Goal: Communication & Community: Answer question/provide support

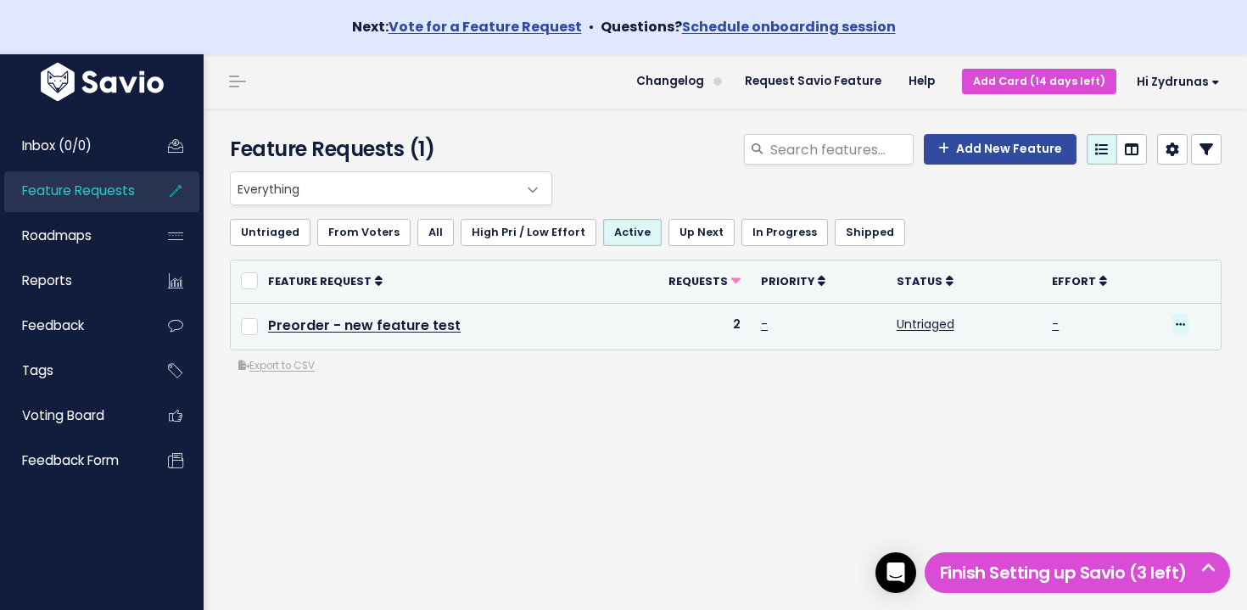
click at [1178, 320] on icon at bounding box center [1180, 325] width 9 height 11
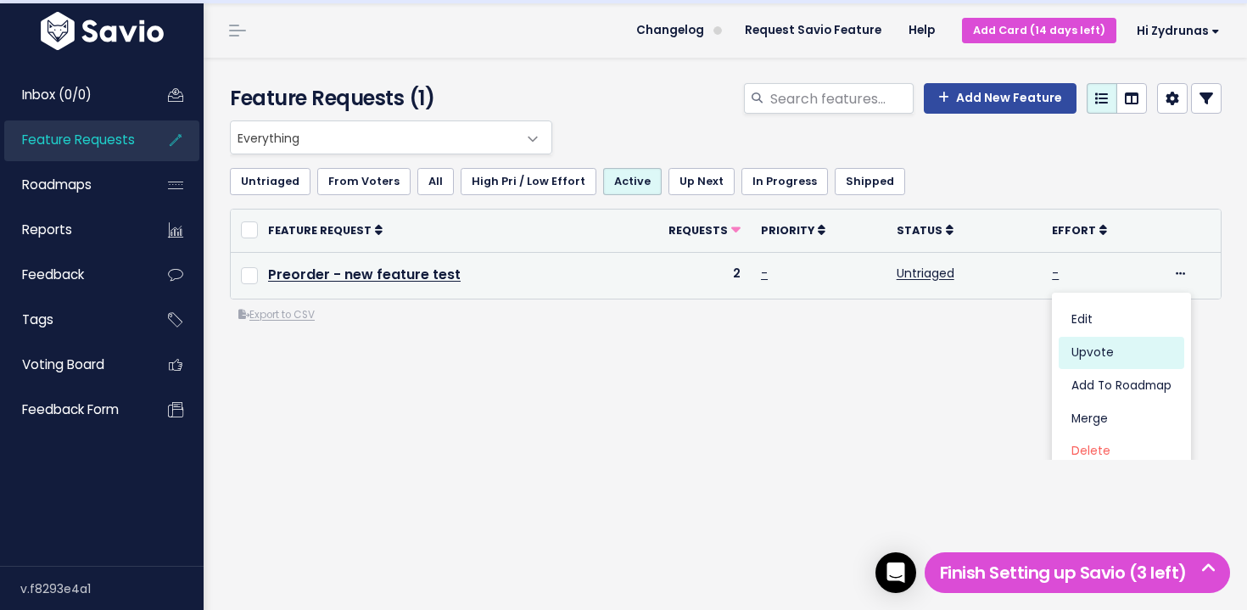
scroll to position [53, 0]
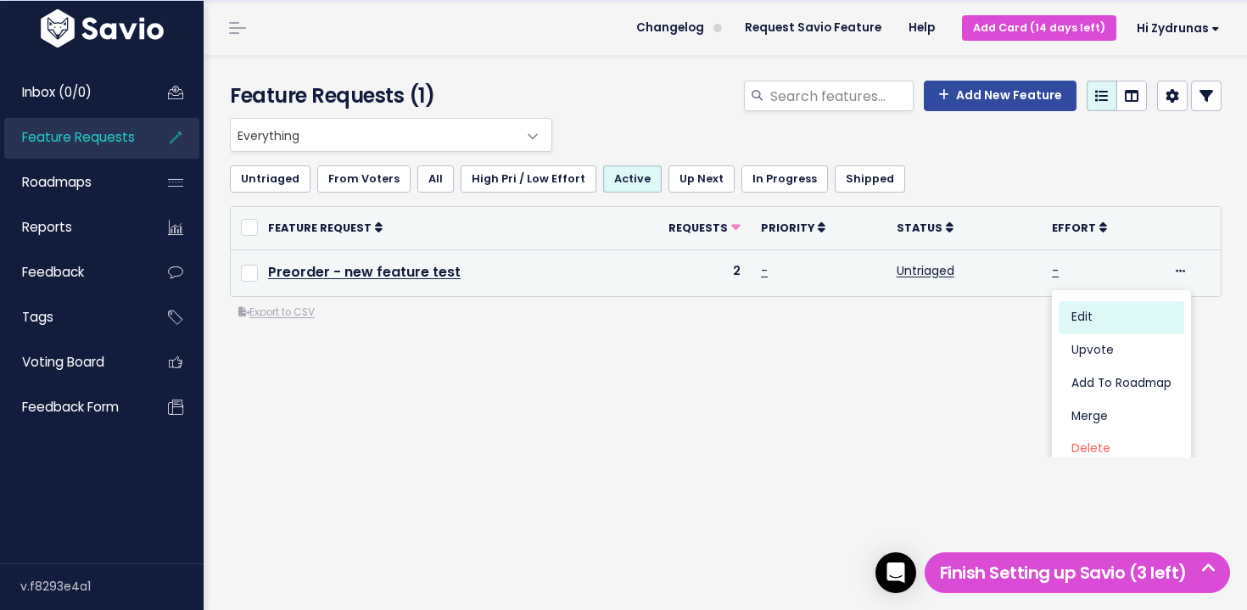
click at [1117, 322] on link "Edit" at bounding box center [1122, 317] width 126 height 33
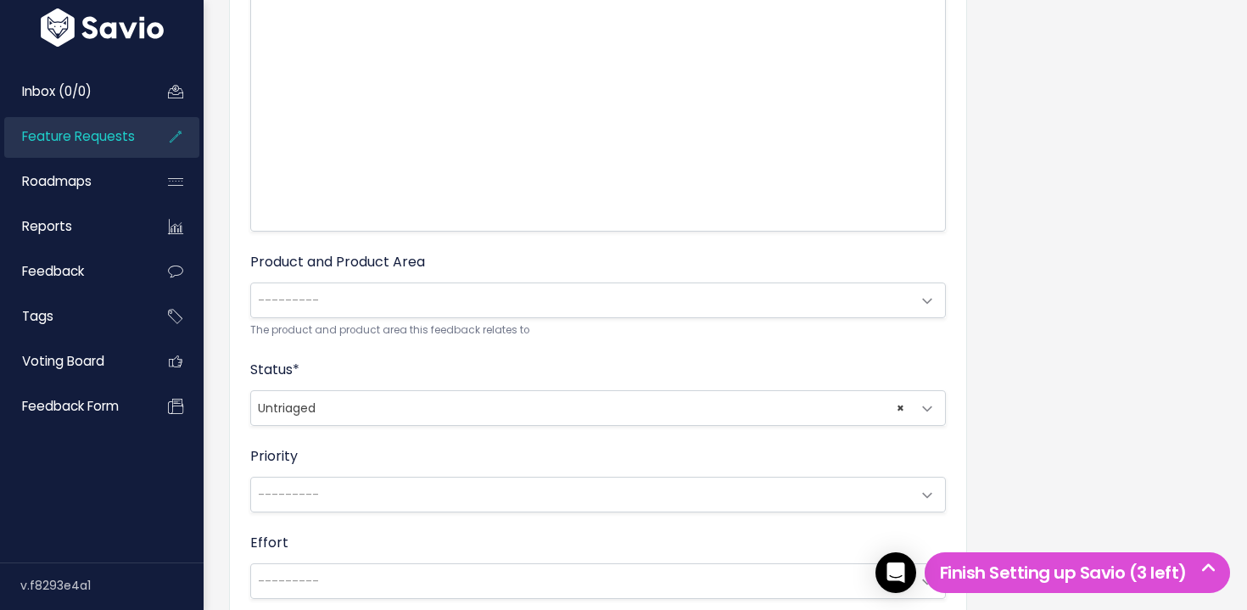
scroll to position [497, 0]
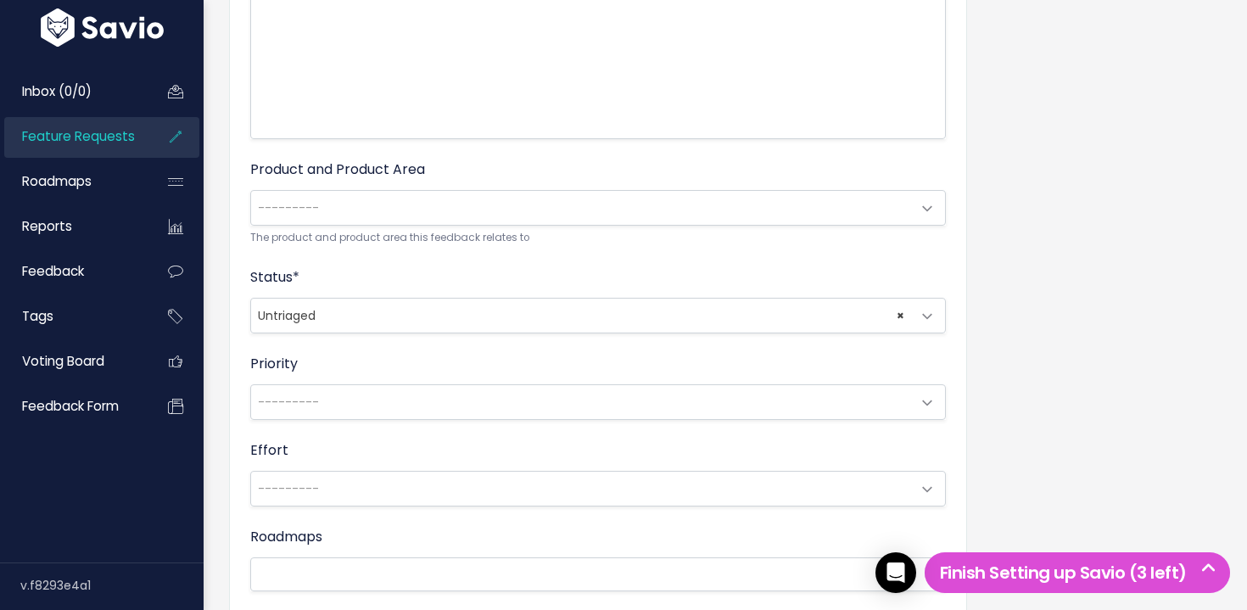
click at [405, 217] on span "---------" at bounding box center [581, 208] width 660 height 34
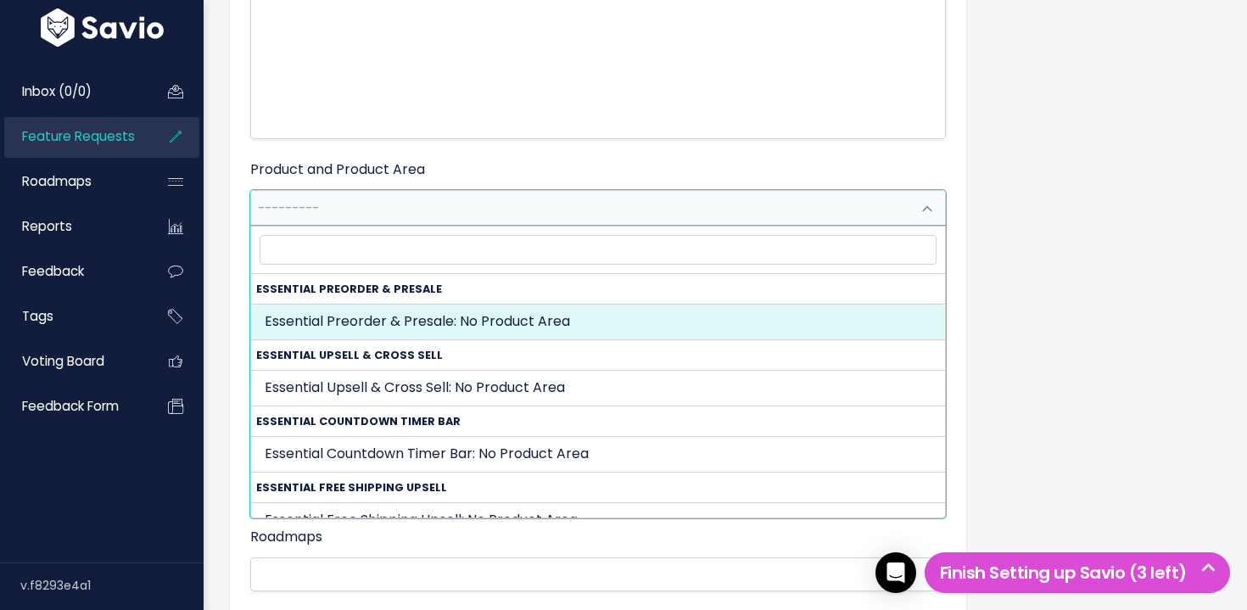
select select "ESSENTIAL_PREORDER_PRESALE:"
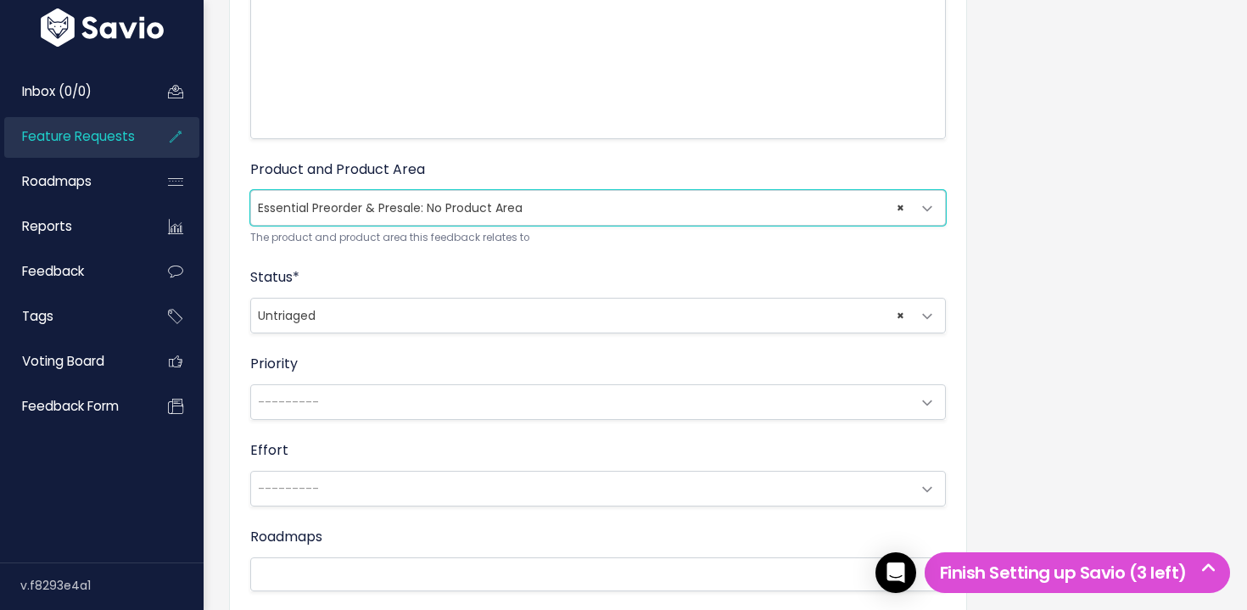
scroll to position [789, 0]
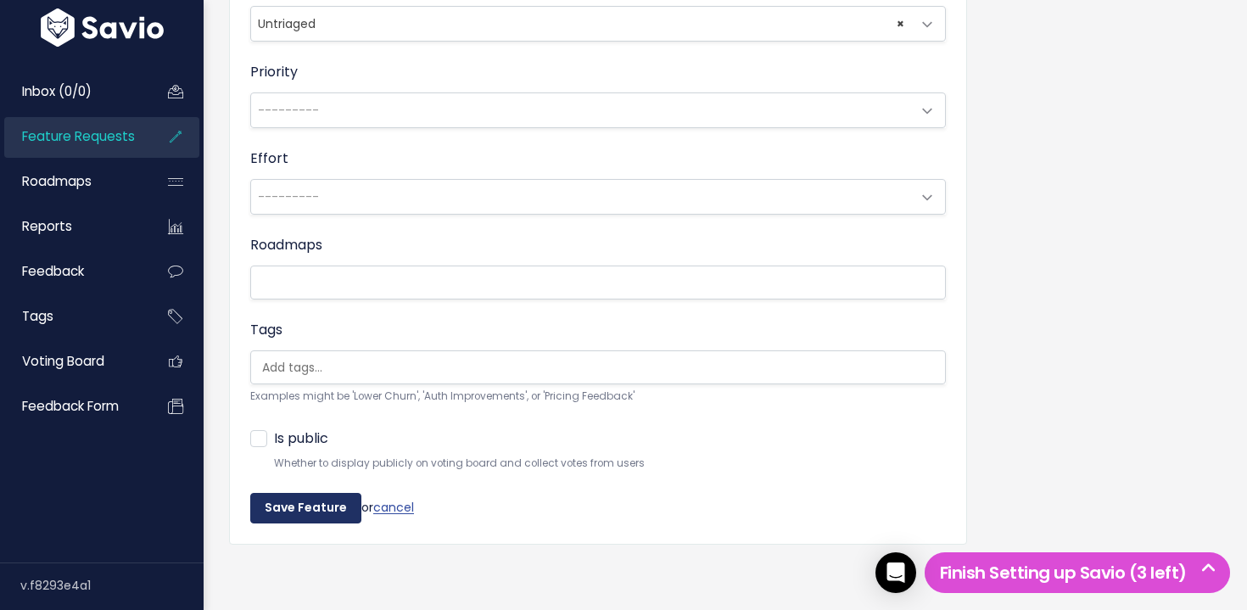
click at [328, 500] on input "Save Feature" at bounding box center [305, 508] width 111 height 31
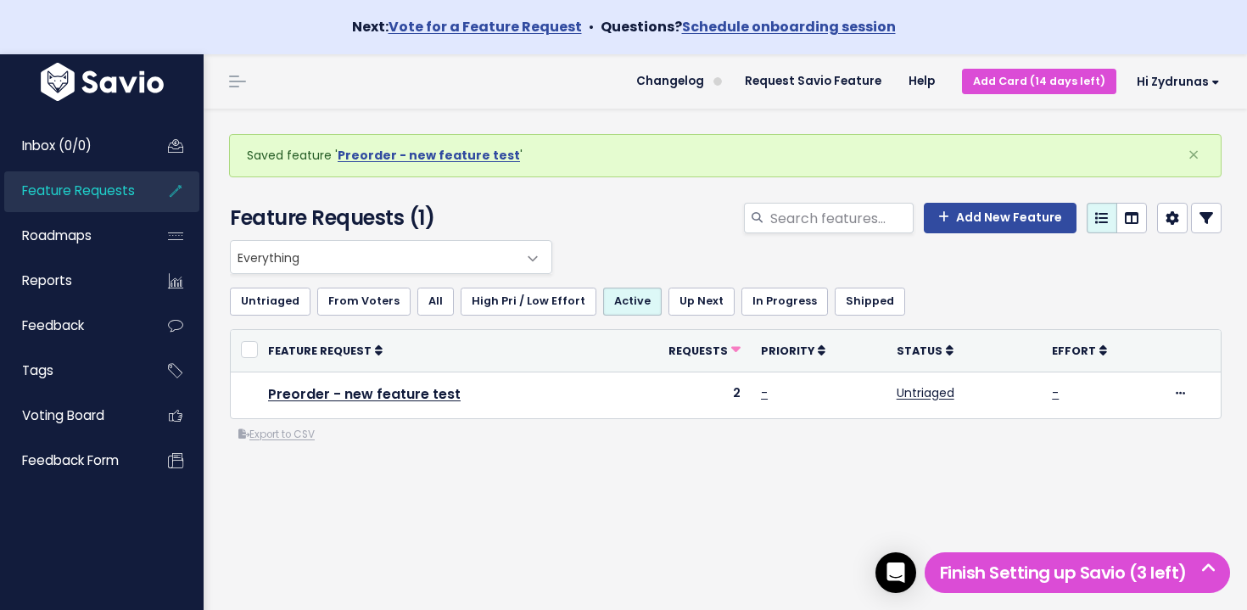
click at [120, 192] on span "Feature Requests" at bounding box center [78, 191] width 113 height 18
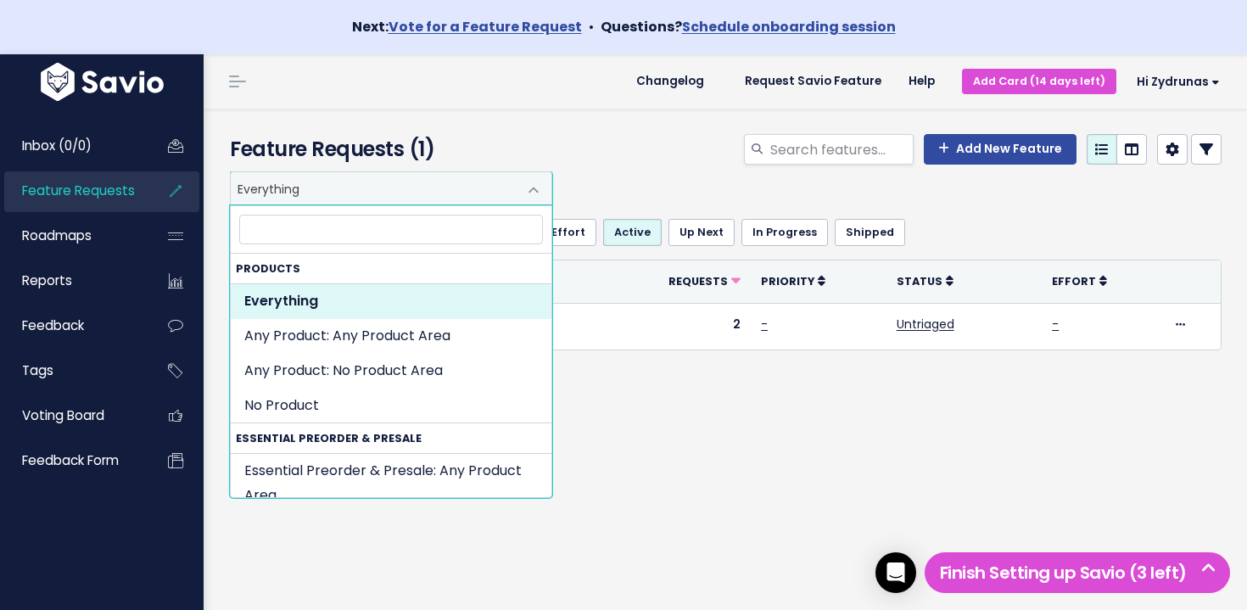
click at [327, 193] on span "Everything" at bounding box center [374, 188] width 287 height 32
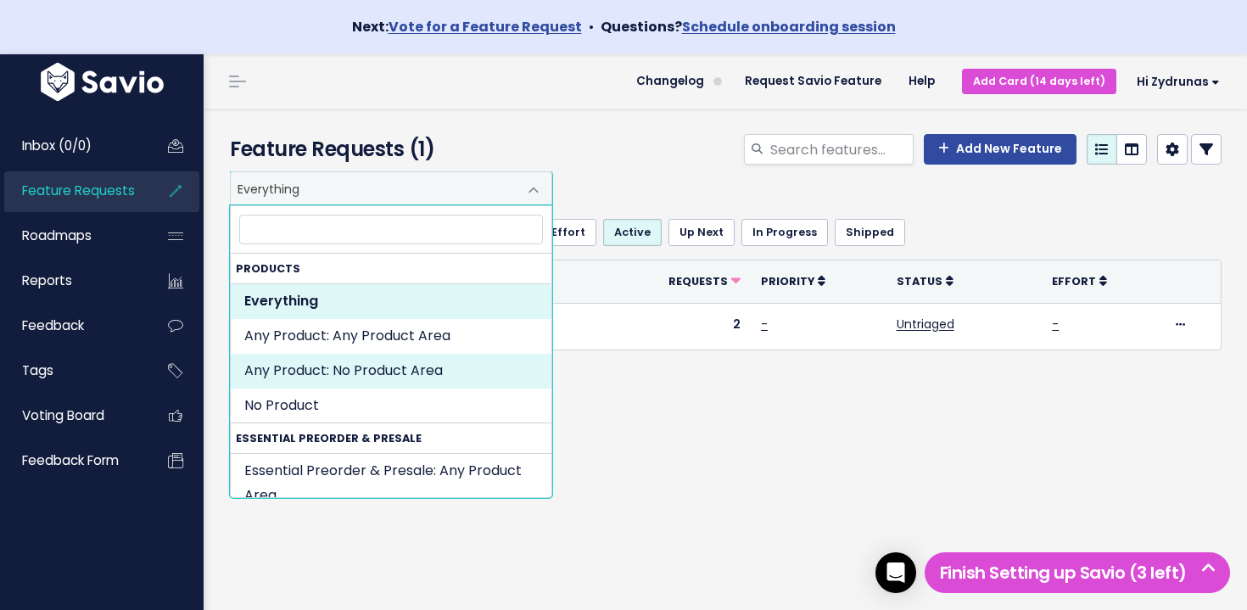
click at [584, 392] on div "Everything Any Product: Any Product Area Any Product: No Product Area No Produc…" at bounding box center [725, 340] width 1017 height 339
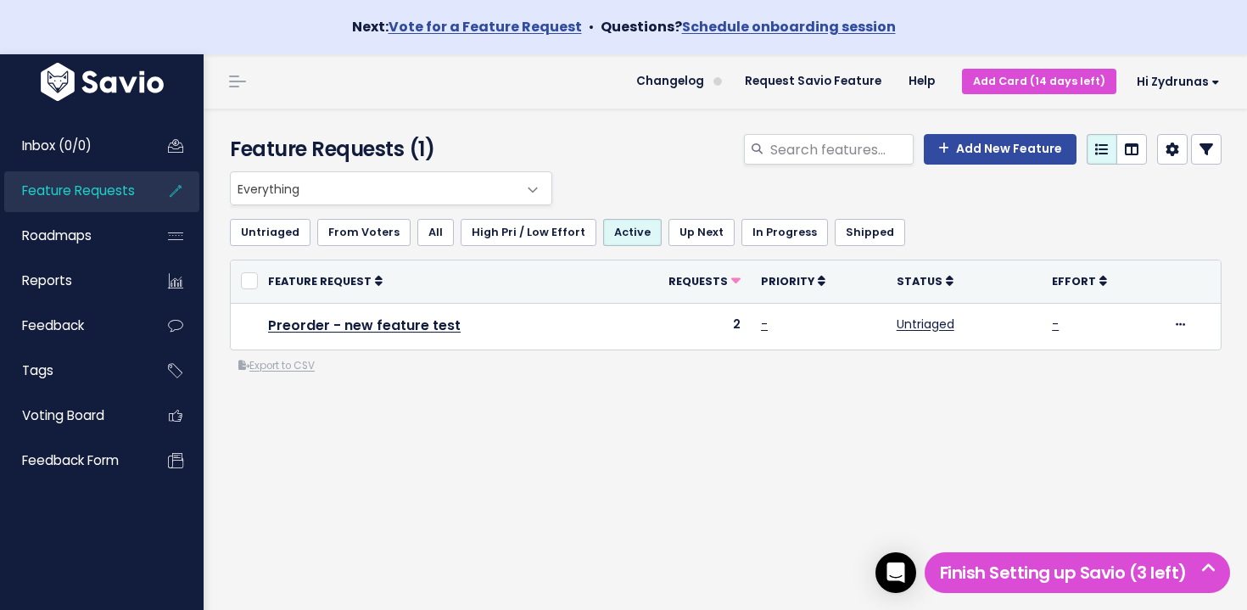
click at [349, 192] on span "Everything" at bounding box center [374, 188] width 287 height 32
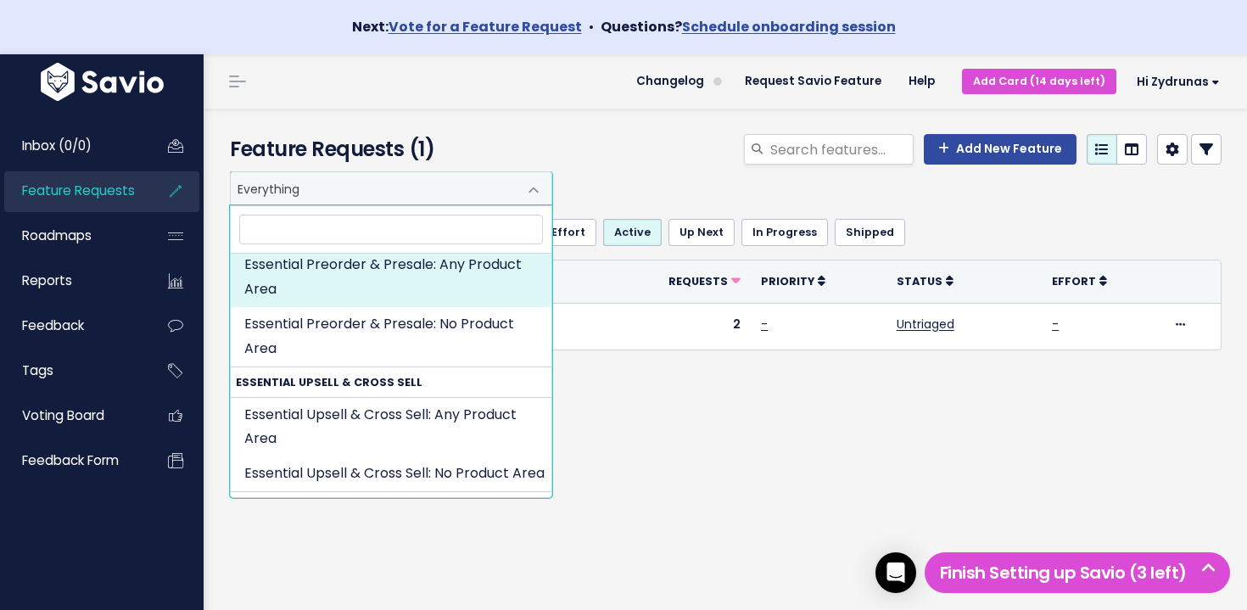
scroll to position [201, 0]
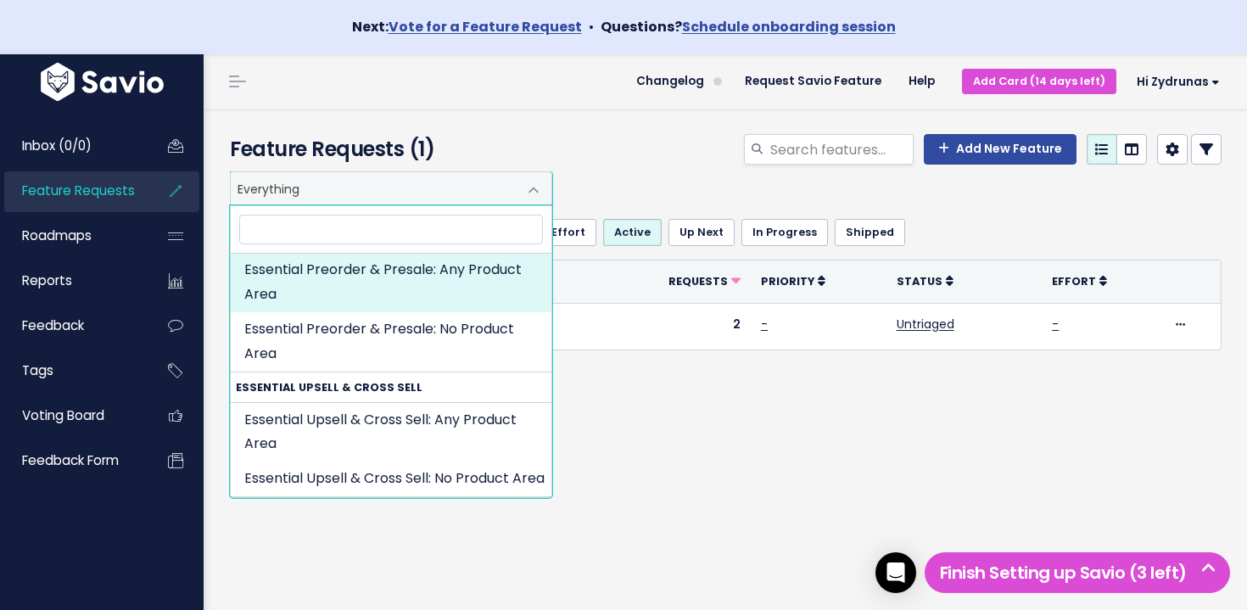
select select "ESSENTIAL_PREORDER_PRESALE:"
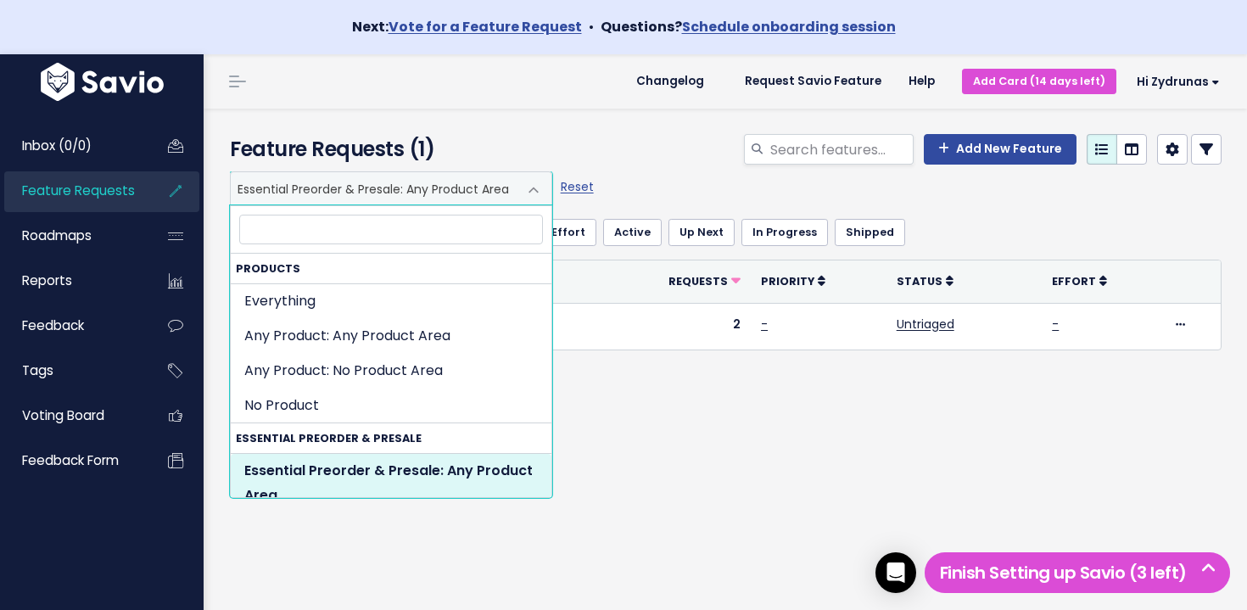
drag, startPoint x: 339, startPoint y: 198, endPoint x: 337, endPoint y: 208, distance: 9.7
click at [339, 198] on span "Essential Preorder & Presale: Any Product Area" at bounding box center [374, 188] width 287 height 32
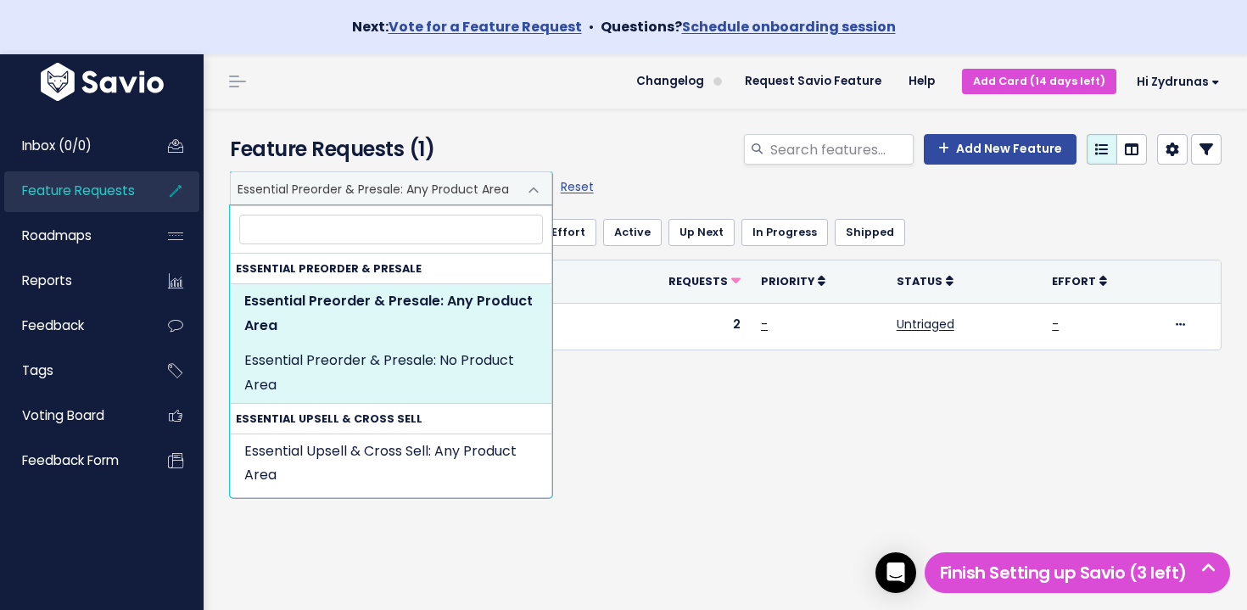
scroll to position [170, 0]
select select "ESSENTIAL_PREORDER_PRESALE:NOT_SET"
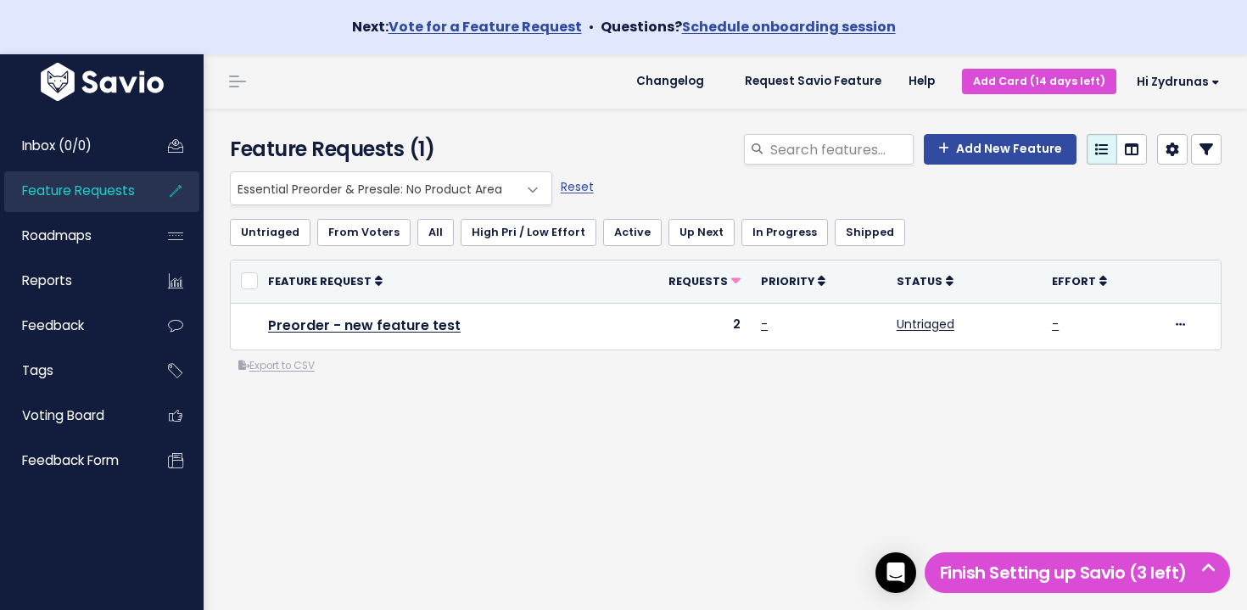
drag, startPoint x: 357, startPoint y: 192, endPoint x: 364, endPoint y: 201, distance: 11.5
click at [358, 193] on span "Essential Preorder & Presale: No Product Area" at bounding box center [374, 188] width 287 height 32
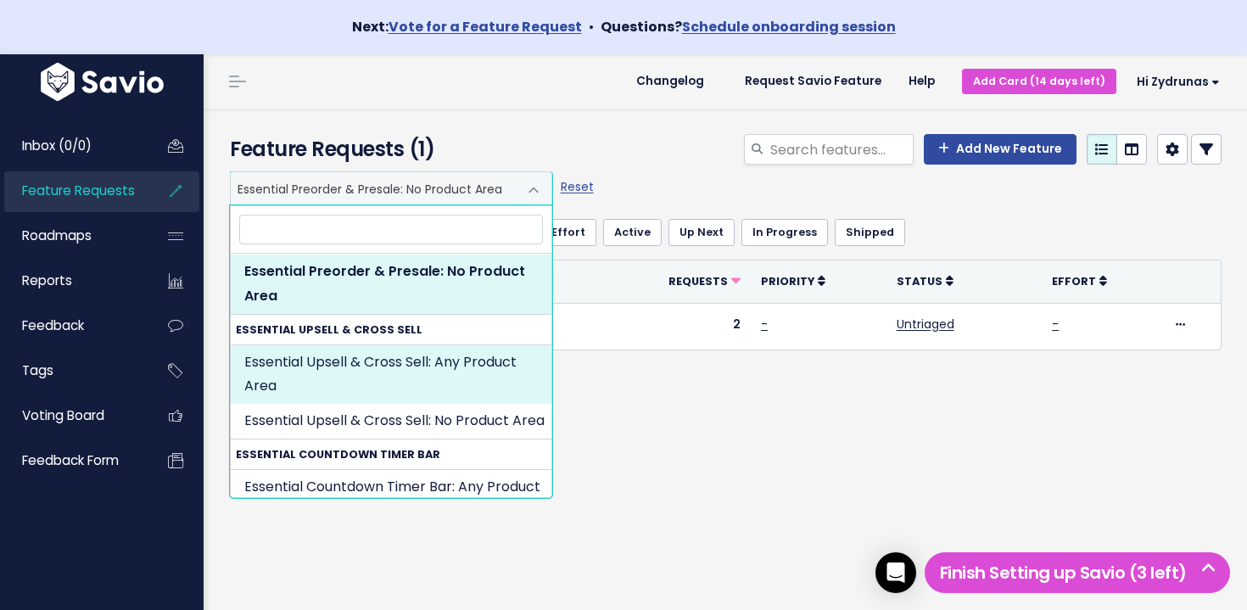
scroll to position [289, 0]
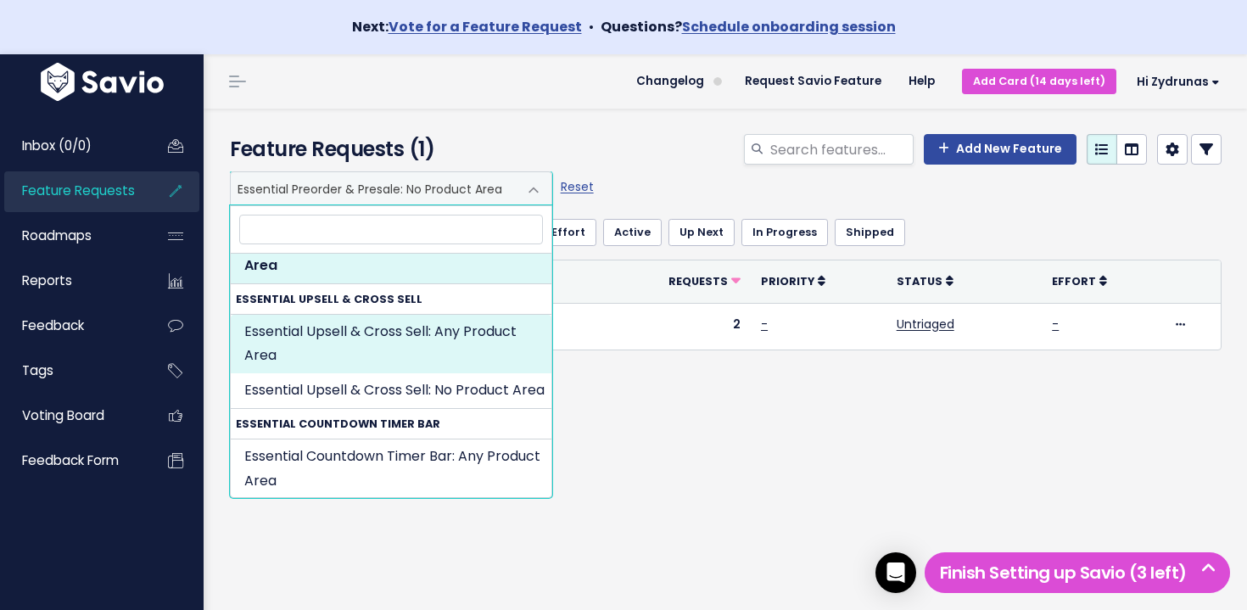
select select "ESSENTIAL_UPSELL_CROSS_SELL:"
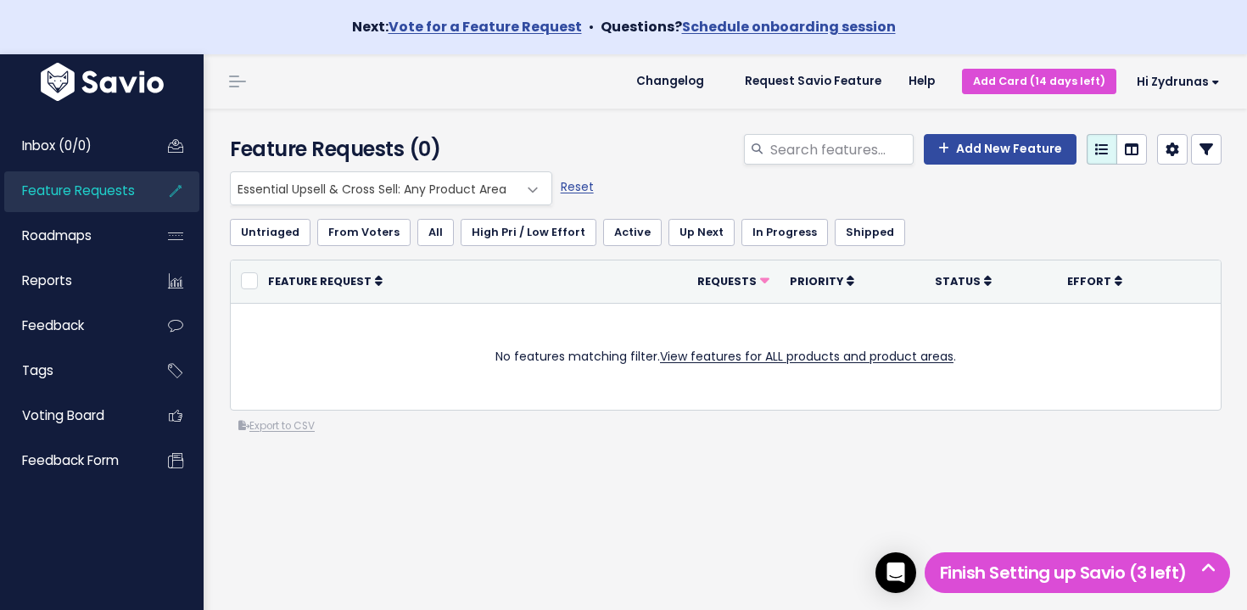
click at [382, 207] on div "Untriaged From [GEOGRAPHIC_DATA] All High Pri / Low Effort Active Up Next In Pr…" at bounding box center [726, 232] width 992 height 54
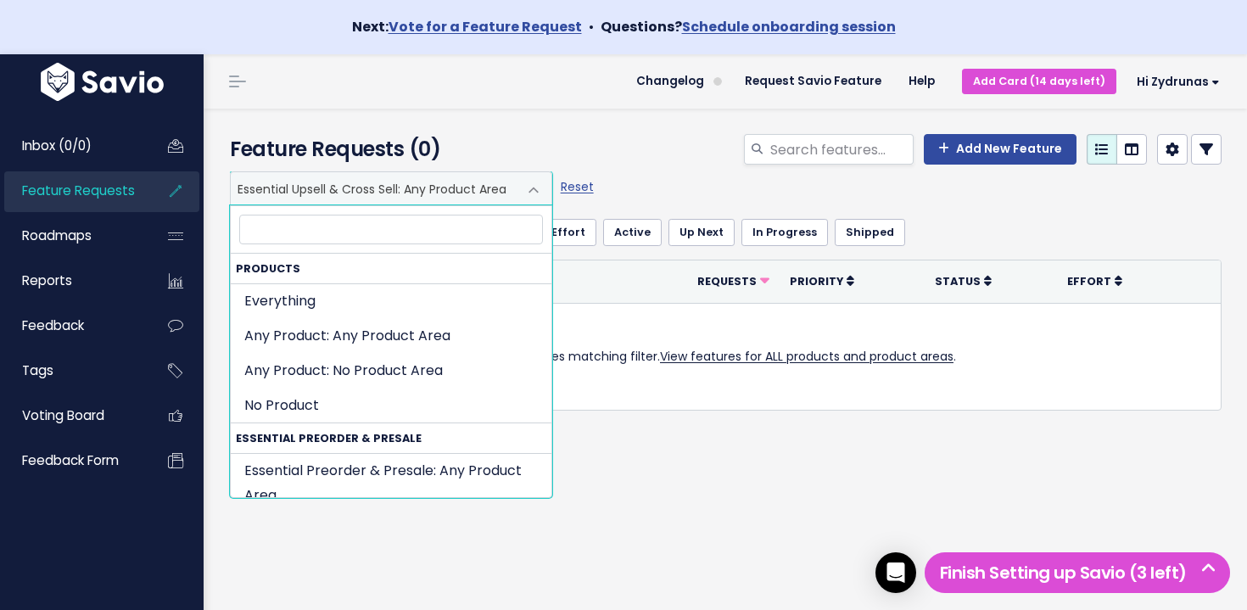
click at [379, 197] on span "Essential Upsell & Cross Sell: Any Product Area" at bounding box center [374, 188] width 287 height 32
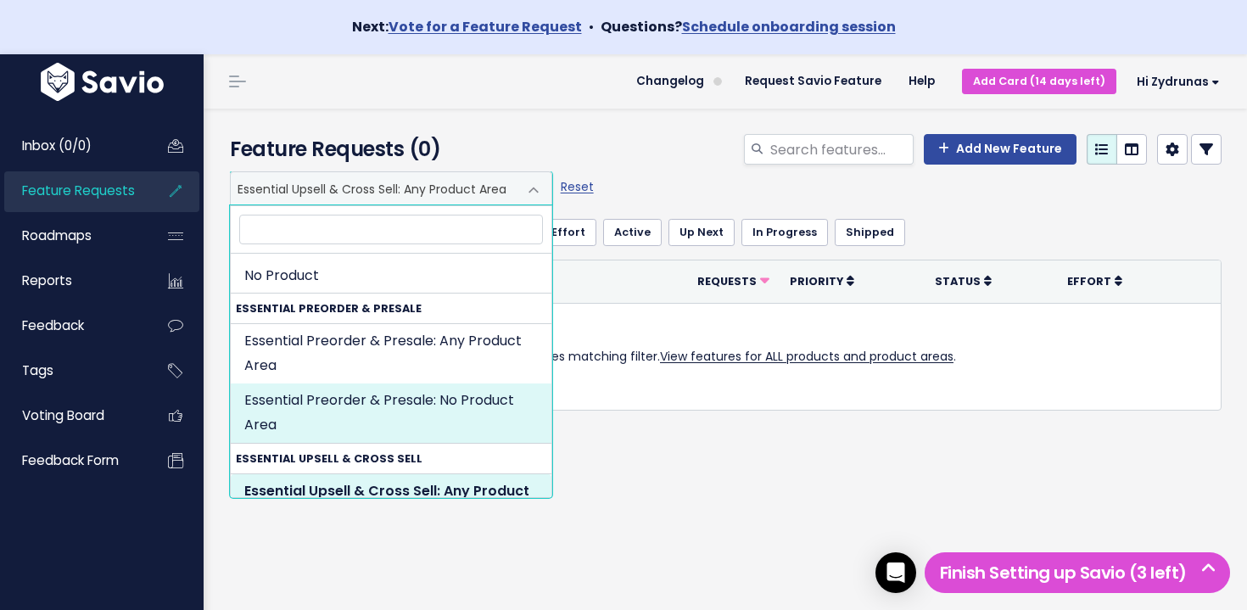
scroll to position [98, 0]
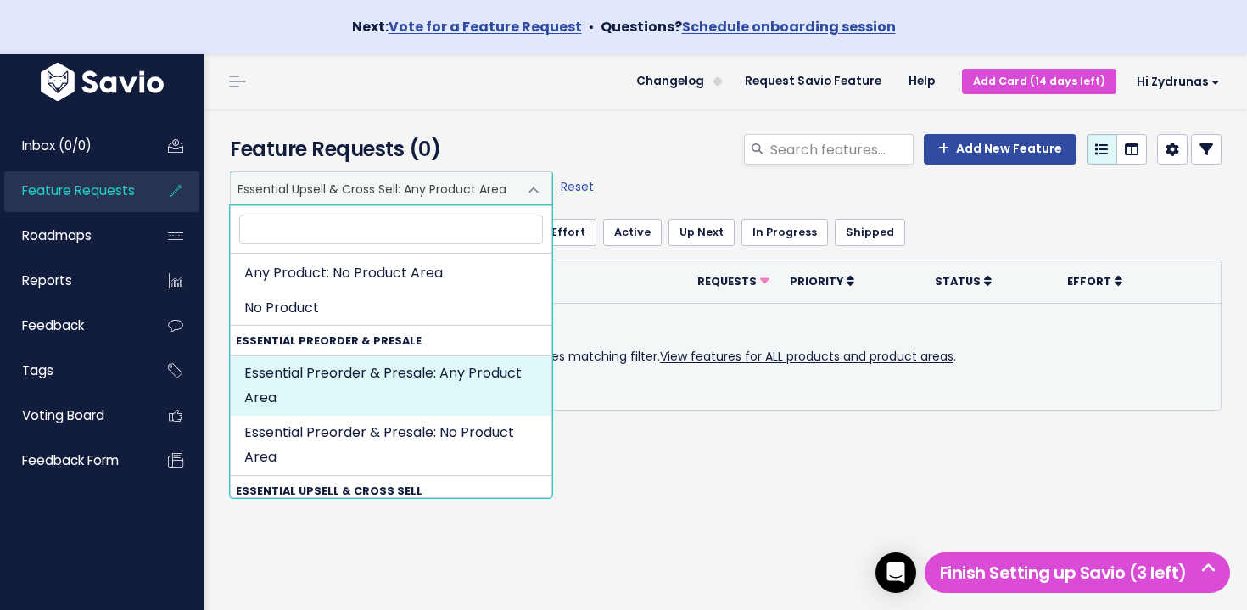
select select "ESSENTIAL_PREORDER_PRESALE:"
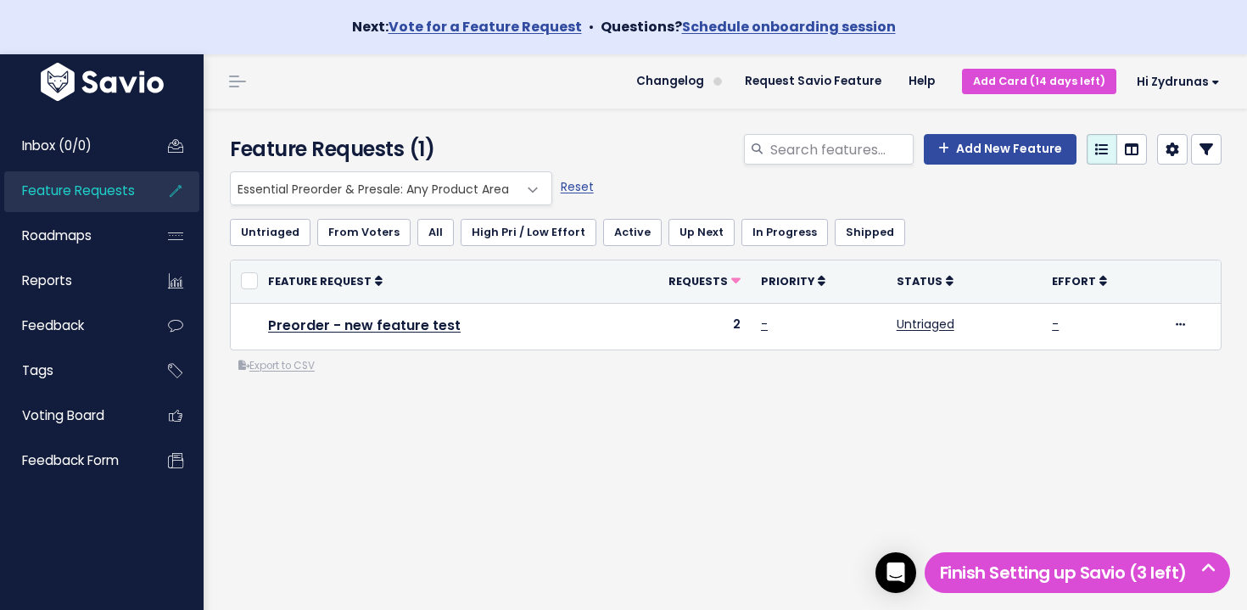
drag, startPoint x: 525, startPoint y: 490, endPoint x: 564, endPoint y: 442, distance: 62.1
click at [564, 442] on div "Everything Any Product: Any Product Area Any Product: No Product Area No Produc…" at bounding box center [725, 340] width 1017 height 339
drag, startPoint x: 553, startPoint y: 435, endPoint x: 461, endPoint y: 459, distance: 94.6
click at [461, 459] on div "Everything Any Product: Any Product Area Any Product: No Product Area No Produc…" at bounding box center [725, 340] width 1017 height 339
click at [461, 458] on div "Everything Any Product: Any Product Area Any Product: No Product Area No Produc…" at bounding box center [725, 340] width 1017 height 339
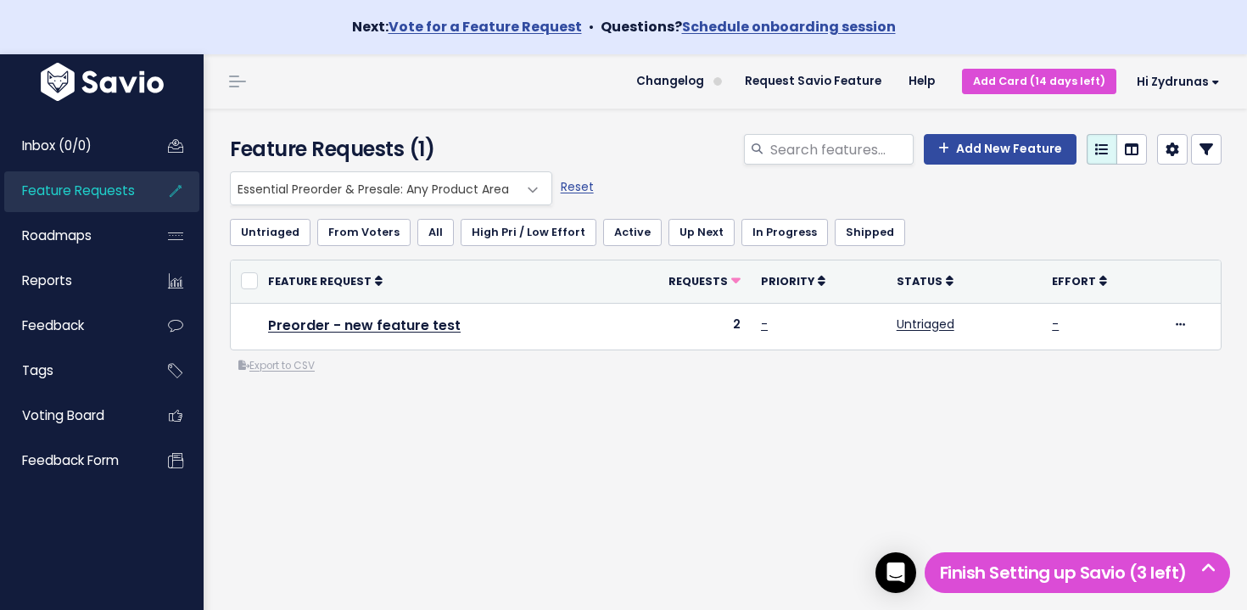
drag, startPoint x: 464, startPoint y: 384, endPoint x: 478, endPoint y: 454, distance: 70.9
click at [467, 442] on div "Everything Any Product: Any Product Area Any Product: No Product Area No Produc…" at bounding box center [725, 340] width 1017 height 339
drag, startPoint x: 478, startPoint y: 454, endPoint x: 511, endPoint y: 485, distance: 45.6
click at [478, 454] on div "Everything Any Product: Any Product Area Any Product: No Product Area No Produc…" at bounding box center [725, 340] width 1017 height 339
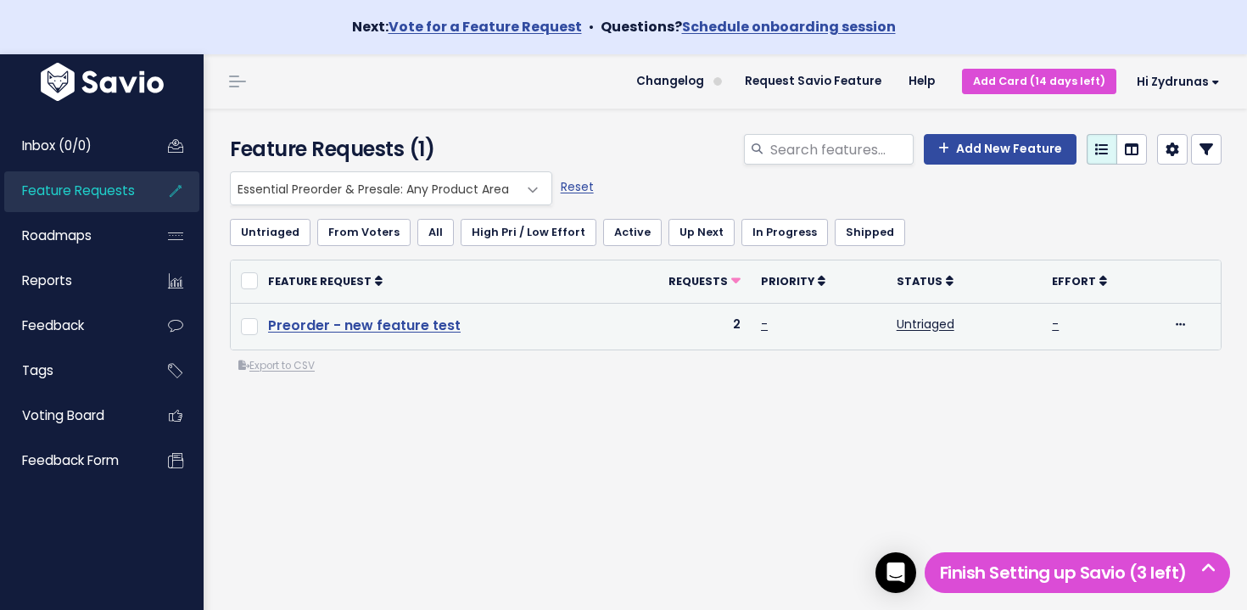
click at [445, 328] on link "Preorder - new feature test" at bounding box center [364, 326] width 193 height 20
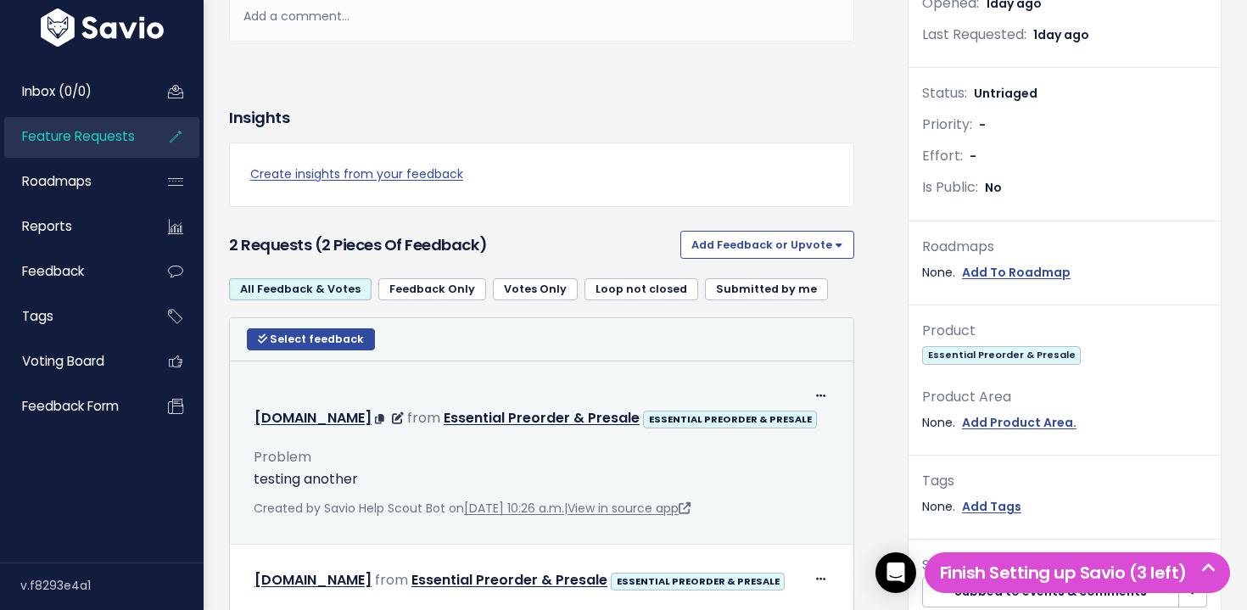
scroll to position [58, 0]
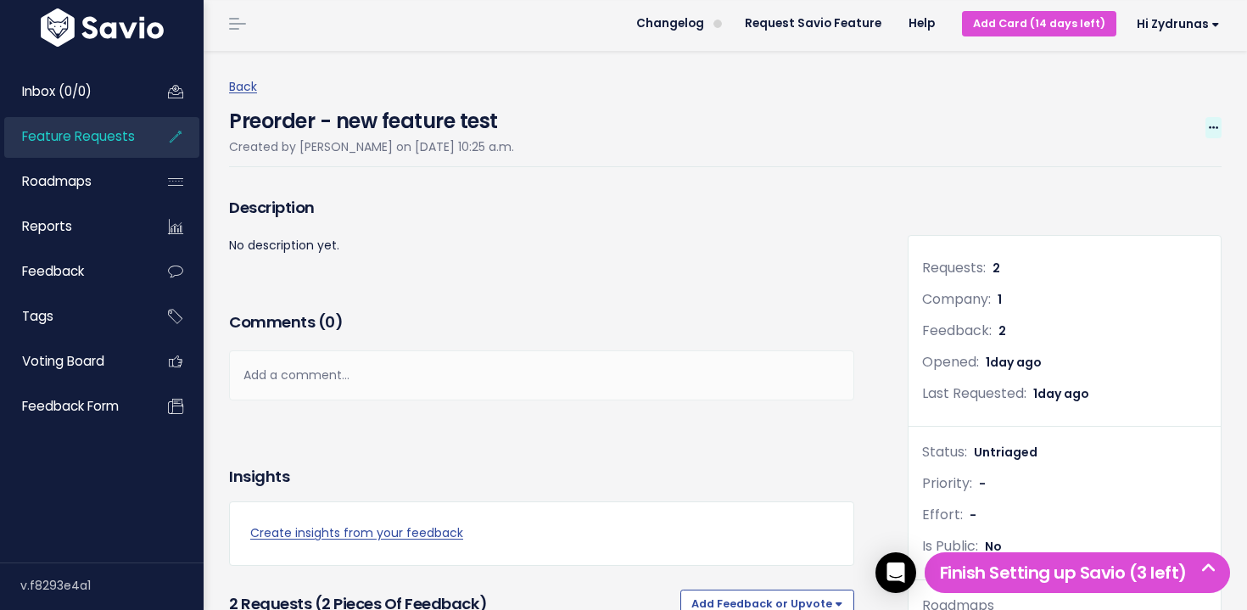
drag, startPoint x: 1216, startPoint y: 125, endPoint x: 1210, endPoint y: 132, distance: 9.7
click at [1215, 126] on icon at bounding box center [1213, 128] width 9 height 11
click at [1180, 170] on link "Edit" at bounding box center [1156, 175] width 126 height 33
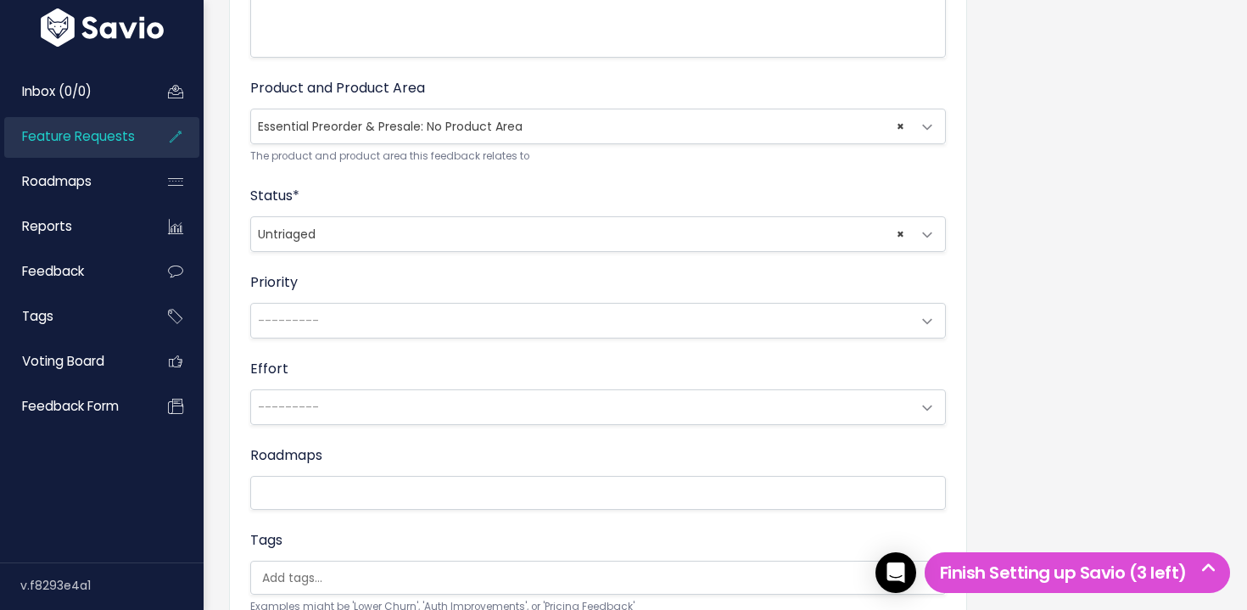
scroll to position [576, 0]
click at [462, 136] on span "× Essential Preorder & Presale: No Product Area" at bounding box center [581, 129] width 660 height 34
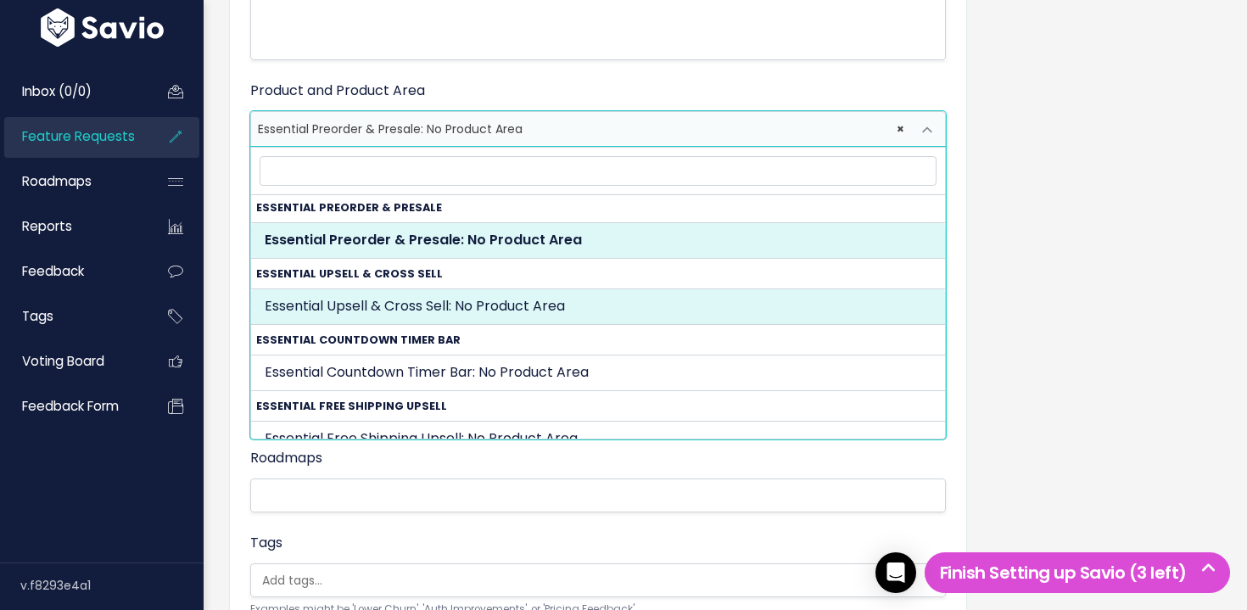
scroll to position [0, 0]
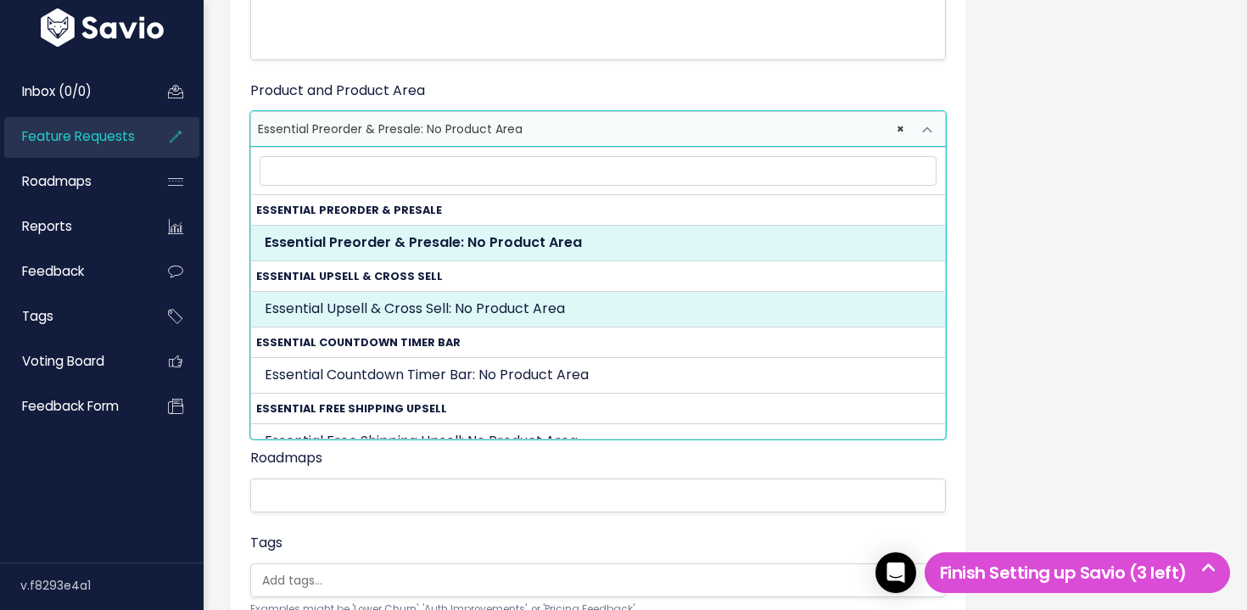
click at [1116, 247] on div "Title * Preorder - new feature test Description | | | | A brief description of …" at bounding box center [725, 195] width 1018 height 1201
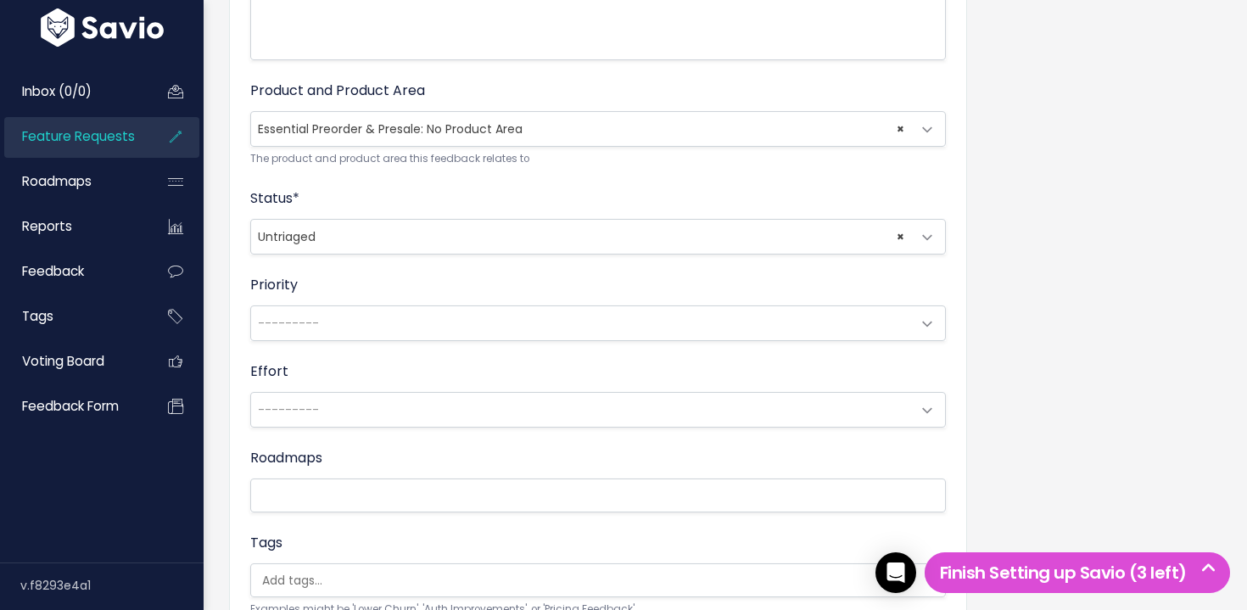
click at [419, 230] on span "× Untriaged" at bounding box center [581, 237] width 660 height 34
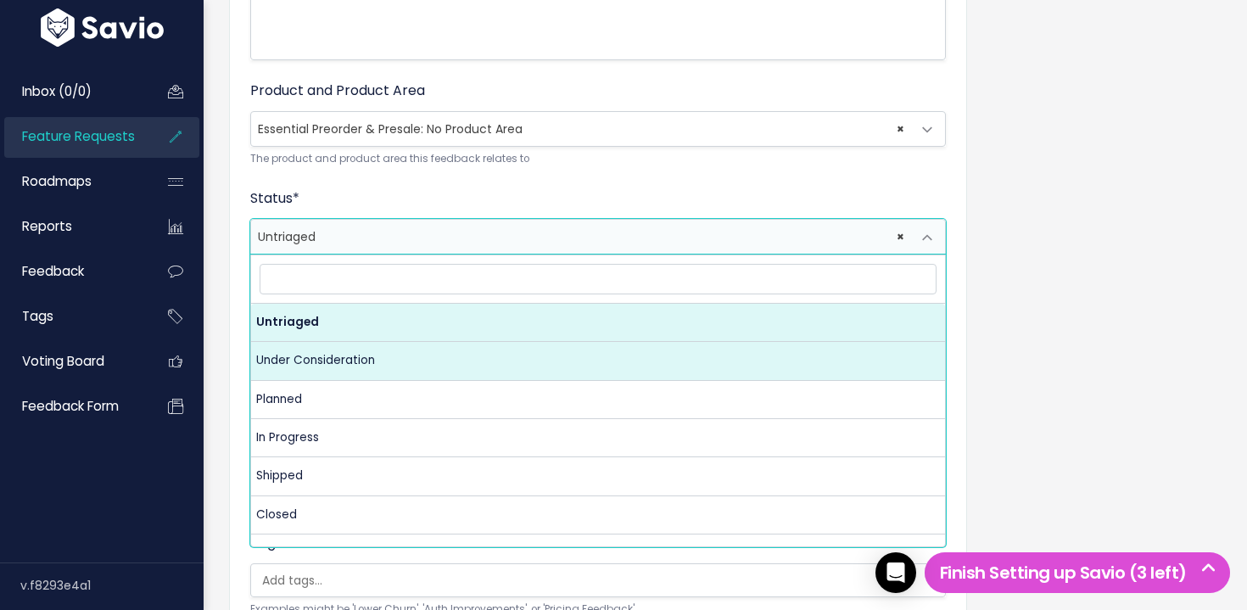
scroll to position [9, 0]
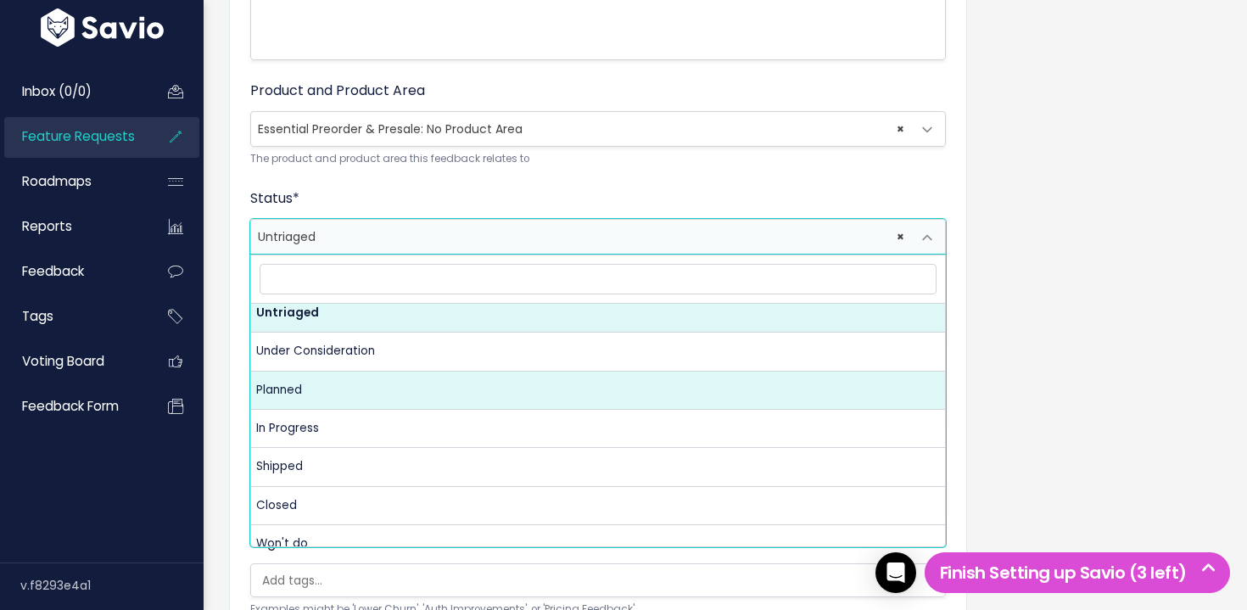
click at [1182, 372] on div "Title * Preorder - new feature test Description | | | | A brief description of …" at bounding box center [725, 195] width 1018 height 1201
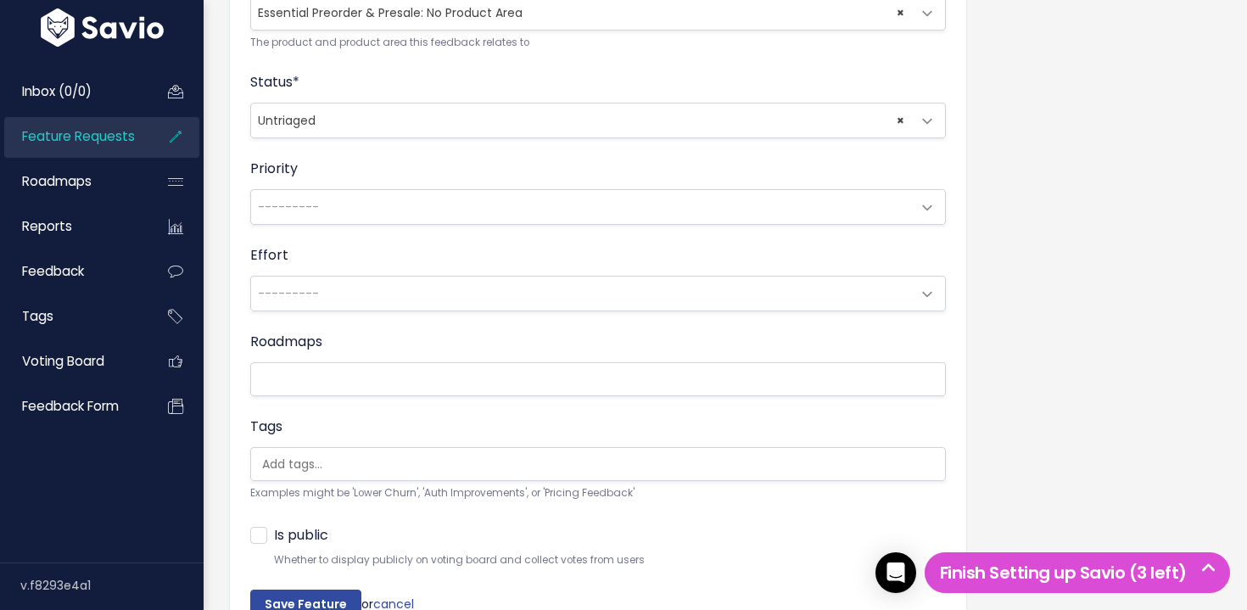
scroll to position [632, 0]
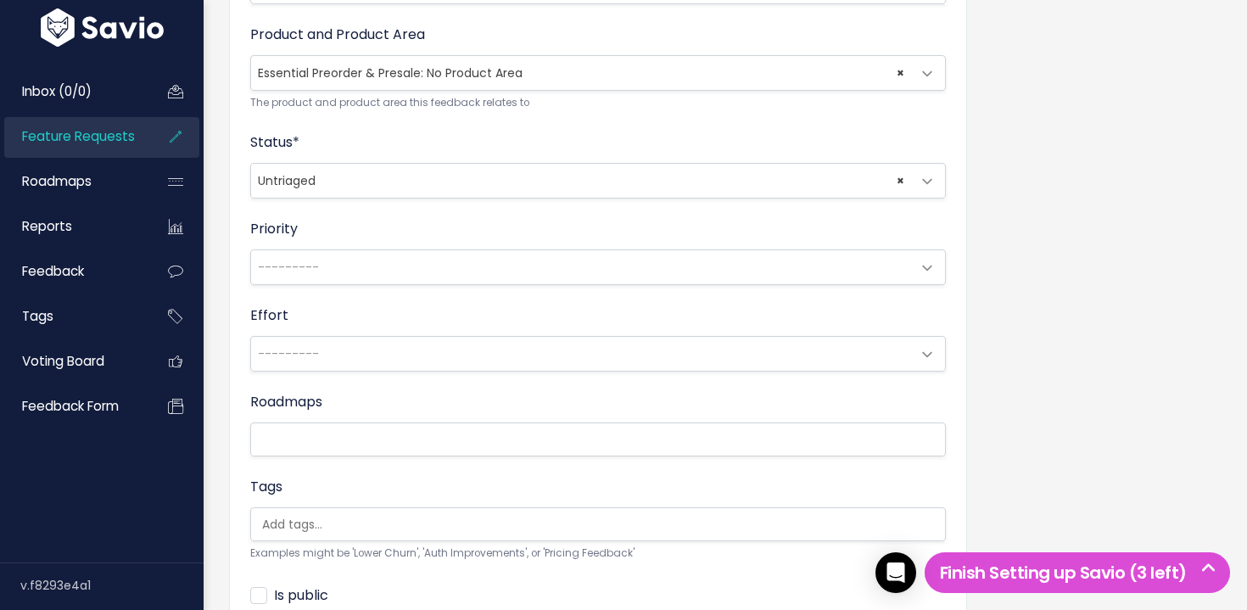
click at [409, 174] on span "× Untriaged" at bounding box center [581, 181] width 660 height 34
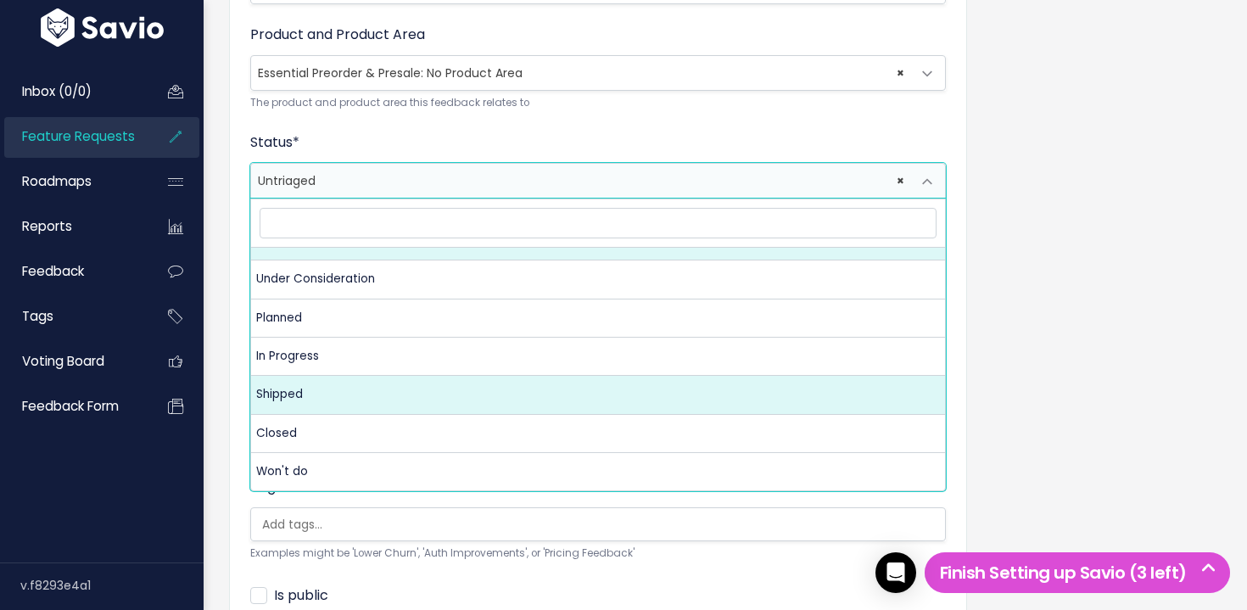
scroll to position [0, 0]
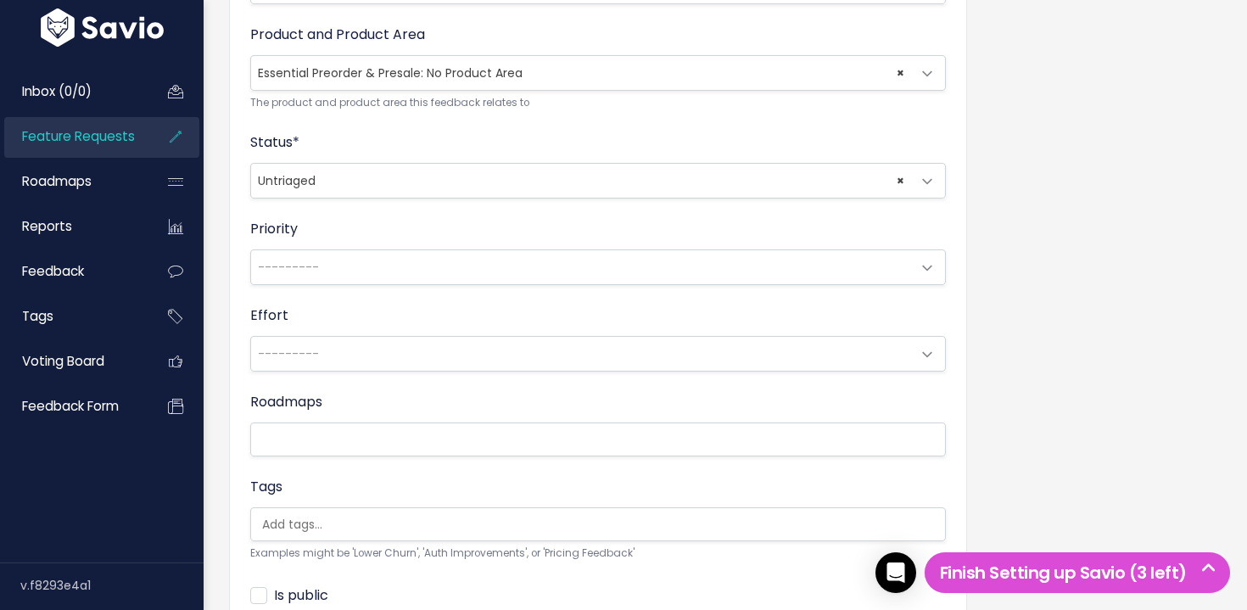
click at [1169, 323] on div "Title * Preorder - new feature test Description | | | | A brief description of …" at bounding box center [725, 139] width 1018 height 1201
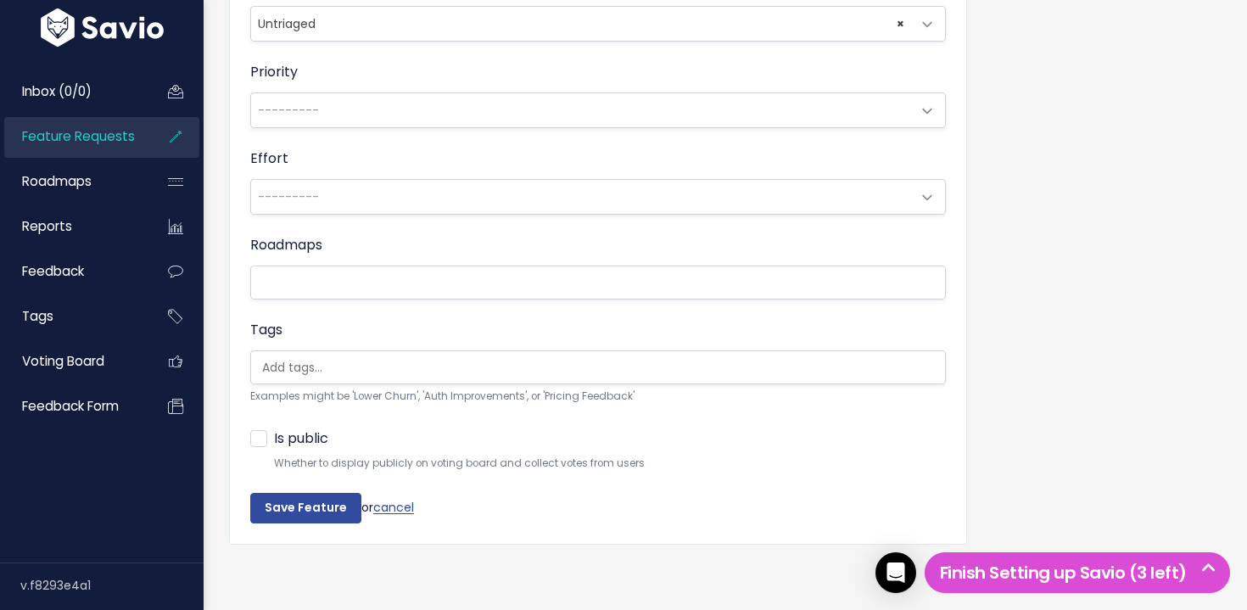
click at [324, 501] on input "Save Feature" at bounding box center [305, 508] width 111 height 31
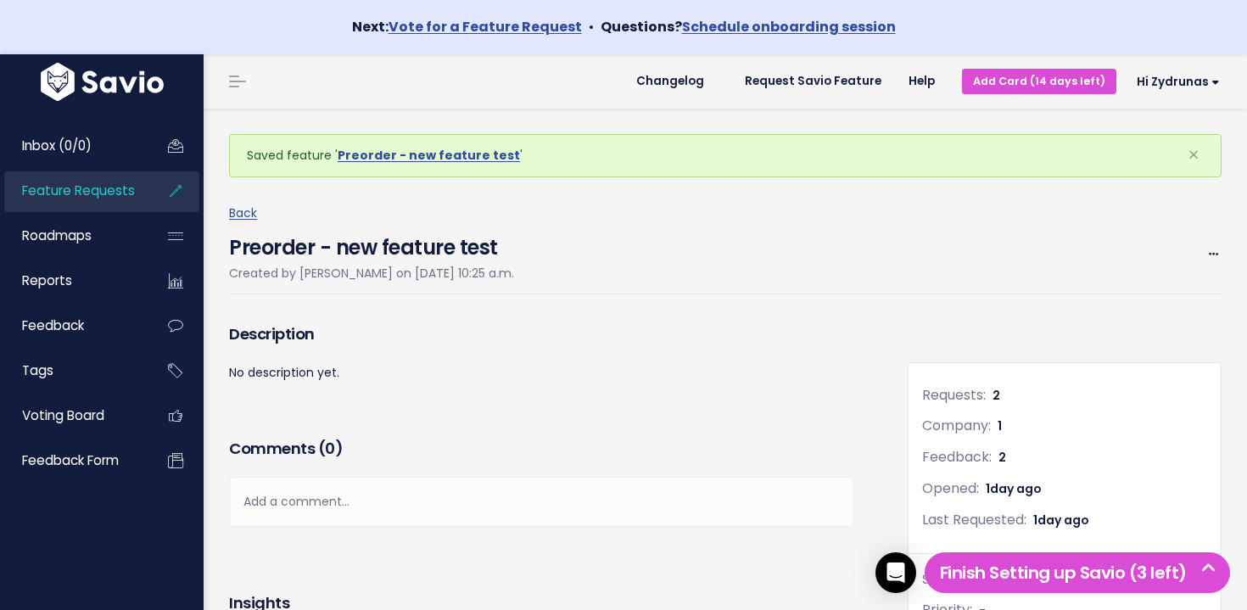
click at [120, 198] on span "Feature Requests" at bounding box center [78, 191] width 113 height 18
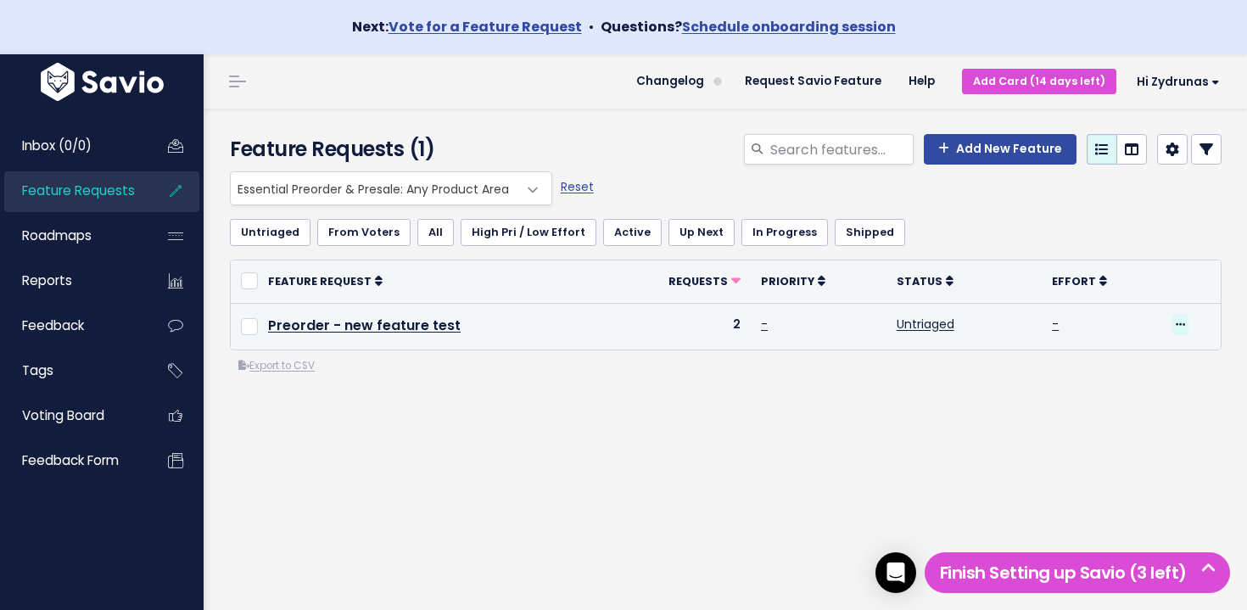
click at [1182, 322] on icon at bounding box center [1180, 325] width 9 height 11
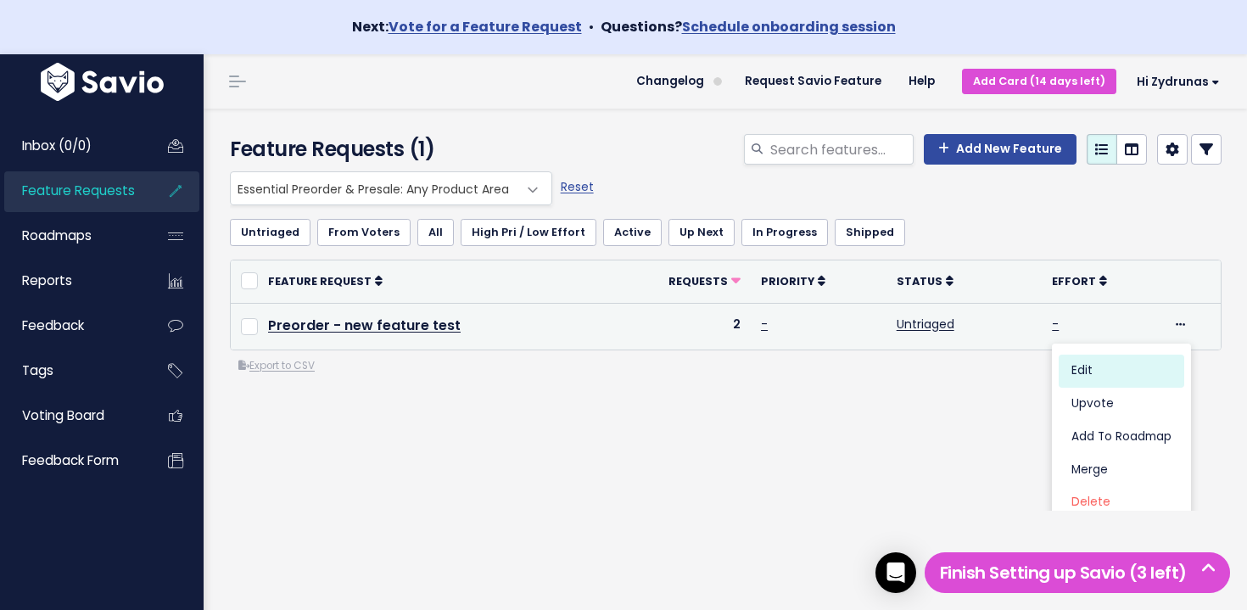
click at [1128, 366] on link "Edit" at bounding box center [1122, 371] width 126 height 33
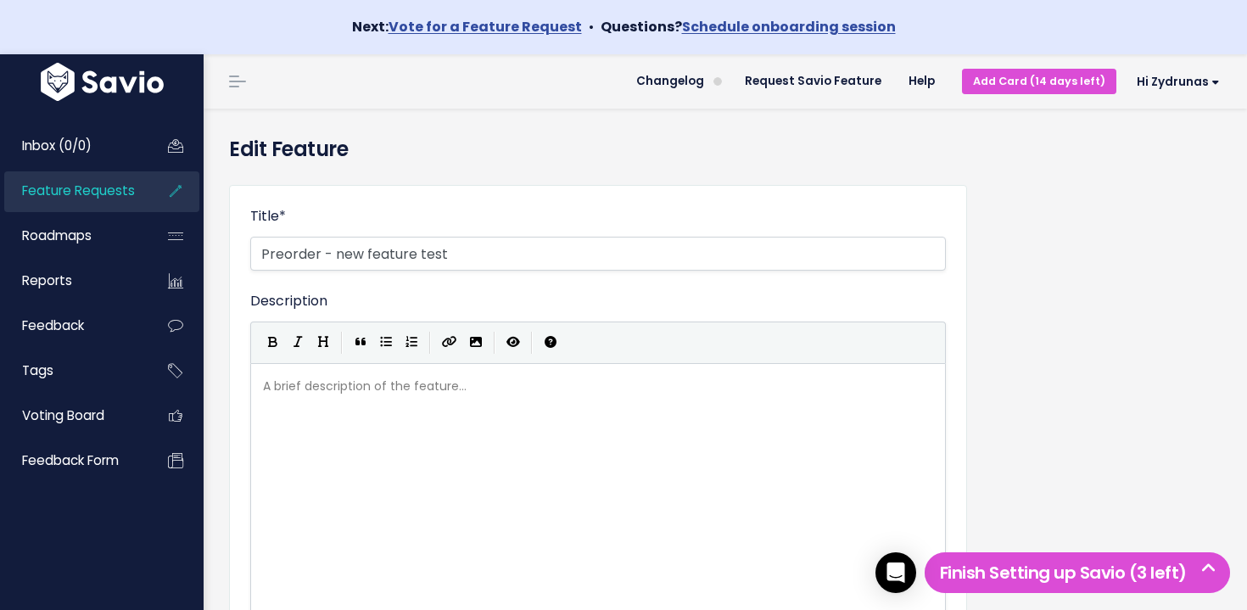
click at [139, 188] on link "Feature Requests" at bounding box center [72, 190] width 137 height 39
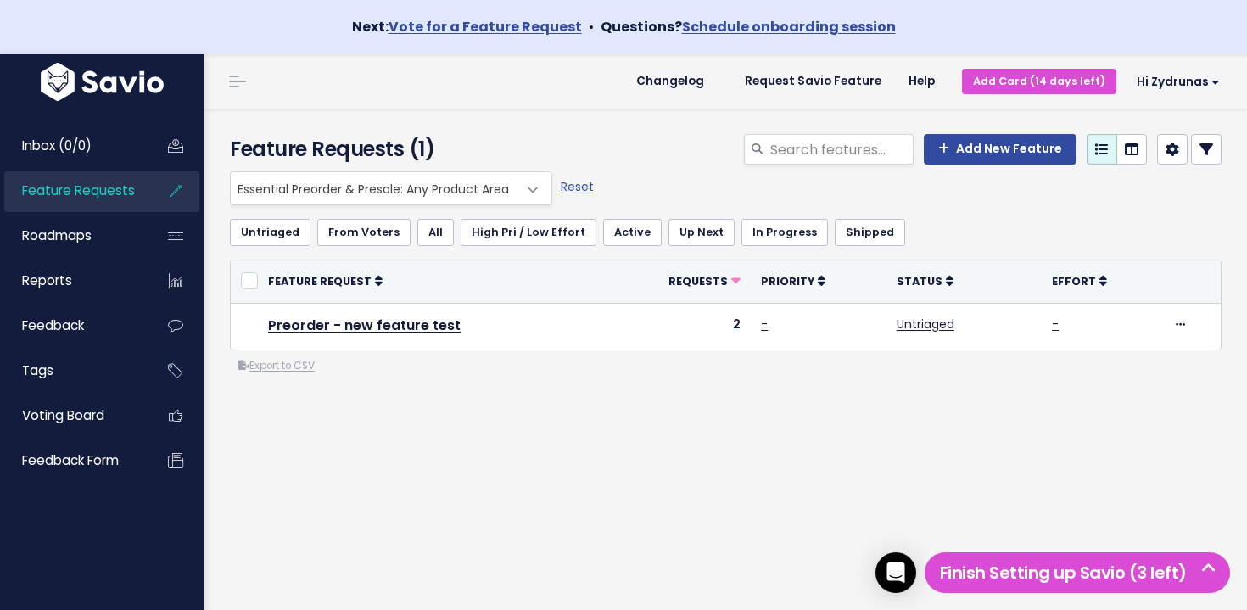
click at [345, 184] on span "Essential Preorder & Presale: Any Product Area" at bounding box center [374, 188] width 287 height 32
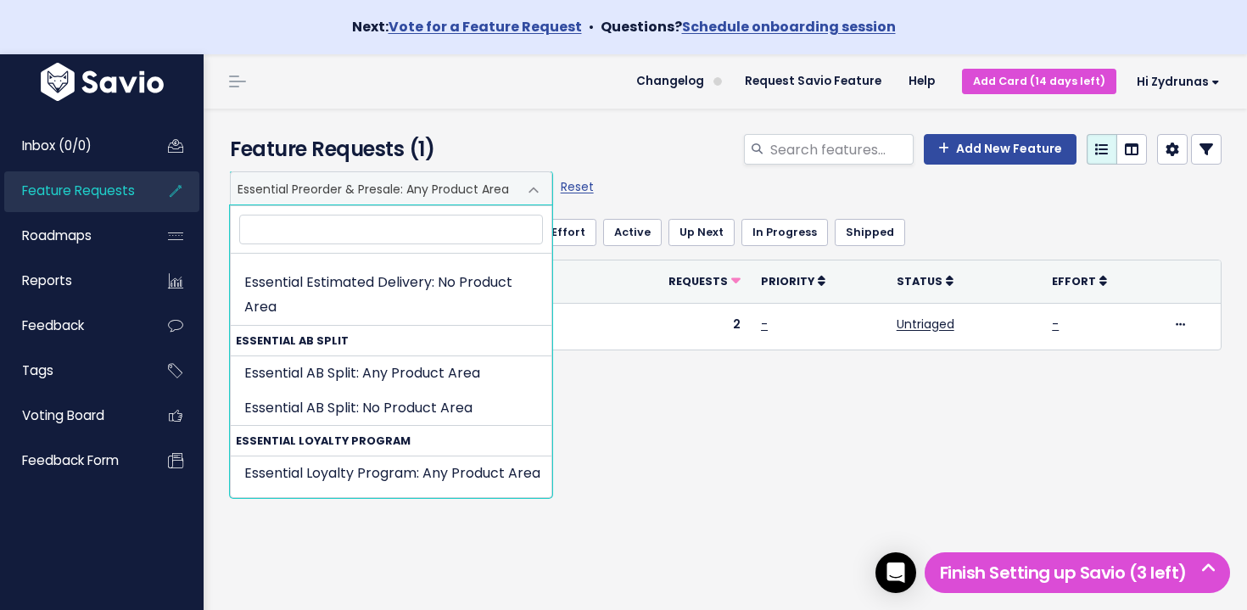
scroll to position [1448, 0]
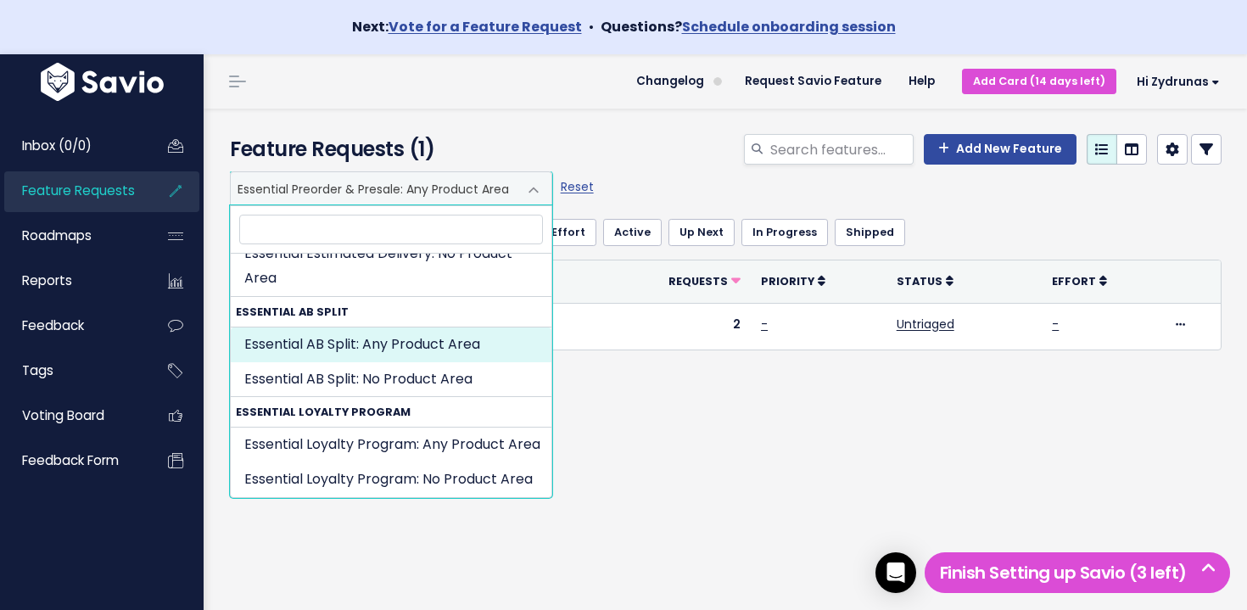
select select "ESSENTIAL_AB_SPLIT:"
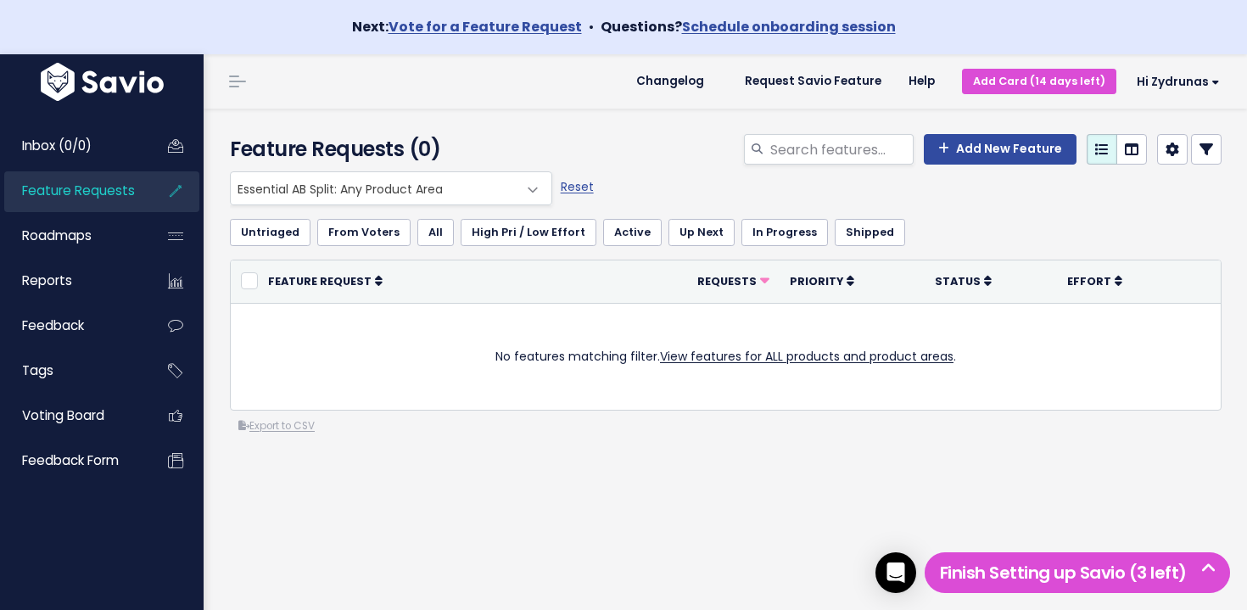
click at [357, 173] on span "Essential AB Split: Any Product Area" at bounding box center [374, 188] width 287 height 32
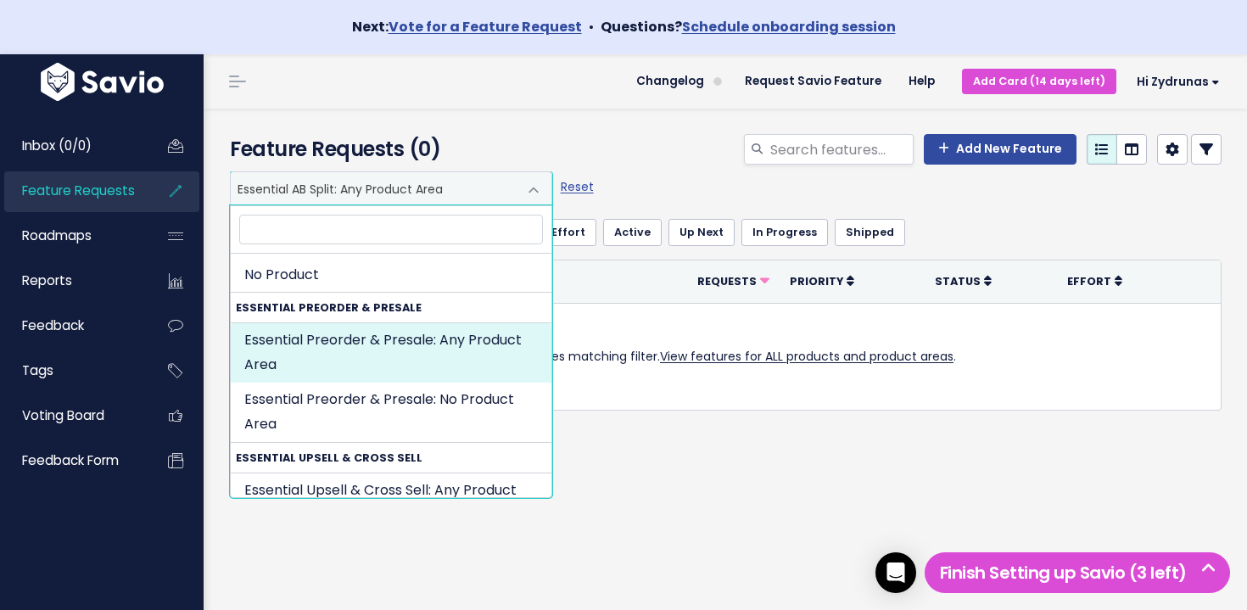
scroll to position [131, 0]
select select "ESSENTIAL_PREORDER_PRESALE:"
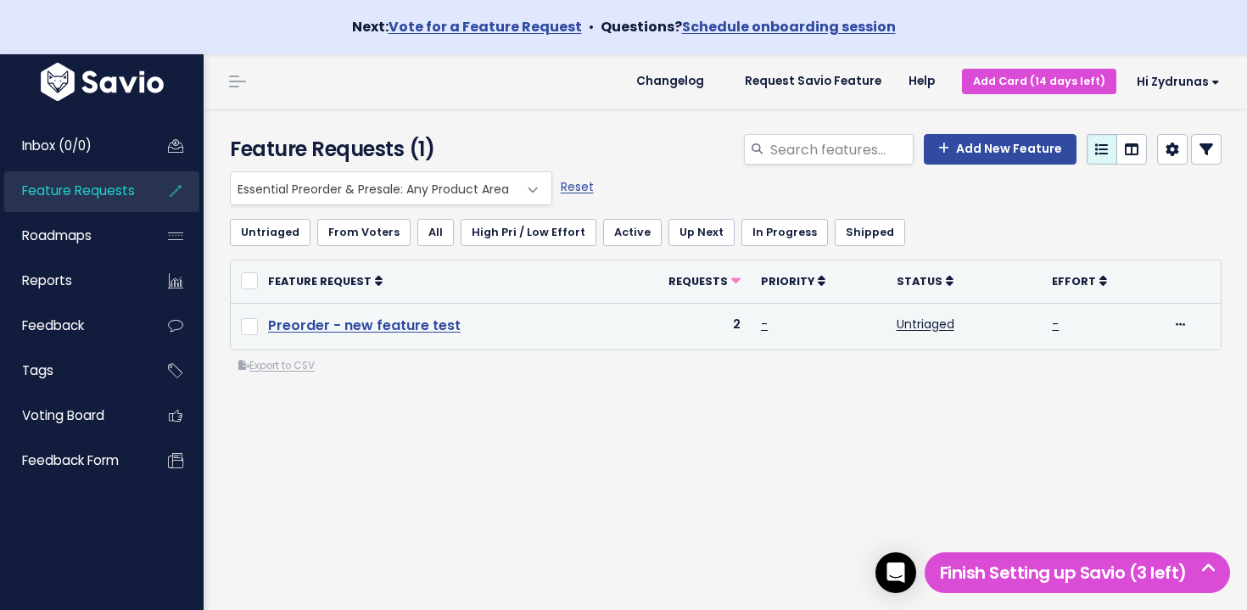
click at [388, 319] on link "Preorder - new feature test" at bounding box center [364, 326] width 193 height 20
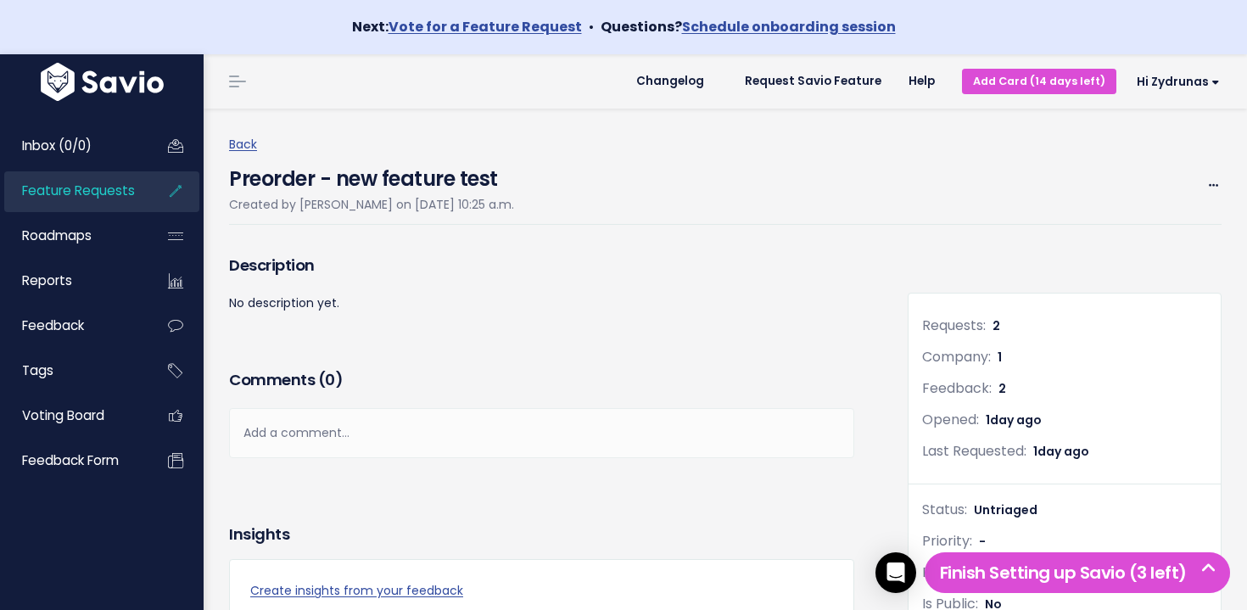
scroll to position [547, 0]
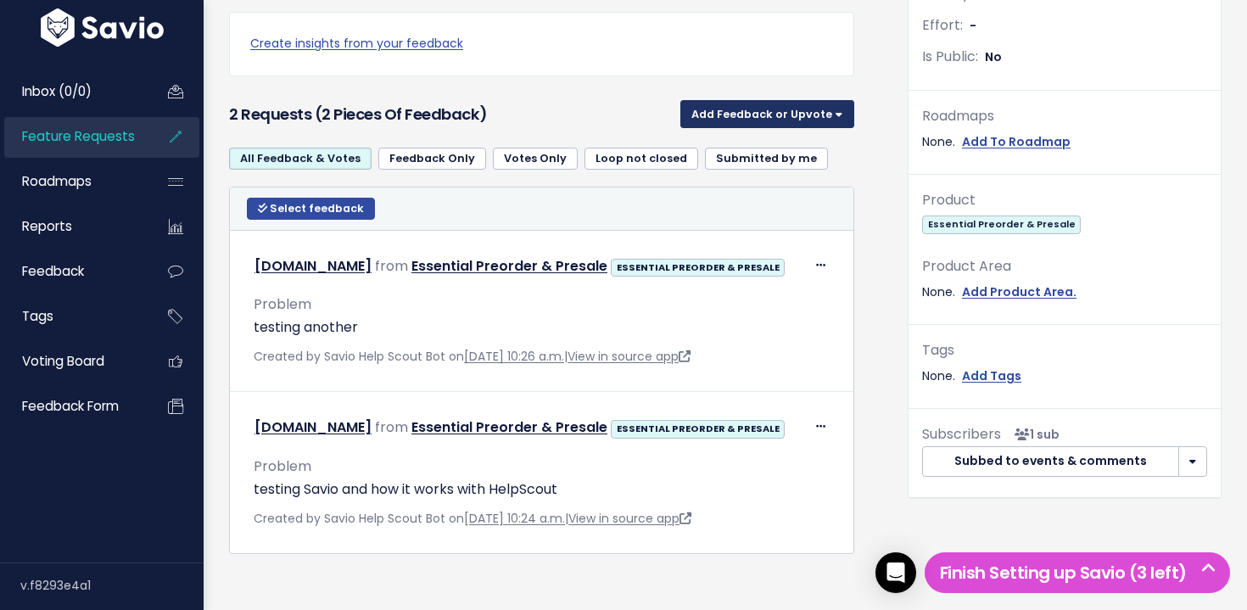
drag, startPoint x: 686, startPoint y: 125, endPoint x: 697, endPoint y: 124, distance: 11.1
click at [686, 125] on button "Add Feedback or Upvote" at bounding box center [767, 113] width 174 height 27
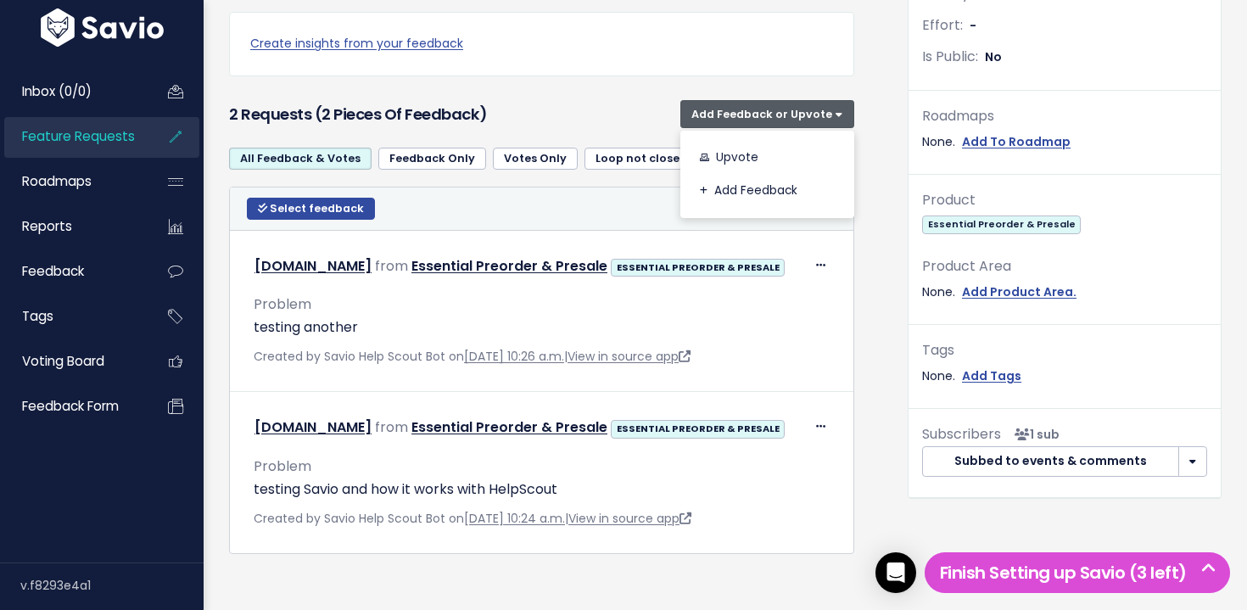
drag, startPoint x: 713, startPoint y: 249, endPoint x: 408, endPoint y: 222, distance: 306.6
click at [712, 249] on div "Edit Return to Inbox Delete zydrunas-test-store2.myshopify.com from Essential P…" at bounding box center [541, 311] width 603 height 141
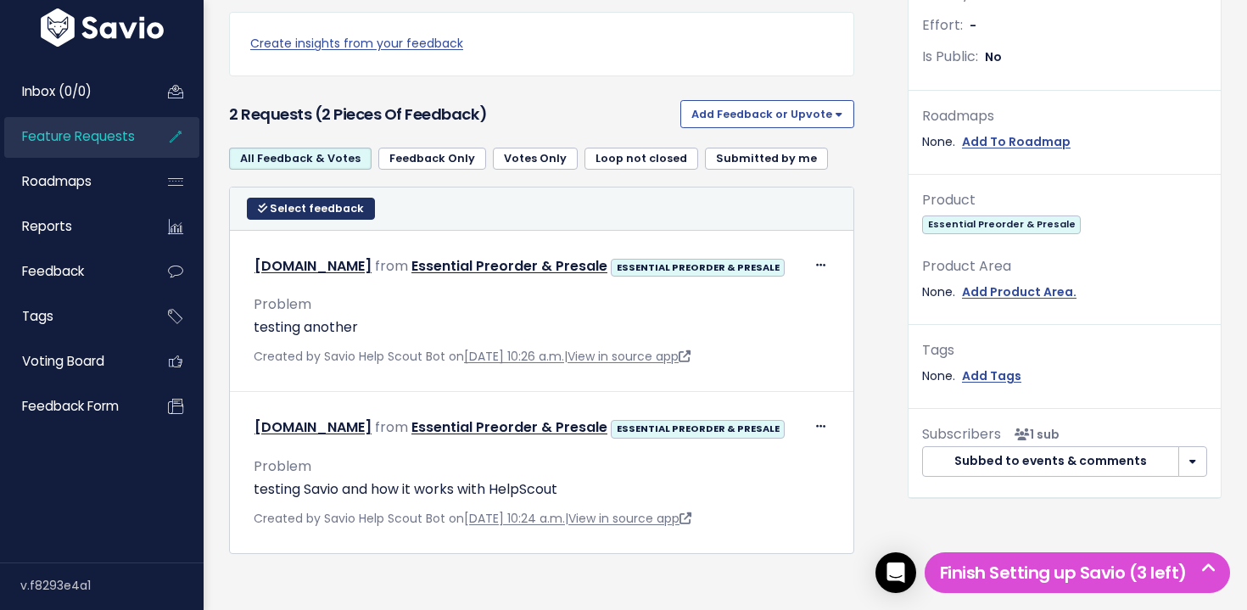
click at [295, 209] on span "Select feedback" at bounding box center [317, 208] width 94 height 14
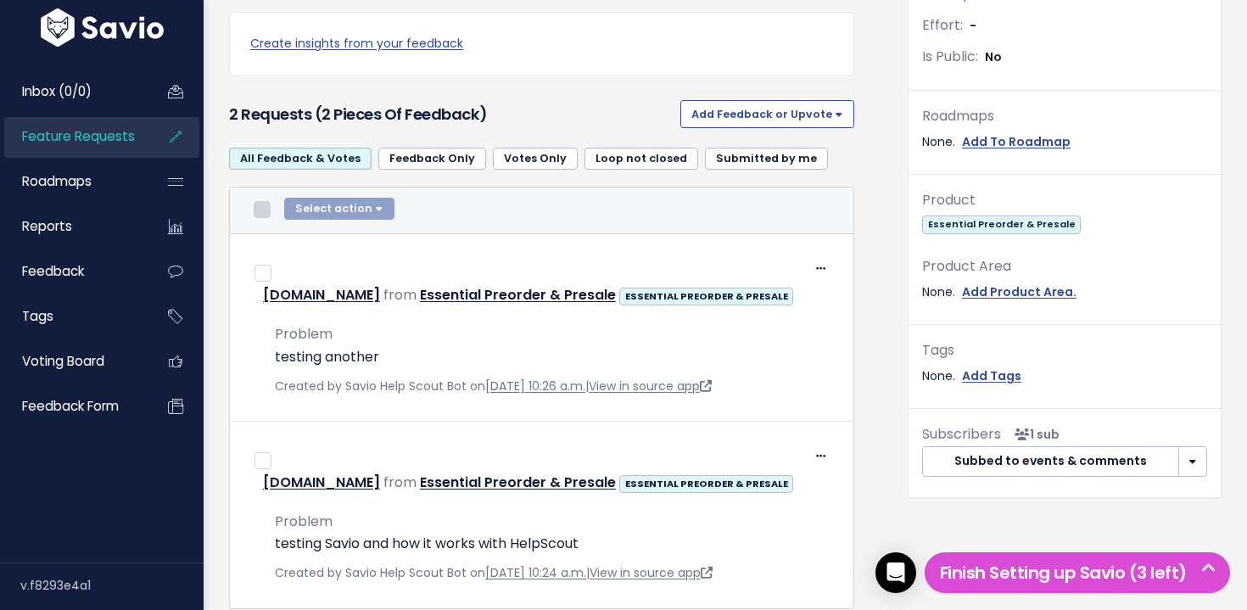
click at [260, 210] on input "checkbox" at bounding box center [262, 209] width 17 height 17
checkbox input "true"
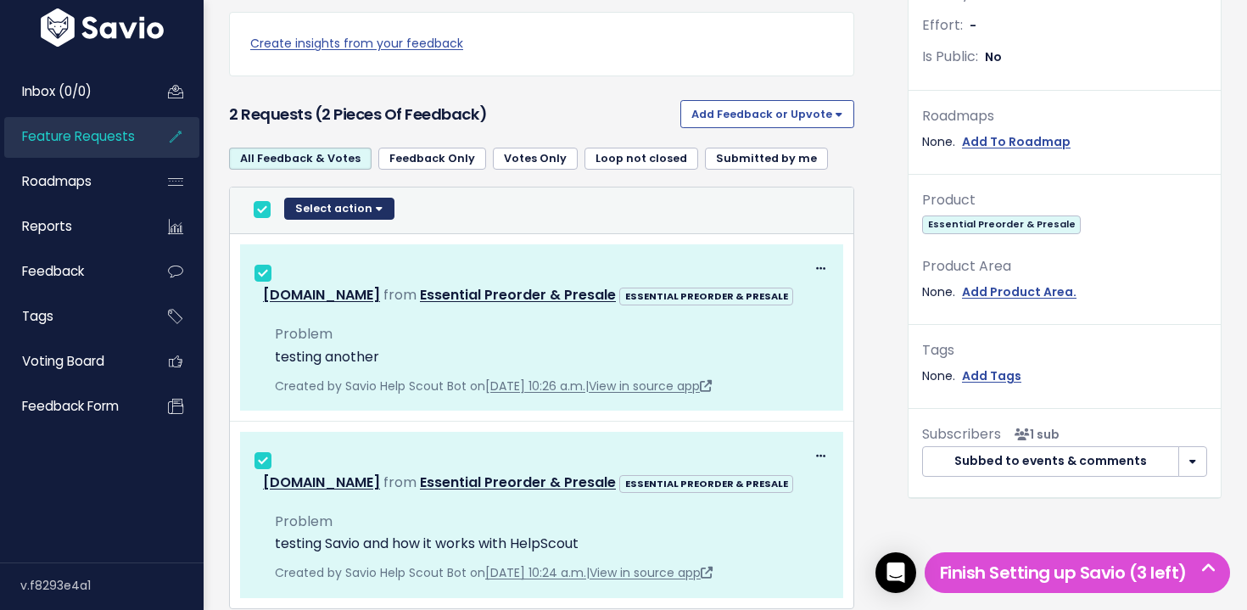
click at [335, 211] on button "Select action" at bounding box center [339, 209] width 110 height 22
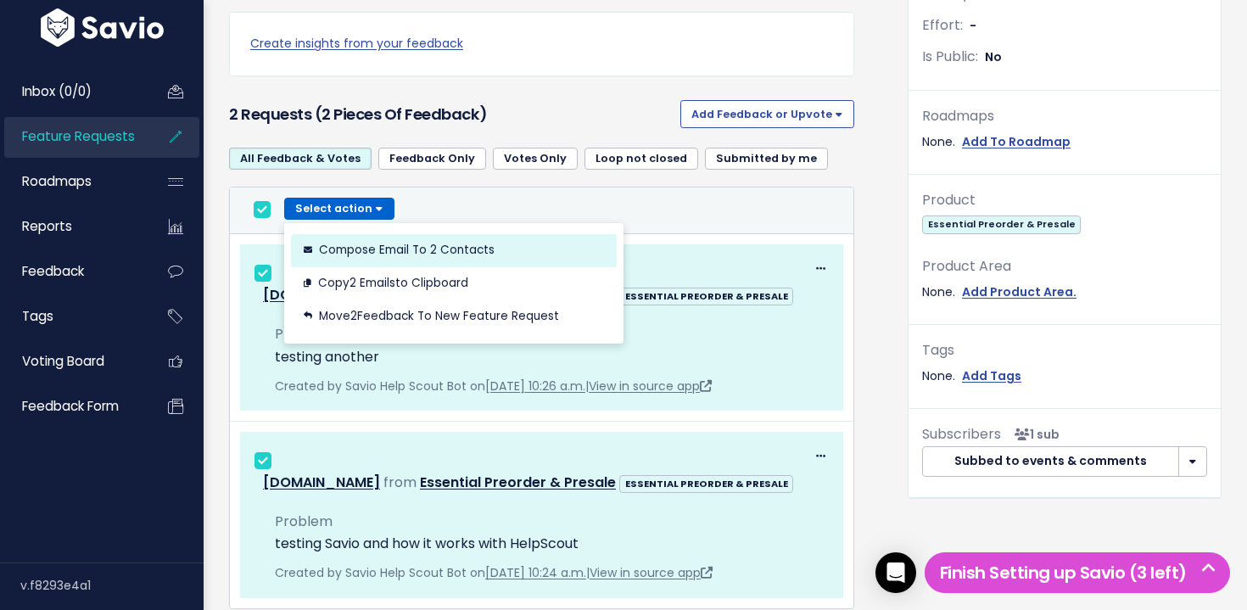
click at [467, 252] on button "Compose Email to 2 Contacts" at bounding box center [454, 249] width 326 height 33
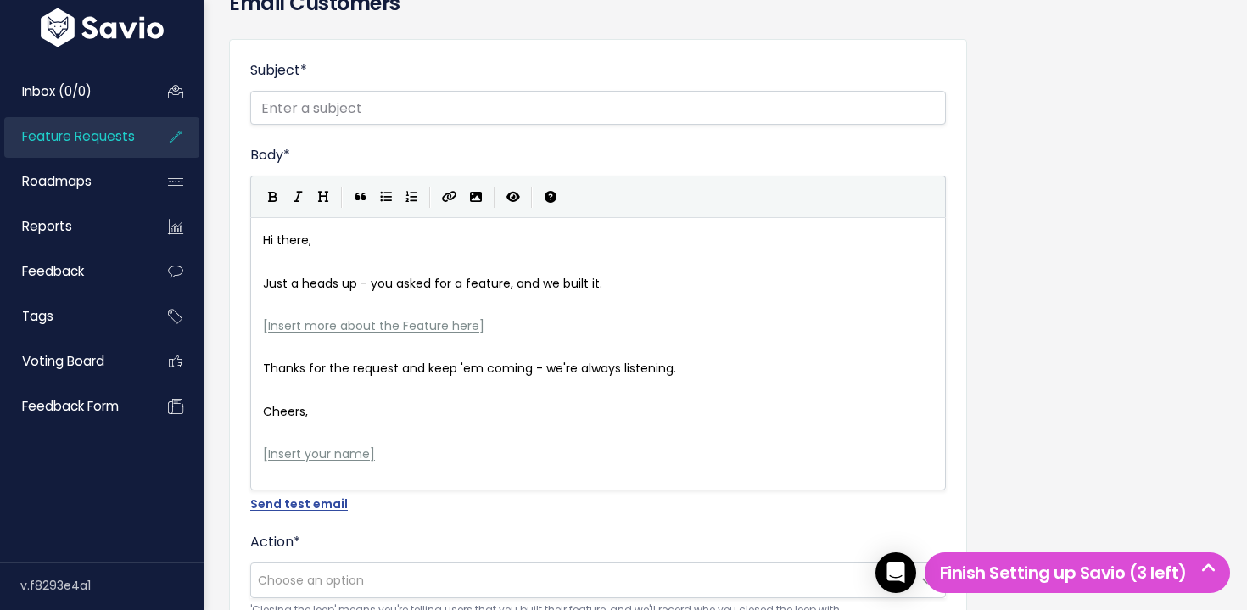
scroll to position [174, 0]
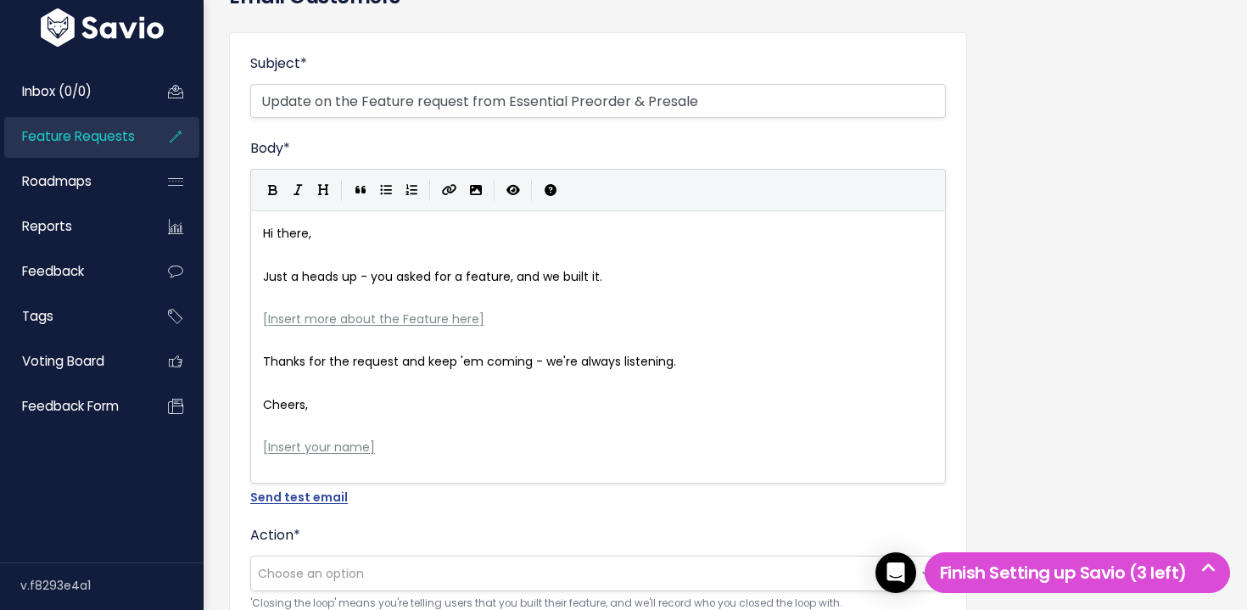
type input "Update on the Feature request from Essential Preorder & Presale"
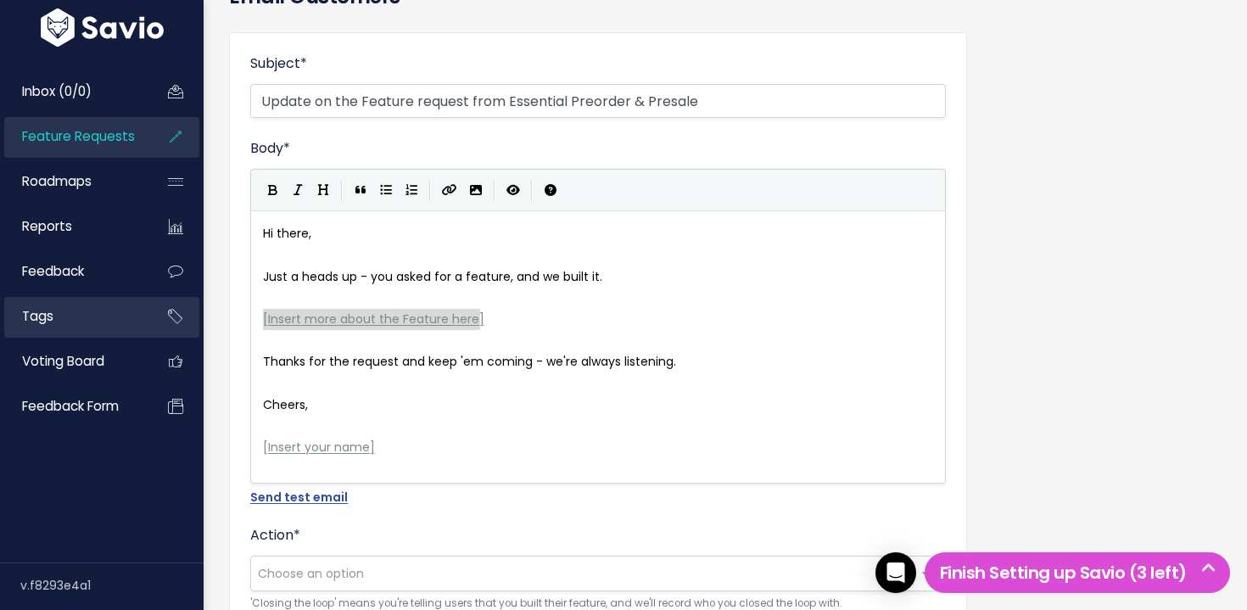
drag, startPoint x: 210, startPoint y: 315, endPoint x: 141, endPoint y: 313, distance: 68.7
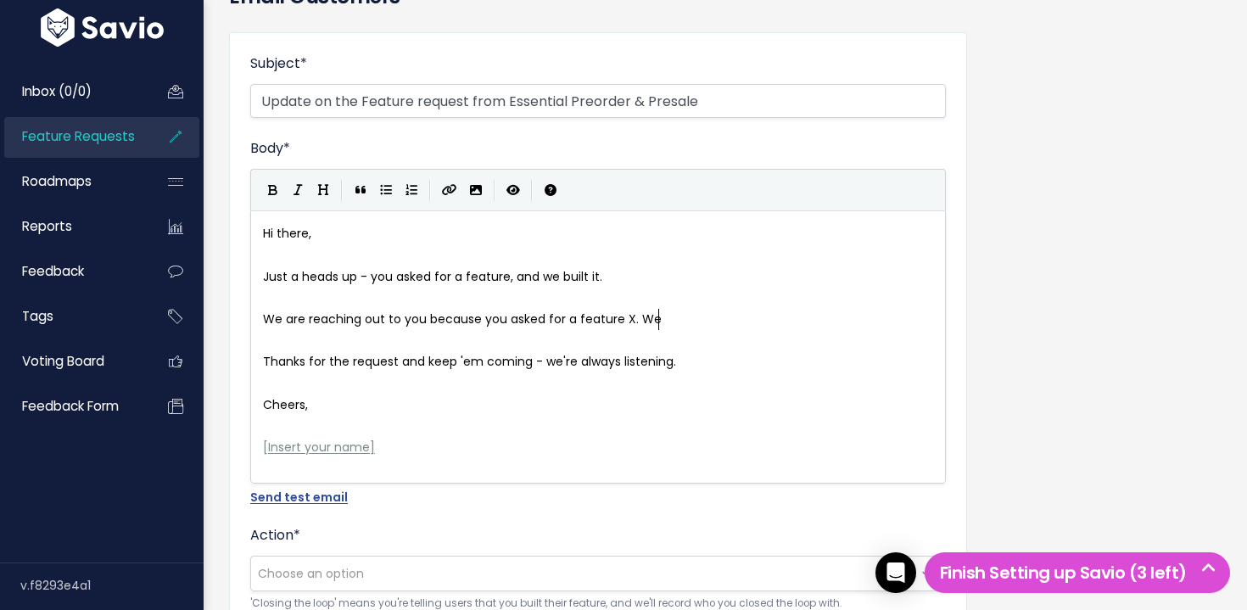
type textarea "We are reaching out to you because you asked for a feature X. We re"
type textarea "have update on this:"
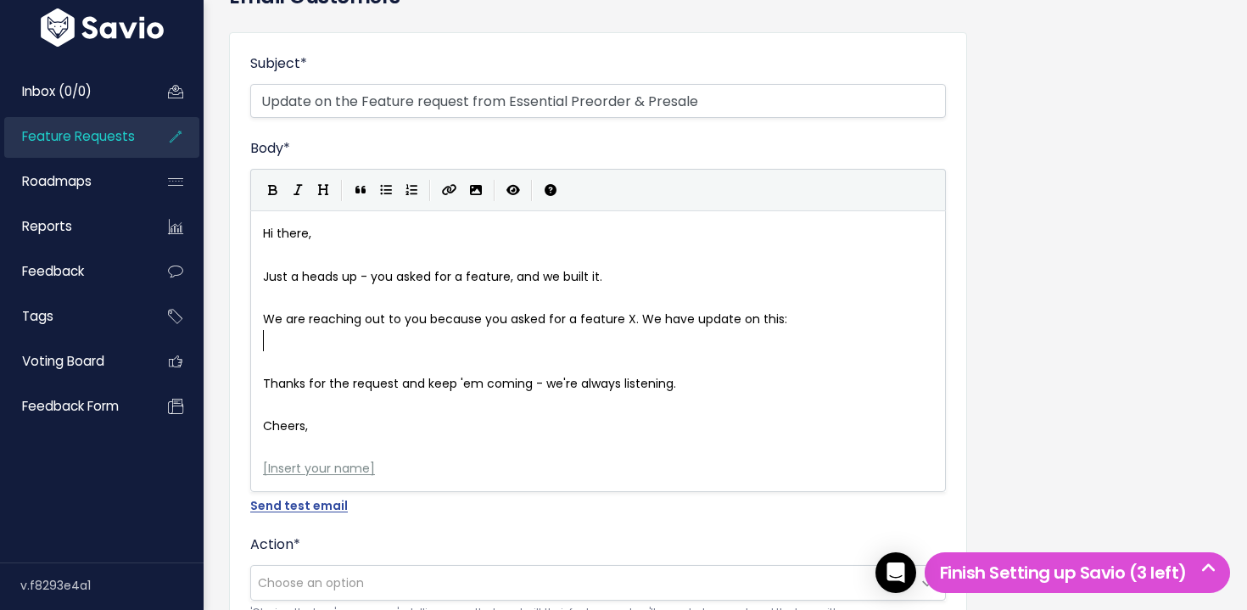
scroll to position [3, 0]
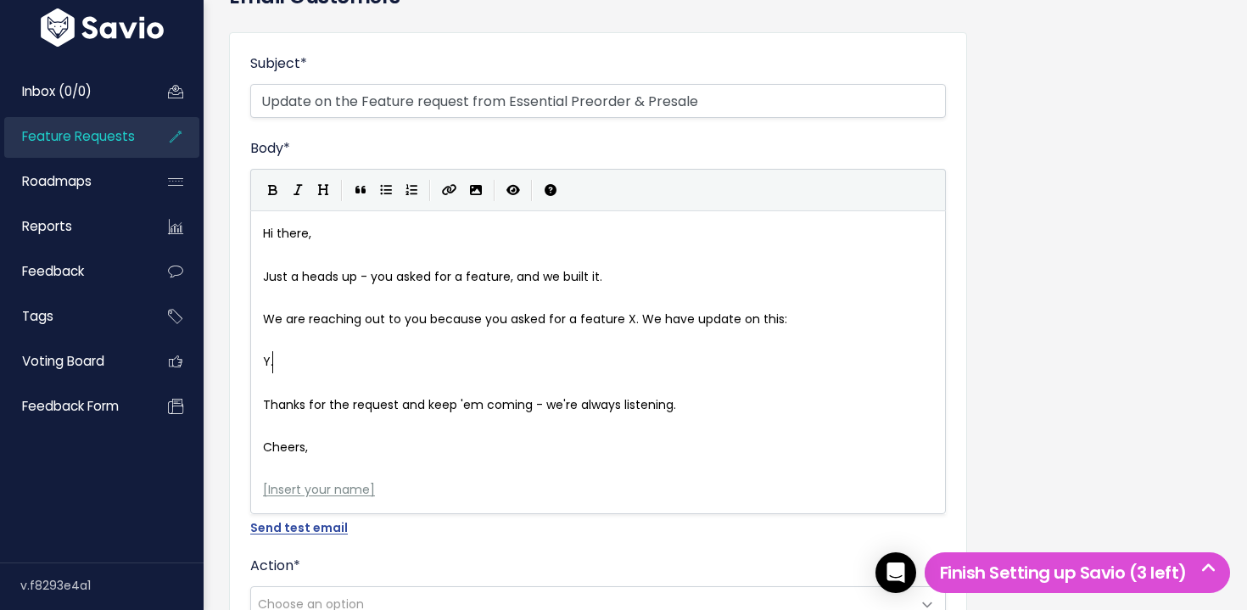
type textarea "Y."
drag, startPoint x: 389, startPoint y: 492, endPoint x: 105, endPoint y: 489, distance: 284.2
type textarea "Zd"
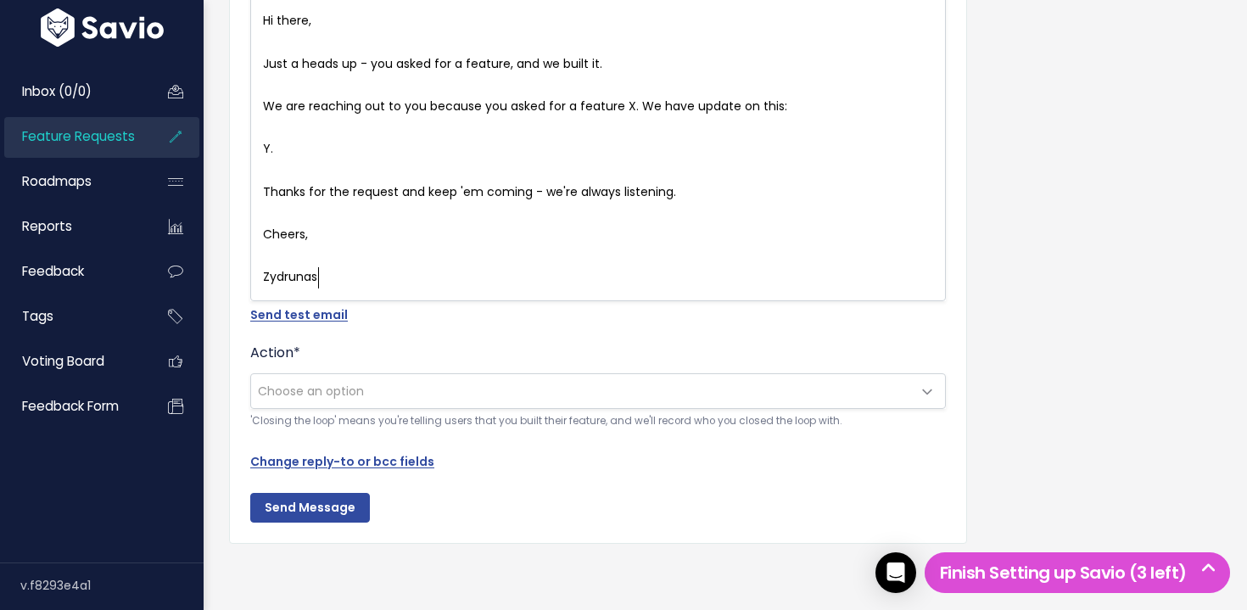
type textarea "ydrunas"
click at [293, 397] on span "Choose an option" at bounding box center [311, 391] width 106 height 17
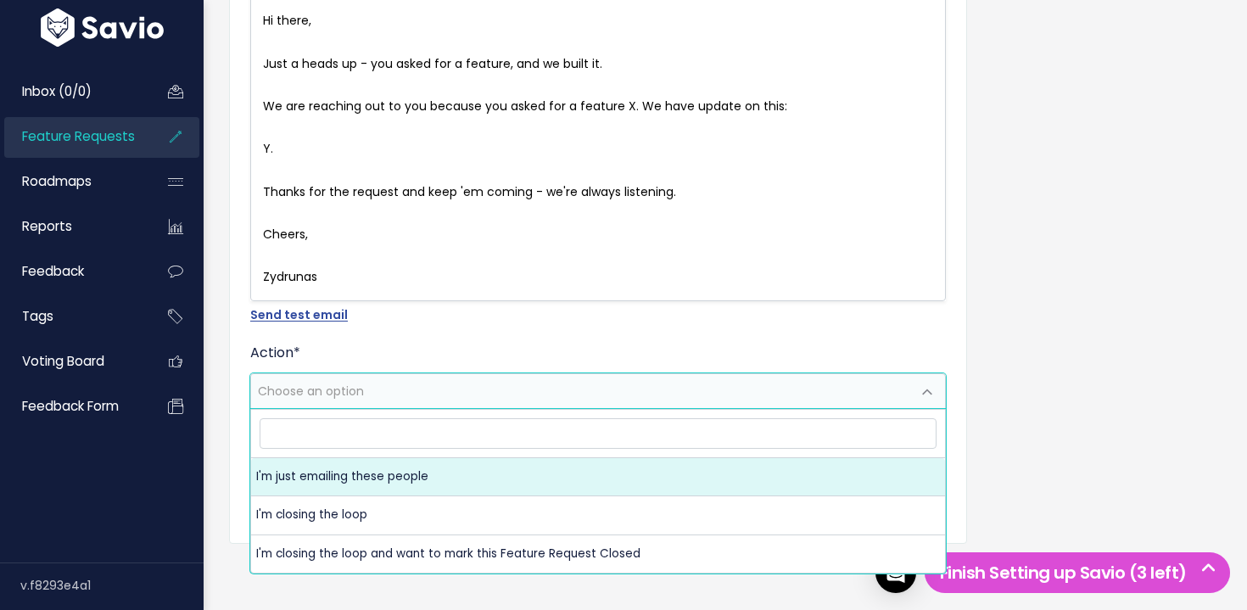
select select "ACTION_EMAIL"
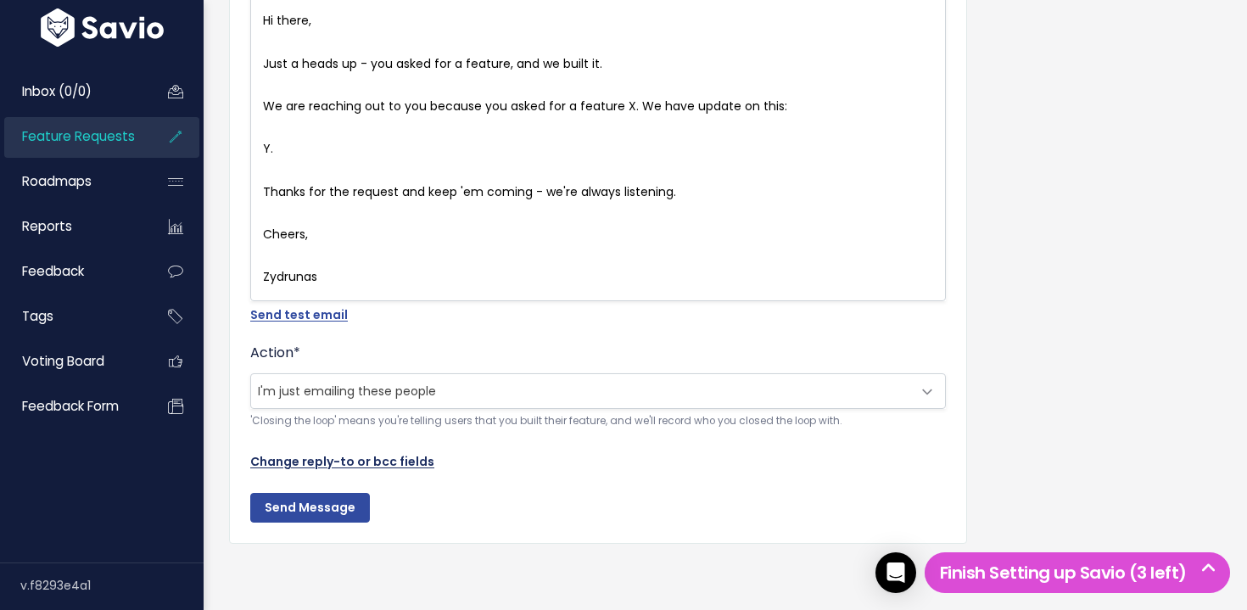
click at [321, 461] on link "Change reply-to or bcc fields" at bounding box center [342, 461] width 184 height 17
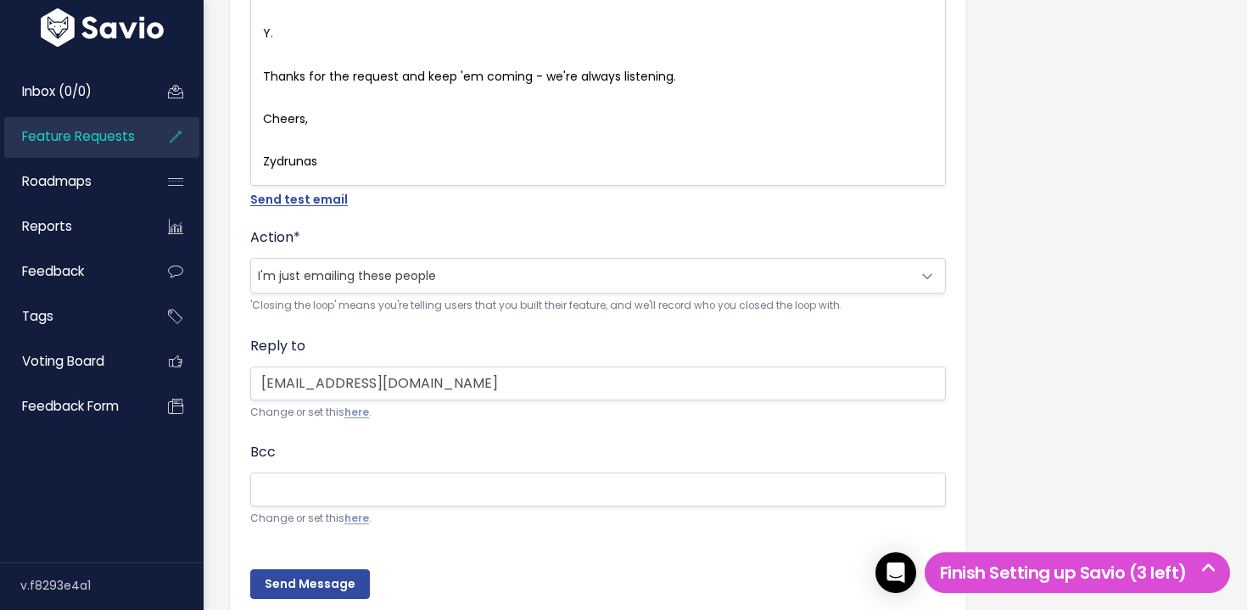
scroll to position [578, 0]
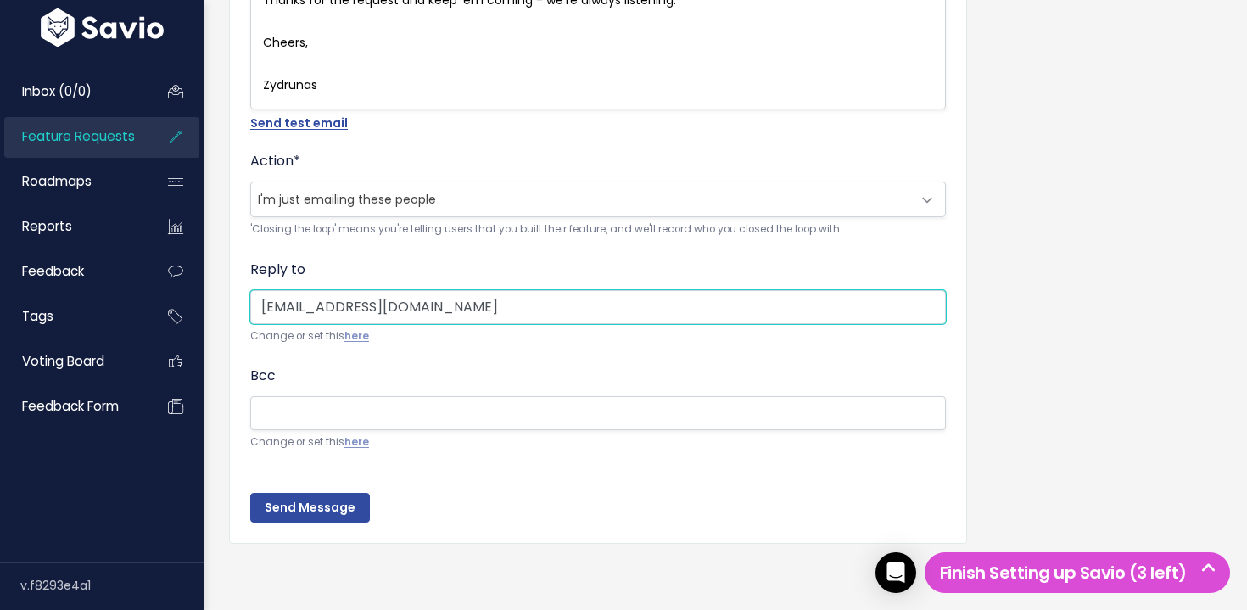
click at [278, 304] on input "support@essential-apps.com" at bounding box center [598, 307] width 696 height 34
drag, startPoint x: 279, startPoint y: 304, endPoint x: 556, endPoint y: 307, distance: 277.4
click at [556, 307] on input "support@essential-apps.com" at bounding box center [598, 307] width 696 height 34
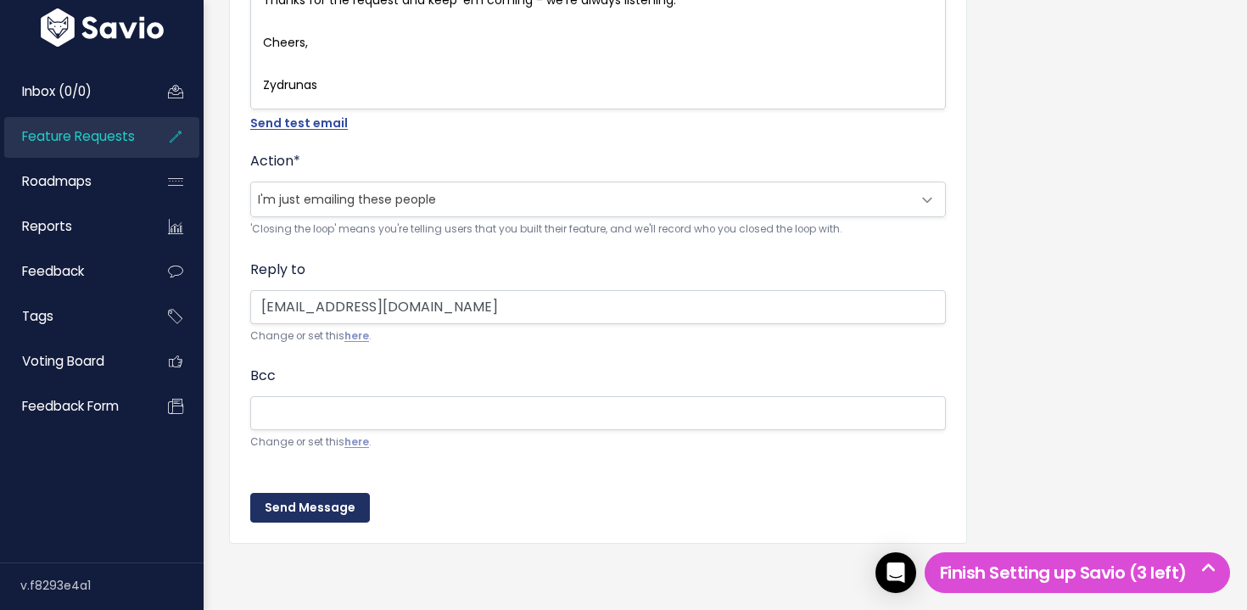
click at [316, 503] on input "Send Message" at bounding box center [310, 508] width 120 height 31
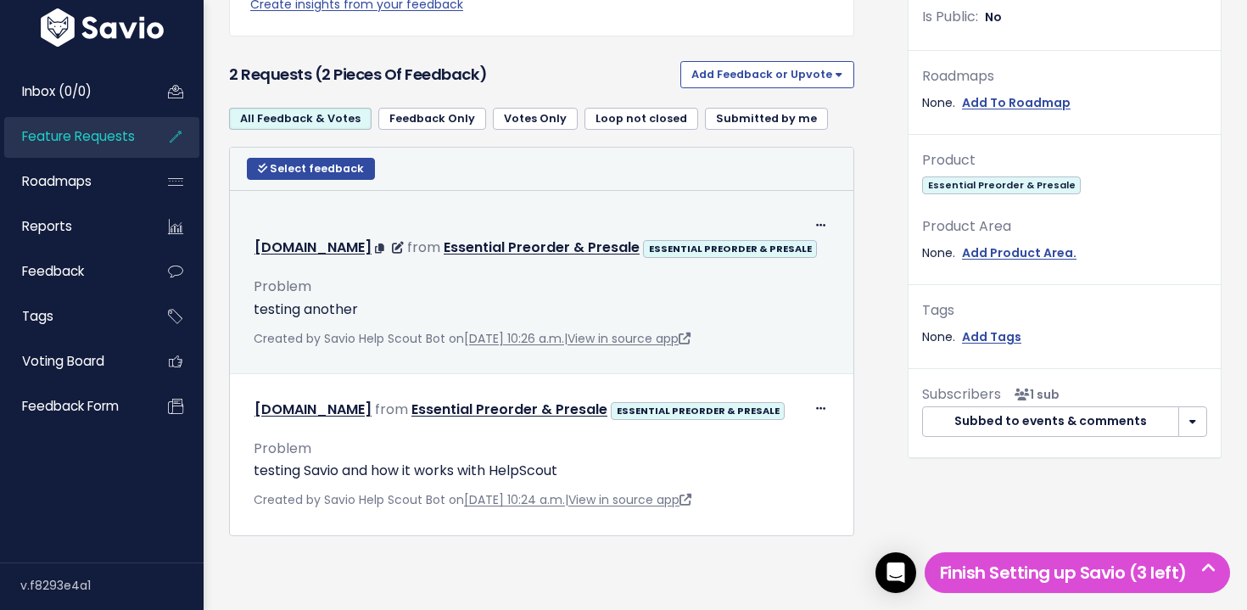
scroll to position [683, 0]
drag, startPoint x: 615, startPoint y: 280, endPoint x: 523, endPoint y: 294, distance: 92.7
click at [523, 294] on div "Problem testing another" at bounding box center [542, 290] width 576 height 59
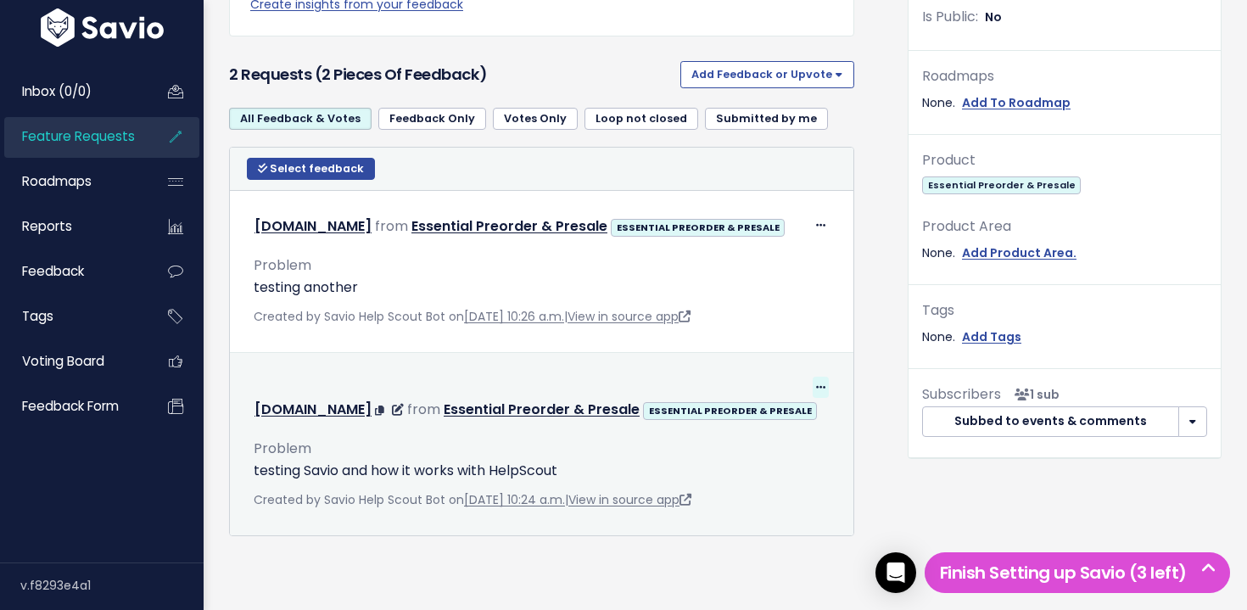
click at [823, 377] on span at bounding box center [821, 387] width 16 height 21
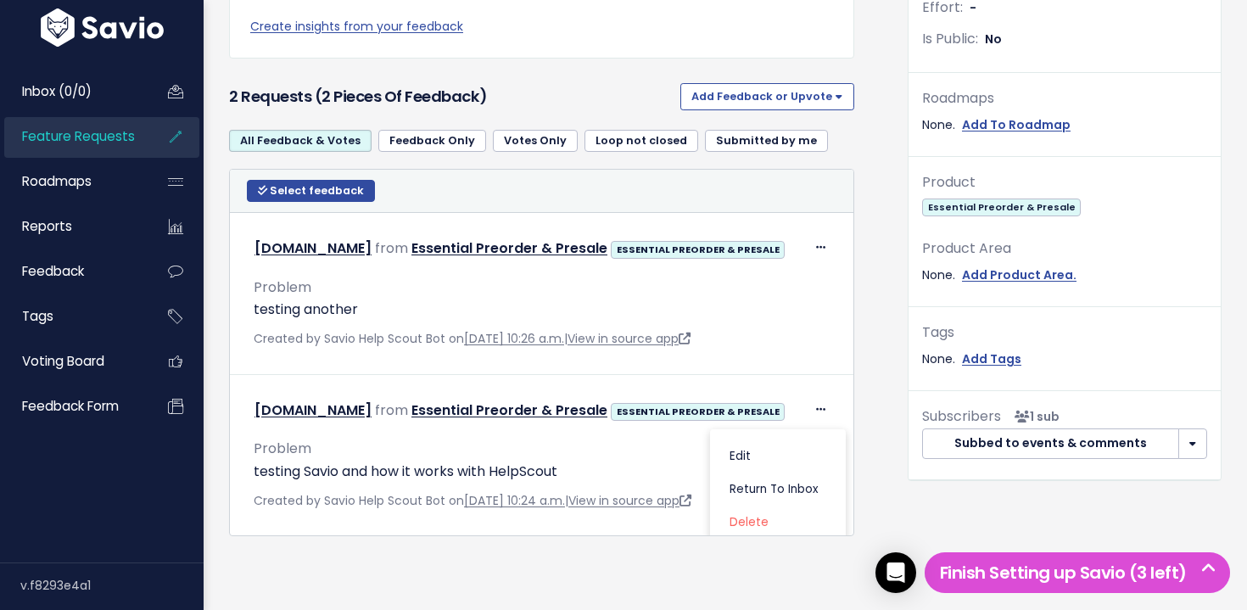
drag, startPoint x: 904, startPoint y: 450, endPoint x: 896, endPoint y: 444, distance: 10.4
click at [900, 451] on div "Requests: 2 Company: 1 Feedback: 2 Opened: 1 day ago Last Requested: 1 day ago …" at bounding box center [1064, 122] width 339 height 872
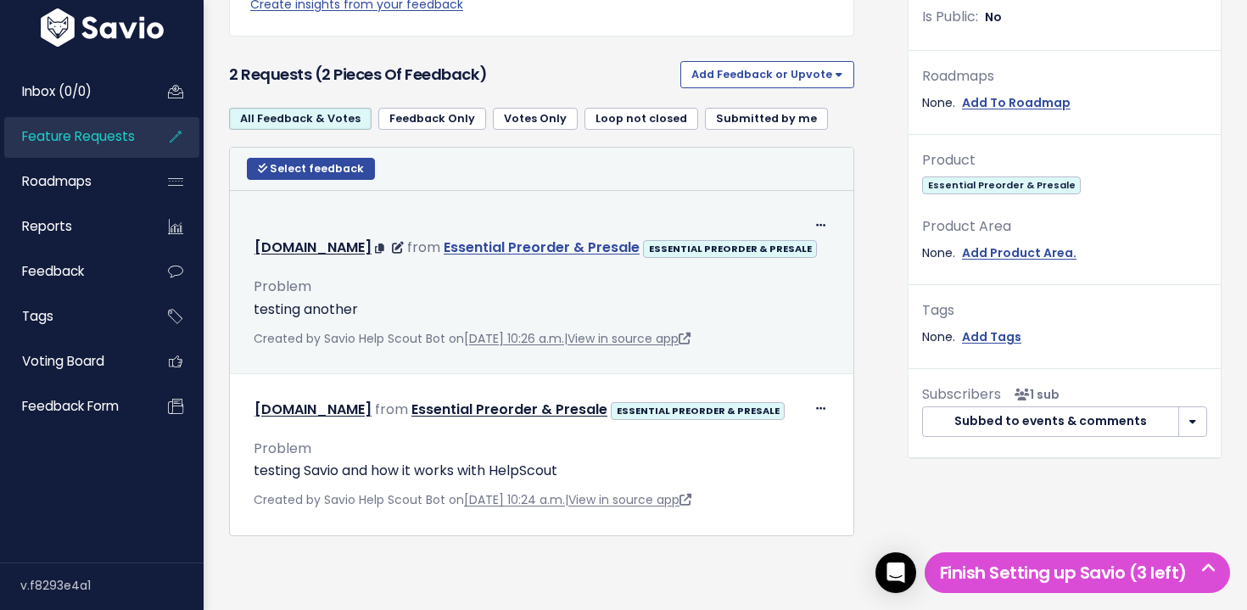
click at [634, 237] on link "Essential Preorder & Presale" at bounding box center [542, 247] width 196 height 20
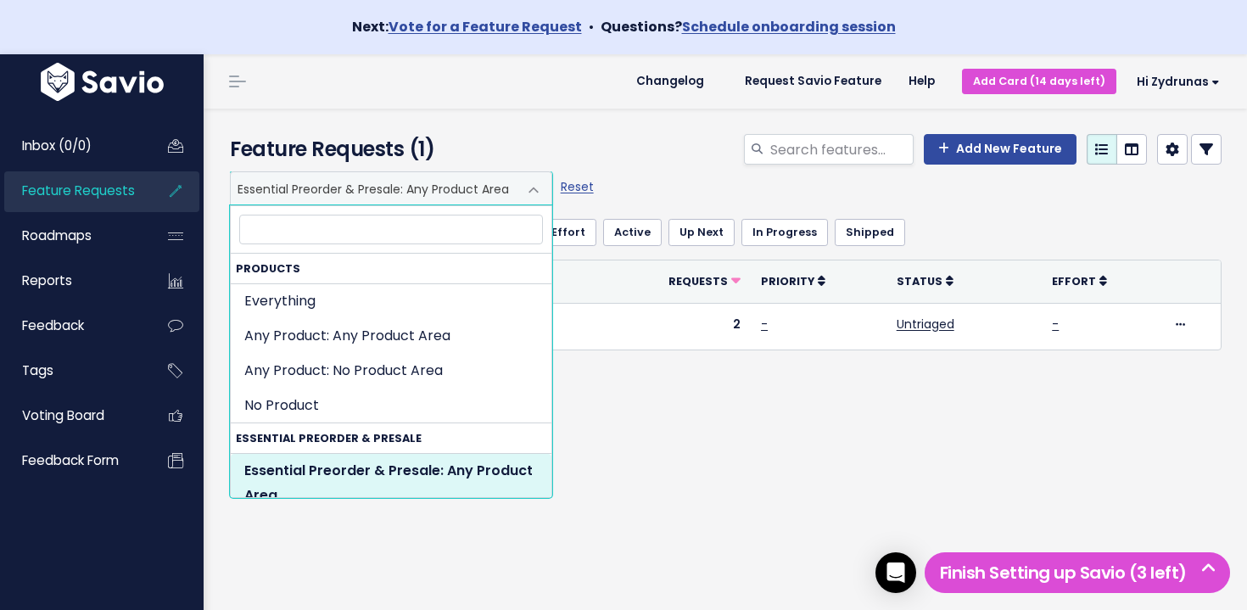
click at [370, 194] on span "Essential Preorder & Presale: Any Product Area" at bounding box center [374, 188] width 287 height 32
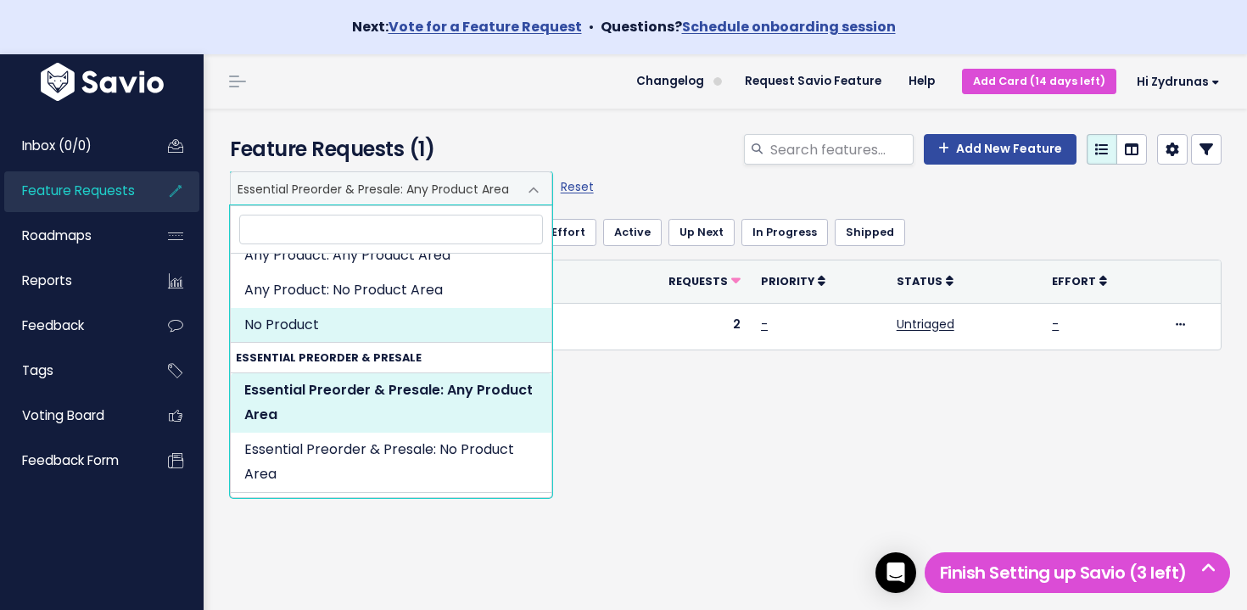
scroll to position [129, 0]
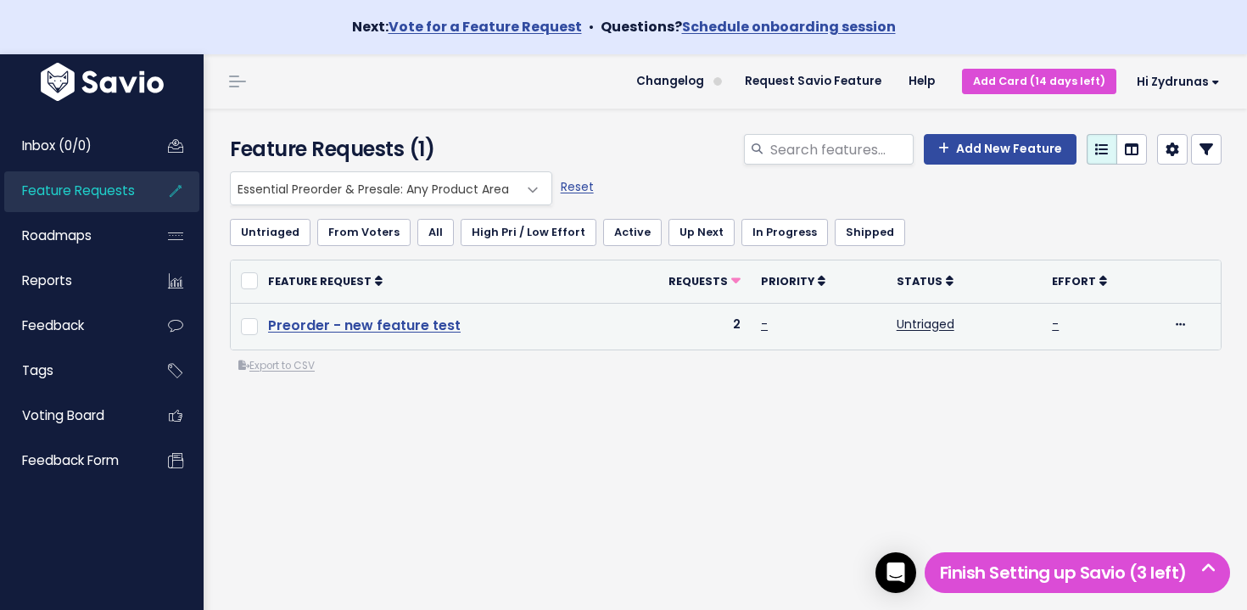
click at [432, 327] on link "Preorder - new feature test" at bounding box center [364, 326] width 193 height 20
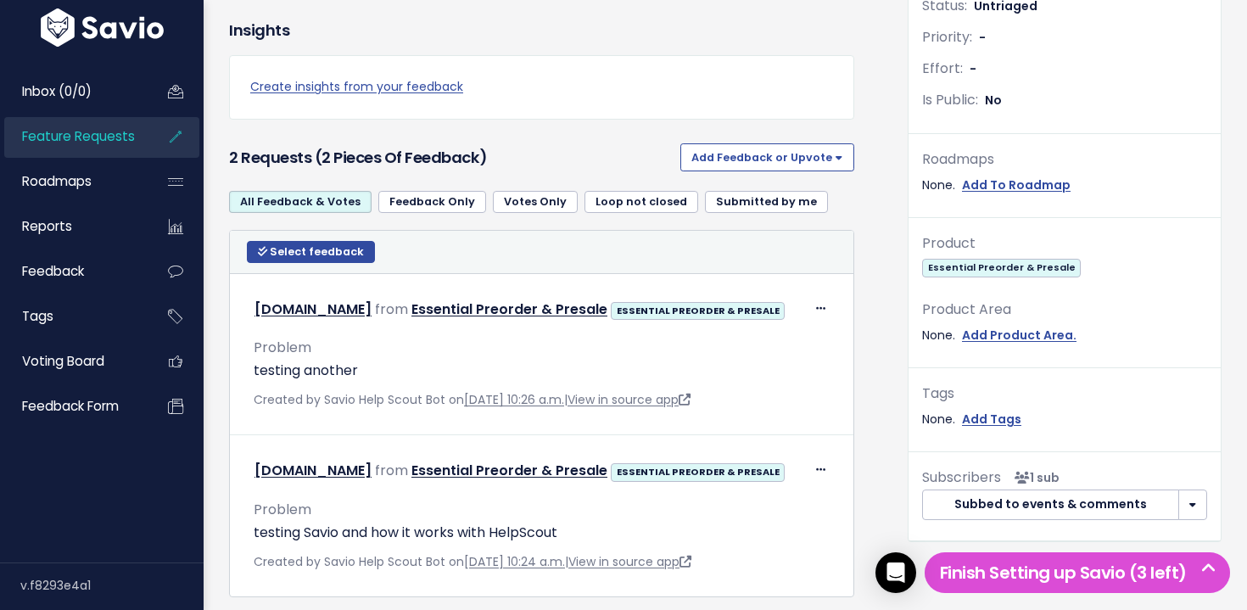
scroll to position [500, 0]
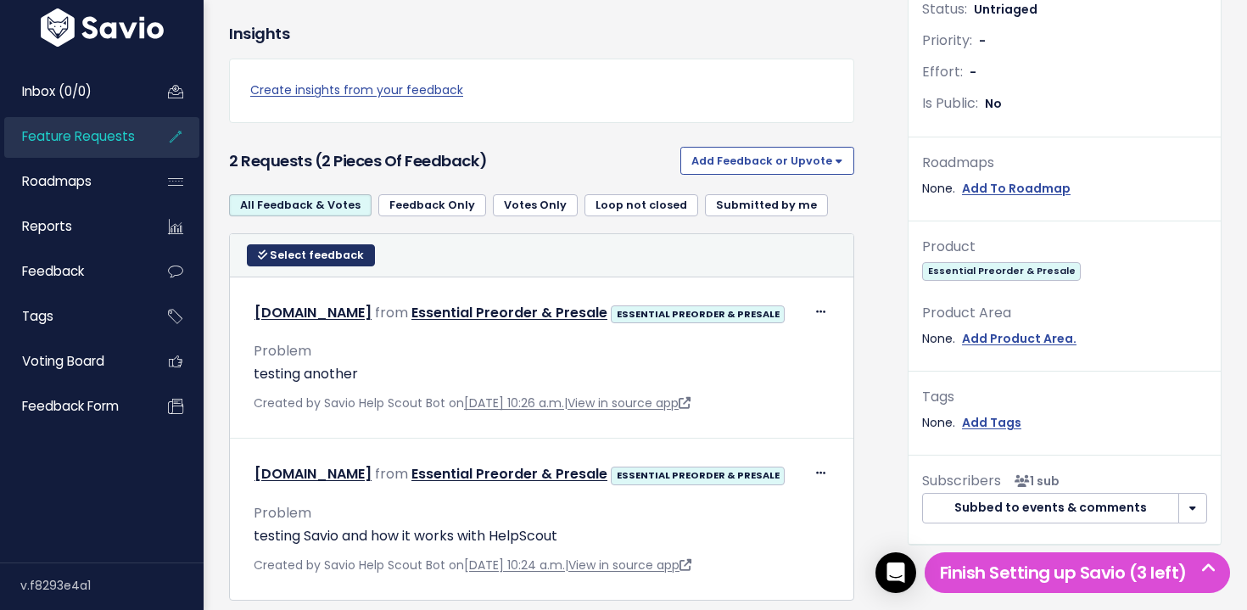
click at [312, 254] on span "Select feedback" at bounding box center [317, 255] width 94 height 14
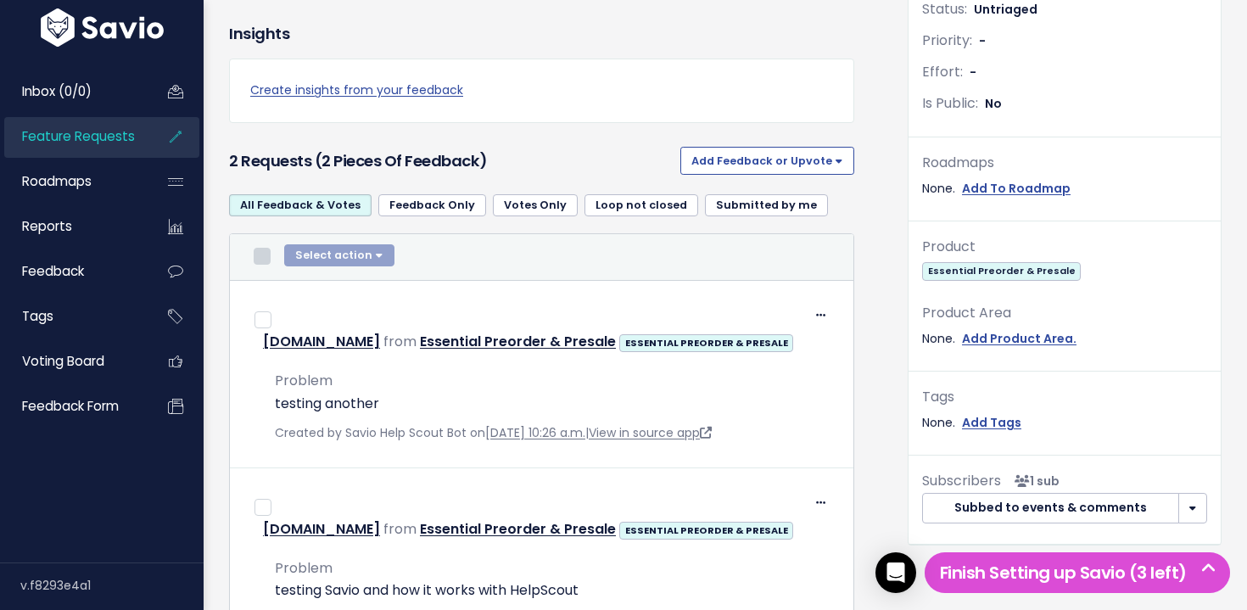
click at [254, 256] on div "Select action Compose Email to 0 Contacts Copy 0 Emails to Clipboard Move 0 Fee…" at bounding box center [542, 256] width 590 height 25
click at [257, 256] on input "checkbox" at bounding box center [262, 256] width 17 height 17
checkbox input "true"
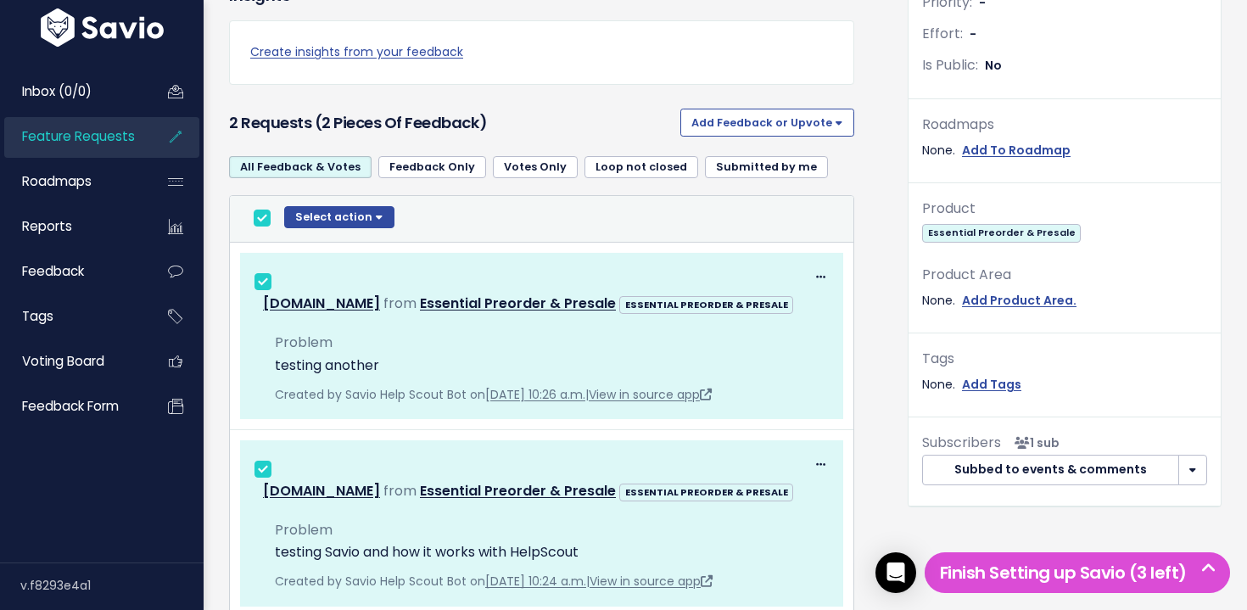
scroll to position [532, 0]
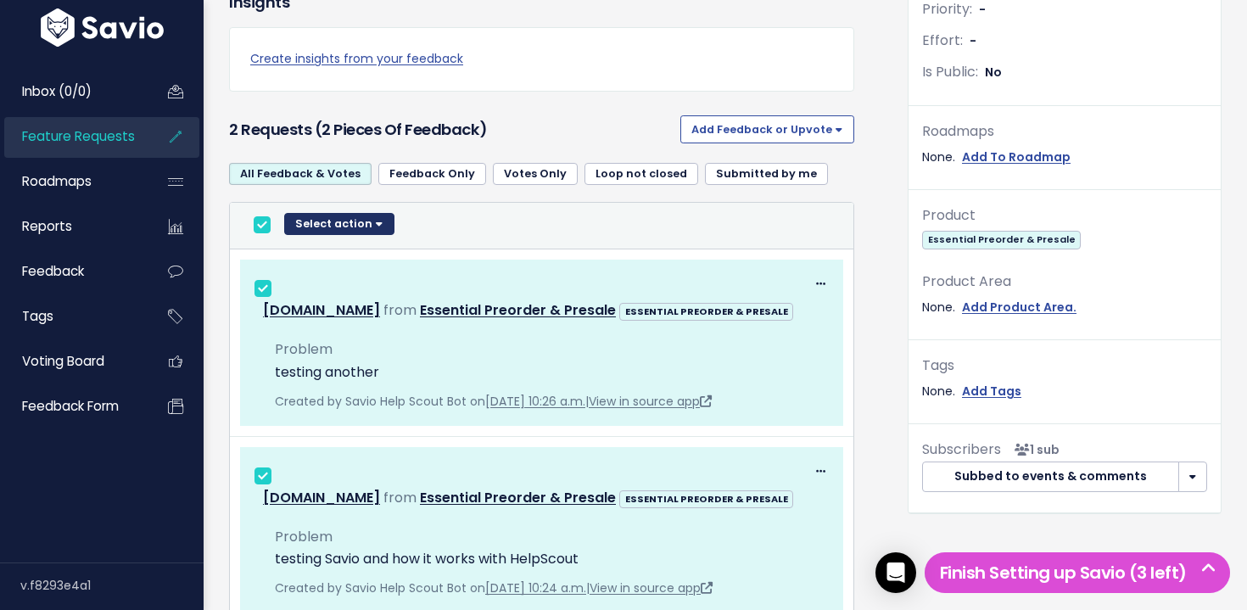
click at [347, 225] on button "Select action" at bounding box center [339, 224] width 110 height 22
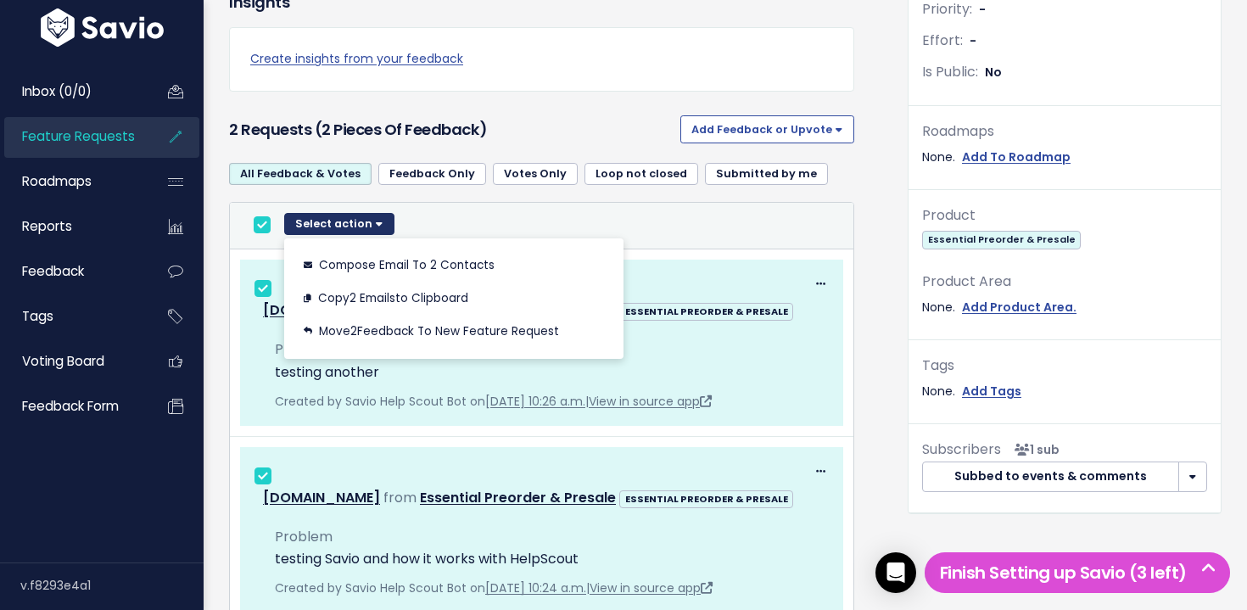
click at [348, 225] on button "Select action" at bounding box center [339, 224] width 110 height 22
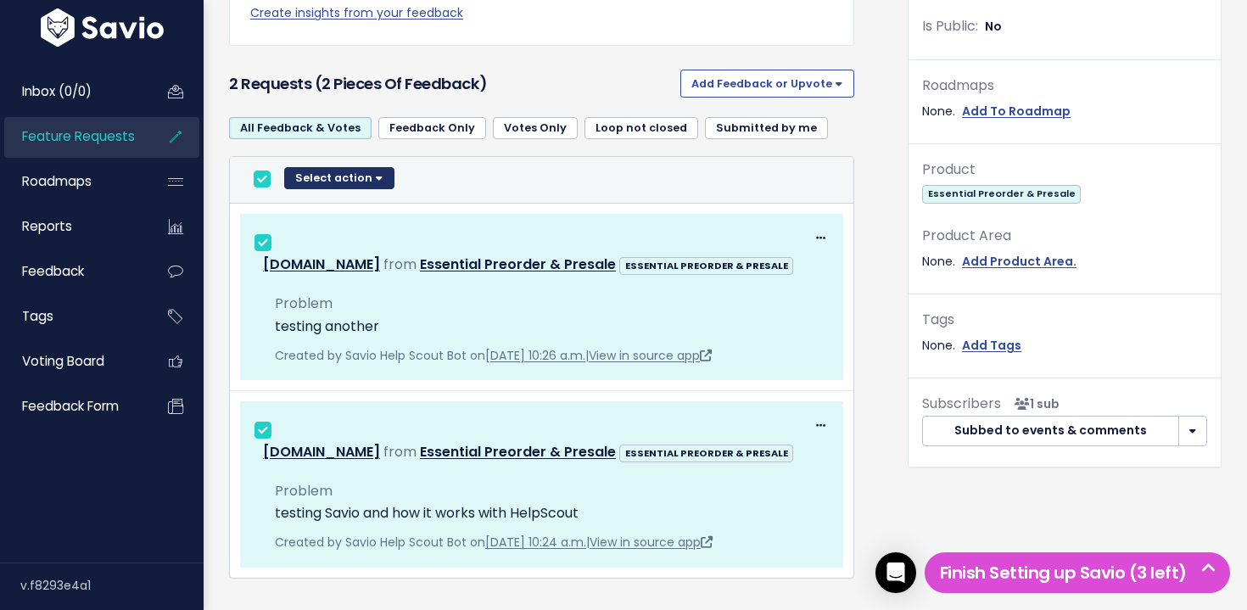
scroll to position [565, 0]
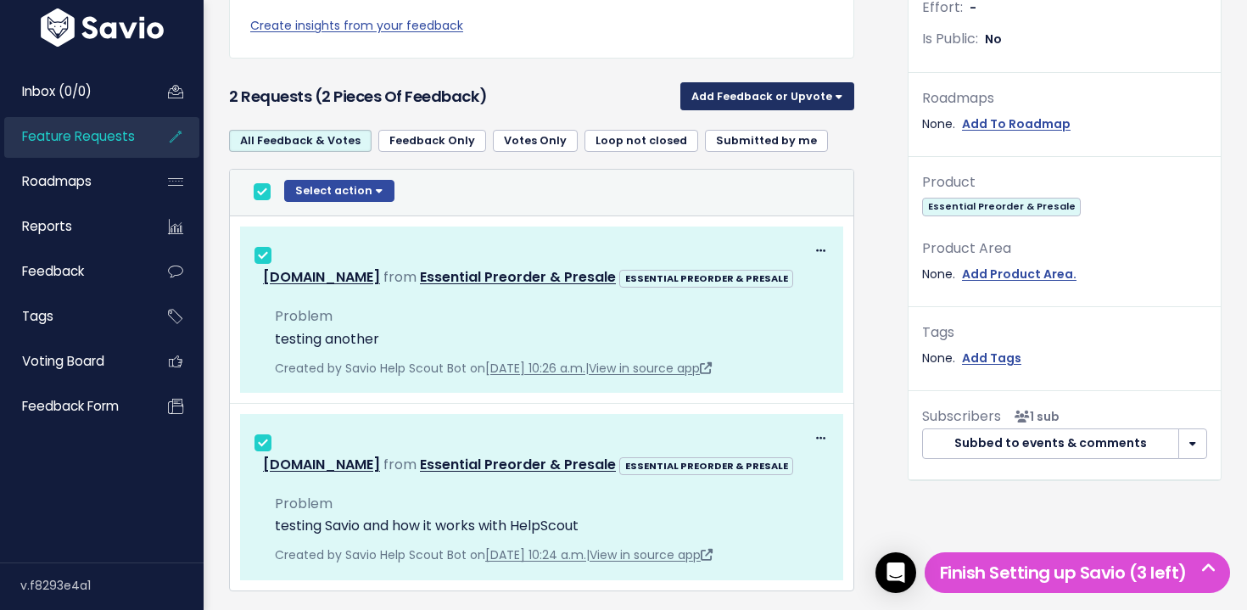
click at [778, 102] on button "Add Feedback or Upvote" at bounding box center [767, 95] width 174 height 27
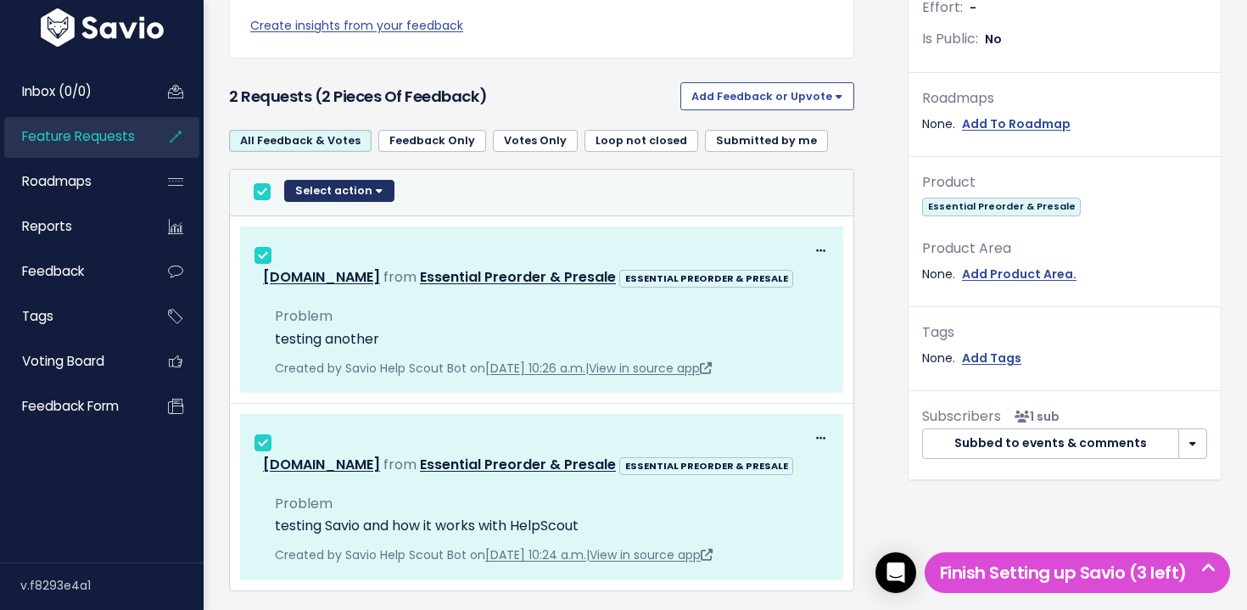
click at [376, 197] on button "Select action" at bounding box center [339, 191] width 110 height 22
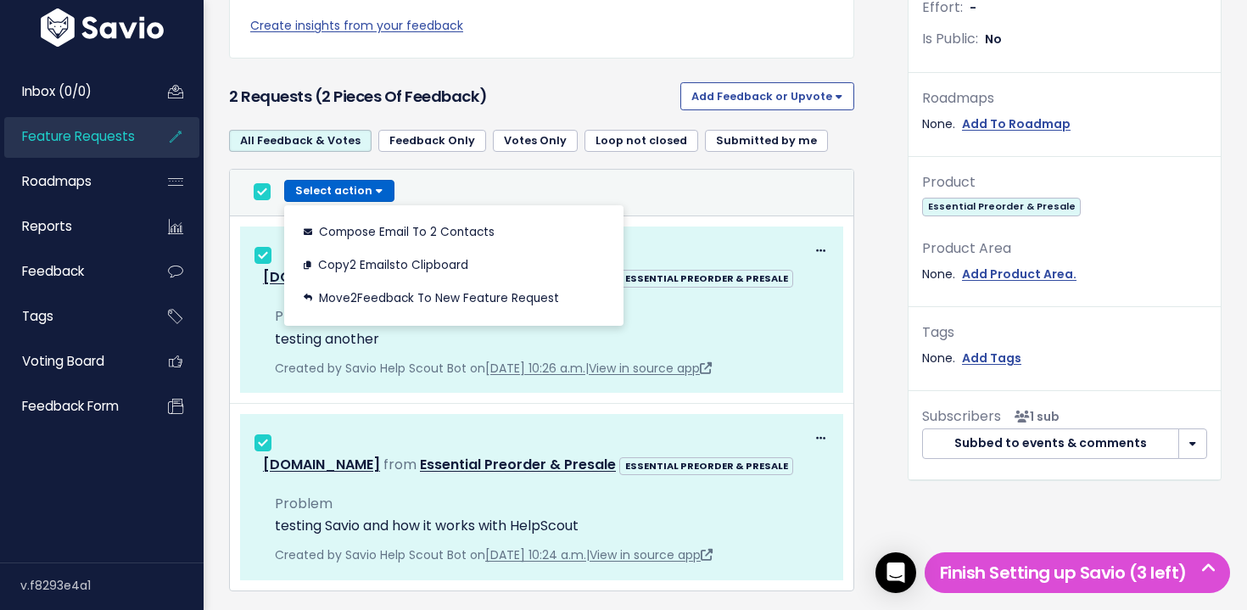
click at [705, 193] on div "Select action Compose Email to 2 Contacts Copy 2 Emails to Clipboard Move 2 Fee…" at bounding box center [542, 192] width 590 height 25
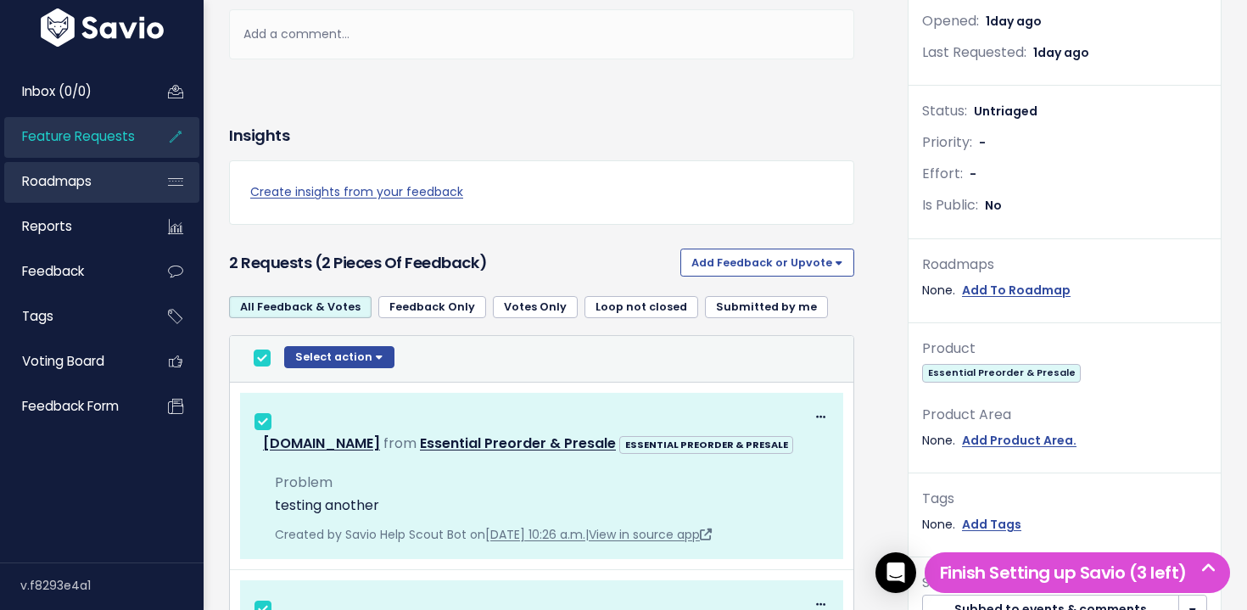
scroll to position [282, 0]
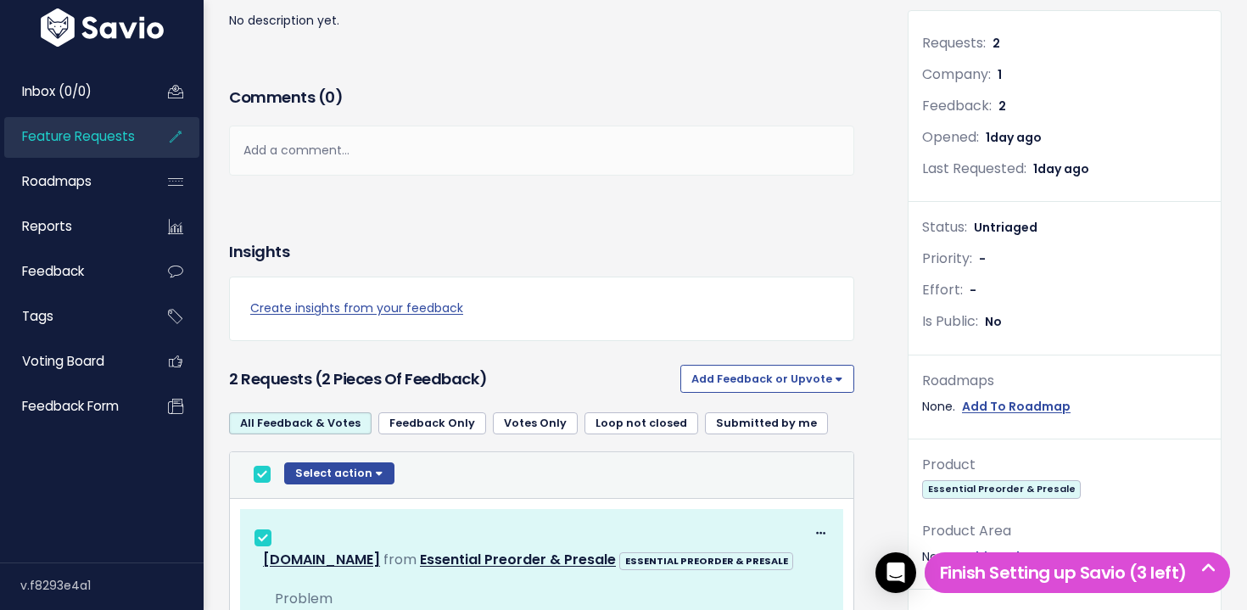
click at [103, 133] on span "Feature Requests" at bounding box center [78, 136] width 113 height 18
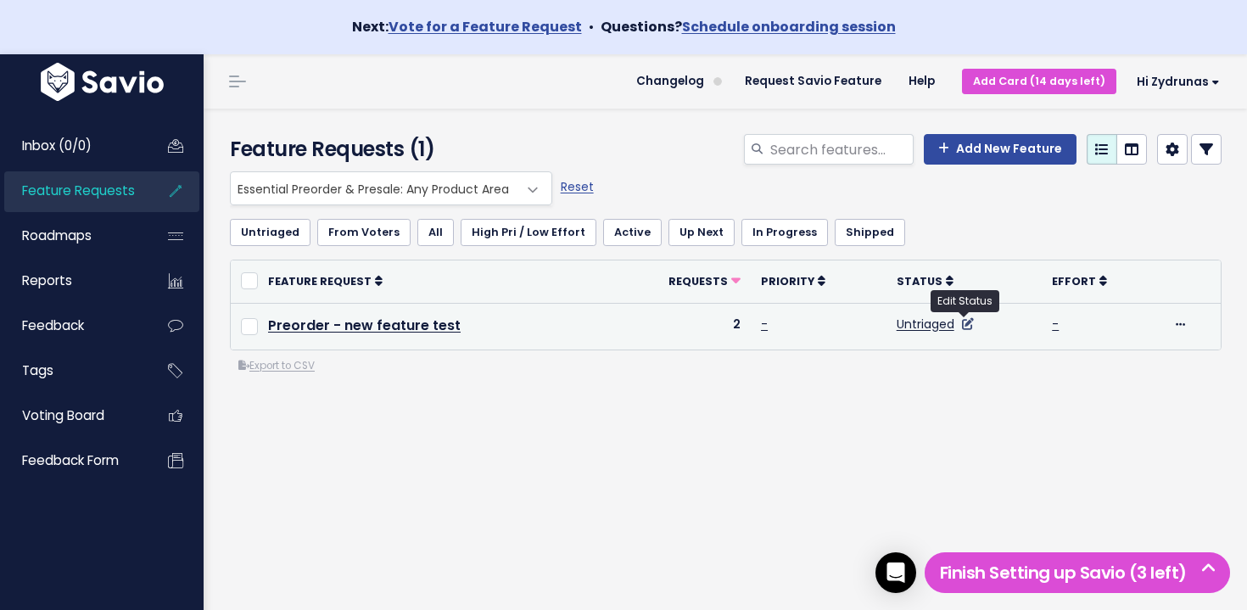
click at [963, 321] on icon at bounding box center [968, 324] width 12 height 12
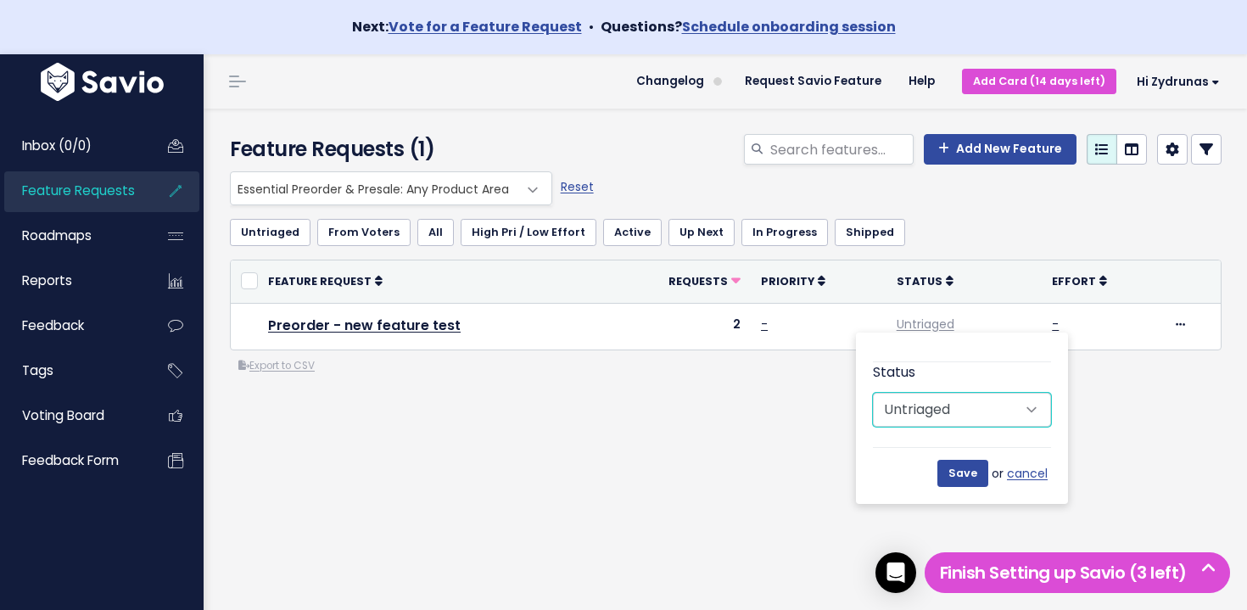
click at [956, 398] on select "Untriaged Under Consideration Planned In Progress Shipped Closed Won't do" at bounding box center [962, 410] width 178 height 34
drag, startPoint x: 1120, startPoint y: 384, endPoint x: 1110, endPoint y: 381, distance: 9.9
click at [1119, 384] on div "Everything Any Product: Any Product Area Any Product: No Product Area No Produc…" at bounding box center [725, 340] width 1017 height 339
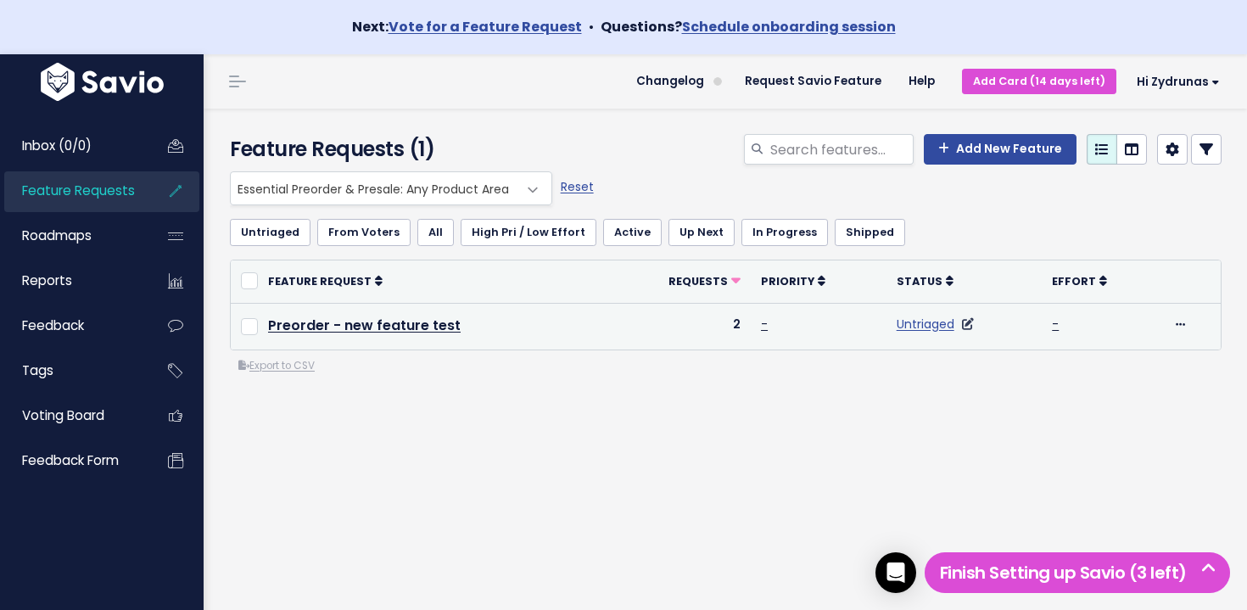
click at [916, 312] on td "Untriaged" at bounding box center [964, 326] width 156 height 47
click at [915, 325] on link "Untriaged" at bounding box center [926, 324] width 58 height 17
click at [964, 321] on icon at bounding box center [968, 324] width 12 height 12
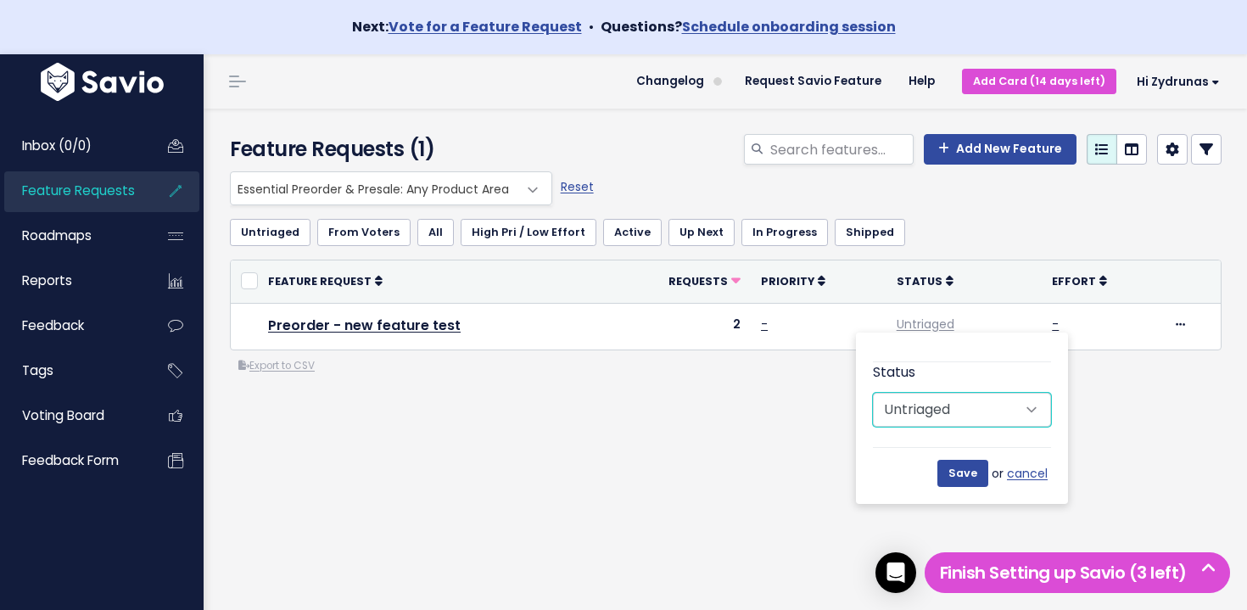
click at [982, 407] on select "Untriaged Under Consideration Planned In Progress Shipped Closed Won't do" at bounding box center [962, 410] width 178 height 34
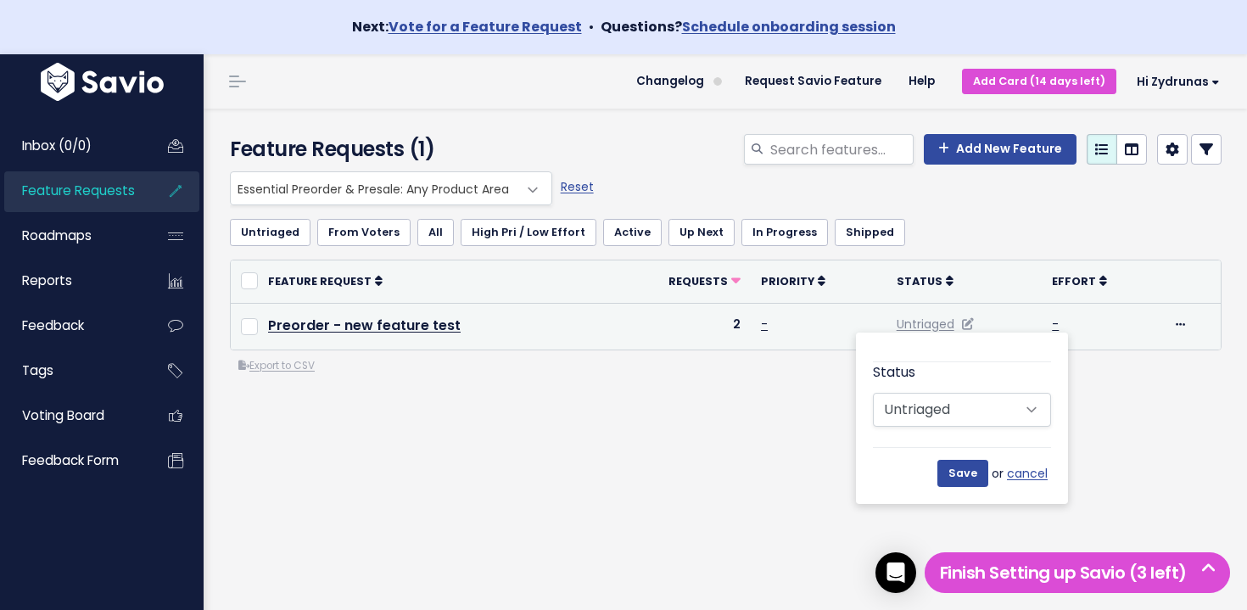
click at [1021, 319] on td "Untriaged" at bounding box center [964, 326] width 156 height 47
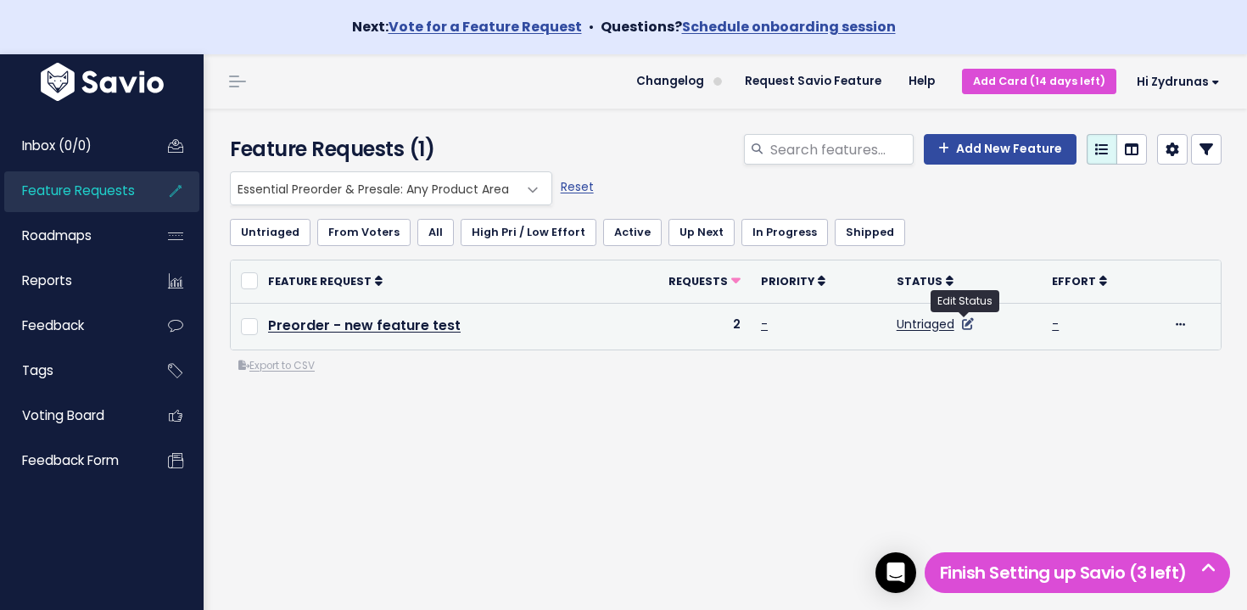
click at [965, 327] on icon at bounding box center [968, 324] width 12 height 12
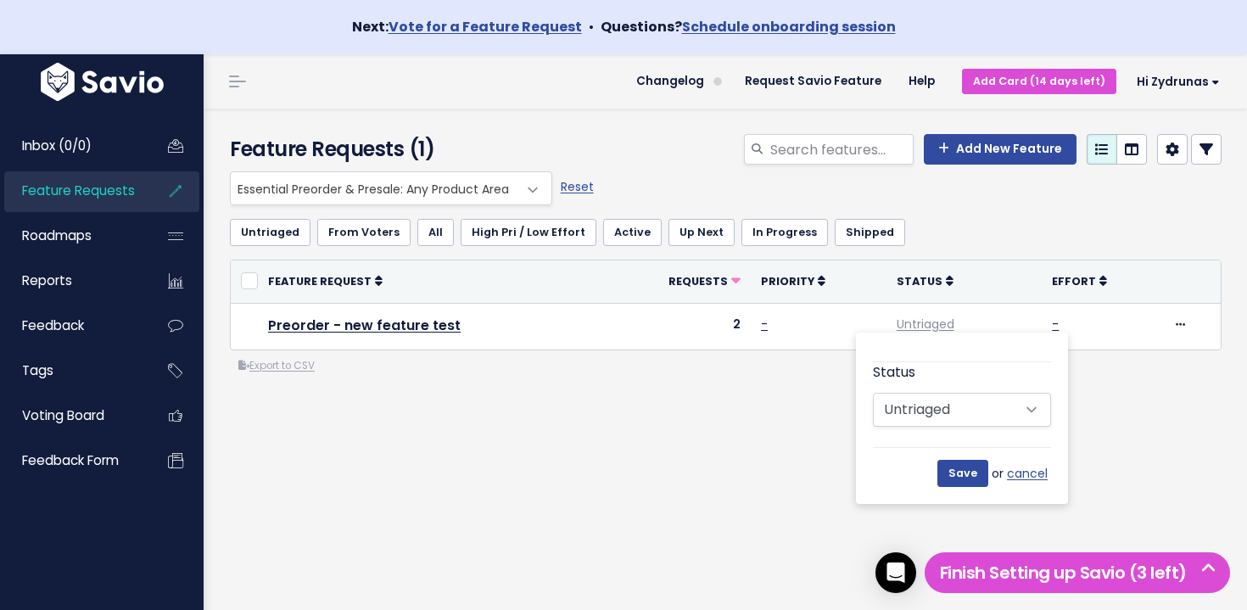
drag, startPoint x: 658, startPoint y: 444, endPoint x: 510, endPoint y: 256, distance: 239.8
click at [658, 444] on div "Everything Any Product: Any Product Area Any Product: No Product Area No Produc…" at bounding box center [725, 340] width 1017 height 339
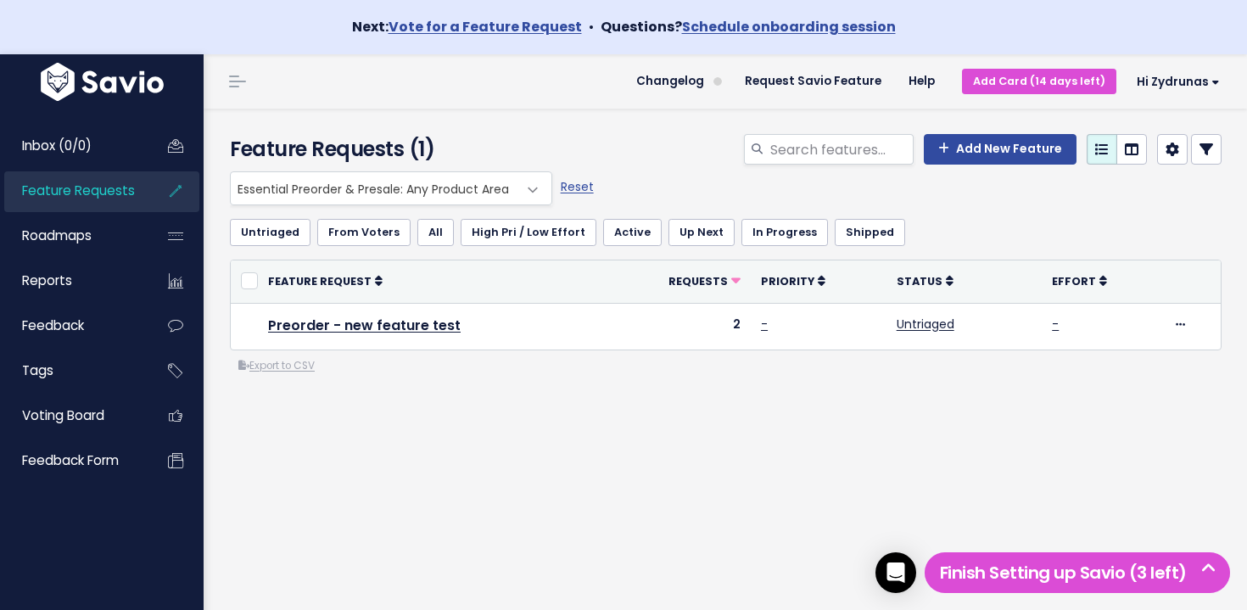
click at [473, 192] on span "Essential Preorder & Presale: Any Product Area" at bounding box center [374, 188] width 287 height 32
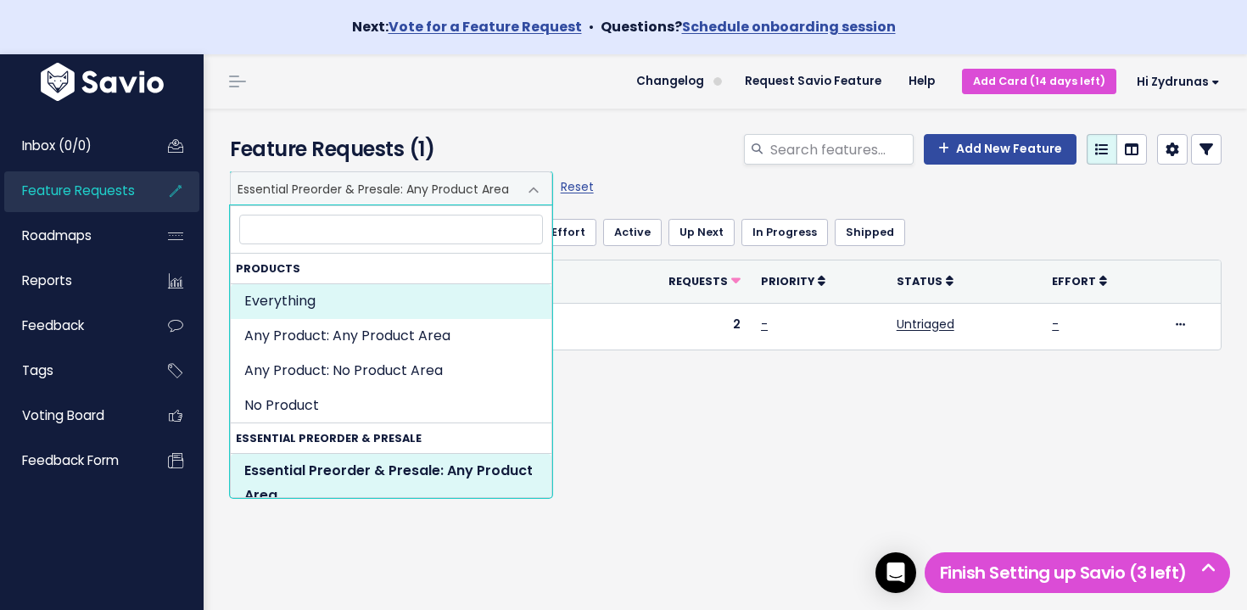
select select ":"
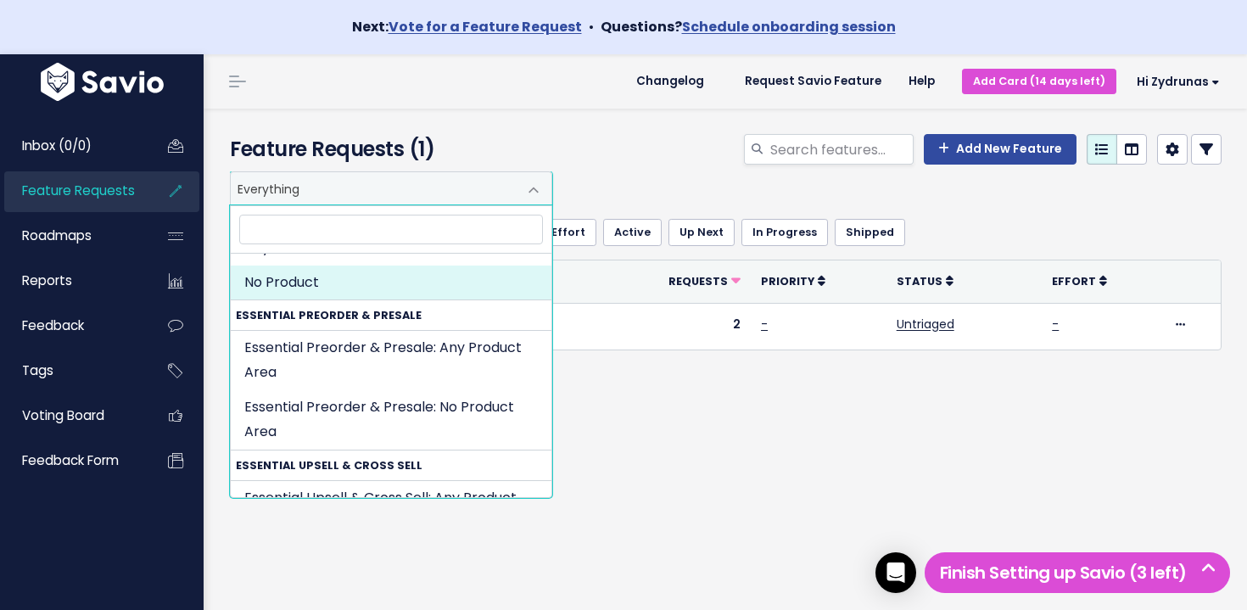
scroll to position [141, 0]
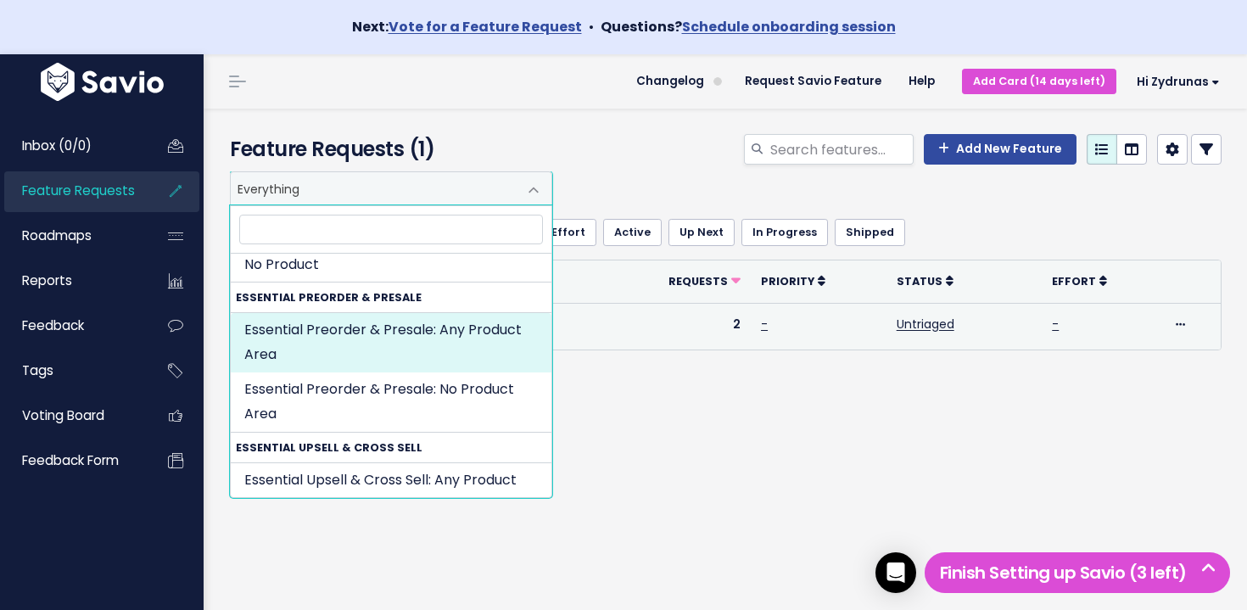
select select "ESSENTIAL_PREORDER_PRESALE:"
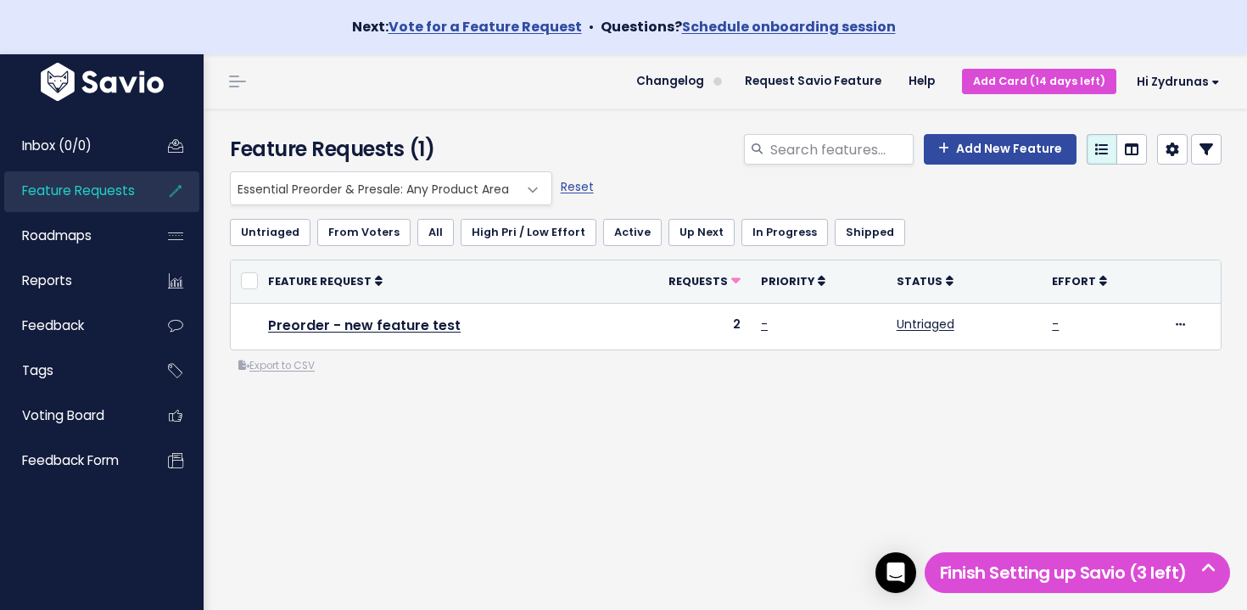
drag, startPoint x: 510, startPoint y: 337, endPoint x: 468, endPoint y: 401, distance: 76.7
click at [467, 400] on div "Everything Any Product: Any Product Area Any Product: No Product Area No Produc…" at bounding box center [725, 340] width 1017 height 339
click at [468, 401] on div "Everything Any Product: Any Product Area Any Product: No Product Area No Produc…" at bounding box center [725, 340] width 1017 height 339
click at [373, 186] on span "Essential Preorder & Presale: Any Product Area" at bounding box center [374, 187] width 287 height 32
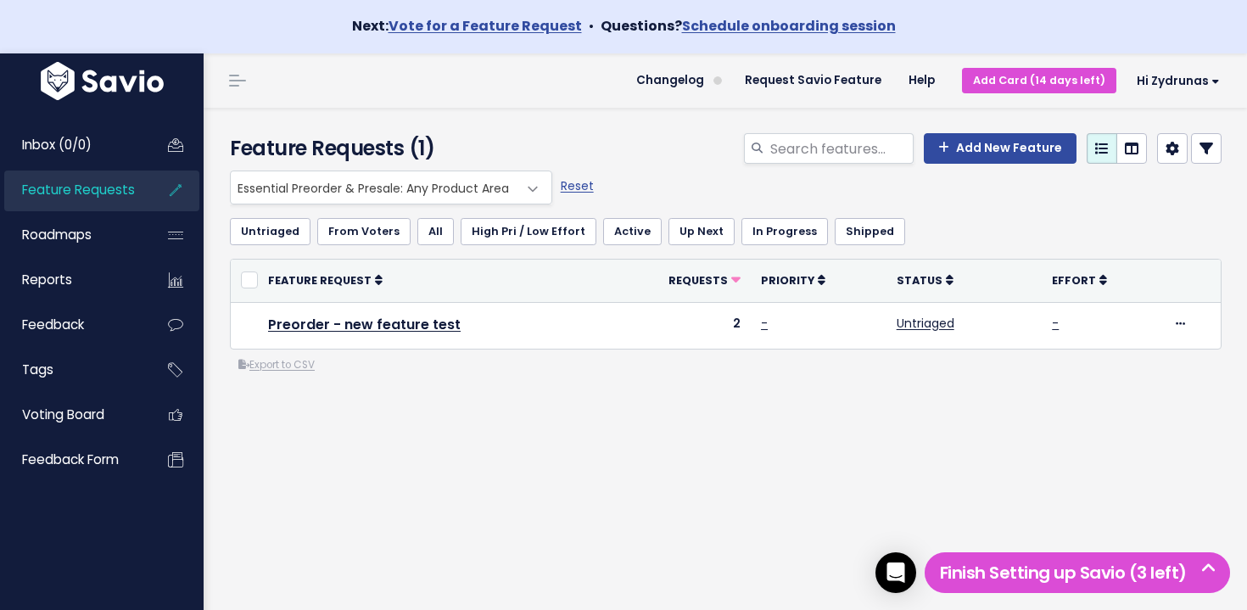
click at [564, 118] on div "Feature Requests (1) Add New Feature" at bounding box center [723, 139] width 1038 height 63
drag, startPoint x: 544, startPoint y: 132, endPoint x: 752, endPoint y: 494, distance: 416.8
click at [745, 494] on div "Feature Requests (1) Add New Feature Everything Any Product: Any Product Area A…" at bounding box center [725, 386] width 1043 height 556
drag, startPoint x: 752, startPoint y: 494, endPoint x: 689, endPoint y: 462, distance: 70.2
click at [750, 493] on div "Everything Any Product: Any Product Area Any Product: No Product Area No Produc…" at bounding box center [725, 339] width 1017 height 339
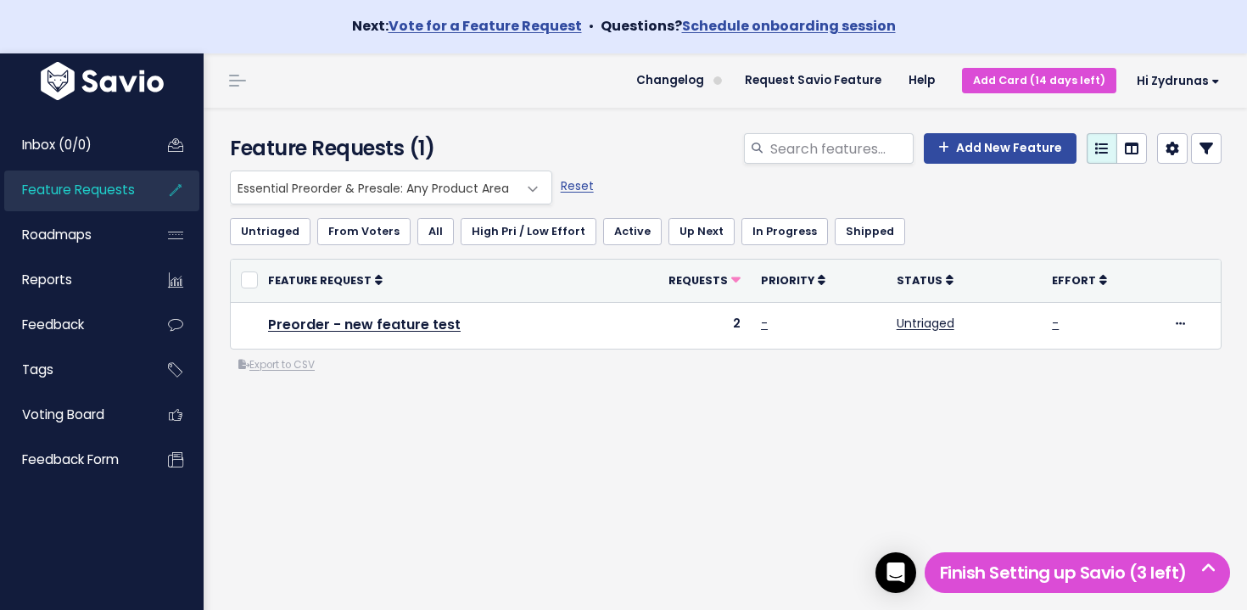
drag, startPoint x: 689, startPoint y: 462, endPoint x: 176, endPoint y: 47, distance: 659.7
click at [176, 47] on div "Next: Vote for a Feature Request • Questions? Schedule onboarding session Inbox…" at bounding box center [623, 331] width 1247 height 664
click at [176, 42] on div "Next: Vote for a Feature Request • Questions? Schedule onboarding session" at bounding box center [623, 26] width 1247 height 54
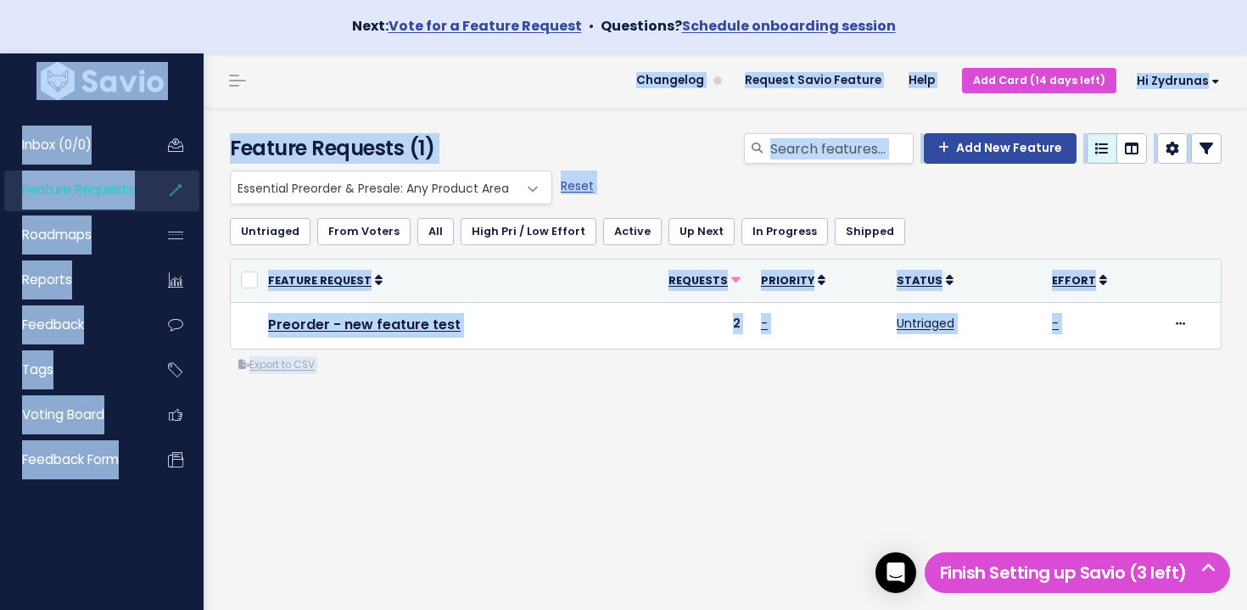
drag, startPoint x: 176, startPoint y: 42, endPoint x: 814, endPoint y: 541, distance: 809.7
click at [814, 541] on div "Next: Vote for a Feature Request • Questions? Schedule onboarding session Inbox…" at bounding box center [623, 331] width 1247 height 664
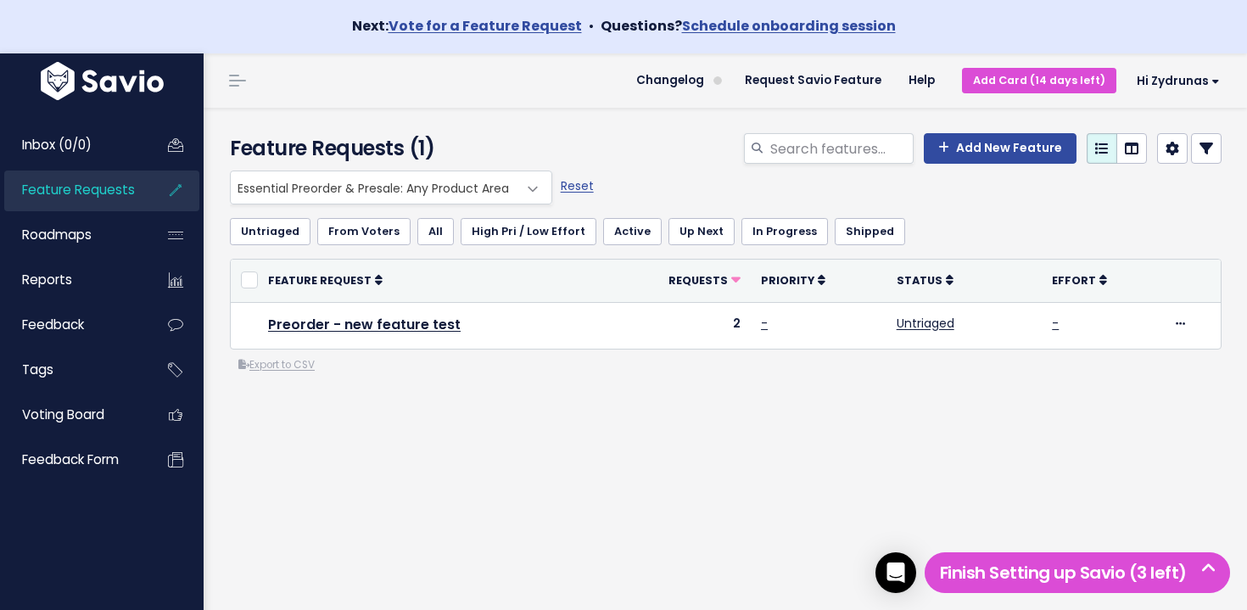
click at [813, 541] on div "Feature Requests (1) Add New Feature Everything Any Product: Any Product Area A…" at bounding box center [725, 386] width 1043 height 556
drag, startPoint x: 515, startPoint y: 364, endPoint x: 498, endPoint y: 349, distance: 22.3
click at [495, 346] on div "Everything Any Product: Any Product Area Any Product: No Product Area No Produc…" at bounding box center [725, 340] width 1017 height 339
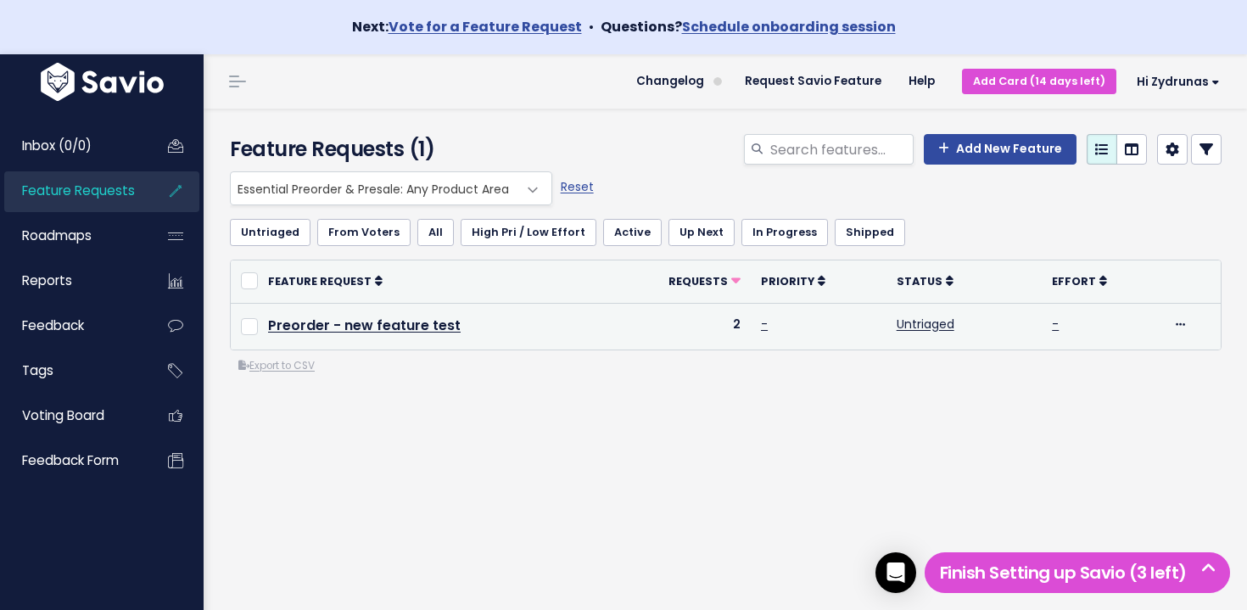
click at [500, 349] on div "or Cancel Feature Request Requests Priority Status Effort Preorder - new featur…" at bounding box center [726, 317] width 992 height 115
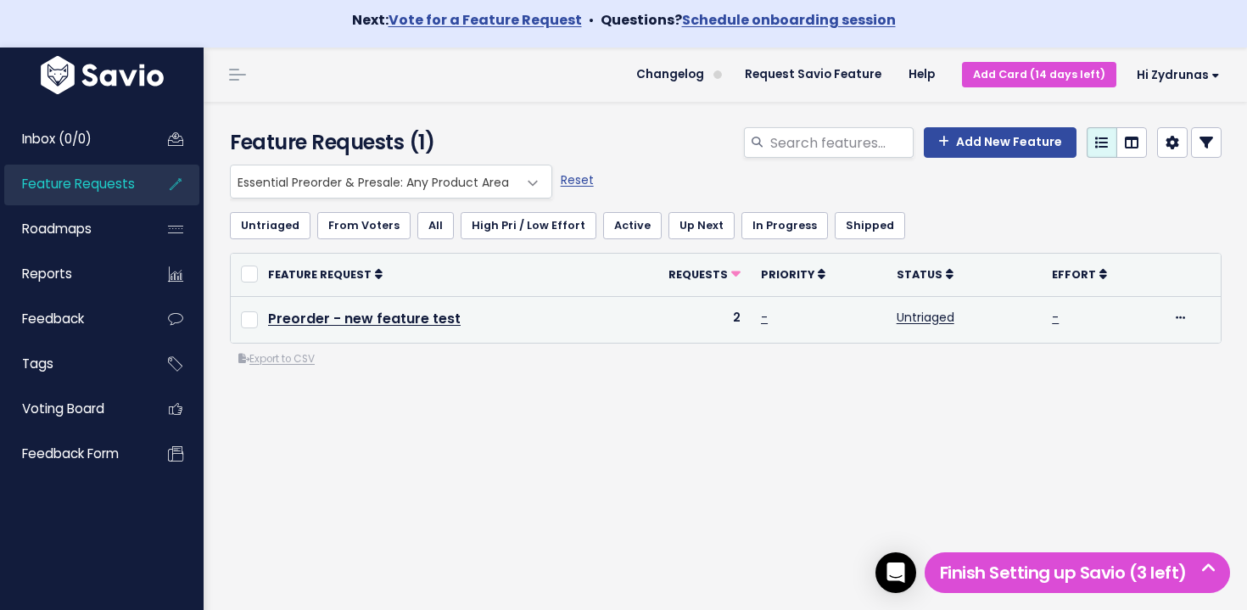
click at [404, 330] on td "Preorder - new feature test" at bounding box center [430, 319] width 345 height 47
click at [406, 324] on link "Preorder - new feature test" at bounding box center [364, 319] width 193 height 20
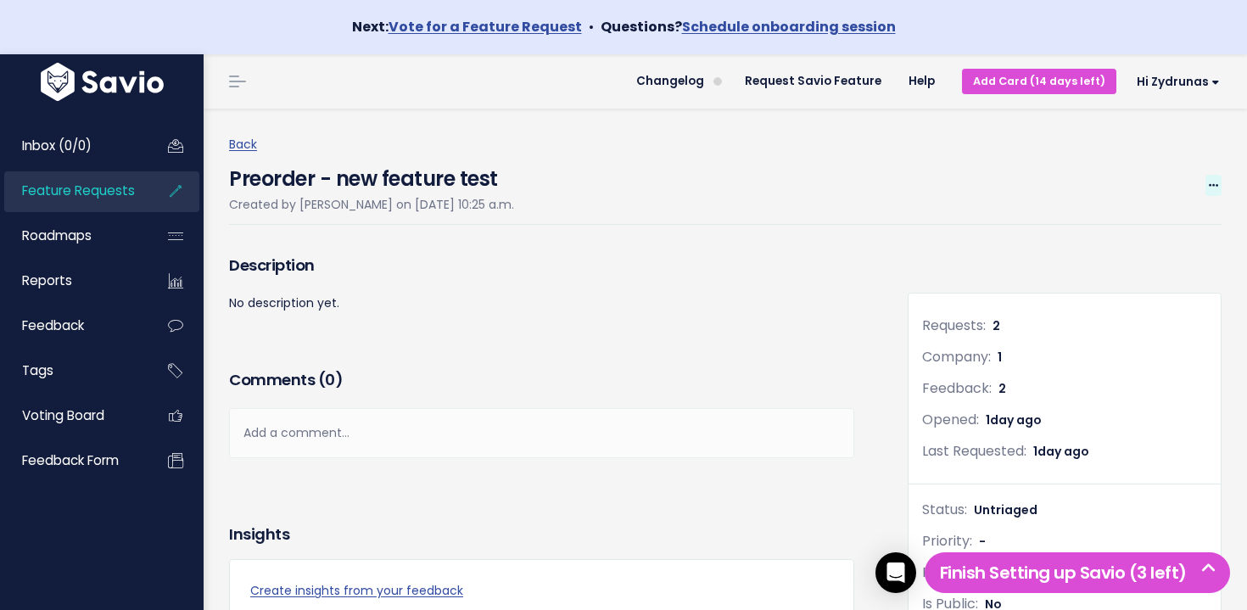
click at [1219, 188] on span at bounding box center [1213, 185] width 16 height 21
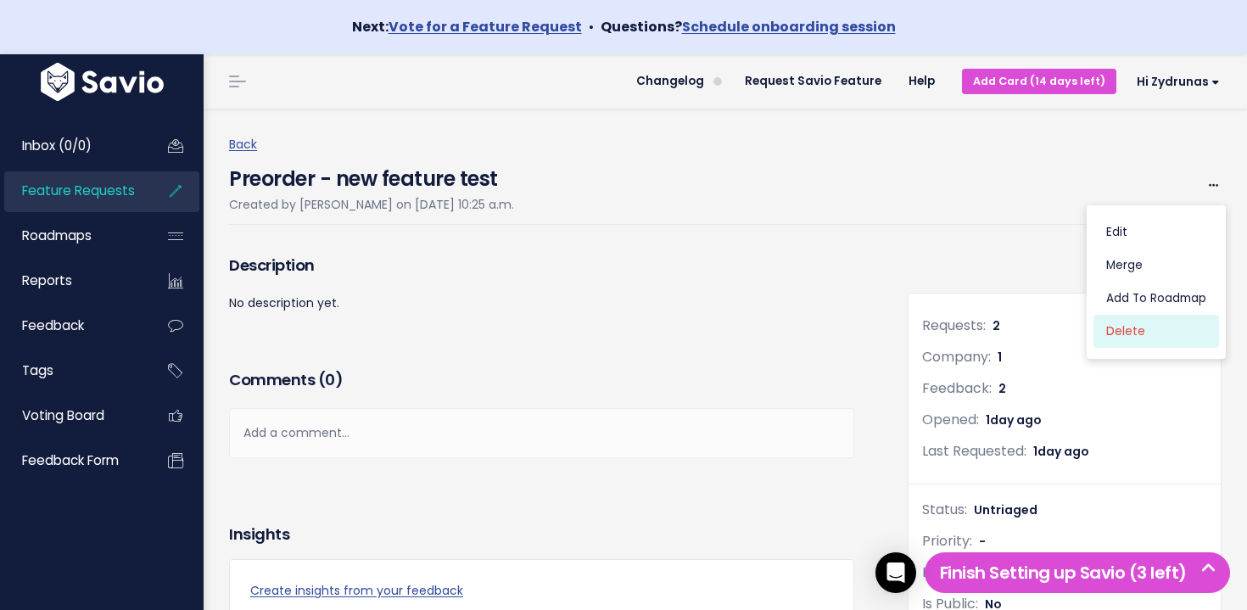
click at [1129, 325] on link "Delete" at bounding box center [1156, 332] width 126 height 33
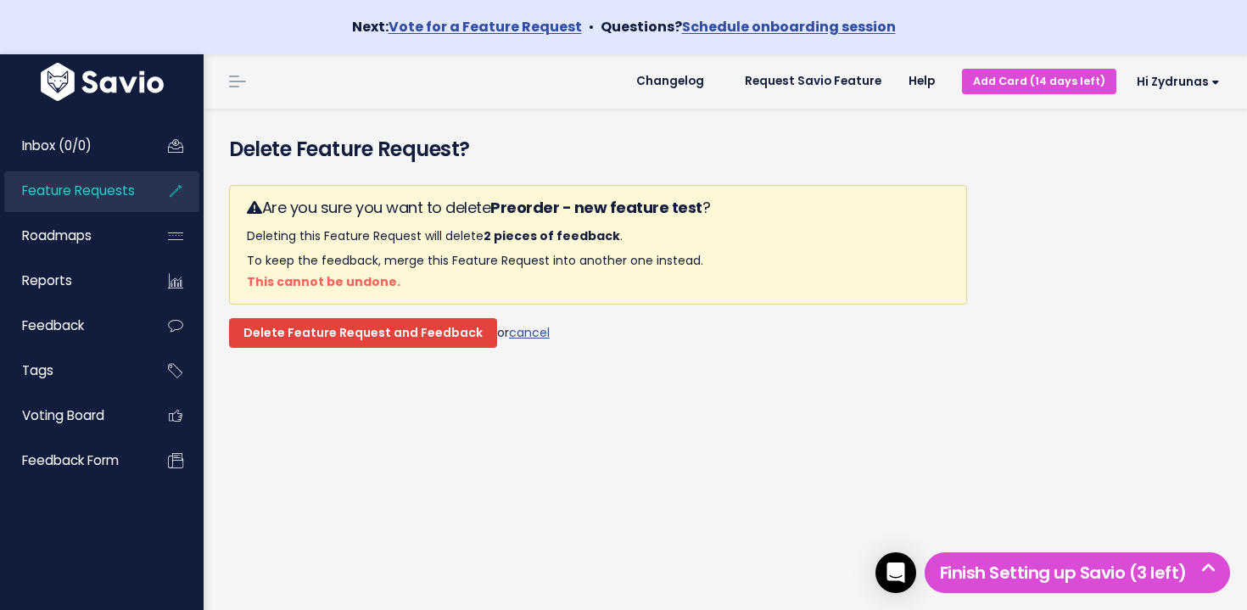
click at [427, 330] on input "Delete Feature Request and Feedback" at bounding box center [363, 333] width 268 height 31
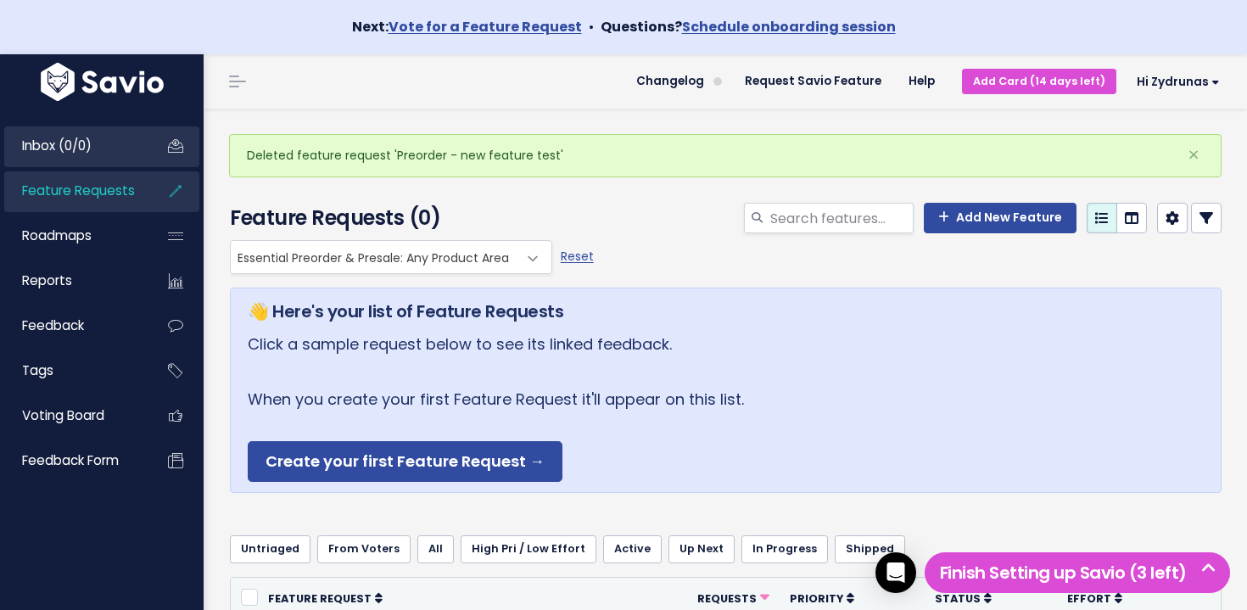
click at [97, 149] on link "Inbox (0/0)" at bounding box center [72, 145] width 137 height 39
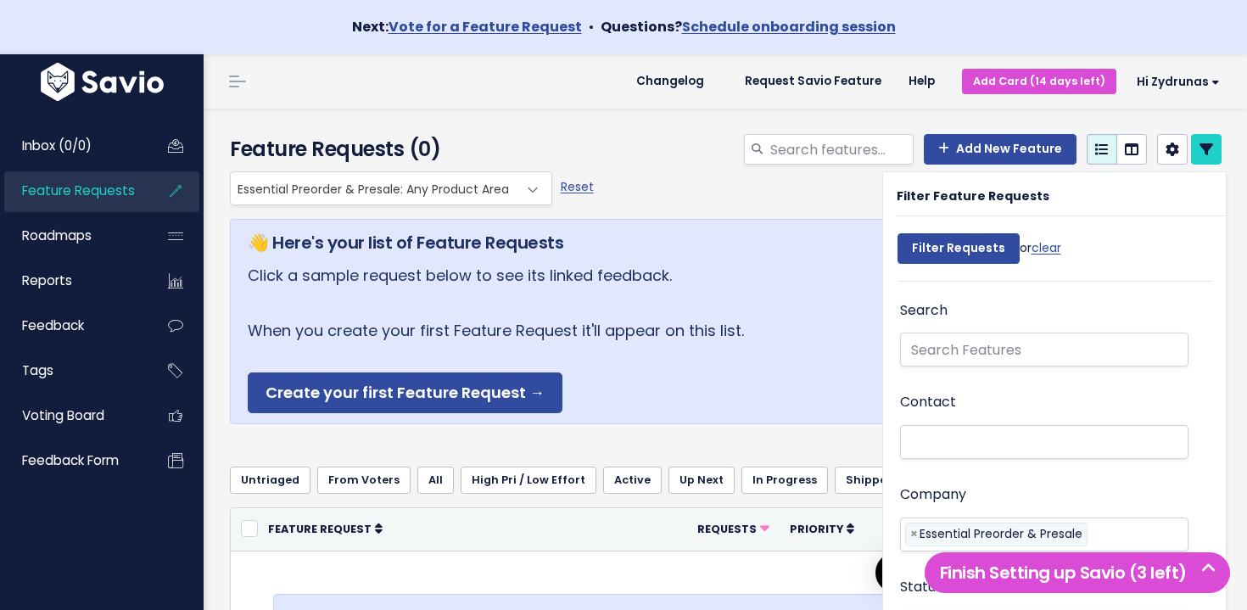
select select
drag, startPoint x: 96, startPoint y: 191, endPoint x: 109, endPoint y: 196, distance: 14.5
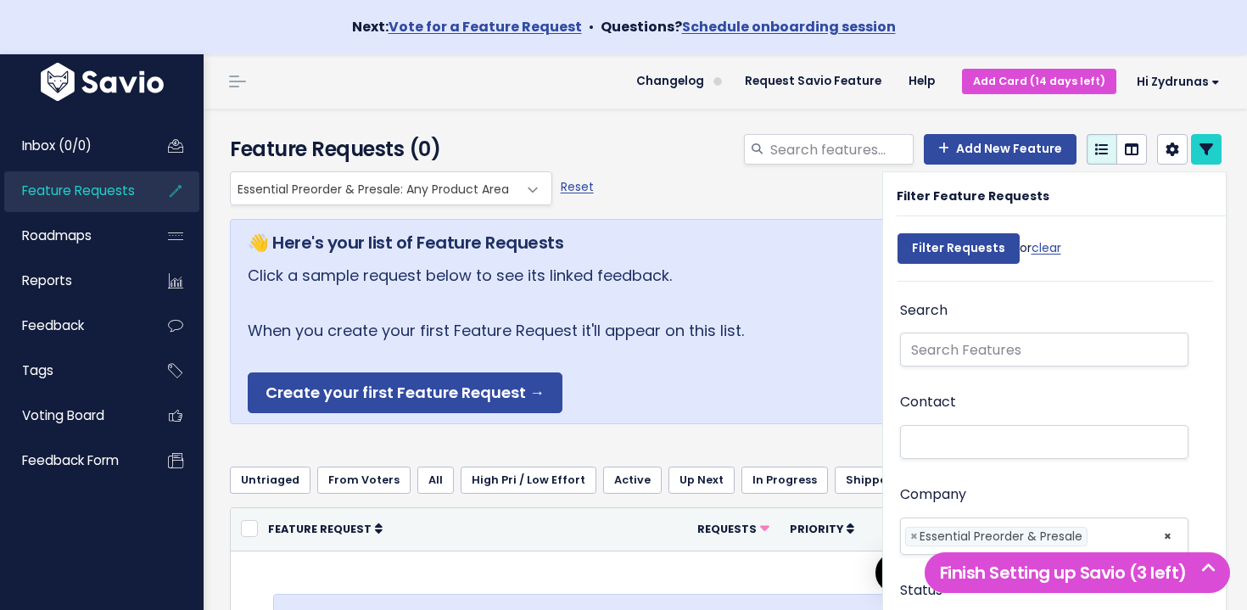
click at [96, 194] on span "Feature Requests" at bounding box center [78, 191] width 113 height 18
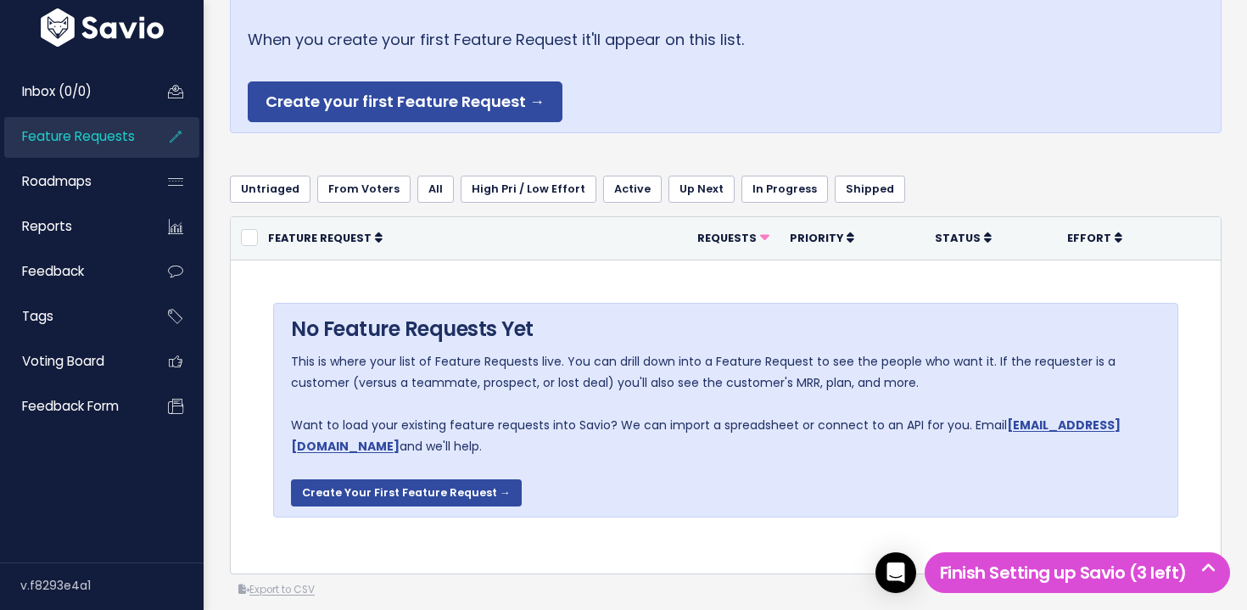
scroll to position [146, 0]
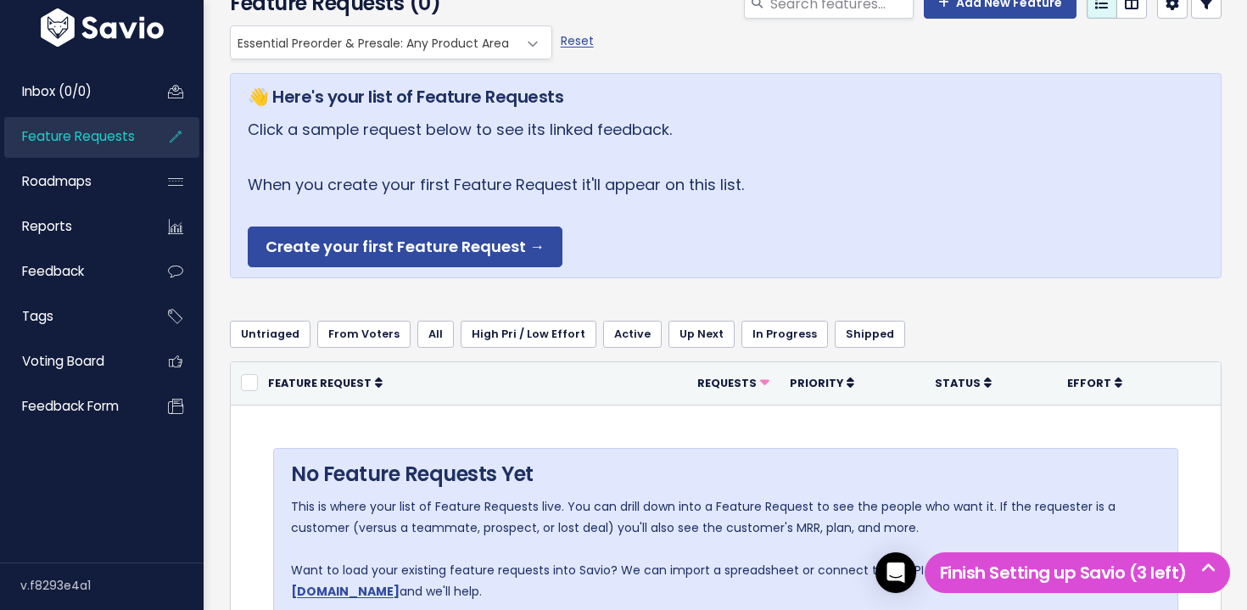
click at [87, 147] on link "Feature Requests" at bounding box center [72, 136] width 137 height 39
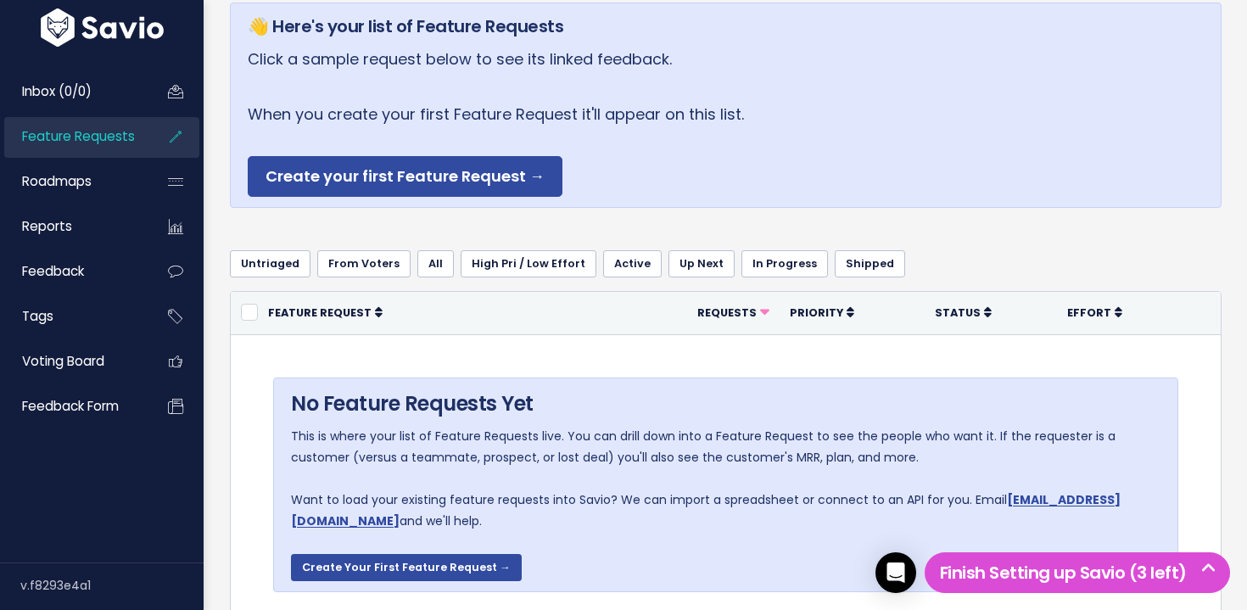
scroll to position [118, 0]
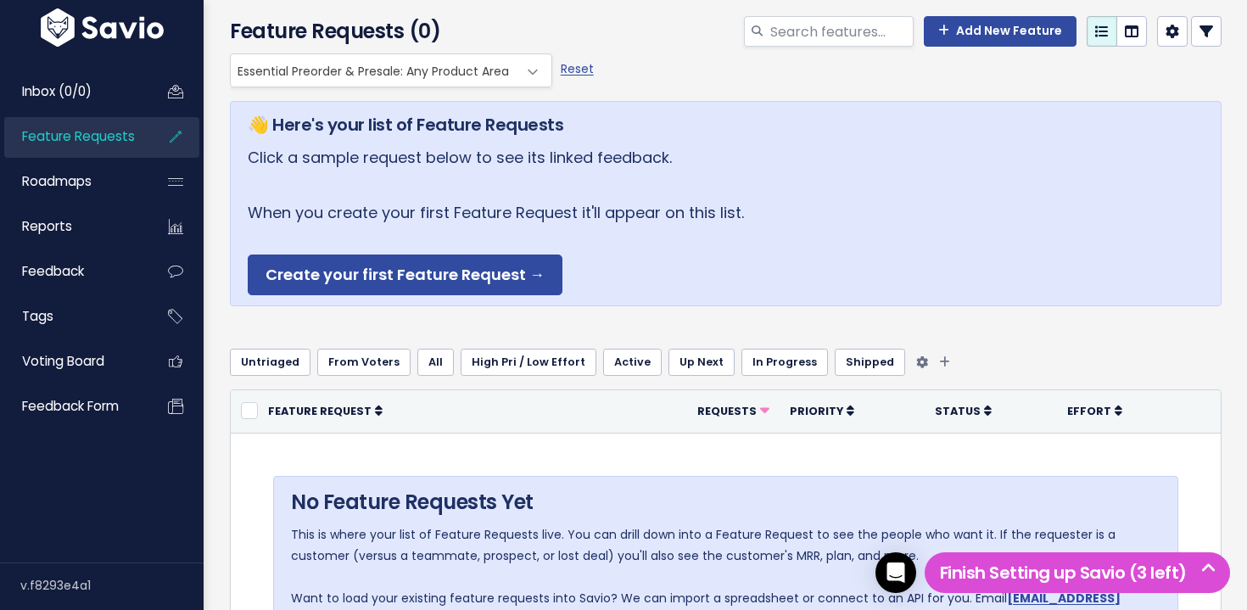
click at [427, 366] on link "All" at bounding box center [435, 362] width 36 height 27
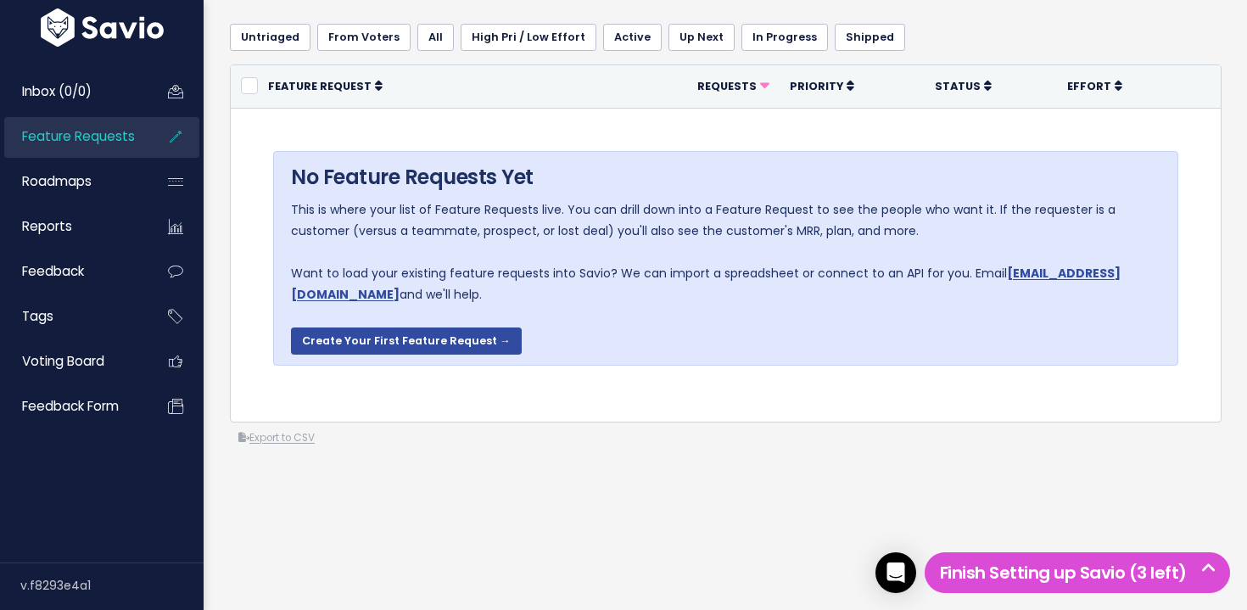
scroll to position [198, 0]
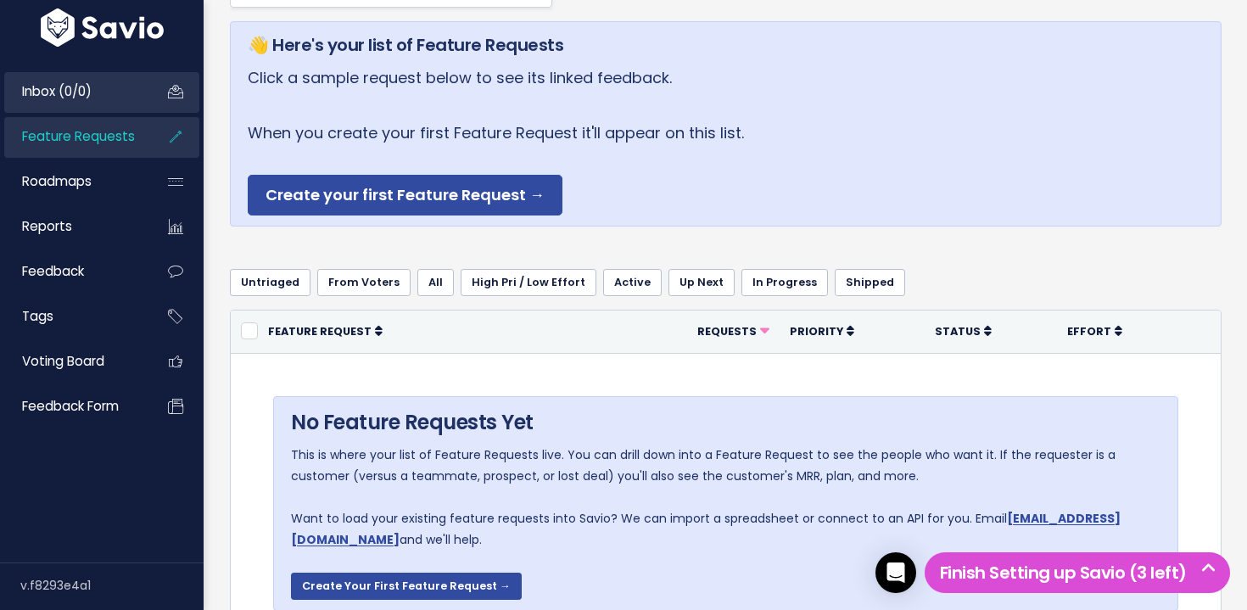
click at [110, 98] on link "Inbox (0/0)" at bounding box center [72, 91] width 137 height 39
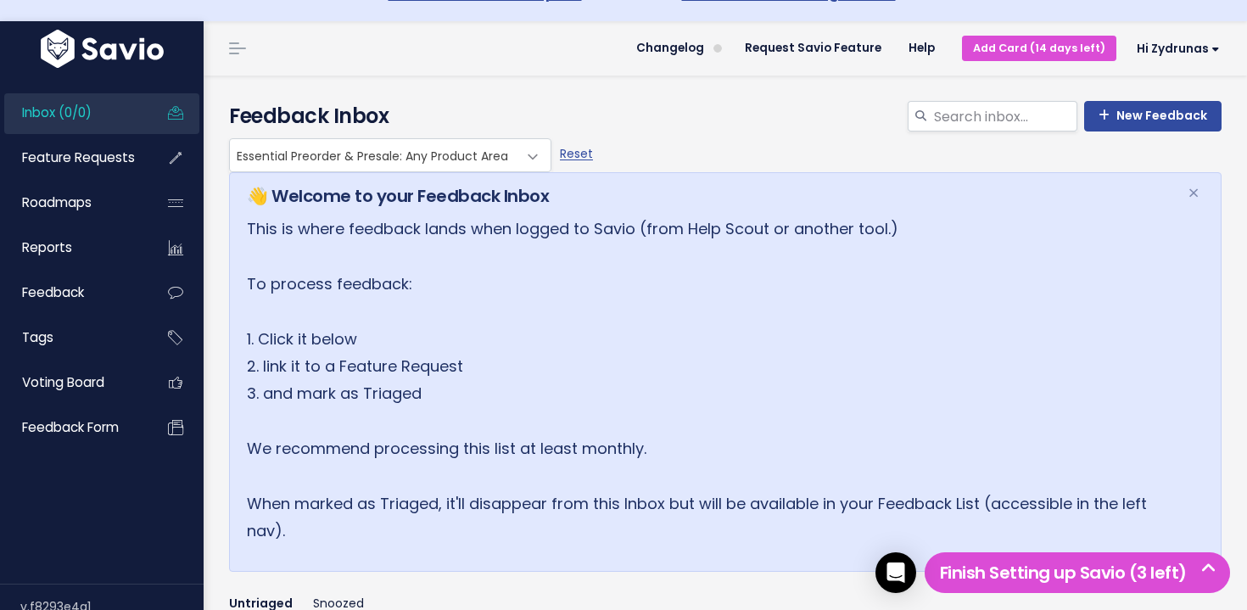
scroll to position [25, 0]
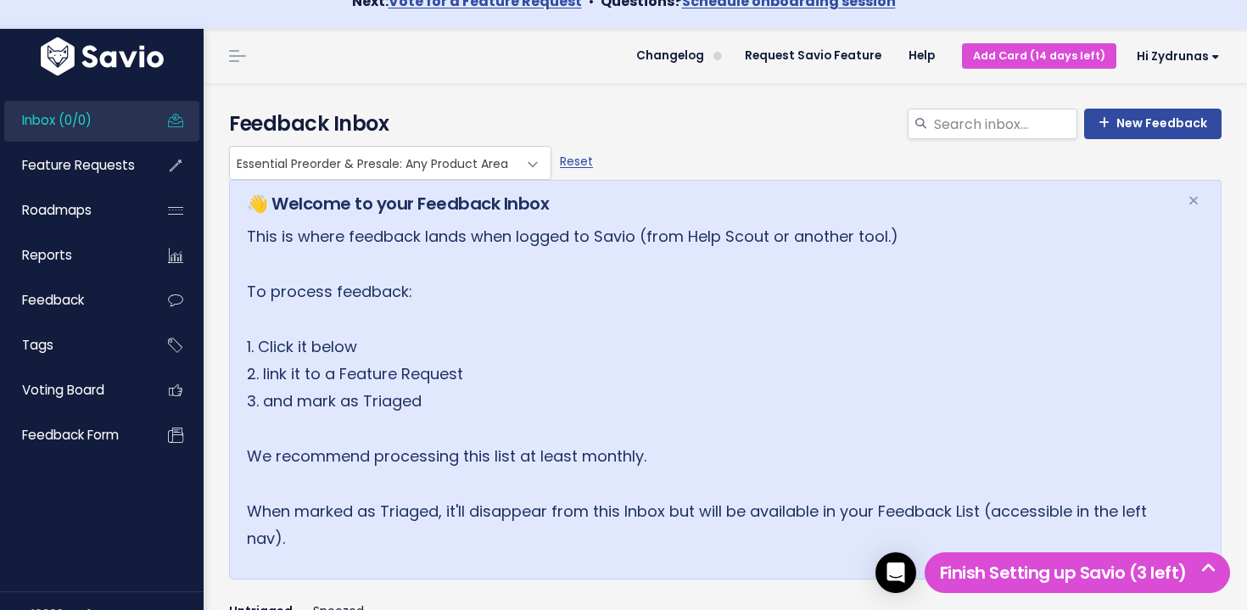
click at [106, 119] on link "Inbox (0/0)" at bounding box center [72, 120] width 137 height 39
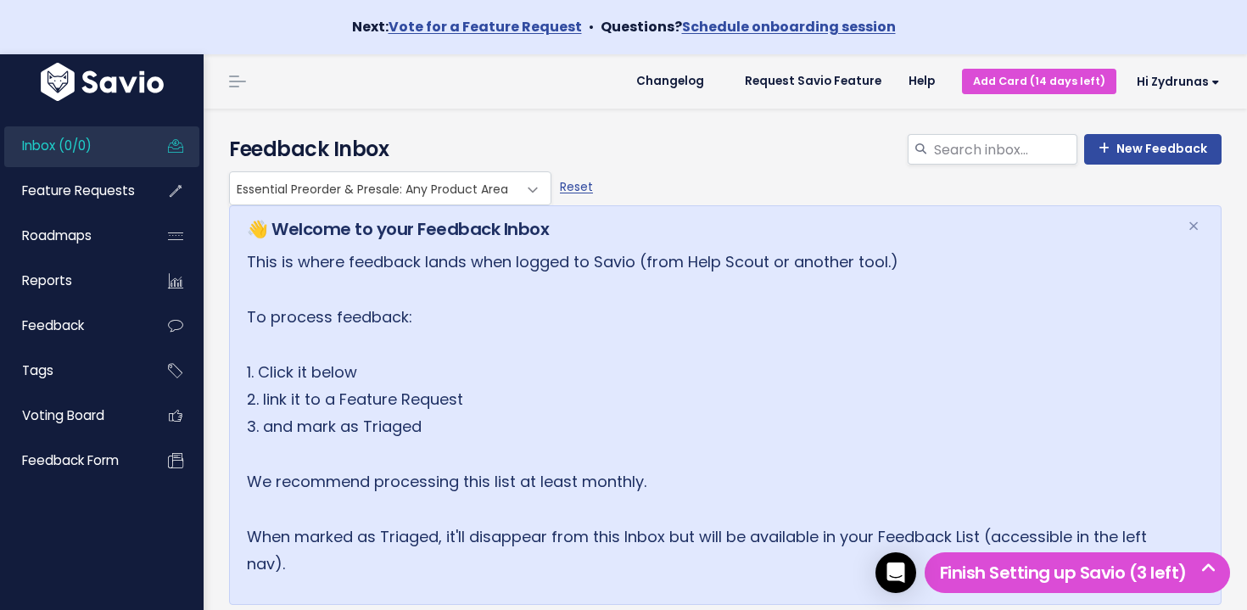
click at [109, 142] on link "Inbox (0/0)" at bounding box center [72, 145] width 137 height 39
click at [110, 181] on link "Feature Requests" at bounding box center [72, 190] width 137 height 39
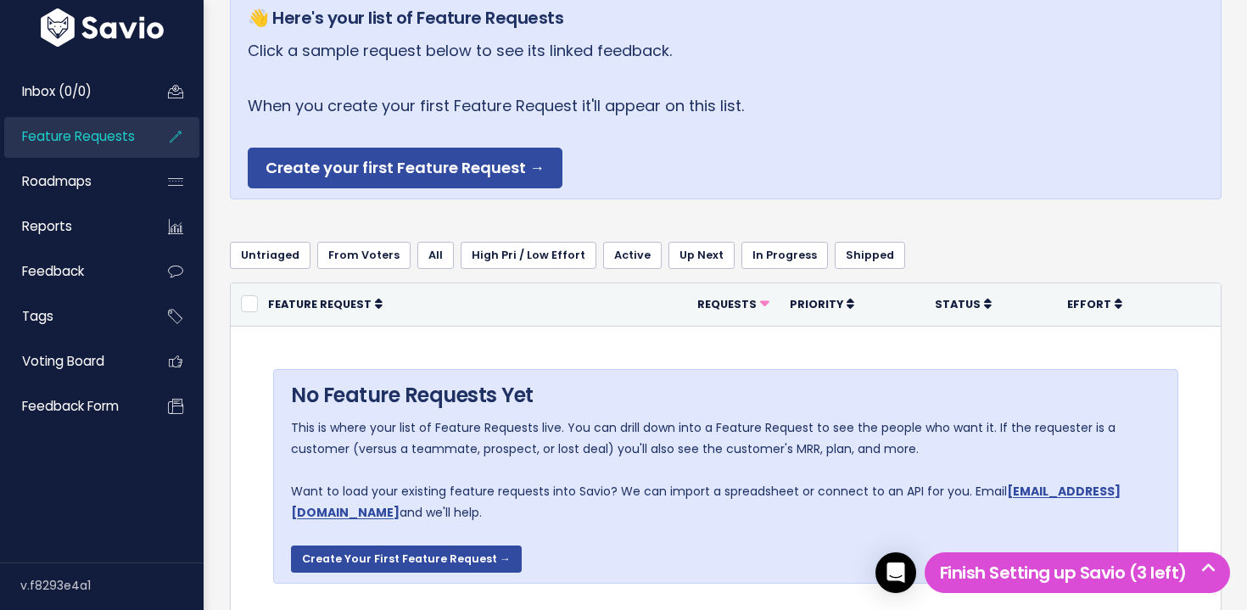
scroll to position [228, 0]
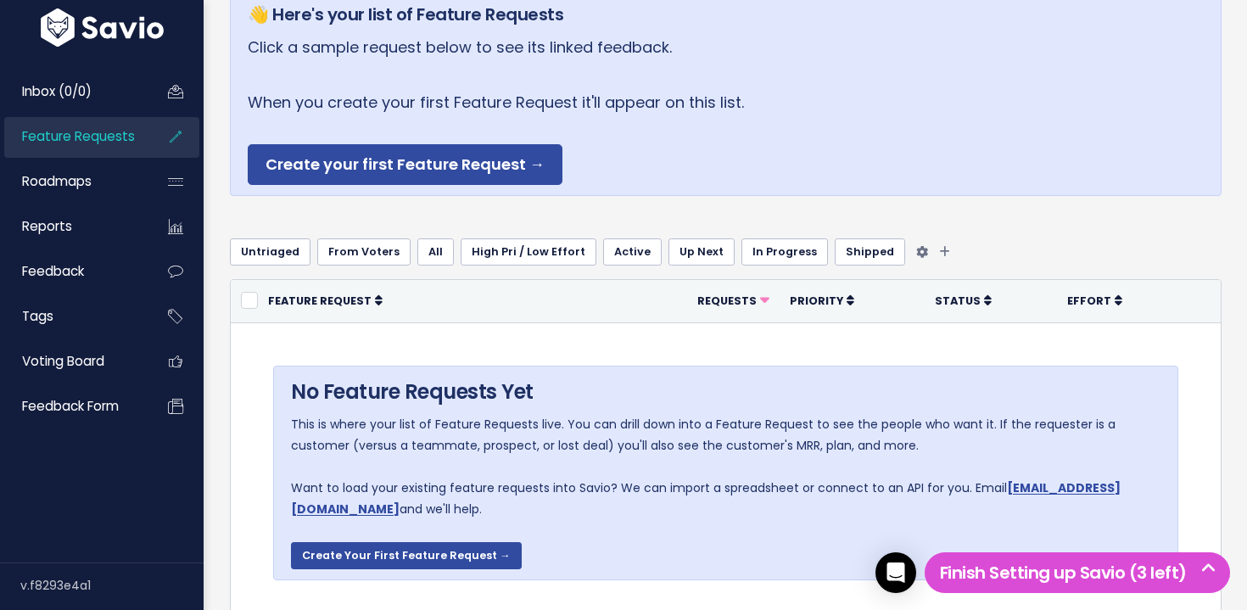
click at [417, 252] on link "All" at bounding box center [435, 251] width 36 height 27
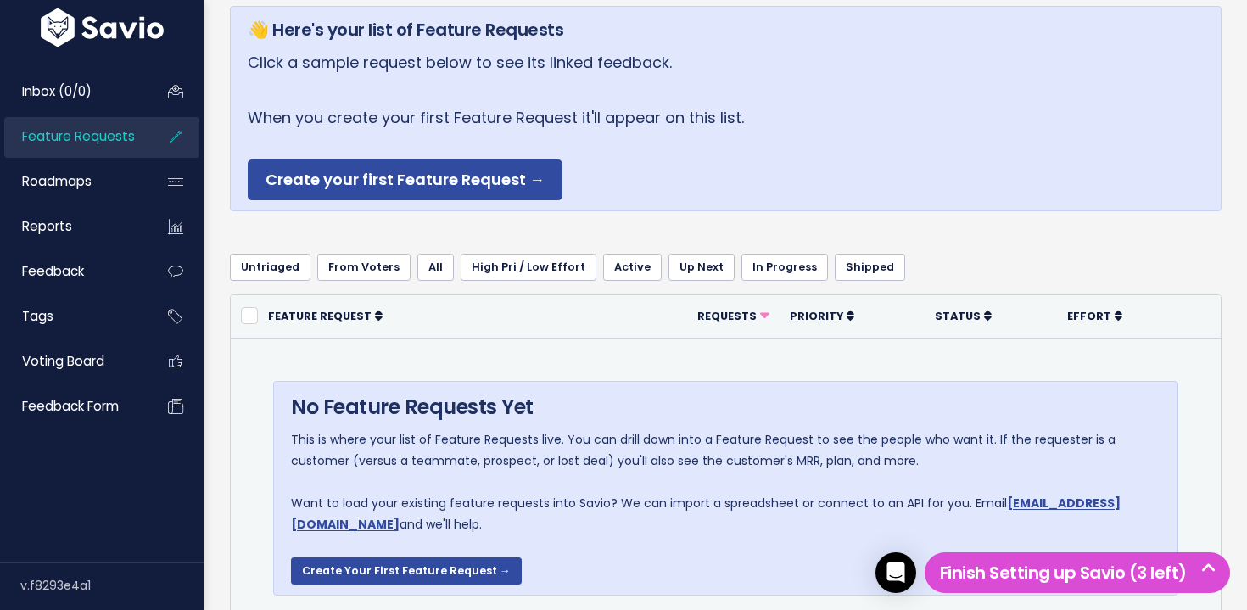
scroll to position [296, 0]
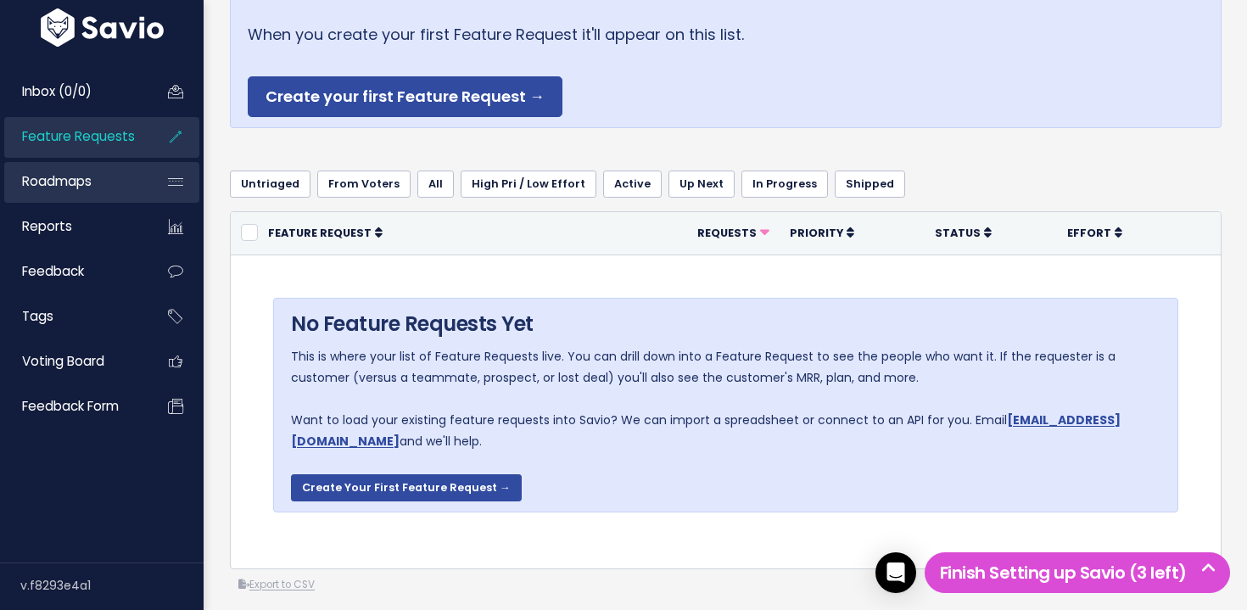
click at [105, 186] on link "Roadmaps" at bounding box center [72, 181] width 137 height 39
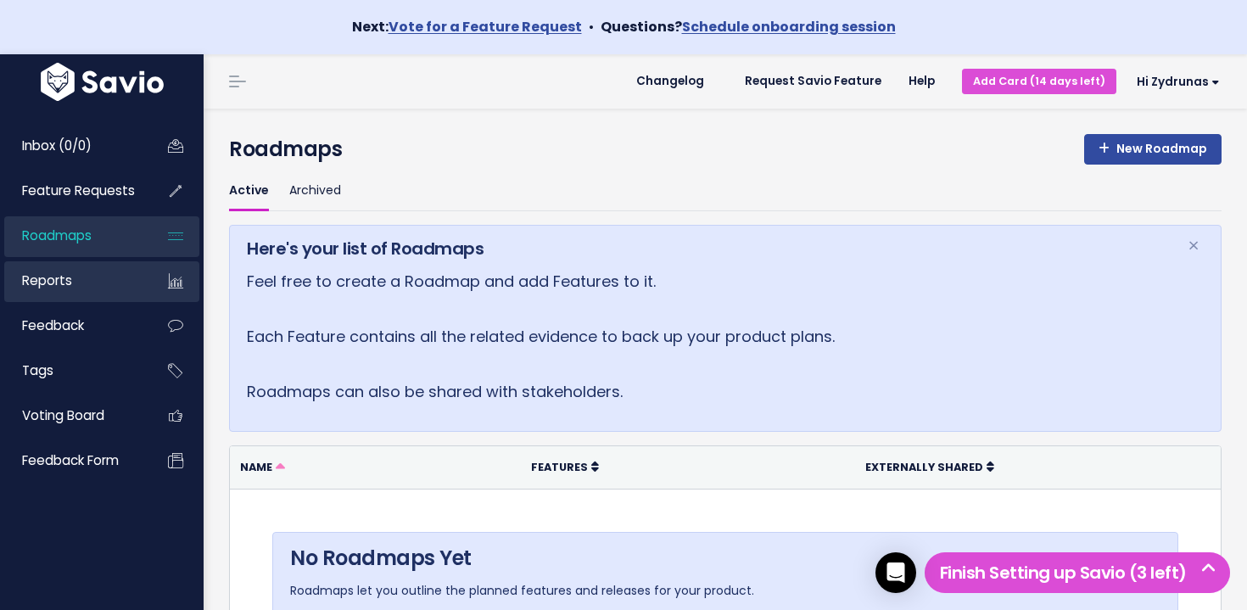
click at [90, 286] on link "Reports" at bounding box center [72, 280] width 137 height 39
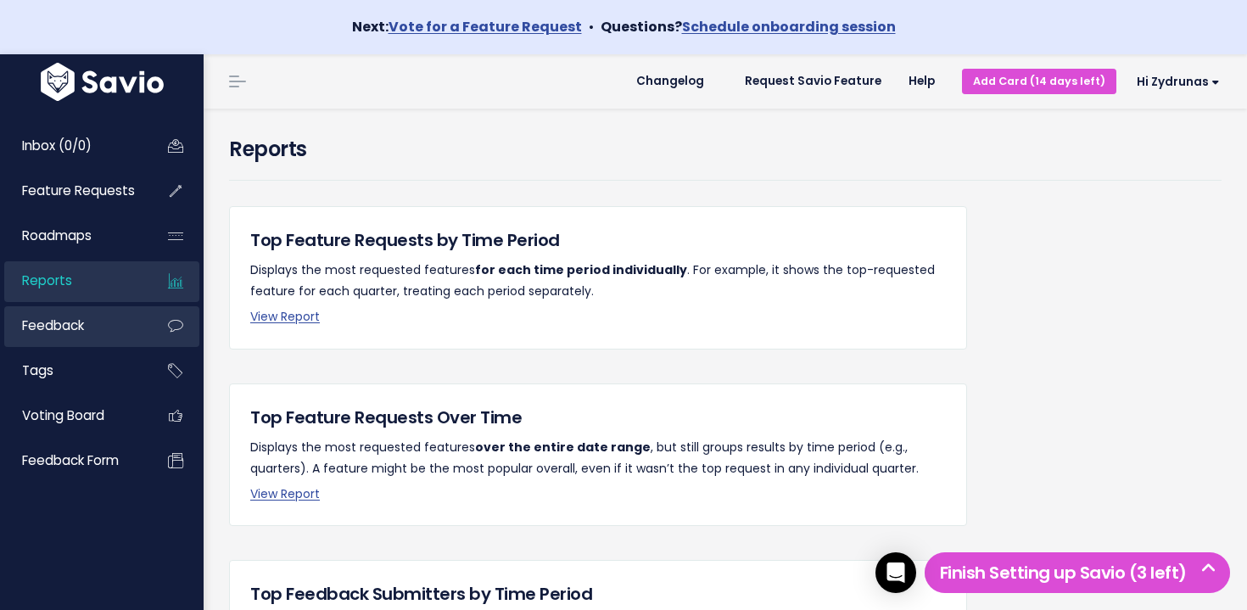
click at [98, 329] on link "Feedback" at bounding box center [72, 325] width 137 height 39
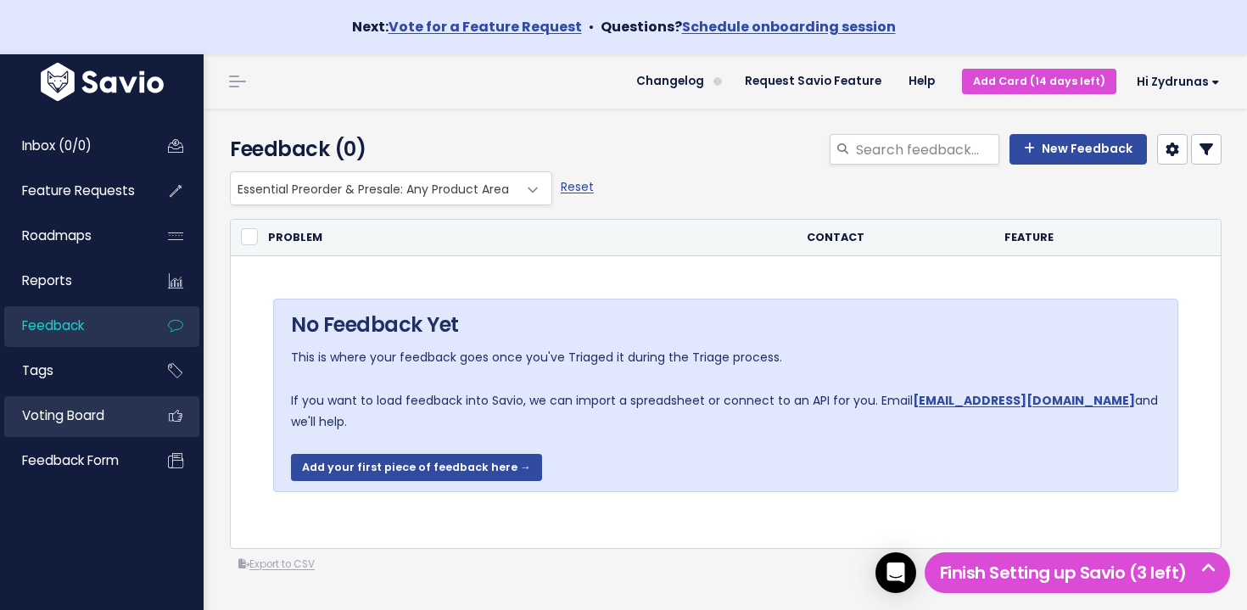
scroll to position [106, 0]
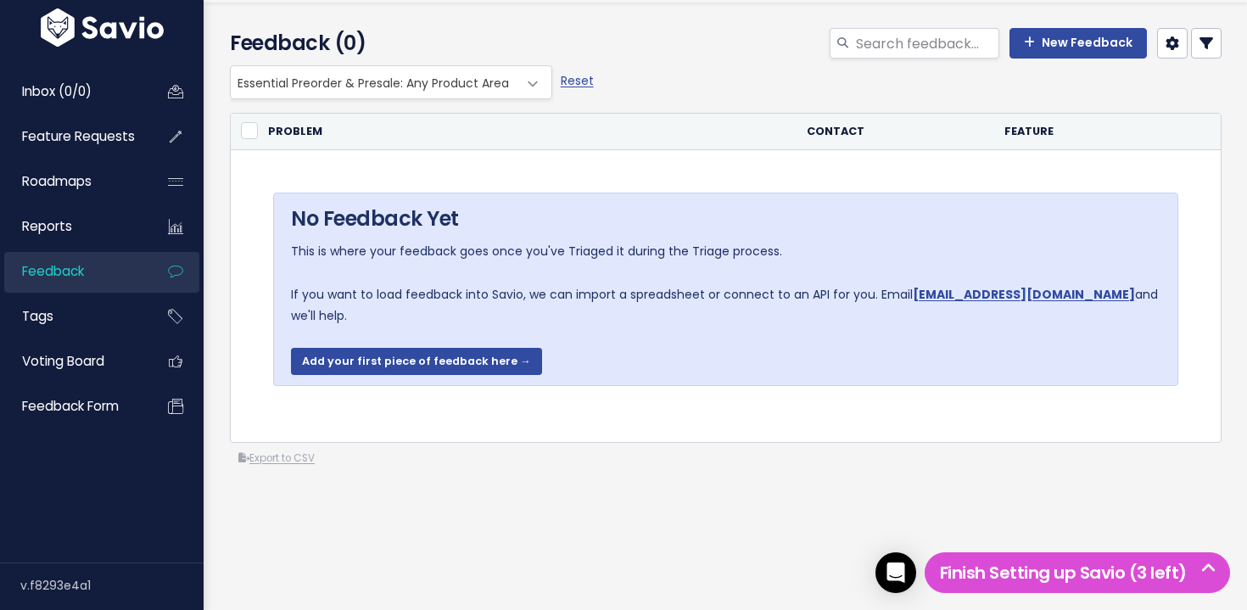
click at [359, 88] on span "Essential Preorder & Presale: Any Product Area" at bounding box center [374, 82] width 287 height 32
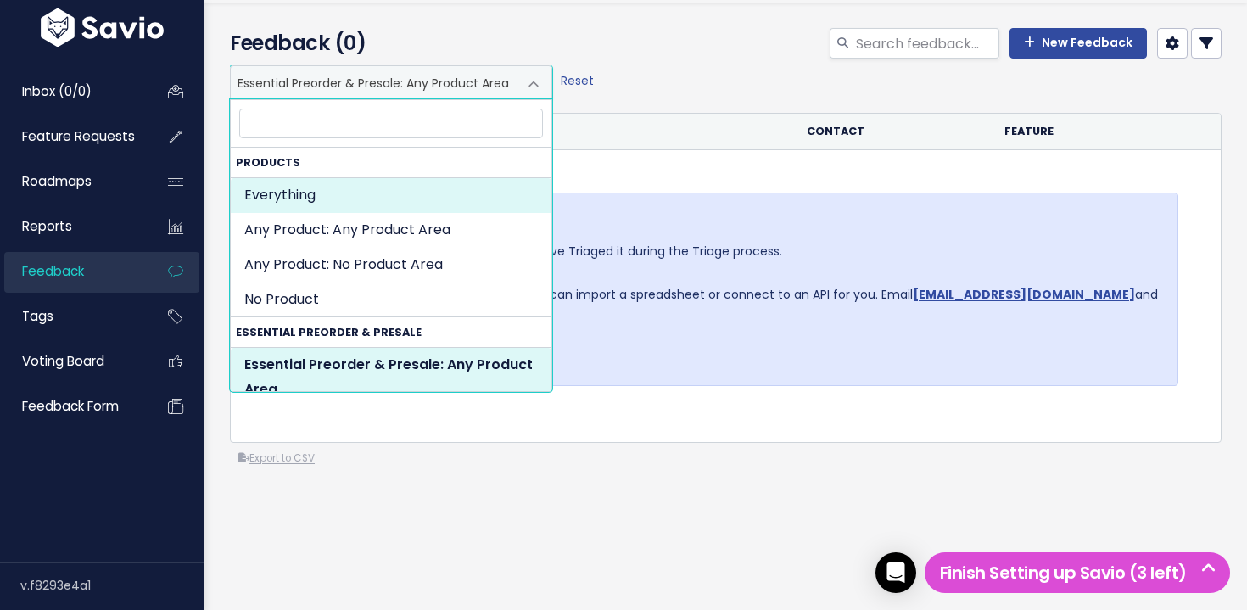
select select ":"
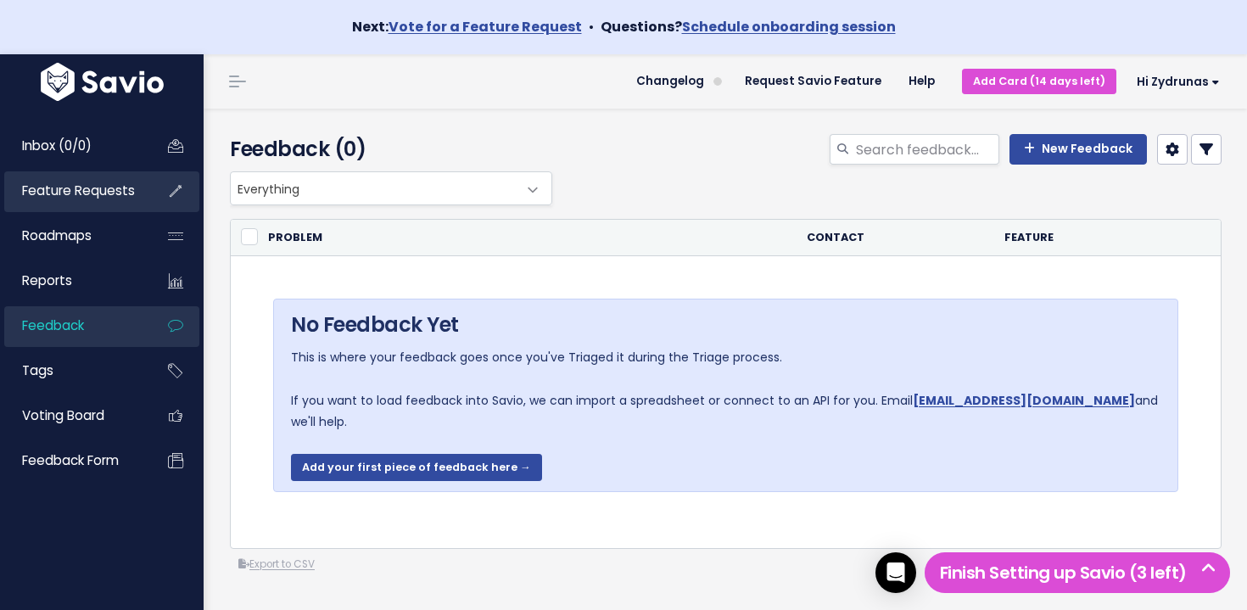
click at [116, 192] on span "Feature Requests" at bounding box center [78, 191] width 113 height 18
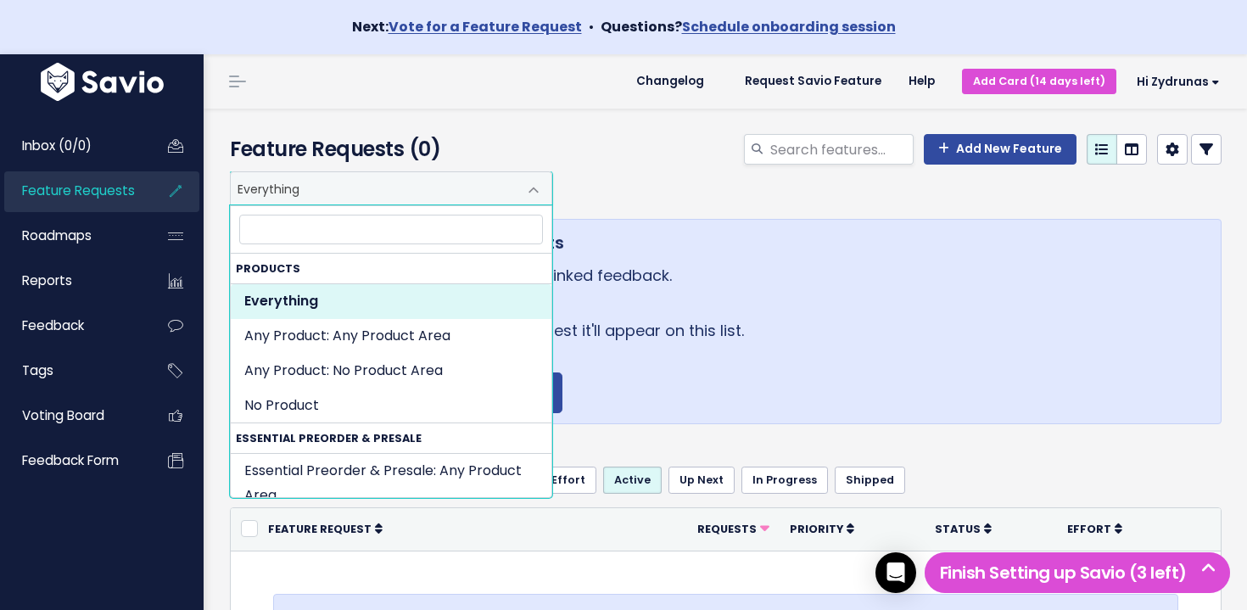
click at [384, 189] on span "Everything" at bounding box center [374, 188] width 287 height 32
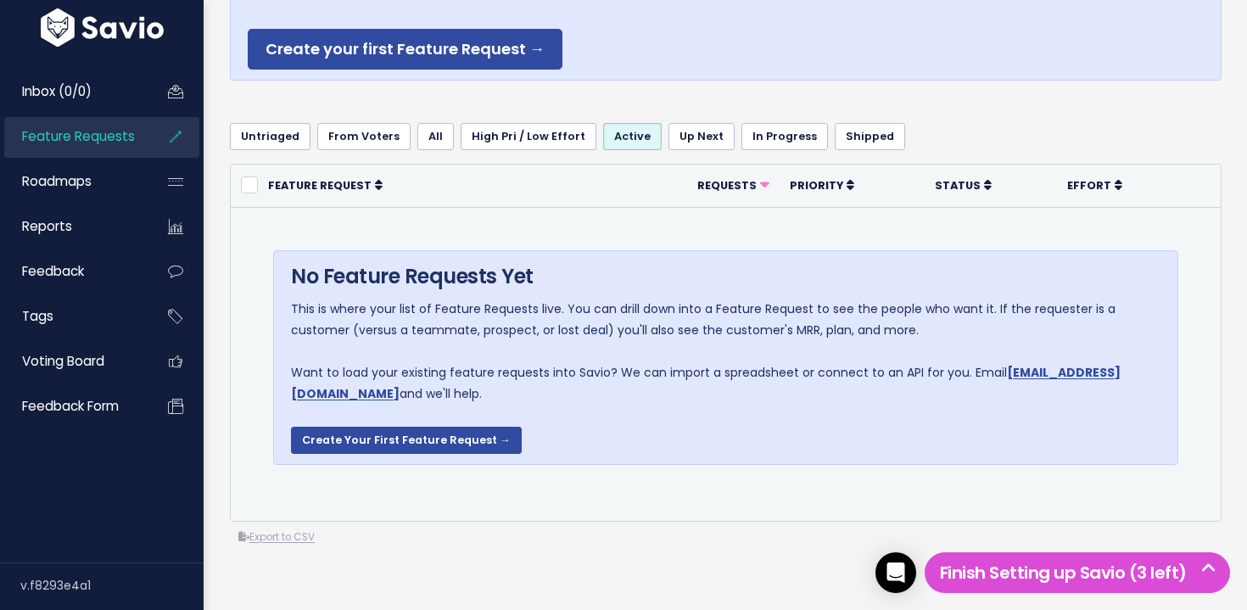
scroll to position [373, 0]
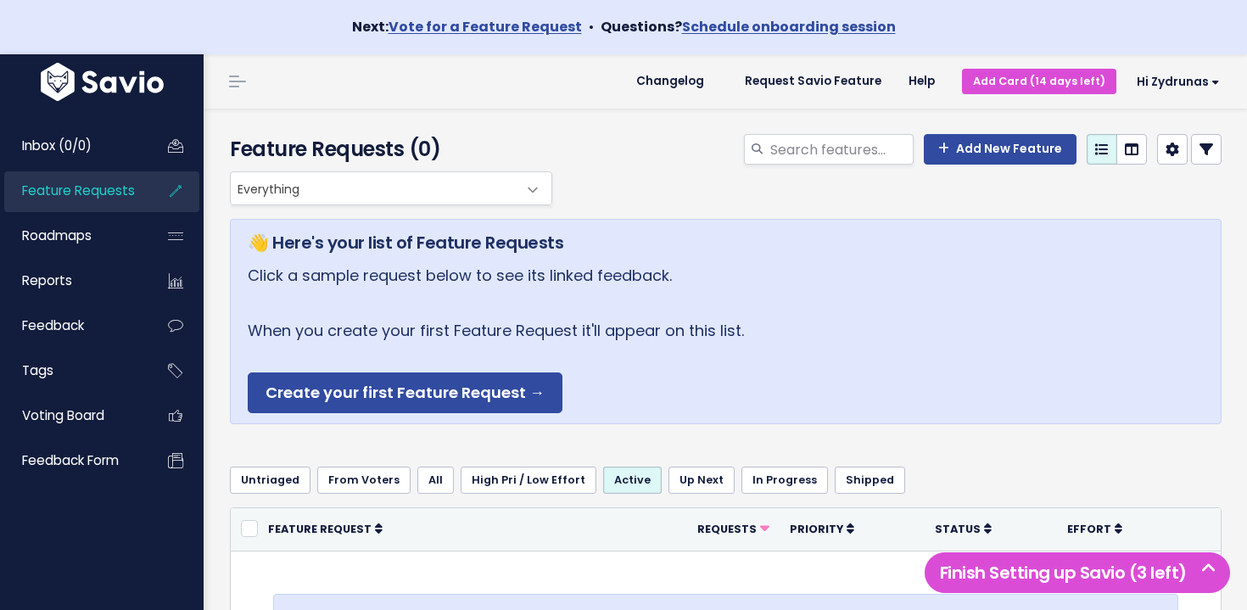
scroll to position [363, 0]
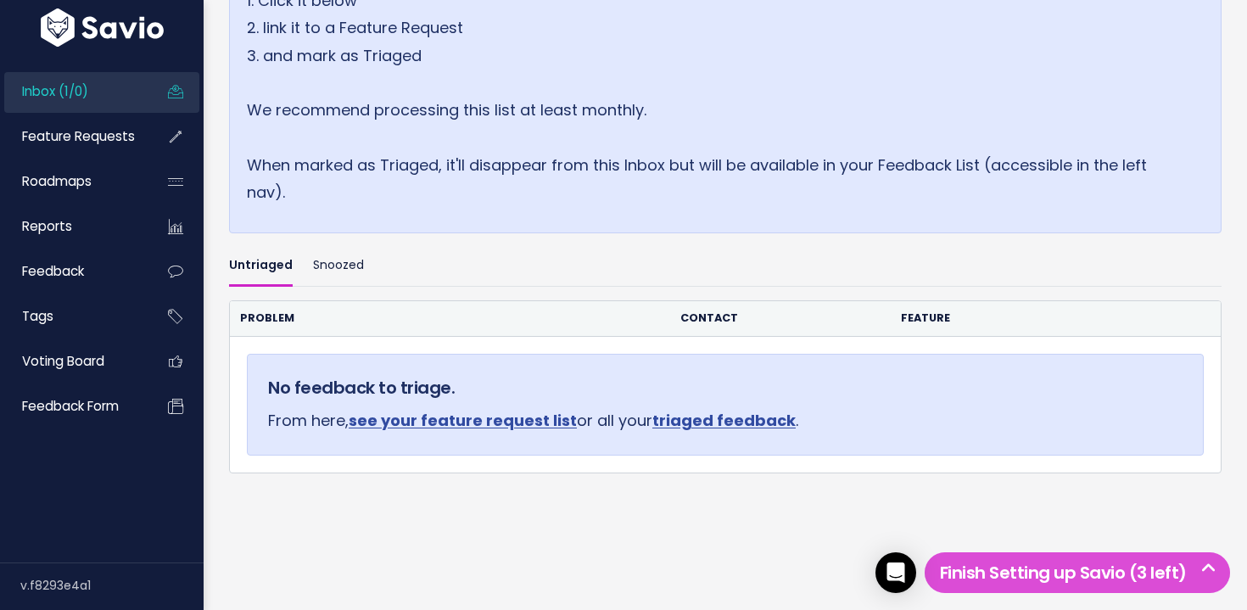
scroll to position [461, 0]
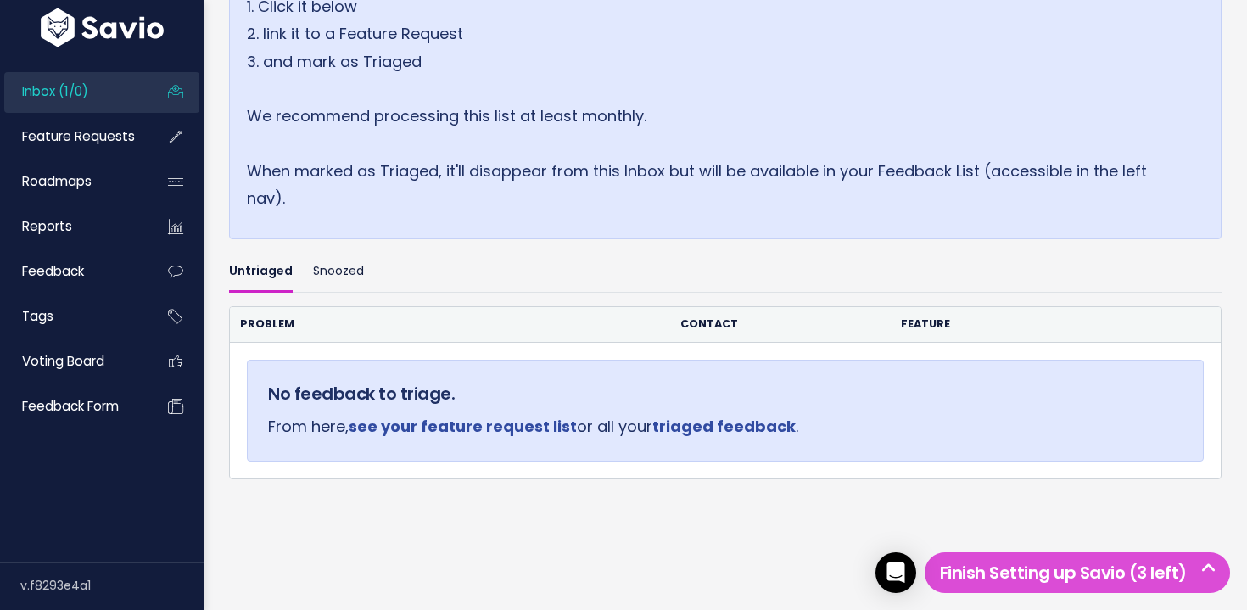
scroll to position [428, 0]
click at [121, 135] on span "Feature Requests" at bounding box center [78, 136] width 113 height 18
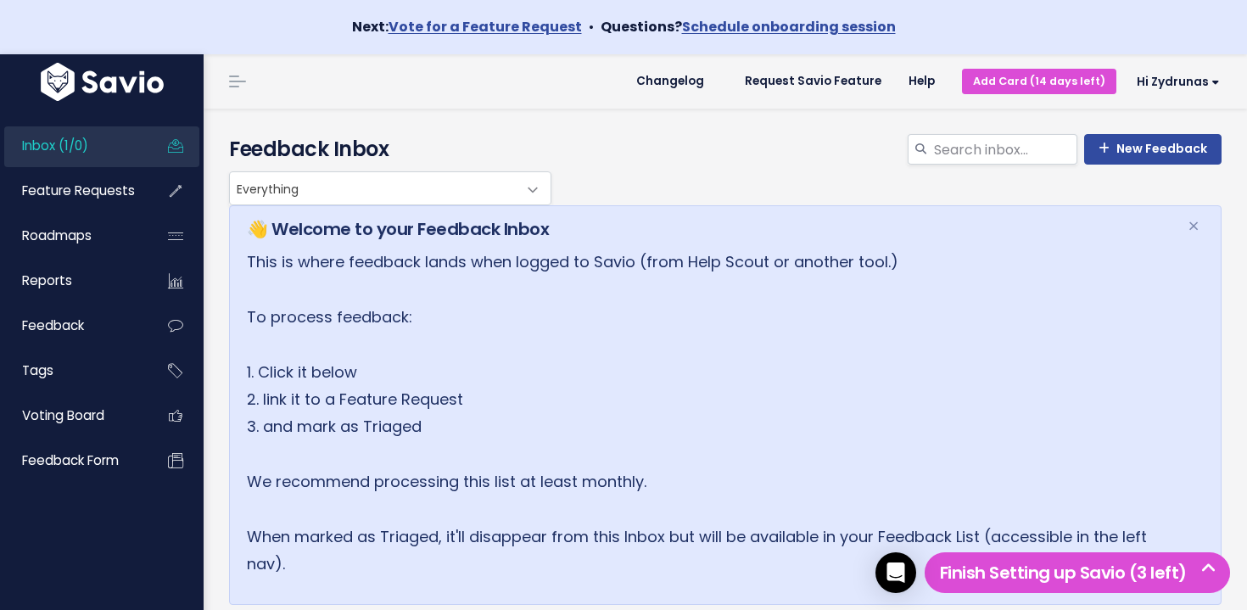
click at [113, 156] on link "Inbox (1/0)" at bounding box center [72, 145] width 137 height 39
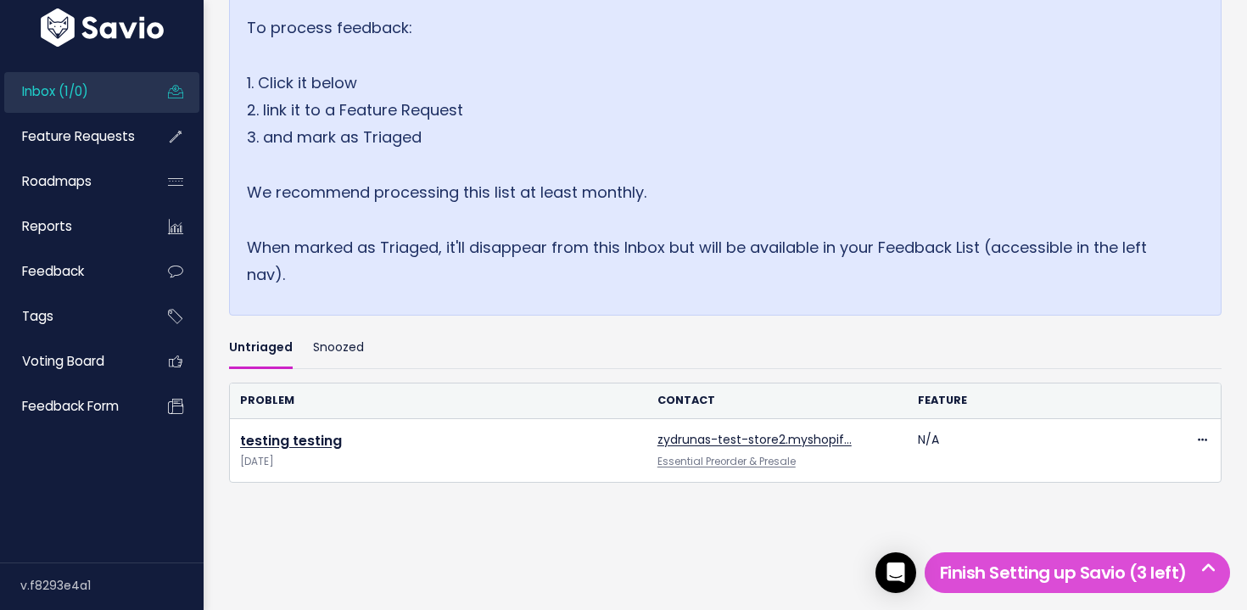
scroll to position [325, 0]
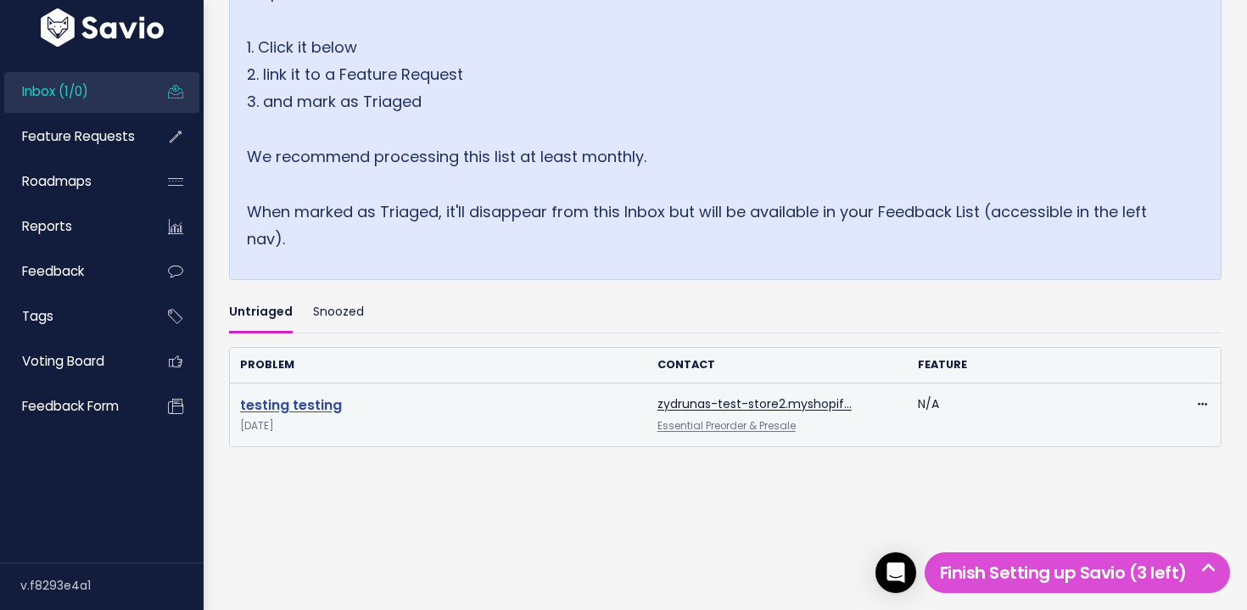
click at [317, 407] on link "testing testing" at bounding box center [291, 405] width 102 height 20
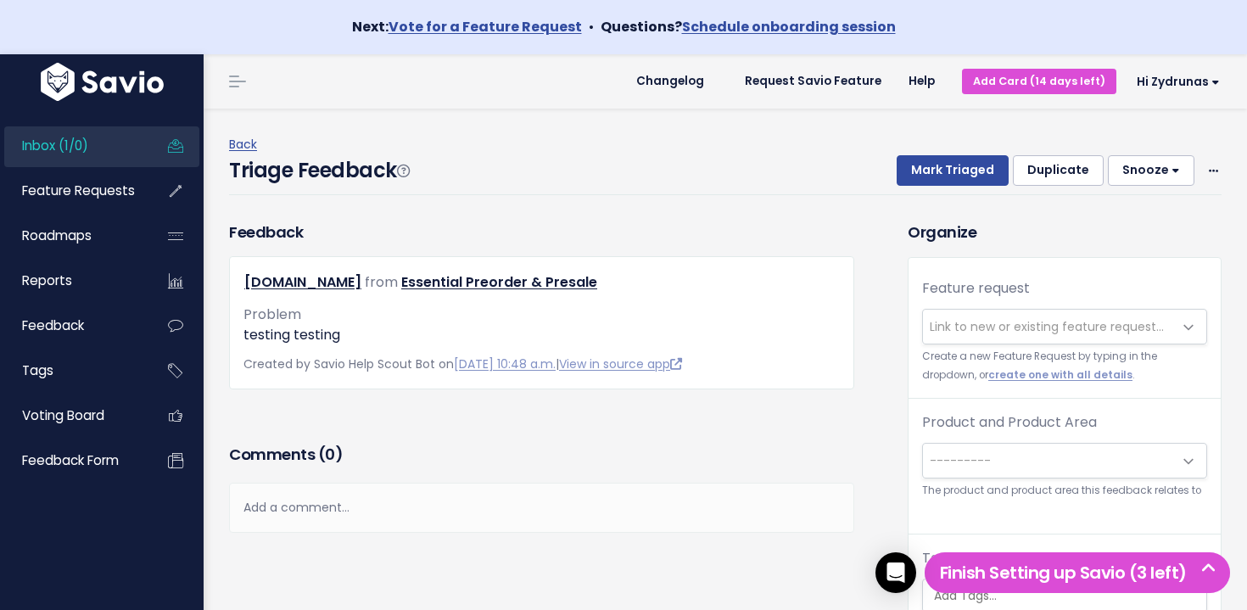
scroll to position [56, 0]
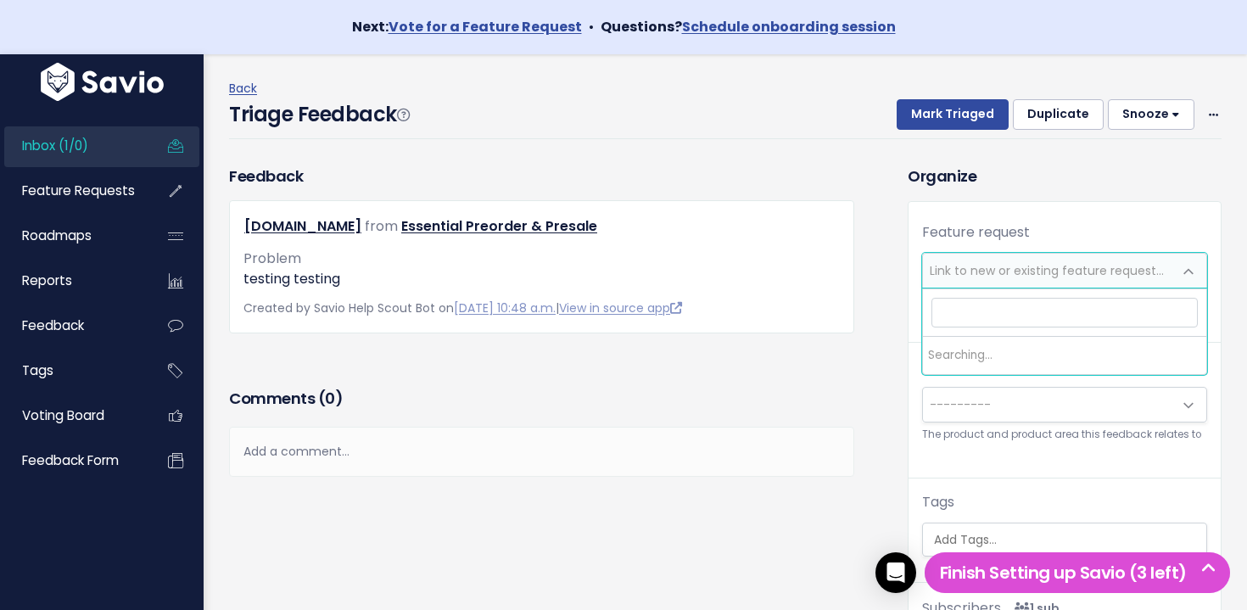
click at [1010, 269] on span "Link to new or existing feature request..." at bounding box center [1047, 270] width 234 height 17
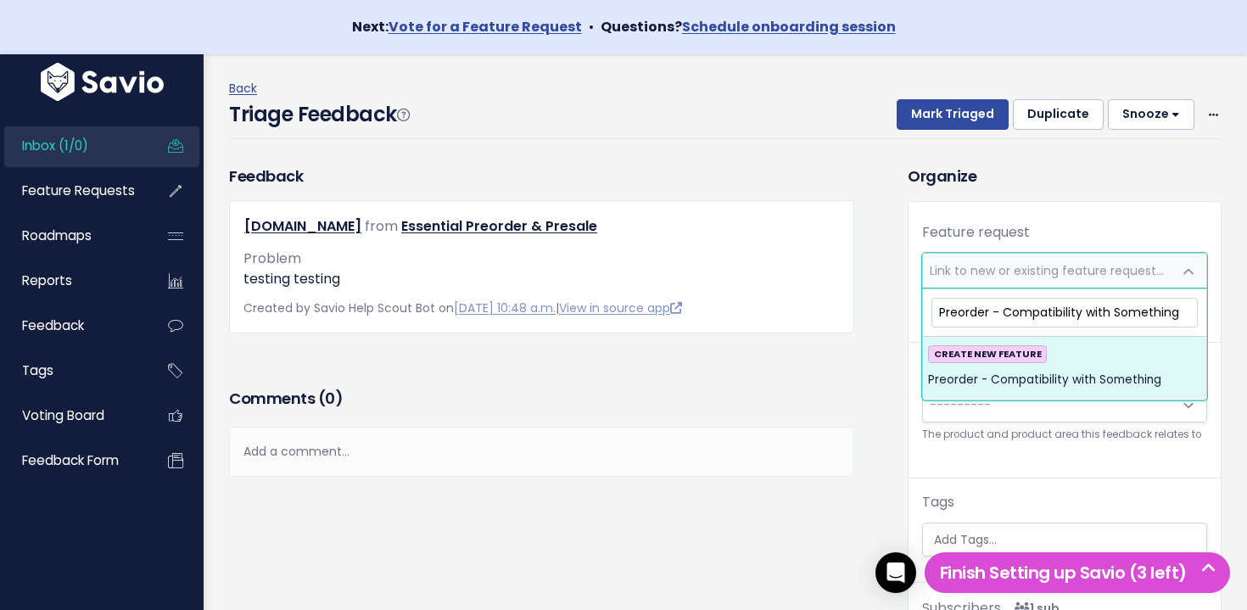
type input "Preorder - Compatibility with Something"
click at [1070, 382] on span "Preorder - Compatibility with Something" at bounding box center [1044, 380] width 233 height 20
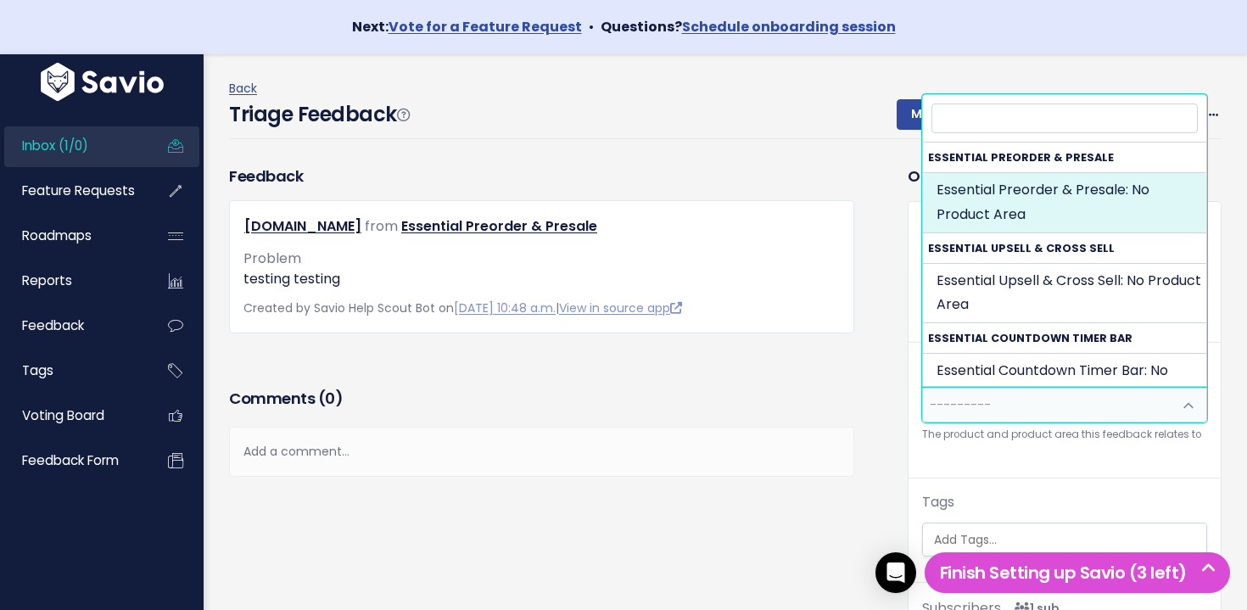
click at [1038, 397] on span "---------" at bounding box center [1047, 405] width 249 height 34
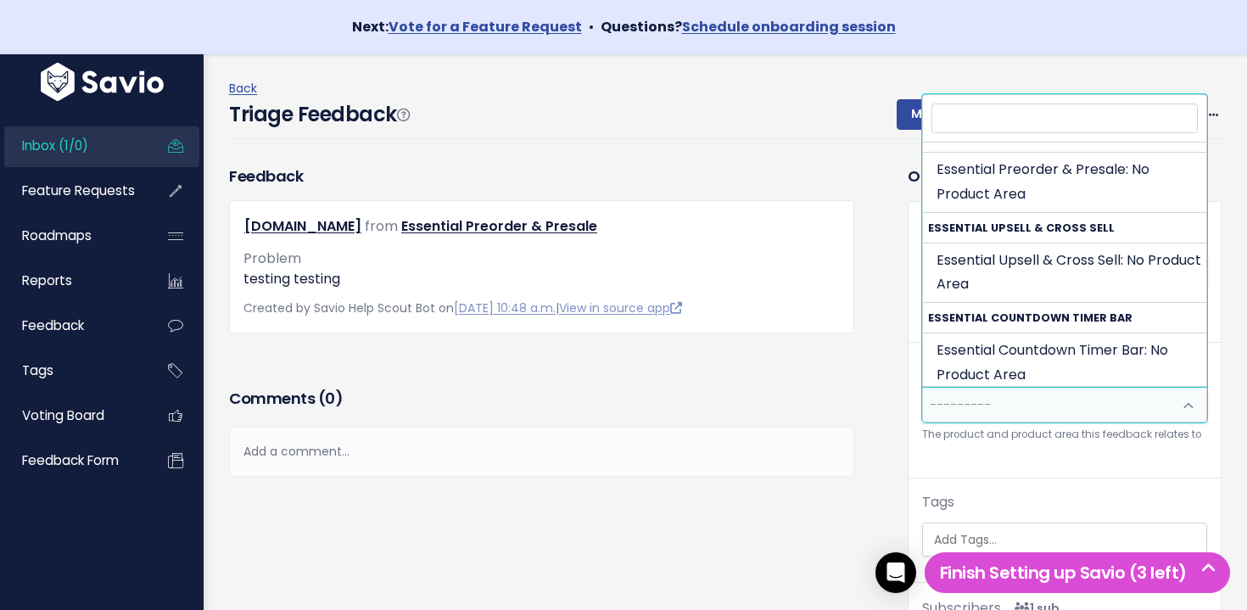
scroll to position [0, 0]
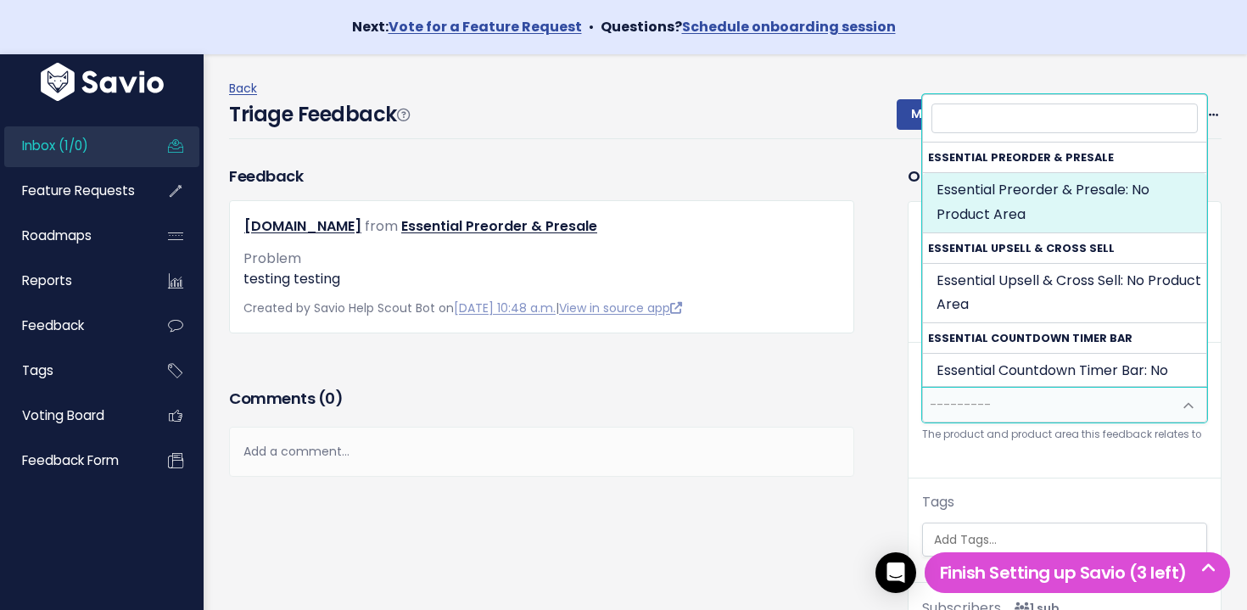
select select "ESSENTIAL_PREORDER_PRESALE:"
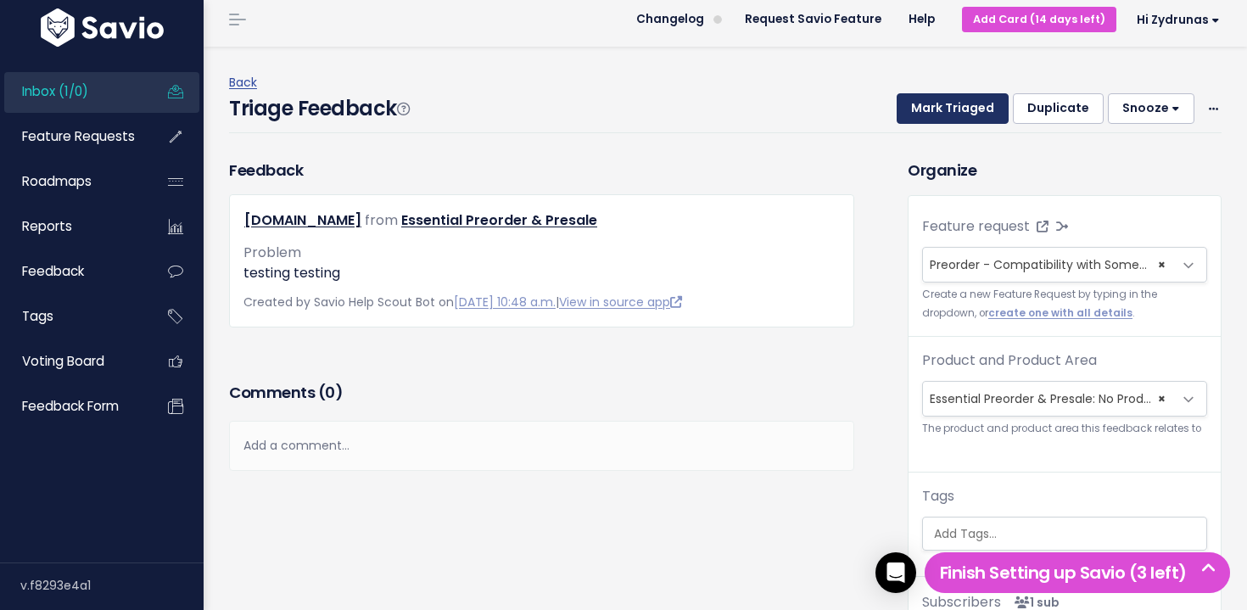
click at [955, 110] on button "Mark Triaged" at bounding box center [953, 108] width 112 height 31
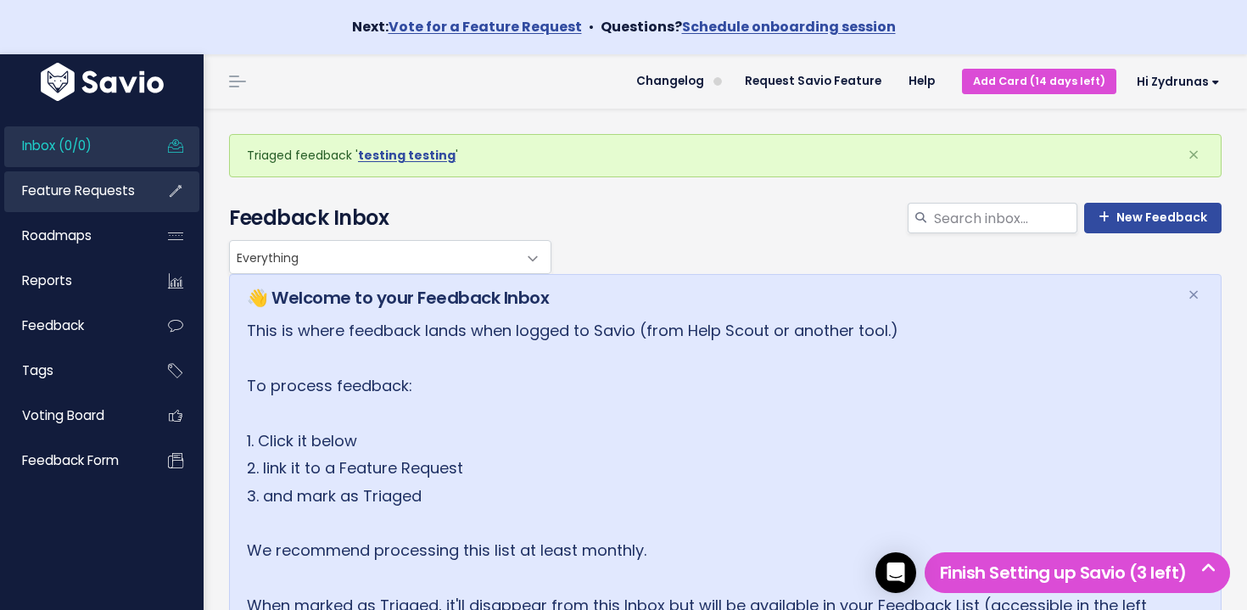
click at [100, 198] on span "Feature Requests" at bounding box center [78, 191] width 113 height 18
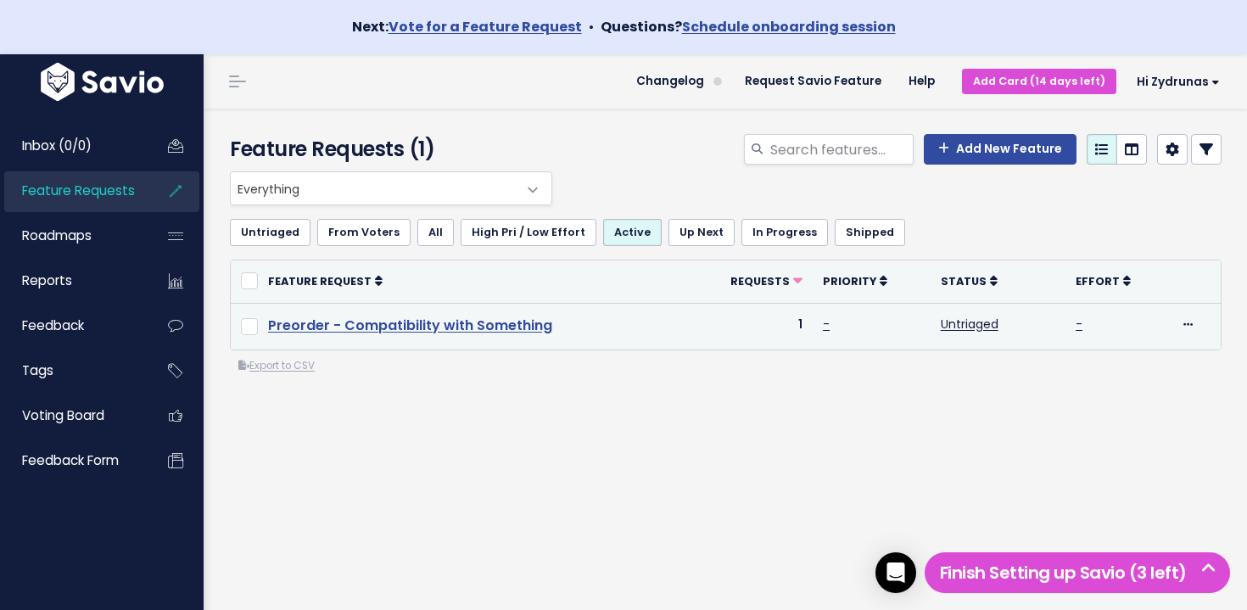
click at [489, 321] on link "Preorder - Compatibility with Something" at bounding box center [410, 326] width 284 height 20
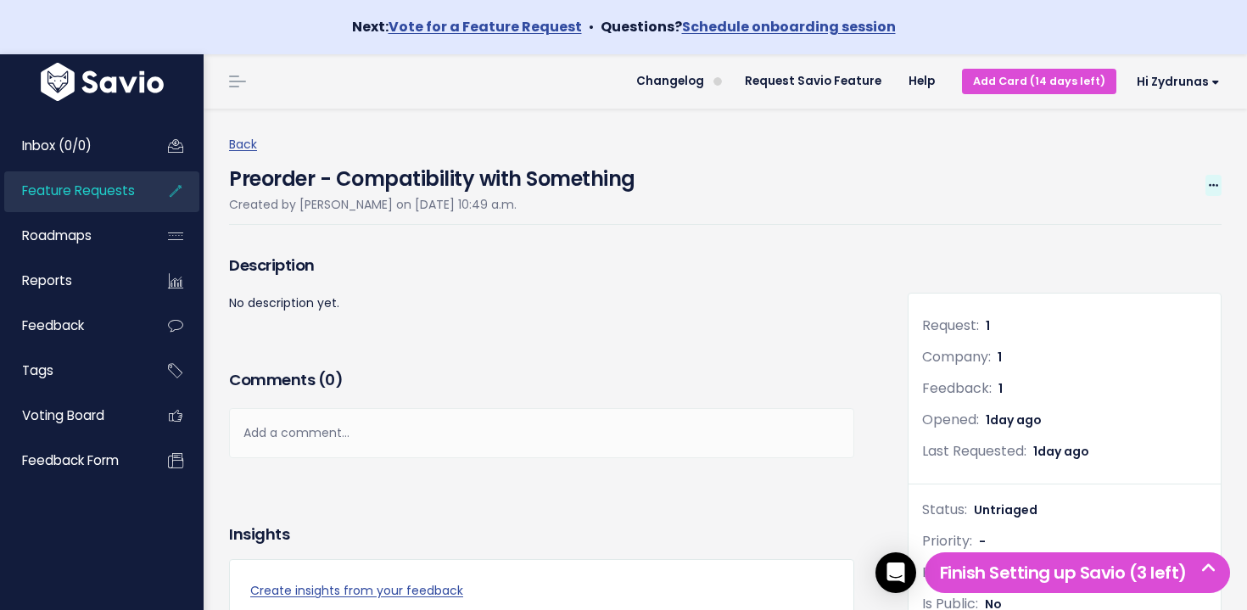
click at [1216, 188] on icon at bounding box center [1213, 186] width 9 height 11
click at [1182, 226] on link "Edit" at bounding box center [1156, 232] width 126 height 33
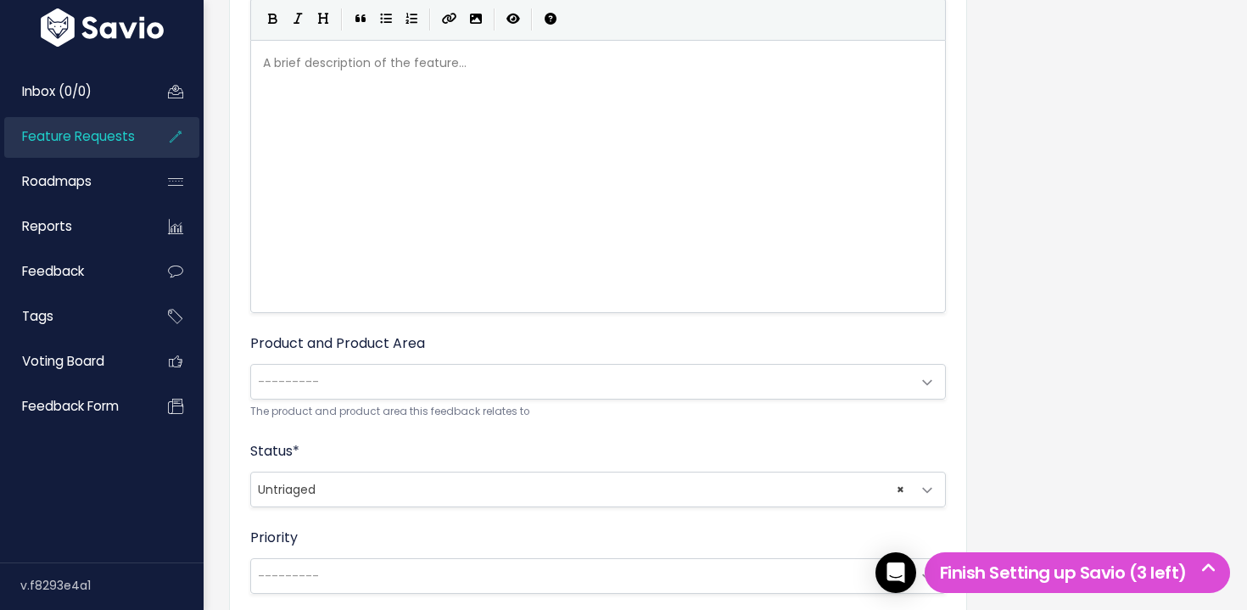
scroll to position [586, 0]
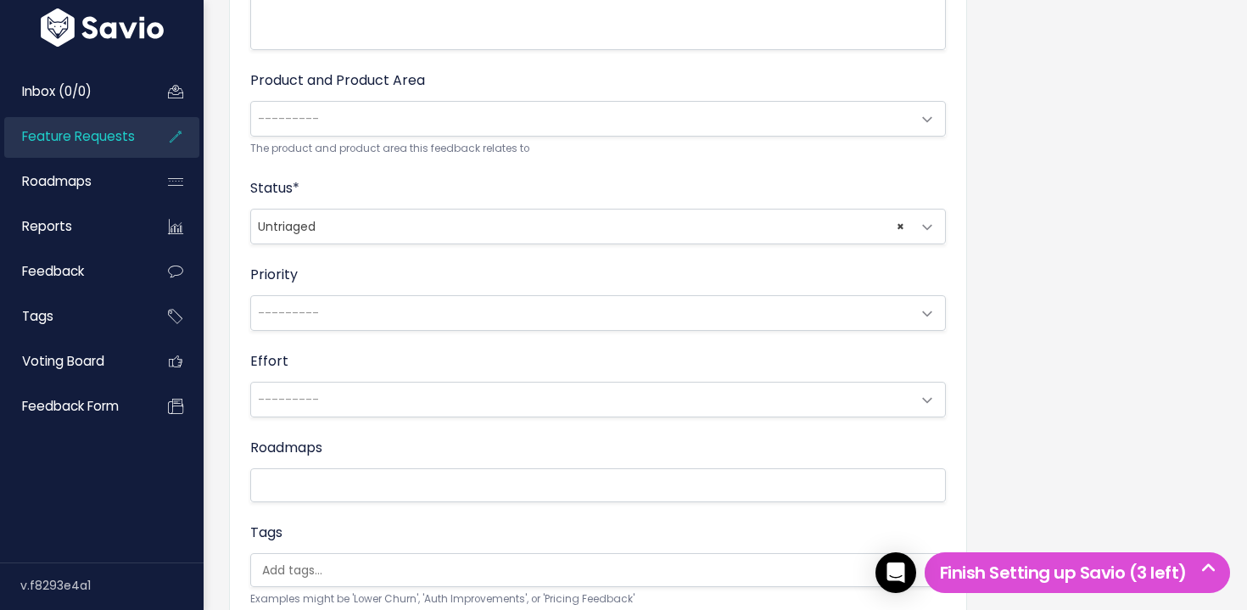
click at [384, 115] on span "---------" at bounding box center [581, 119] width 660 height 34
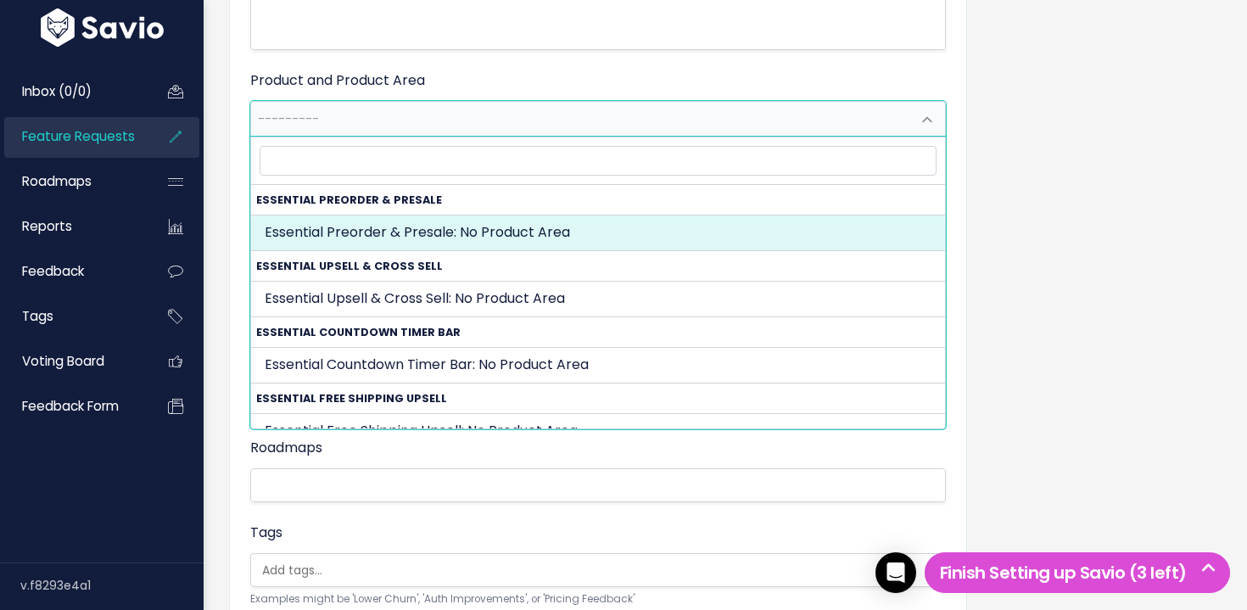
select select "ESSENTIAL_PREORDER_PRESALE:"
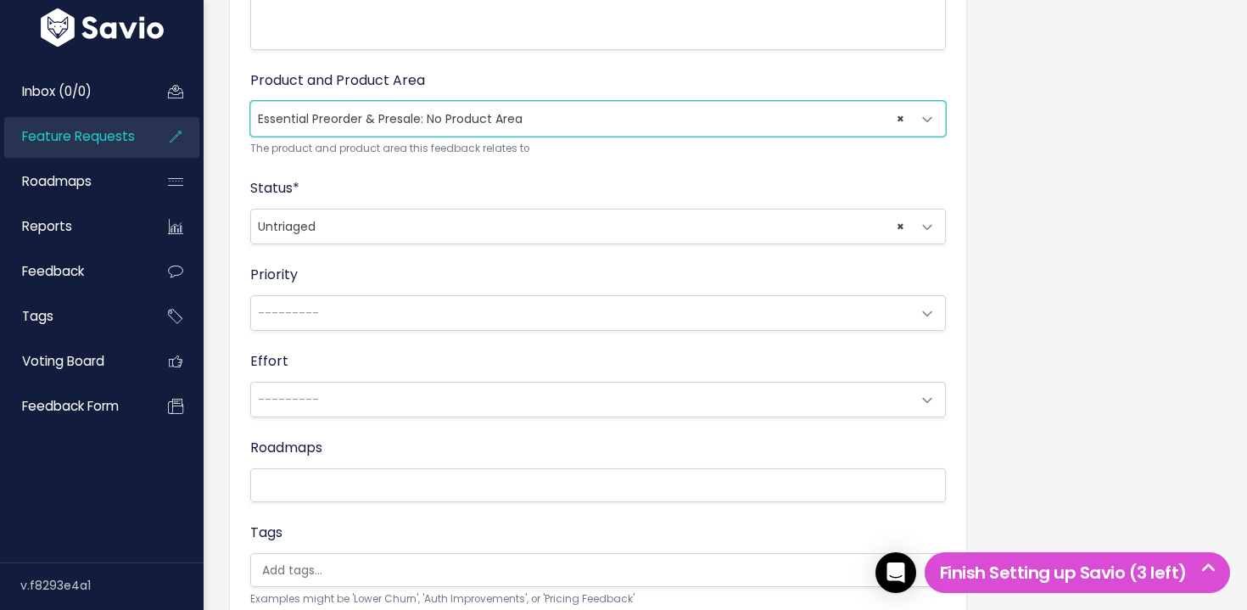
scroll to position [789, 0]
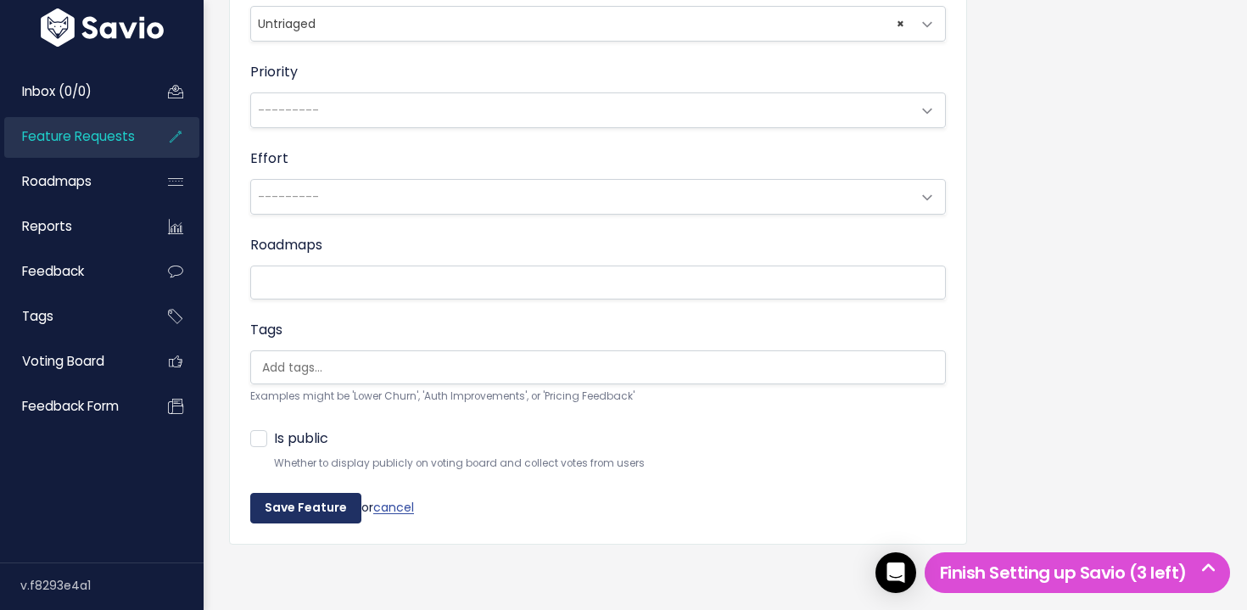
click at [316, 507] on input "Save Feature" at bounding box center [305, 508] width 111 height 31
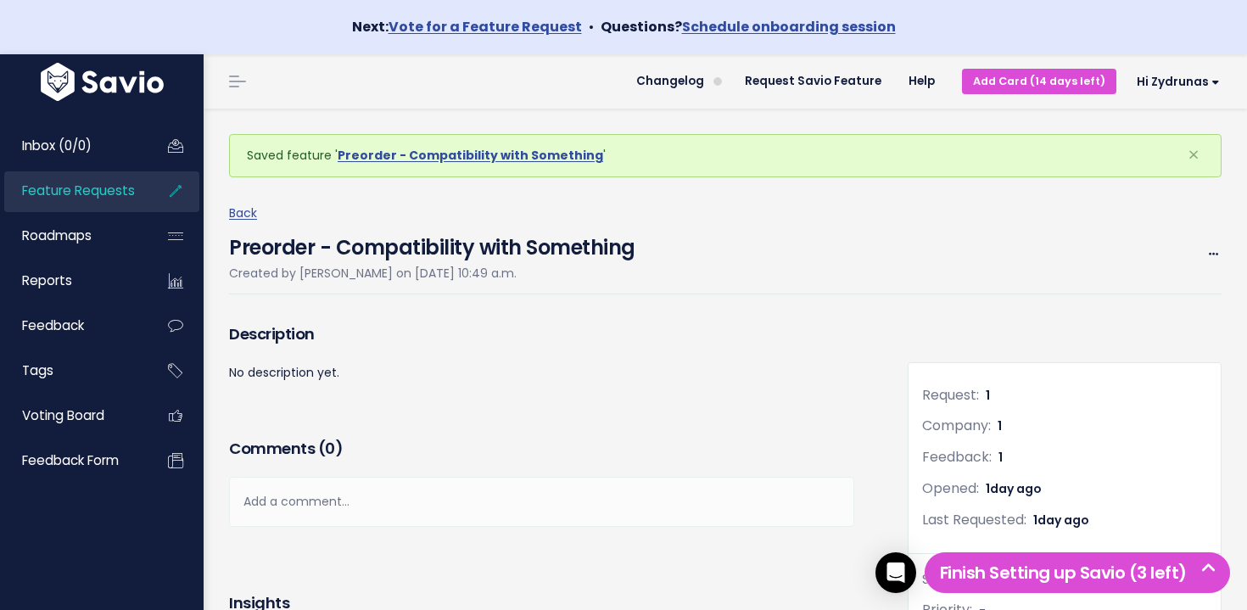
click at [116, 192] on span "Feature Requests" at bounding box center [78, 191] width 113 height 18
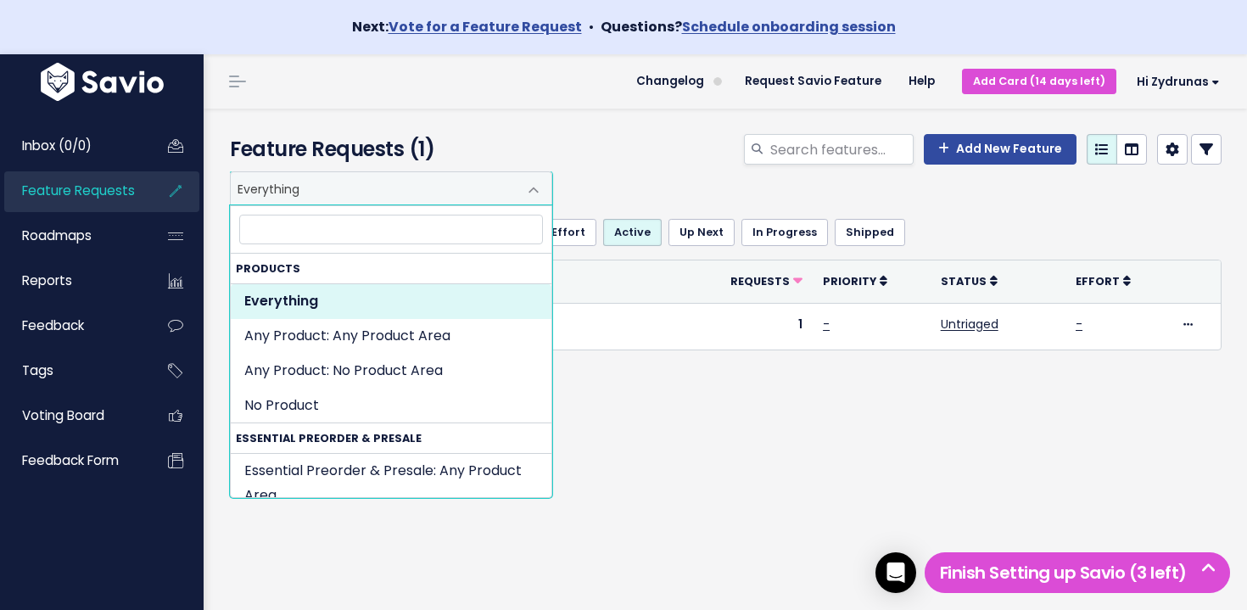
click at [383, 189] on span "Everything" at bounding box center [374, 188] width 287 height 32
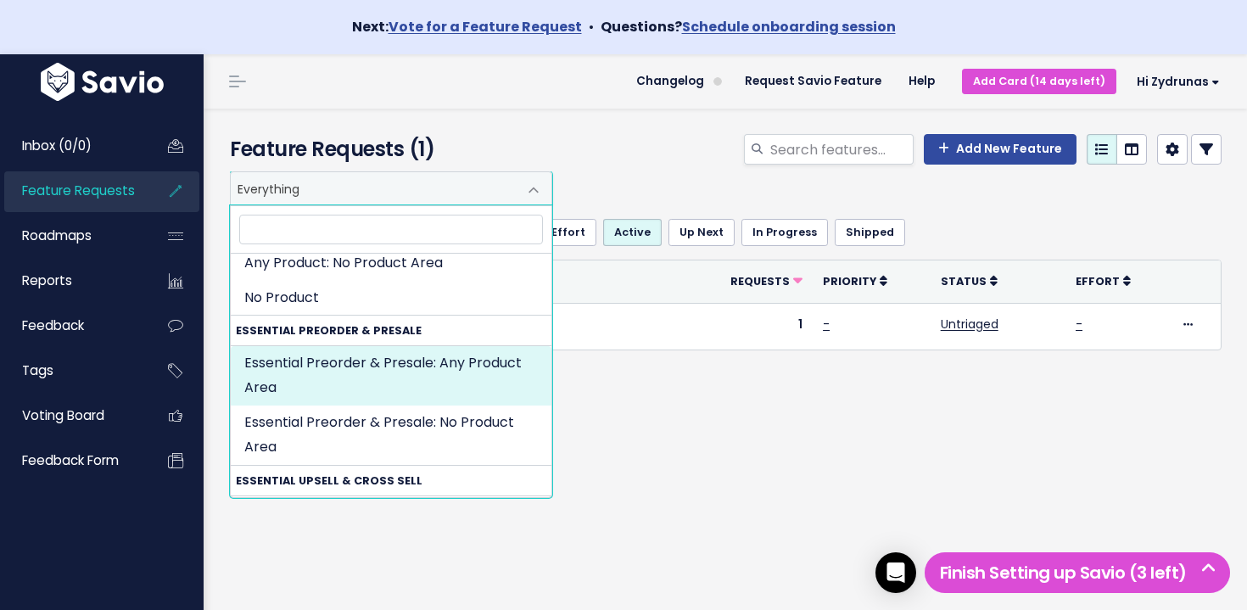
scroll to position [97, 0]
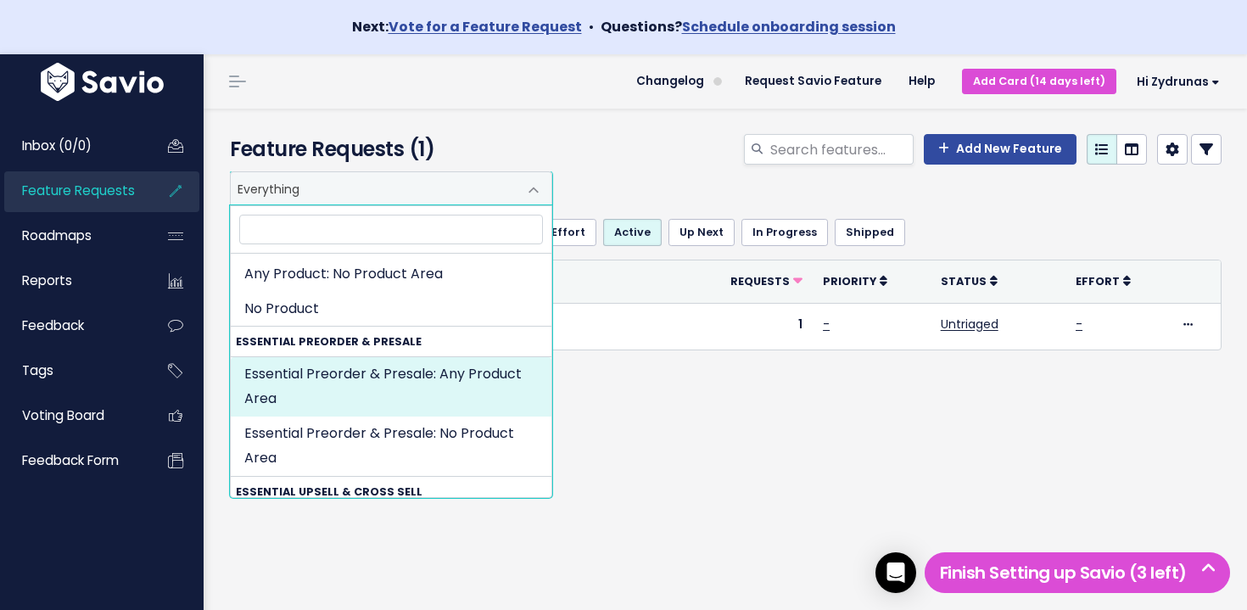
select select "ESSENTIAL_PREORDER_PRESALE:"
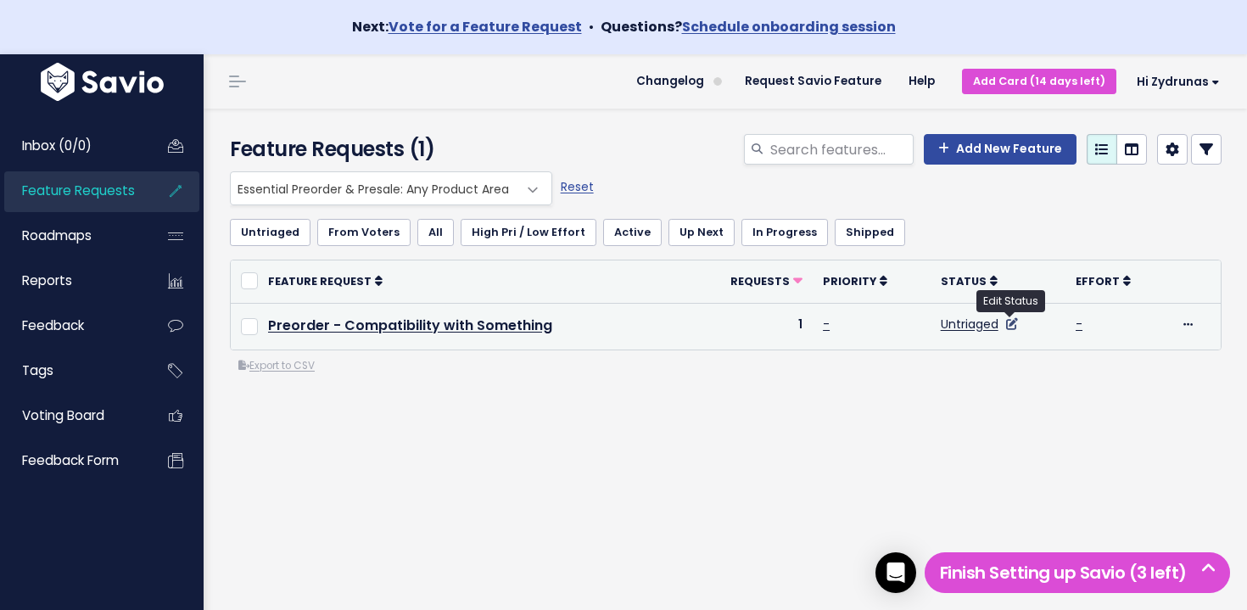
click at [1015, 324] on icon at bounding box center [1012, 324] width 12 height 12
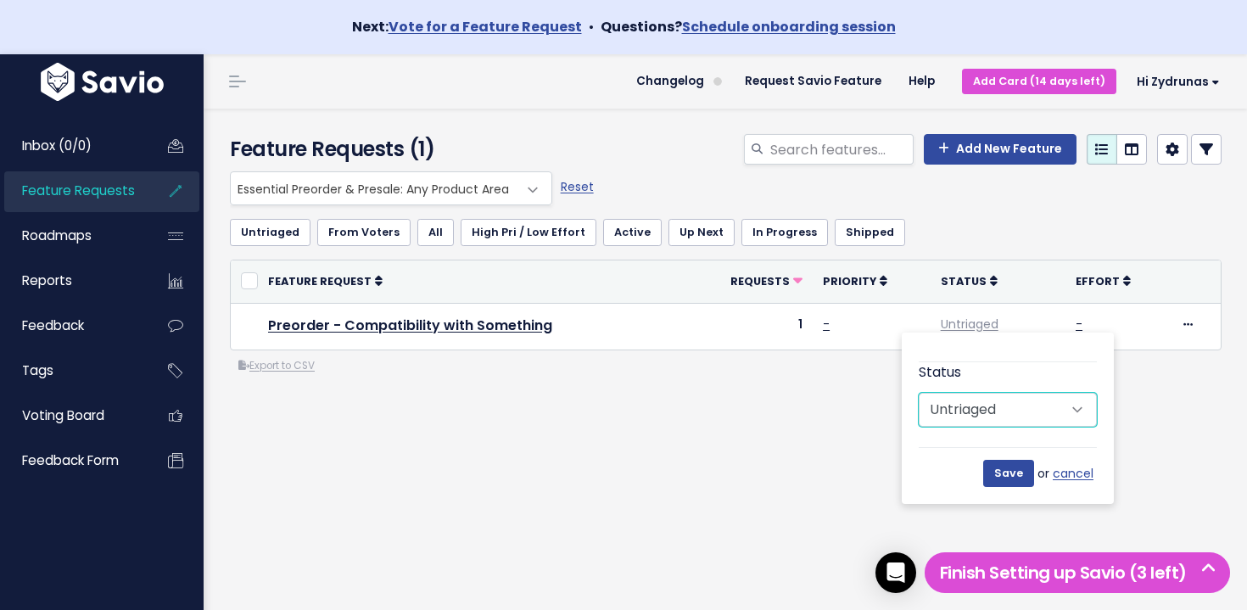
click at [1041, 418] on select "Untriaged Under Consideration Planned In Progress Shipped Closed Won't do" at bounding box center [1008, 410] width 178 height 34
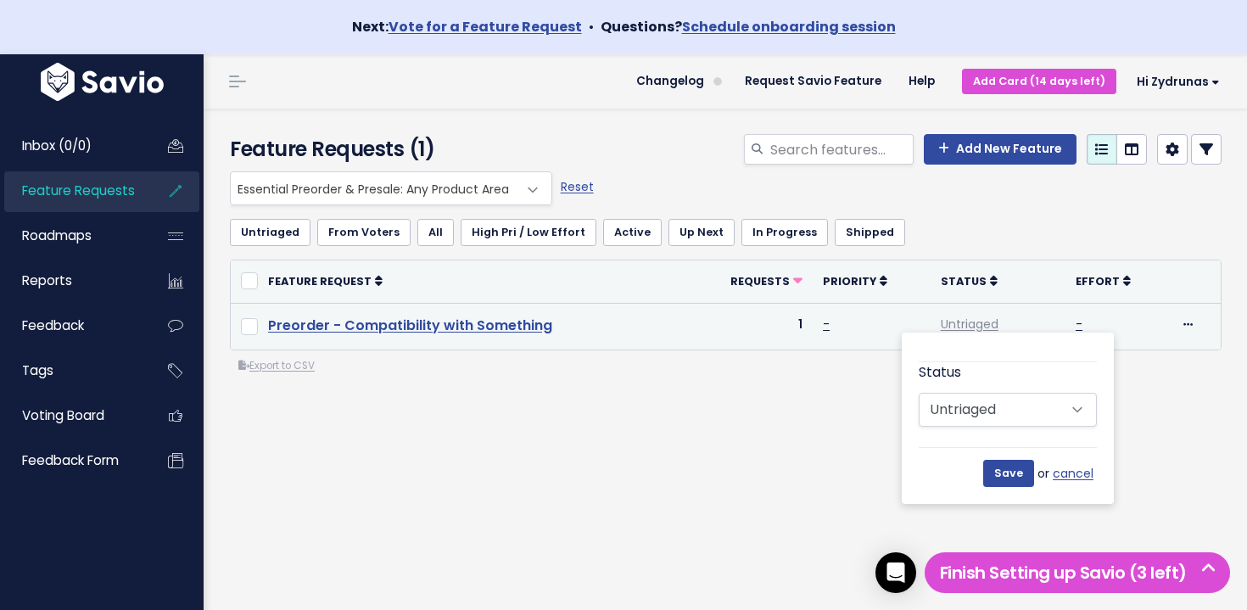
click at [398, 327] on link "Preorder - Compatibility with Something" at bounding box center [410, 326] width 284 height 20
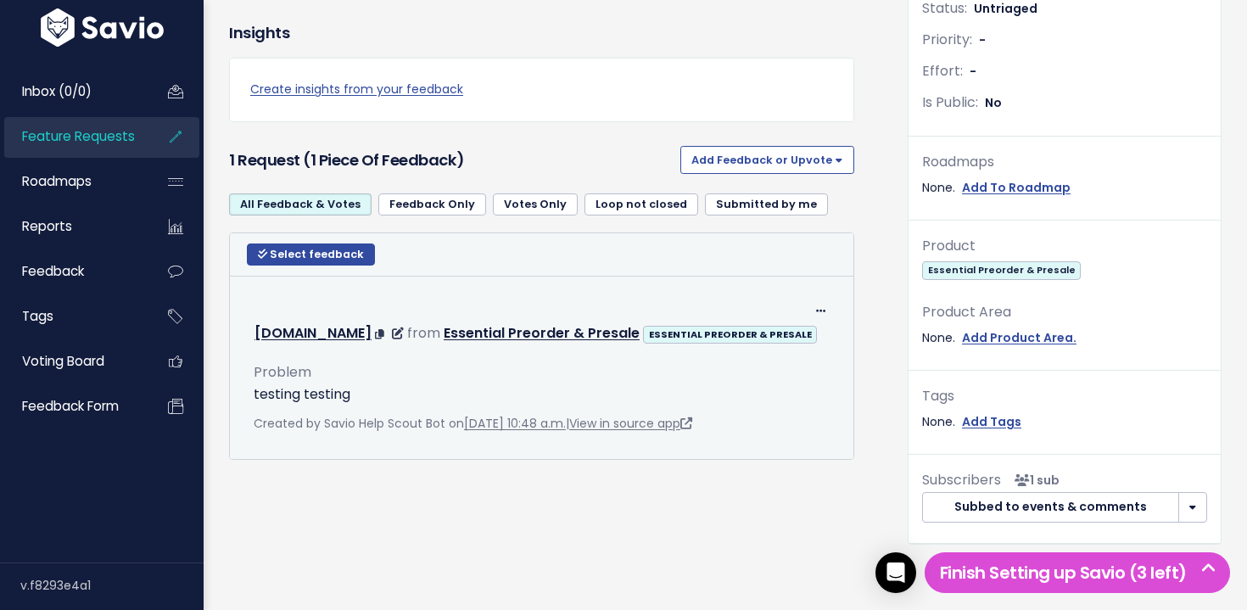
scroll to position [9, 0]
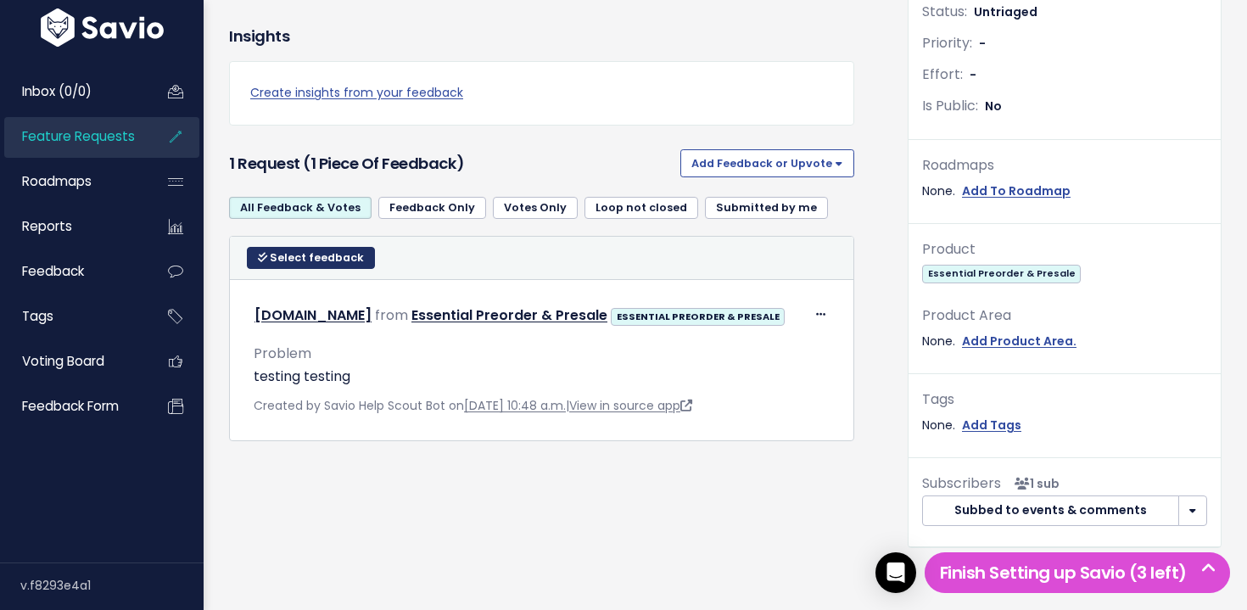
click at [330, 264] on span "Select feedback" at bounding box center [317, 257] width 94 height 14
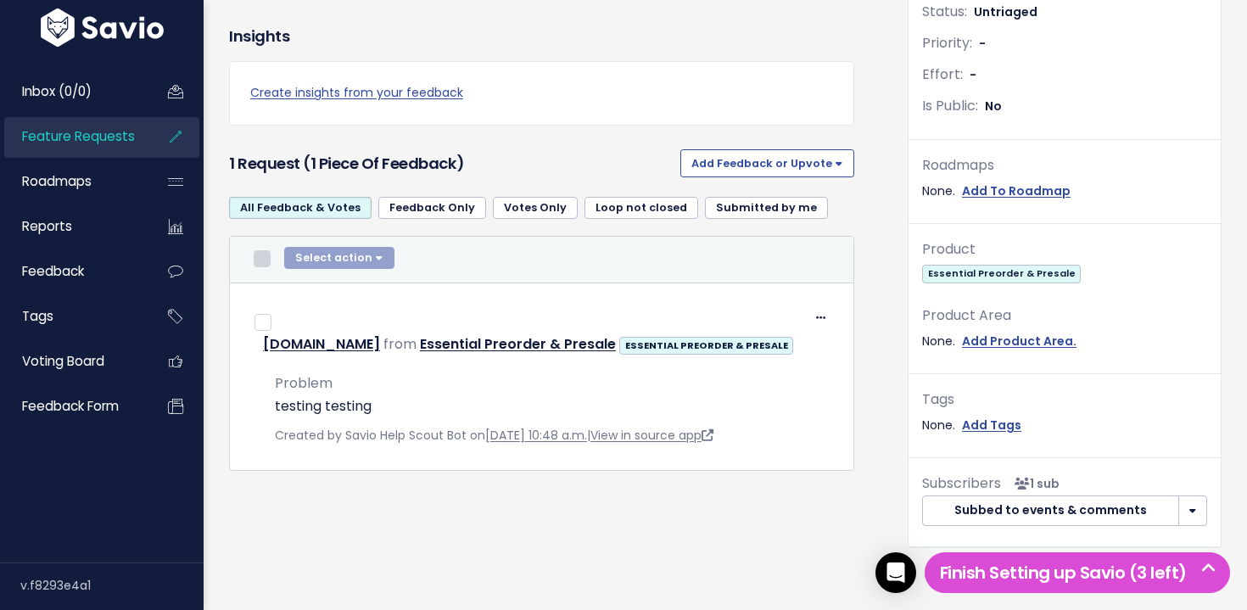
click at [256, 259] on input "checkbox" at bounding box center [262, 258] width 17 height 17
checkbox input "true"
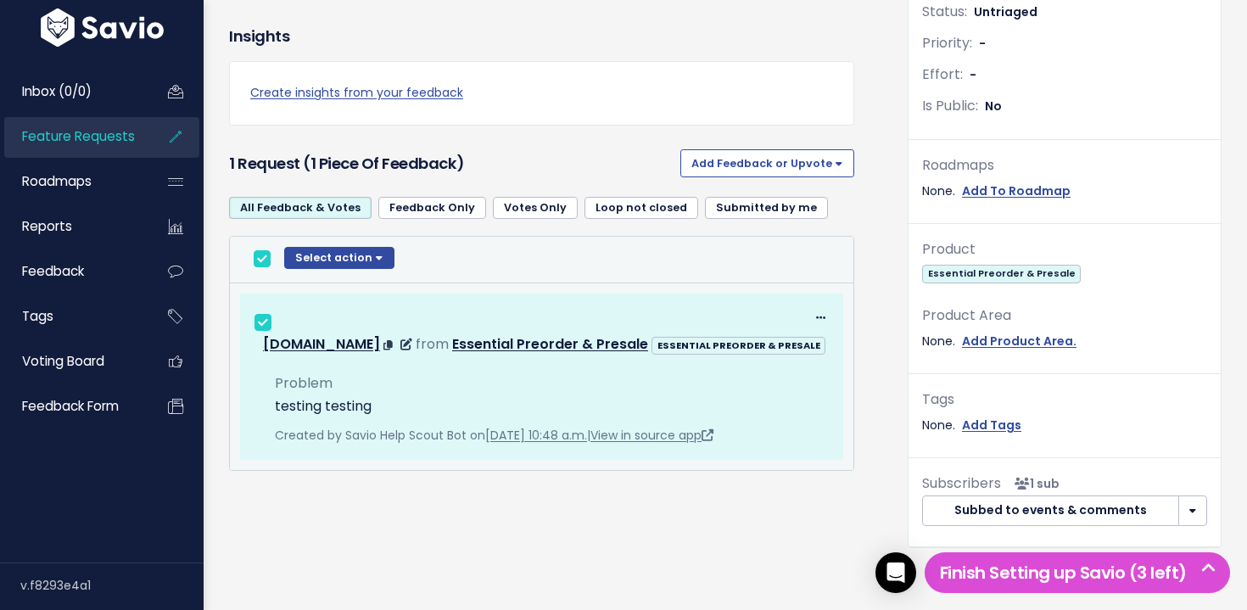
scroll to position [0, 0]
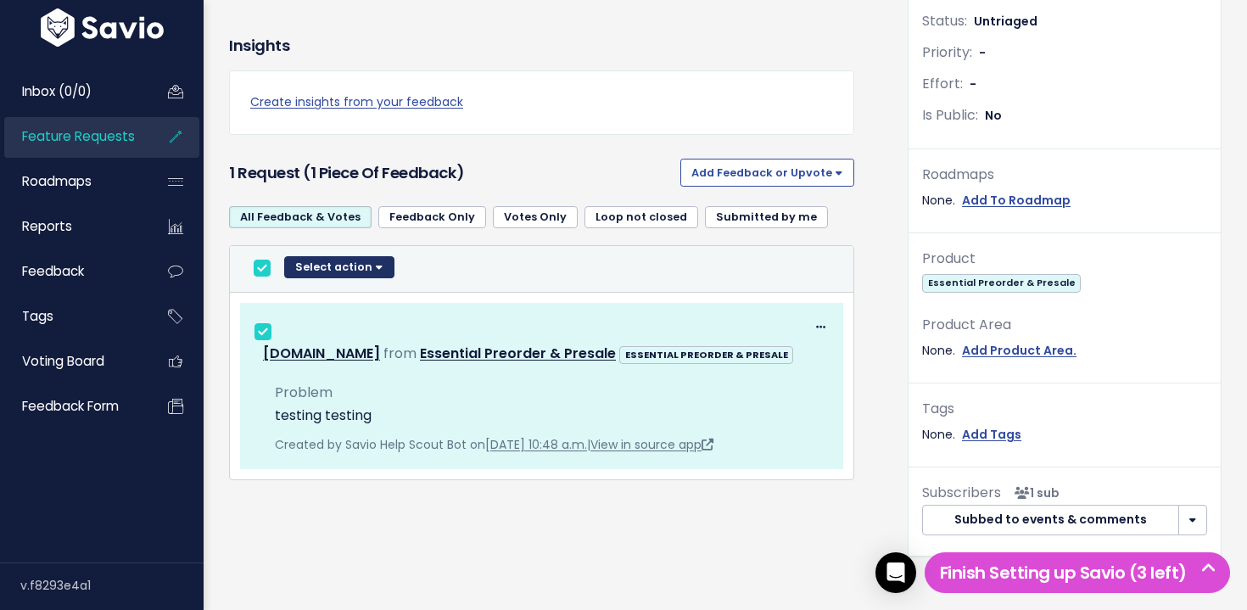
click at [337, 264] on button "Select action" at bounding box center [339, 267] width 110 height 22
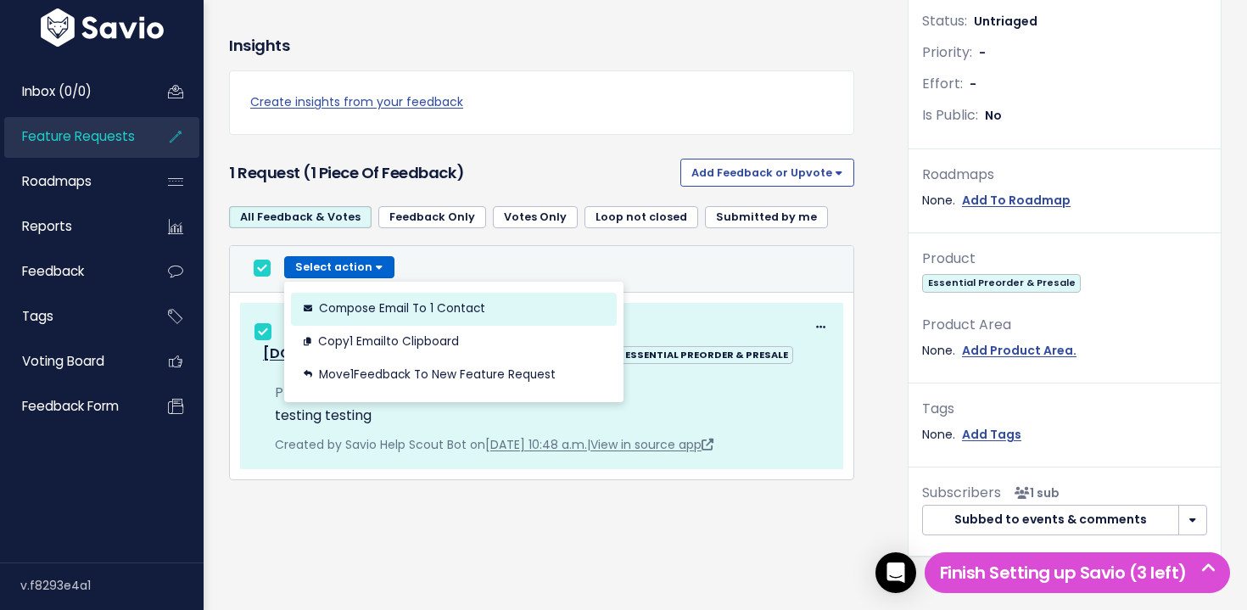
click at [420, 313] on button "Compose Email to 1 Contact" at bounding box center [454, 308] width 326 height 33
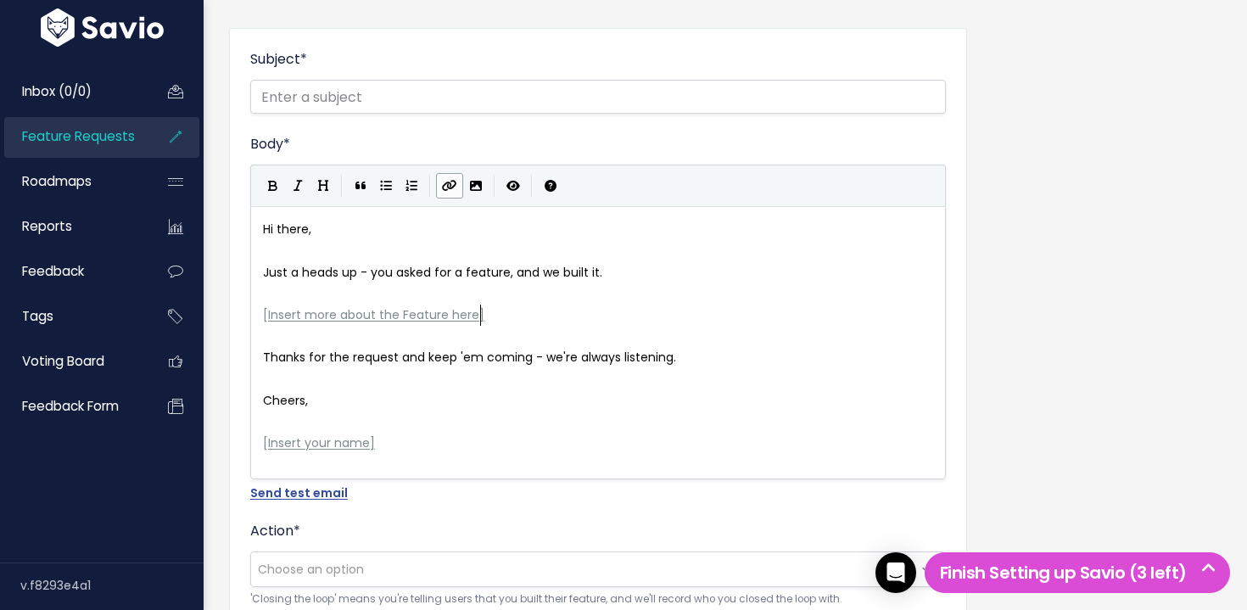
scroll to position [6, 0]
type textarea "[Insert more about the Feature here]"
drag, startPoint x: 578, startPoint y: 306, endPoint x: 222, endPoint y: 303, distance: 356.3
drag, startPoint x: 521, startPoint y: 311, endPoint x: 249, endPoint y: 312, distance: 271.4
type textarea "W"
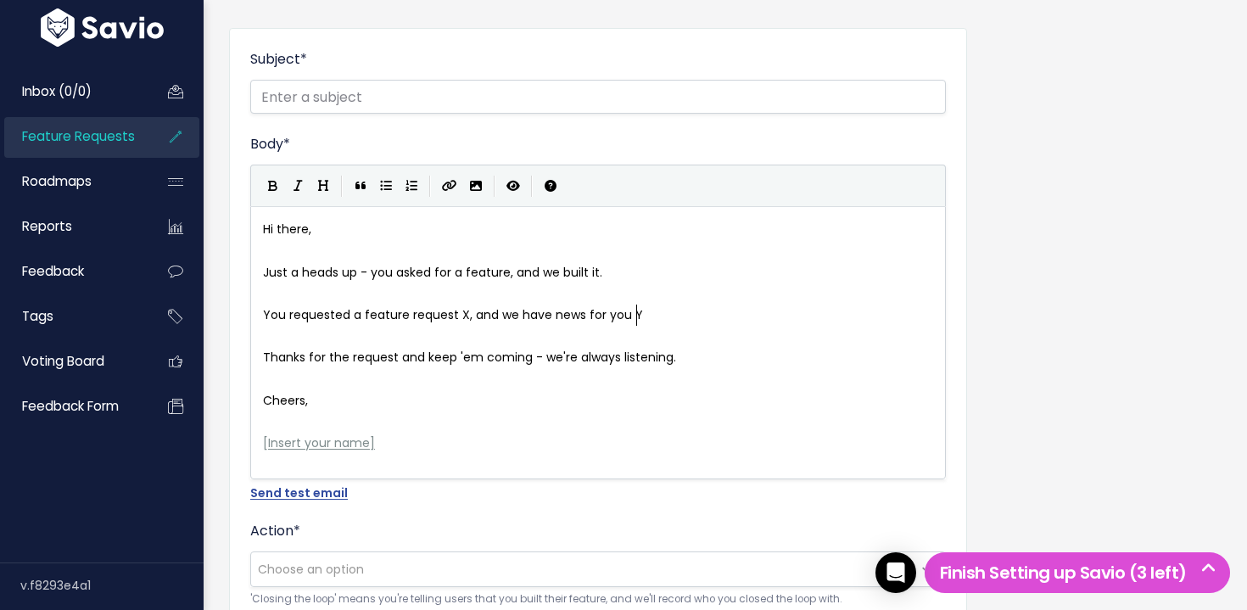
type textarea "You requested a feature request X, and we have news for you Y."
drag, startPoint x: 445, startPoint y: 448, endPoint x: 229, endPoint y: 448, distance: 216.3
type textarea "Zydrunas"
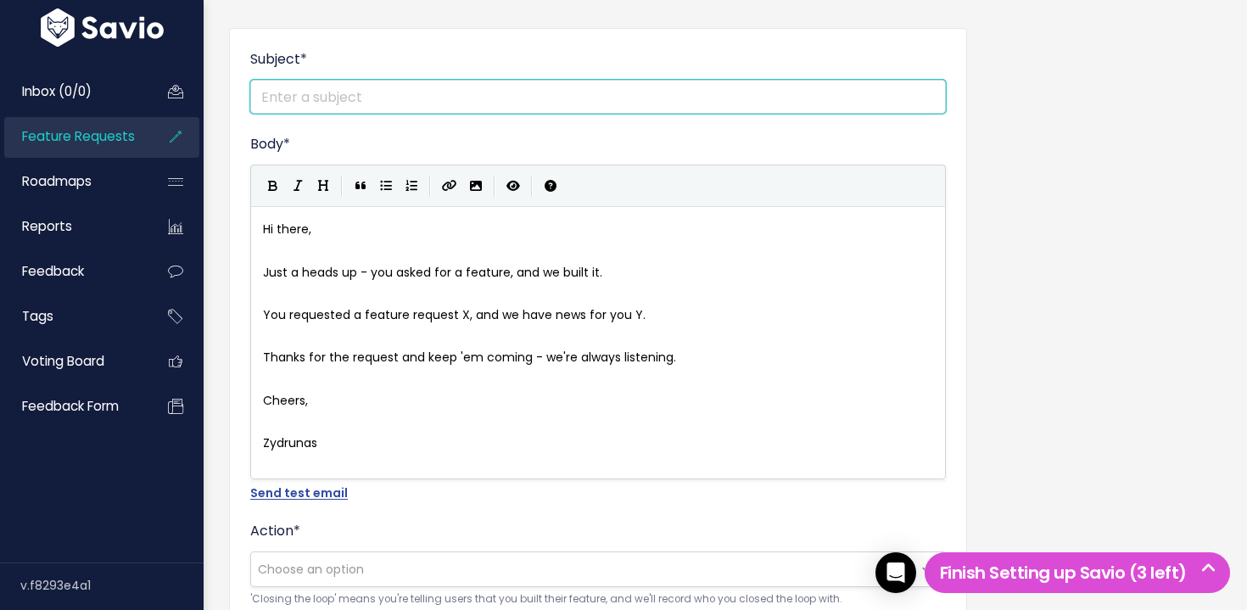
click at [392, 98] on input "Subject *" at bounding box center [598, 97] width 696 height 34
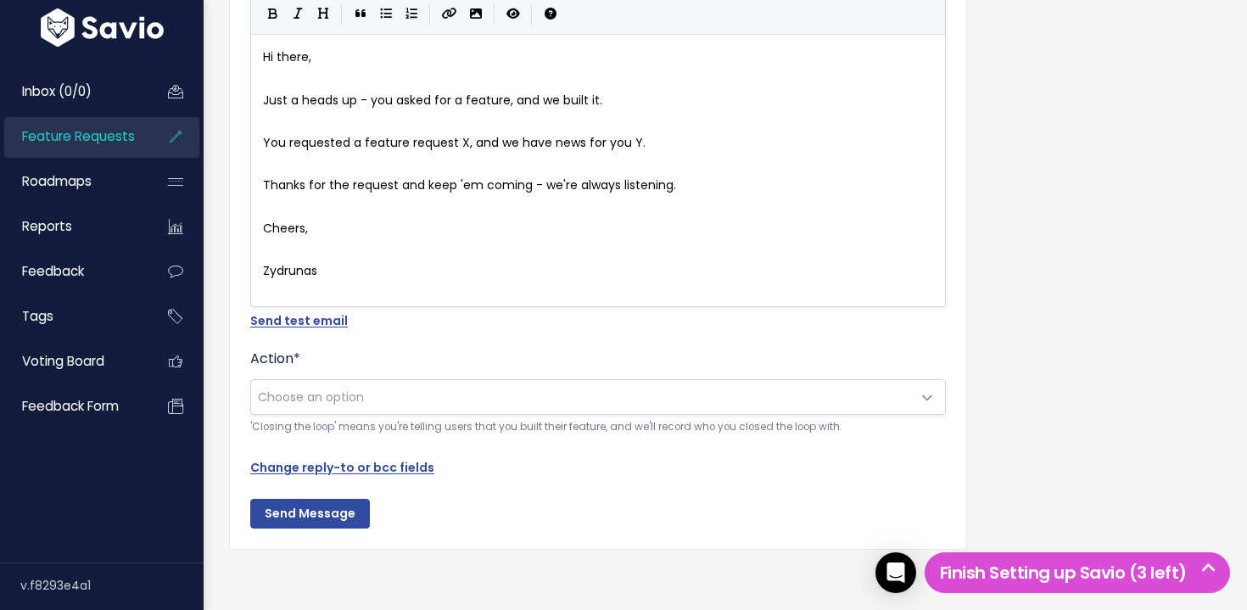
scroll to position [356, 0]
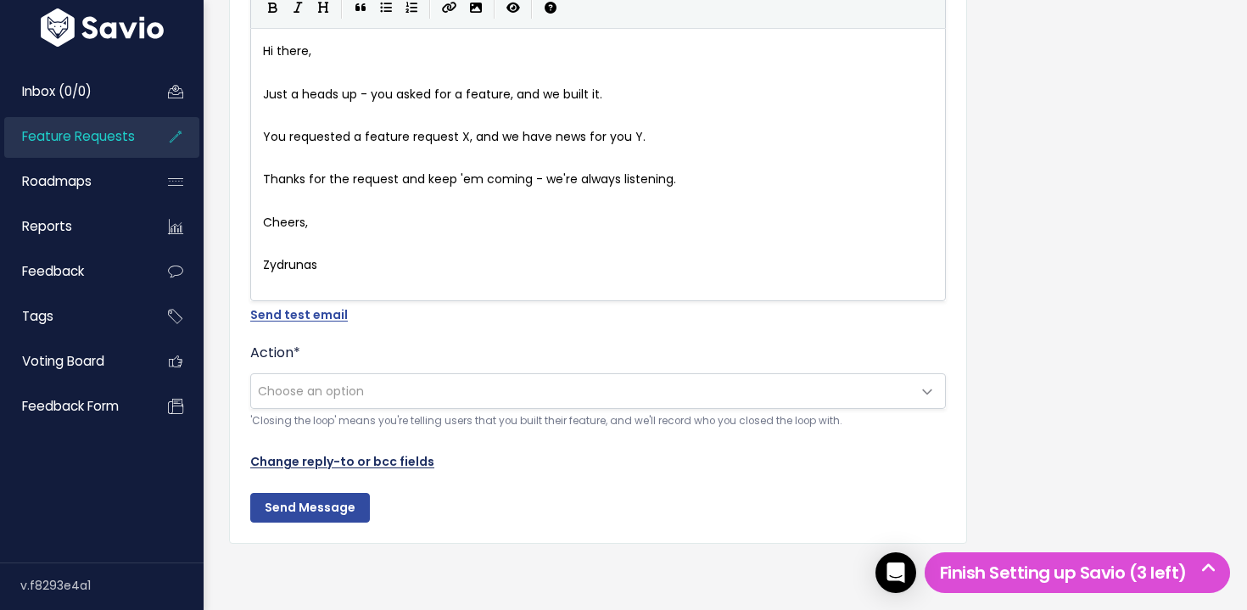
type input "Essential Preorder & Presale from Shopify"
click at [361, 466] on link "Change reply-to or bcc fields" at bounding box center [342, 461] width 184 height 17
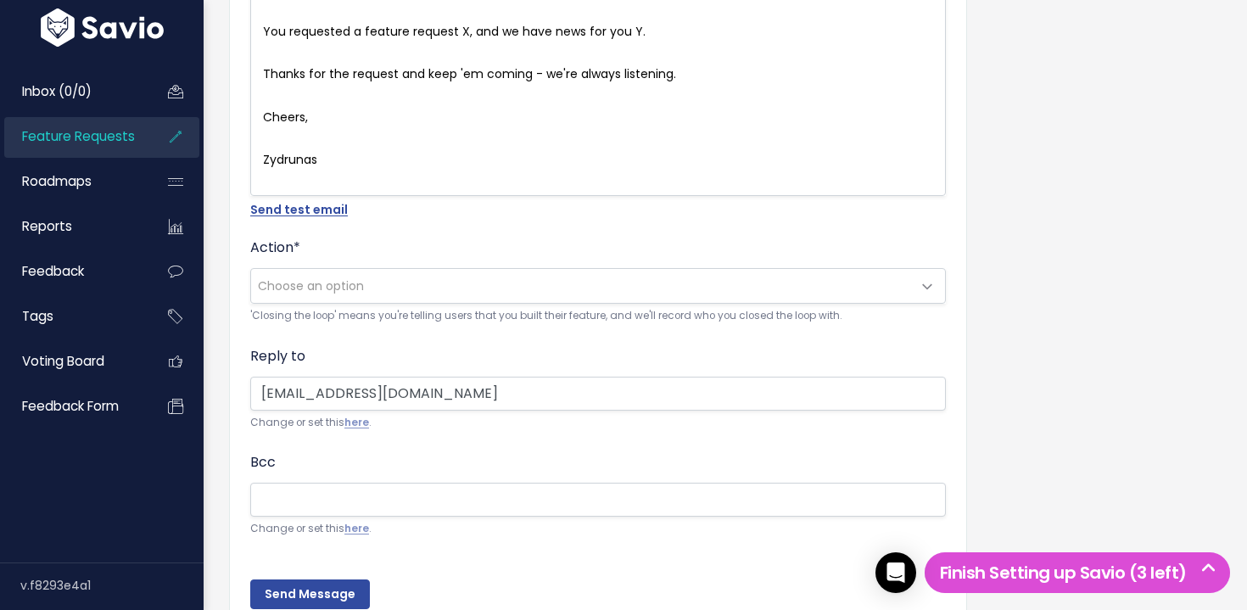
scroll to position [474, 0]
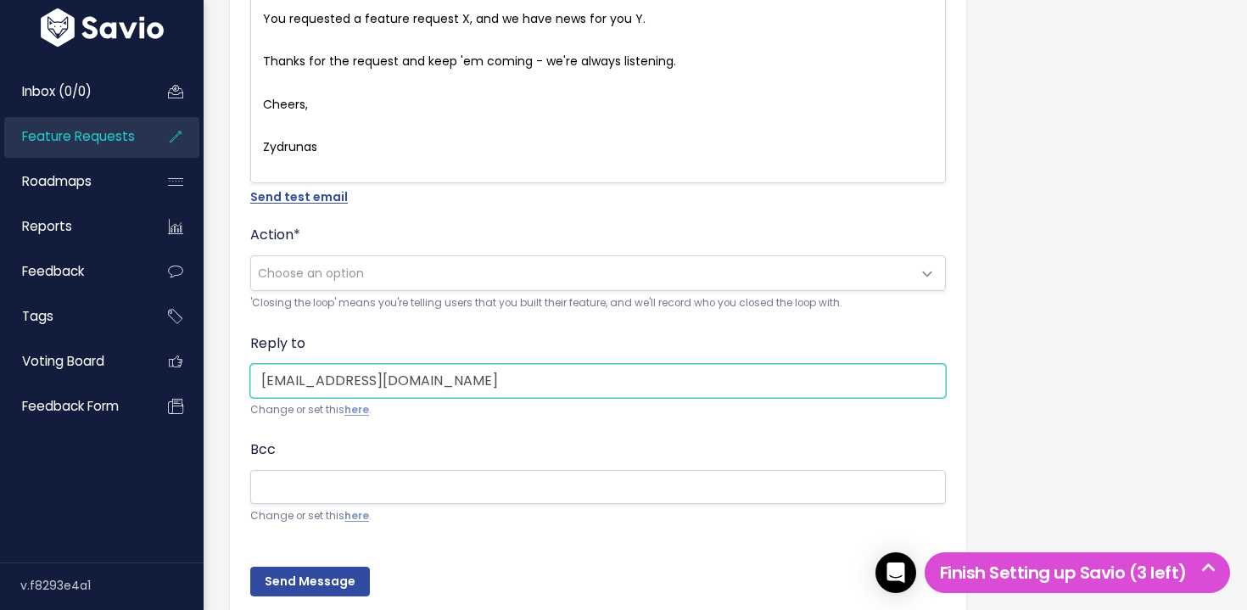
drag, startPoint x: 509, startPoint y: 389, endPoint x: 249, endPoint y: 378, distance: 260.6
click at [249, 378] on div "Subject * Essential Preorder & Presale from Shopify Body * Hi there, Just a hea…" at bounding box center [598, 175] width 738 height 886
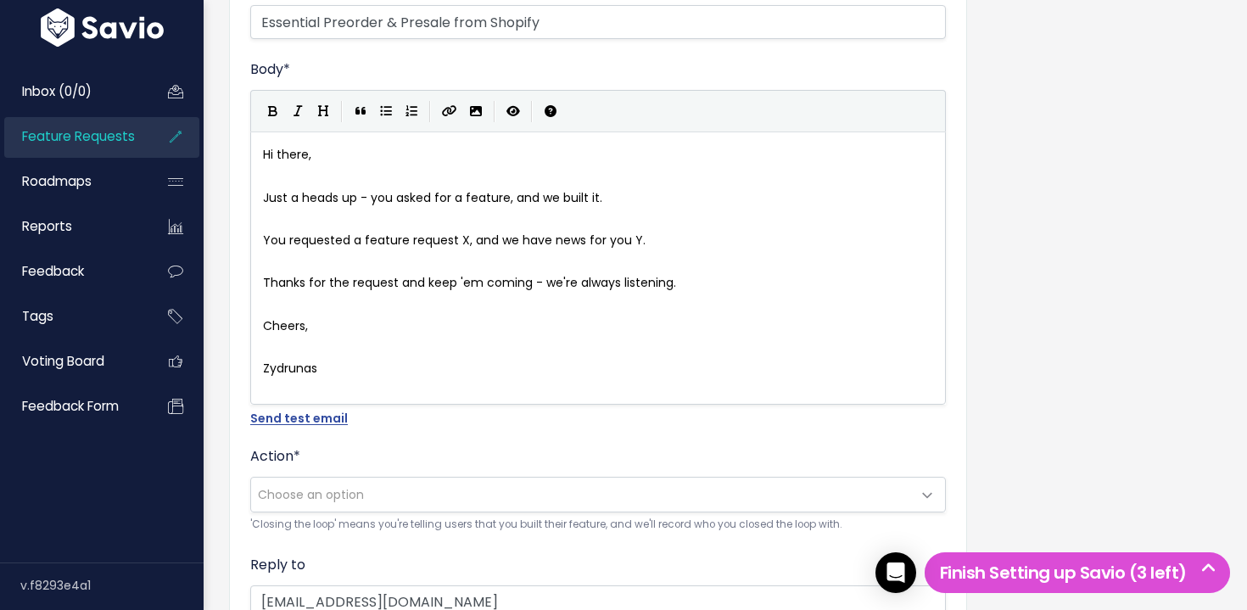
scroll to position [6, 54]
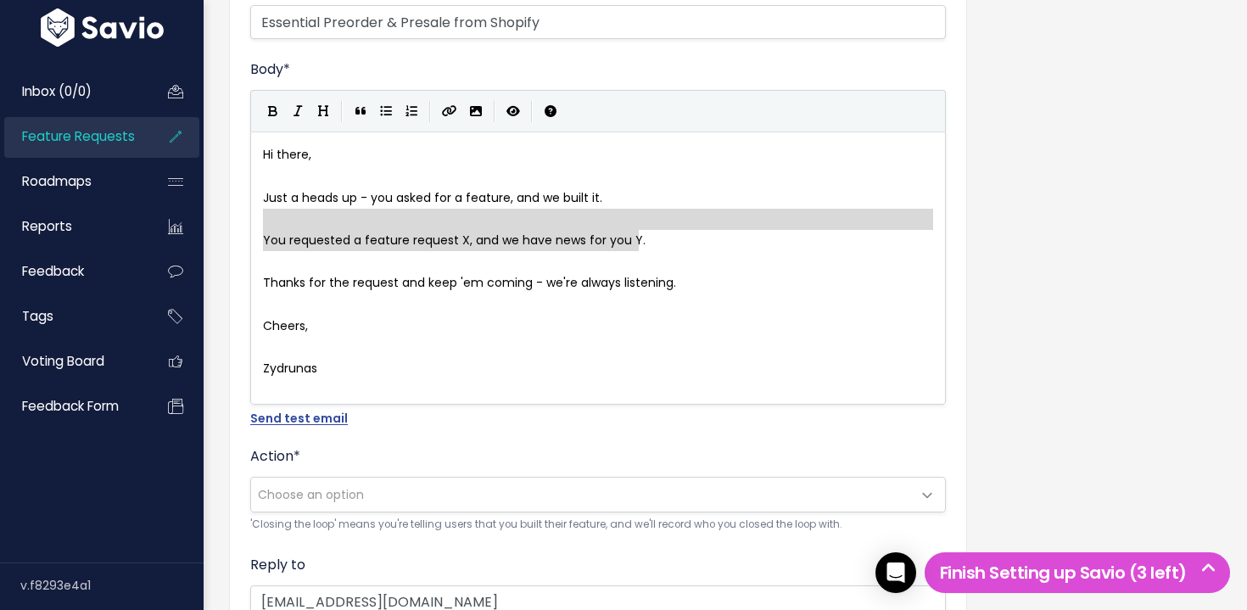
type textarea "You requested a feature request X, and we have news for you Y."
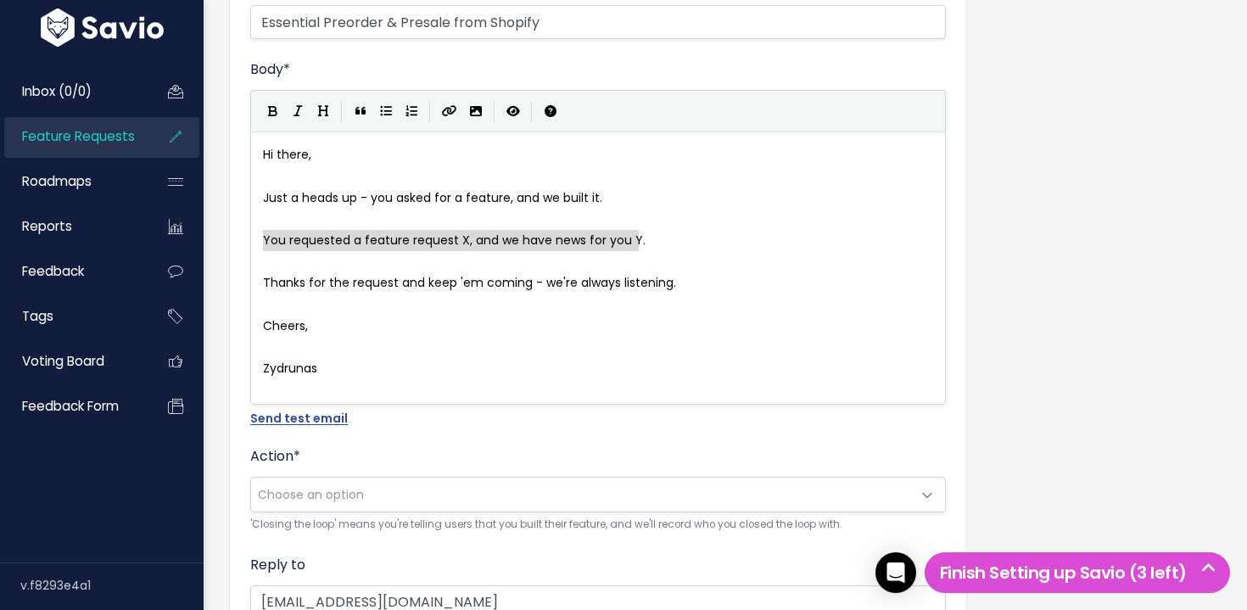
drag, startPoint x: 684, startPoint y: 248, endPoint x: 254, endPoint y: 234, distance: 429.4
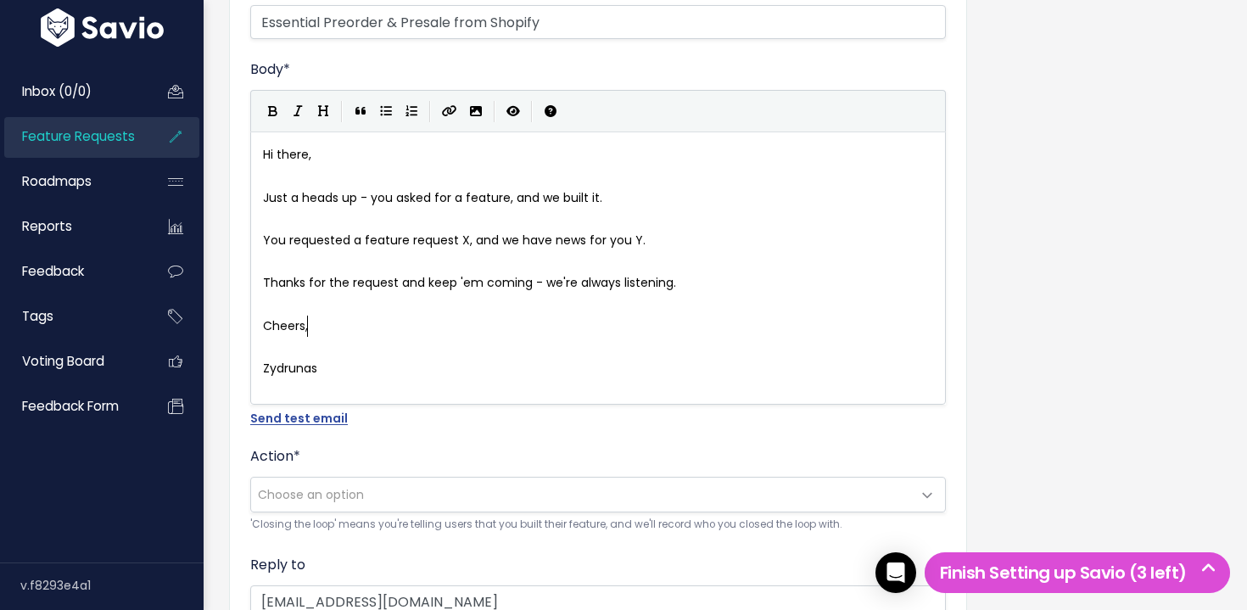
click at [543, 334] on pre "Cheers," at bounding box center [598, 326] width 677 height 21
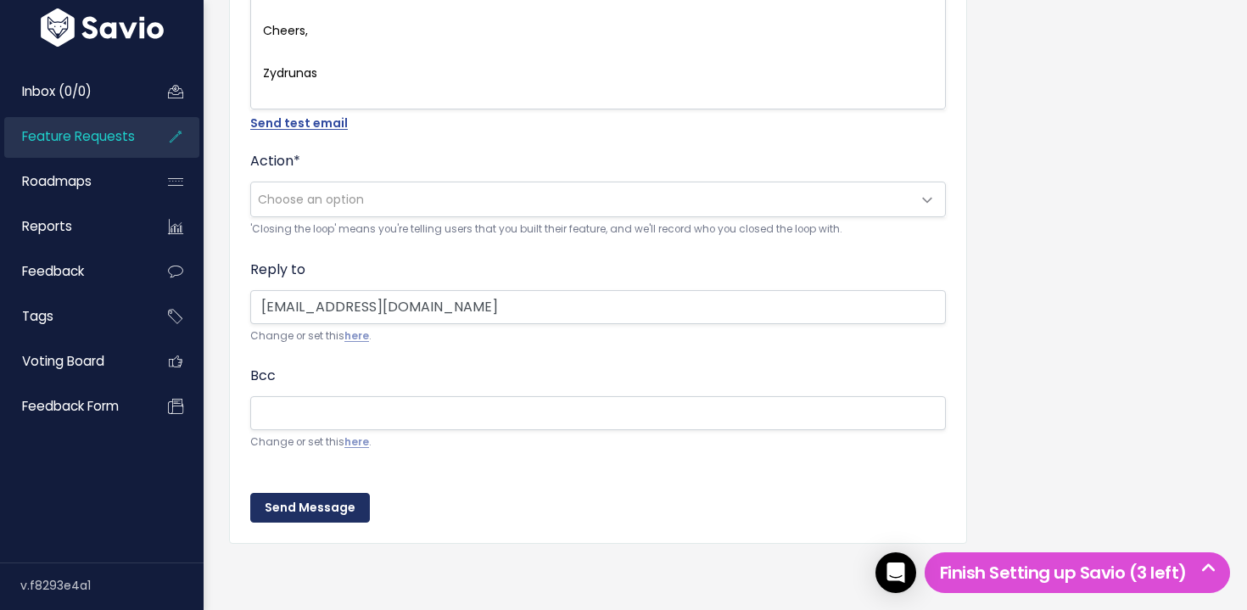
click at [306, 514] on input "Send Message" at bounding box center [310, 508] width 120 height 31
click at [383, 194] on span "Choose an option" at bounding box center [581, 199] width 660 height 34
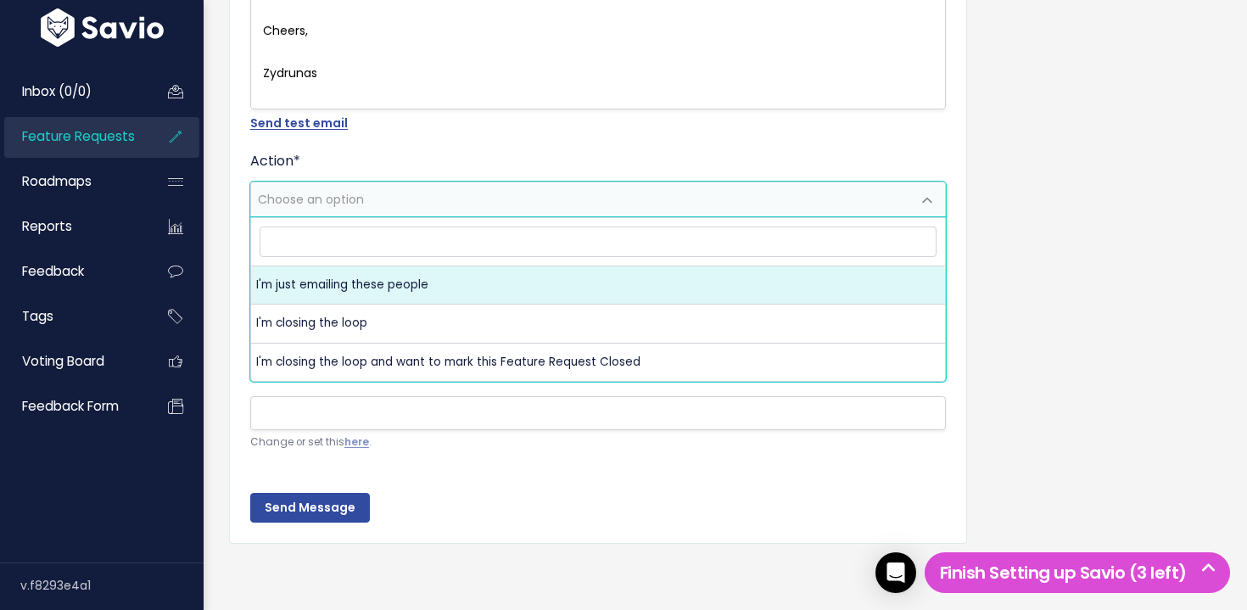
select select "ACTION_EMAIL"
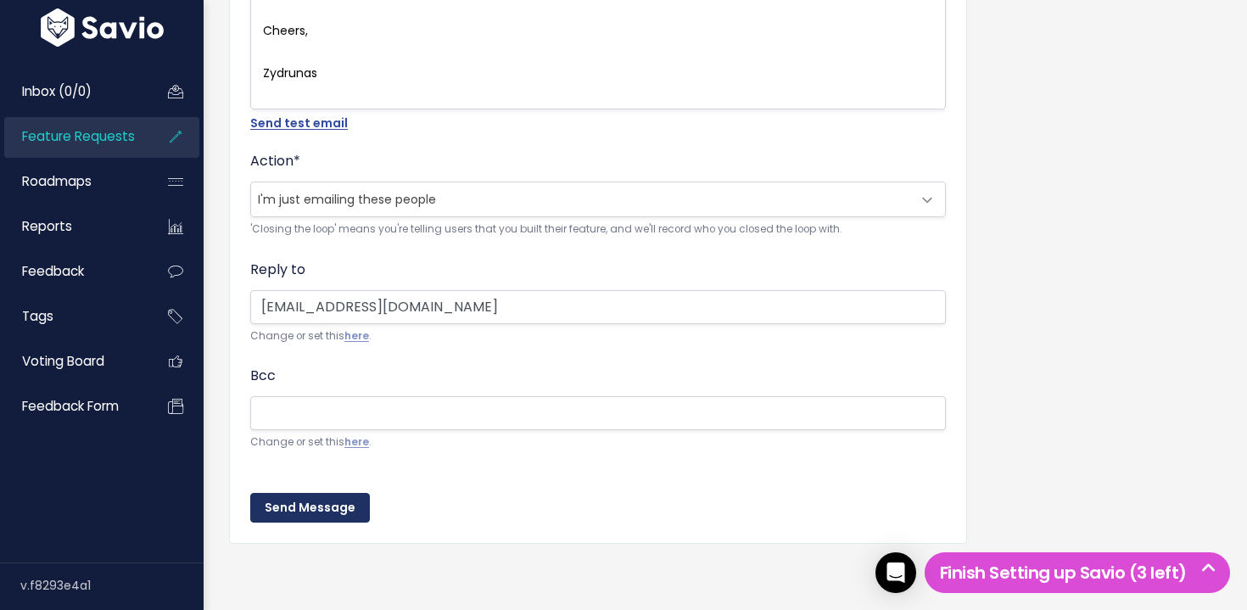
click at [326, 508] on input "Send Message" at bounding box center [310, 508] width 120 height 31
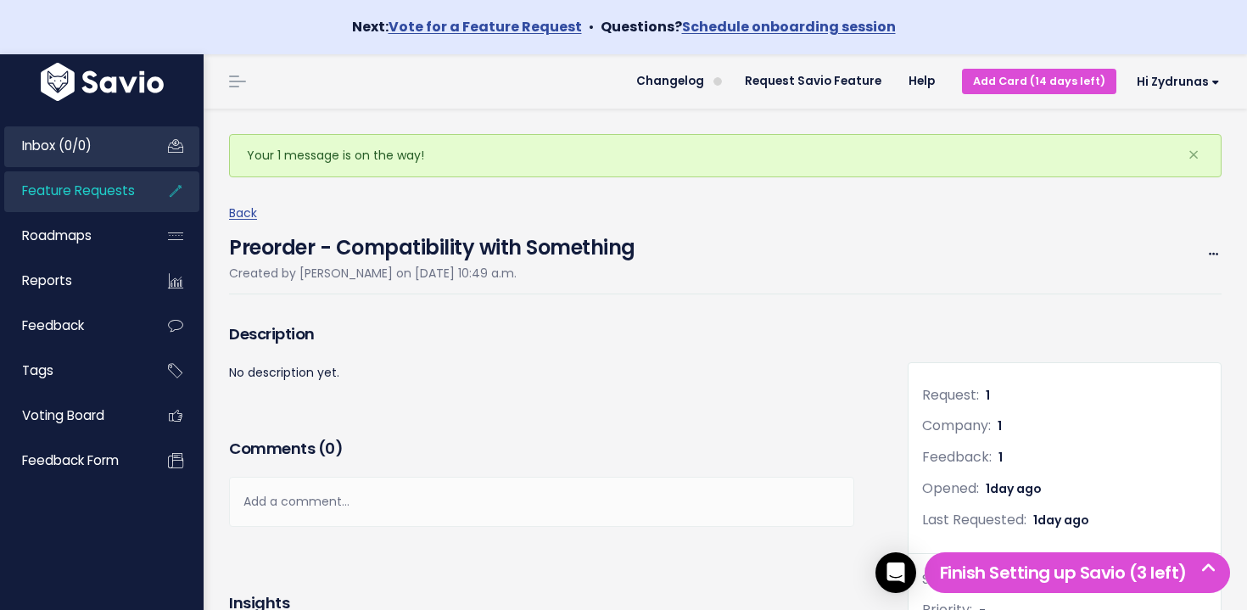
click at [101, 150] on link "Inbox (0/0)" at bounding box center [72, 145] width 137 height 39
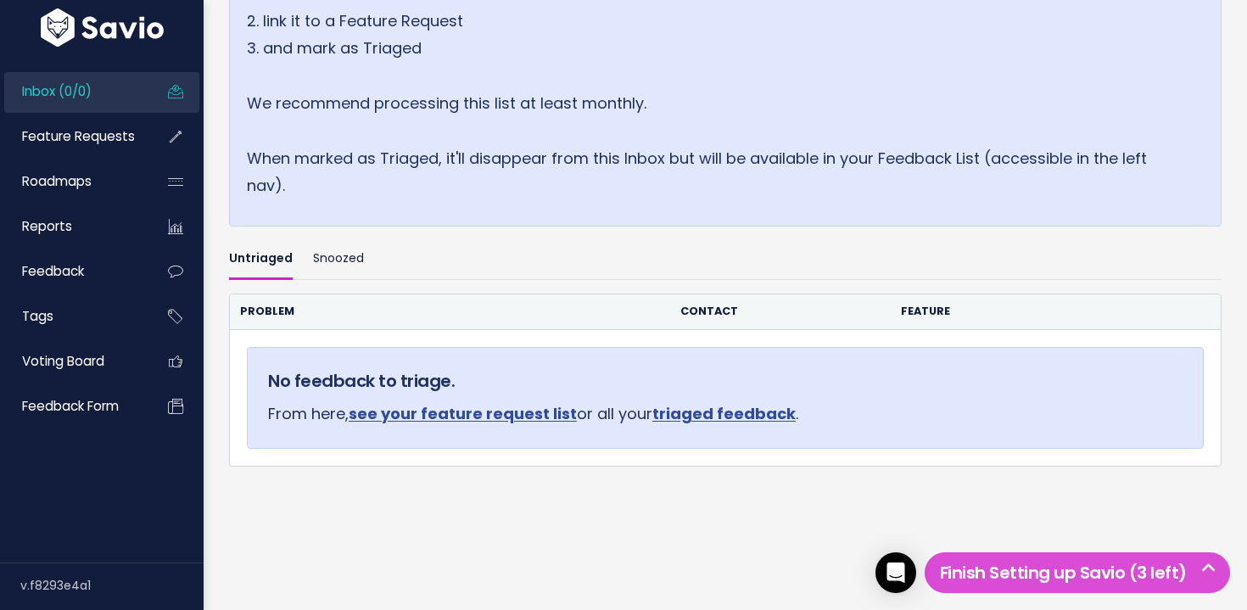
scroll to position [398, 0]
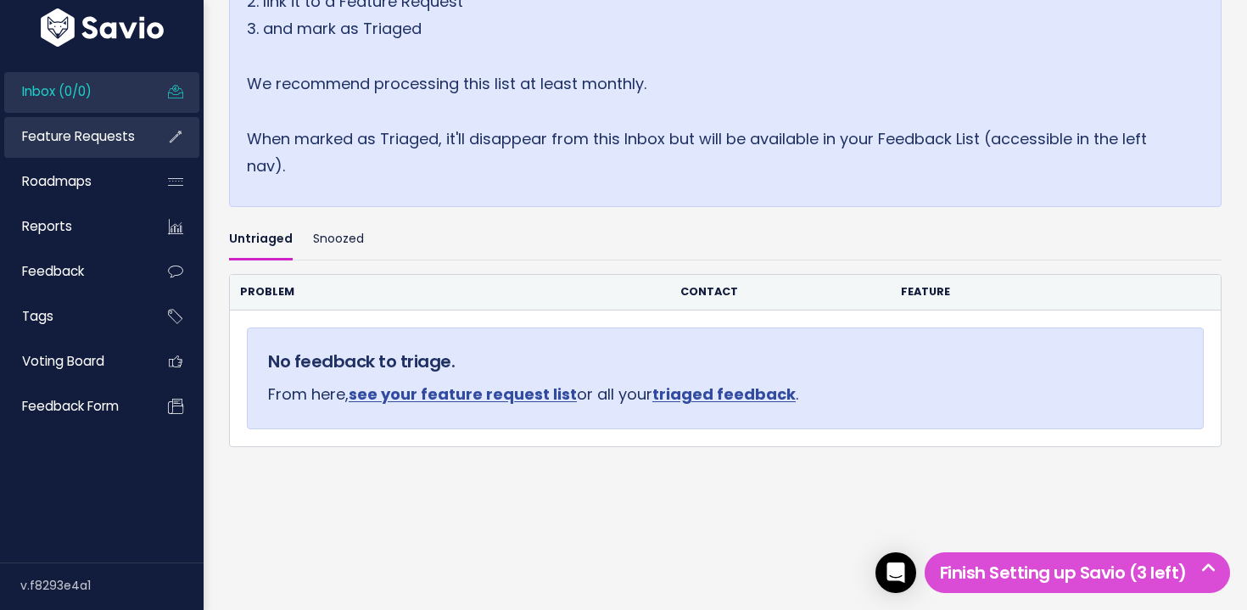
click at [121, 143] on span "Feature Requests" at bounding box center [78, 136] width 113 height 18
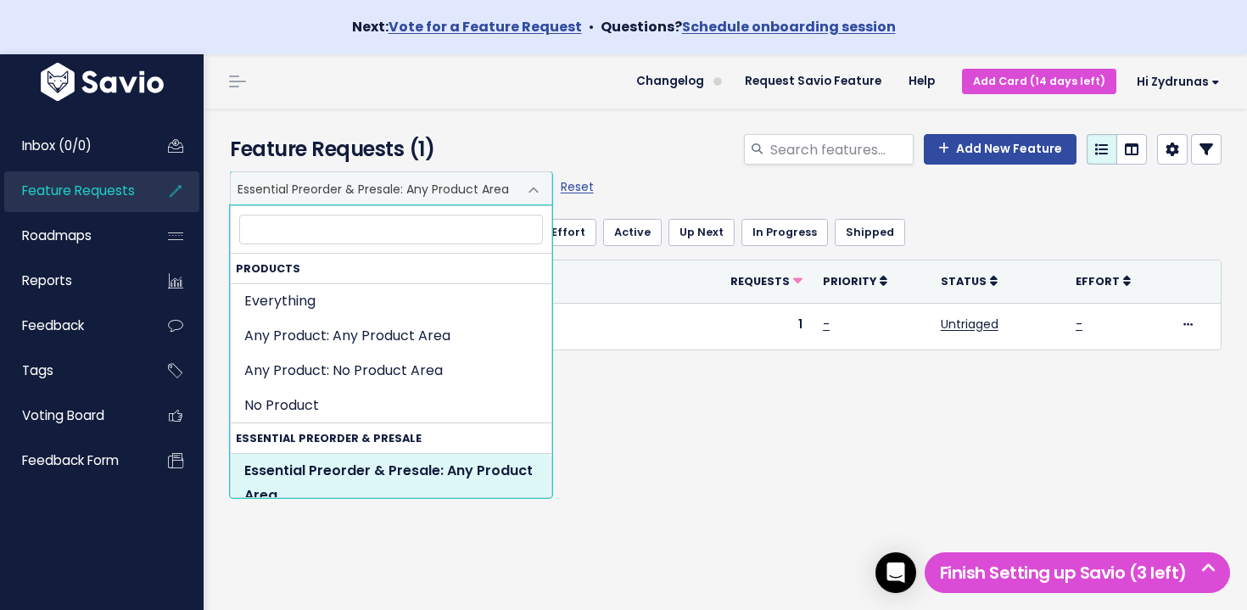
click at [366, 191] on span "Essential Preorder & Presale: Any Product Area" at bounding box center [374, 188] width 287 height 32
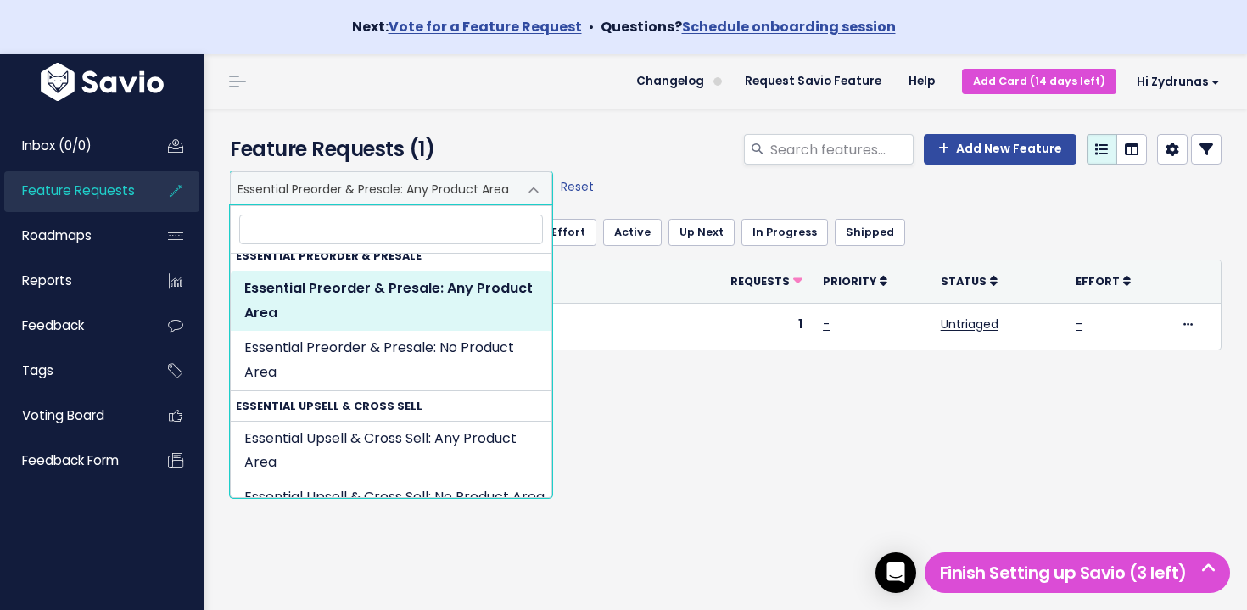
scroll to position [183, 0]
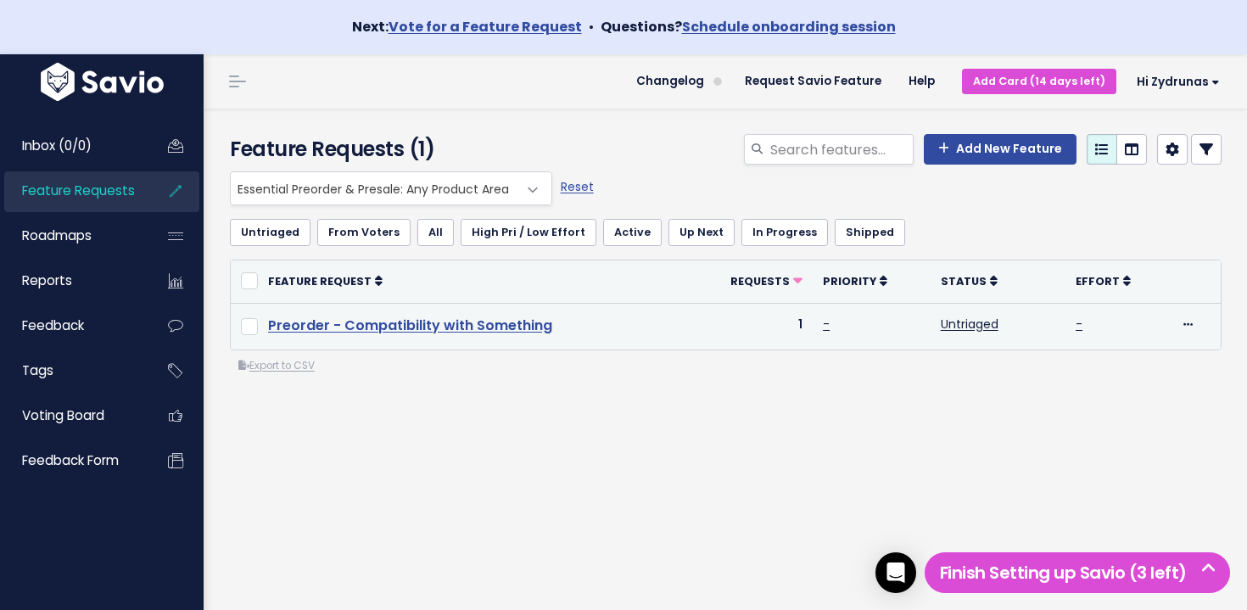
click at [431, 327] on link "Preorder - Compatibility with Something" at bounding box center [410, 326] width 284 height 20
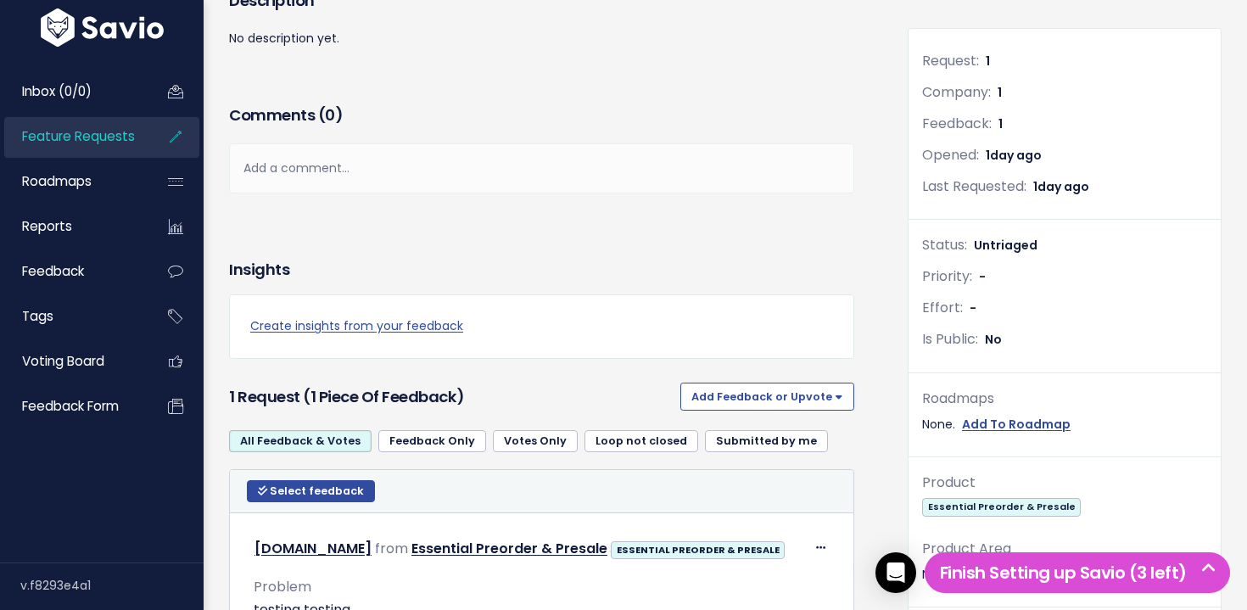
scroll to position [232, 0]
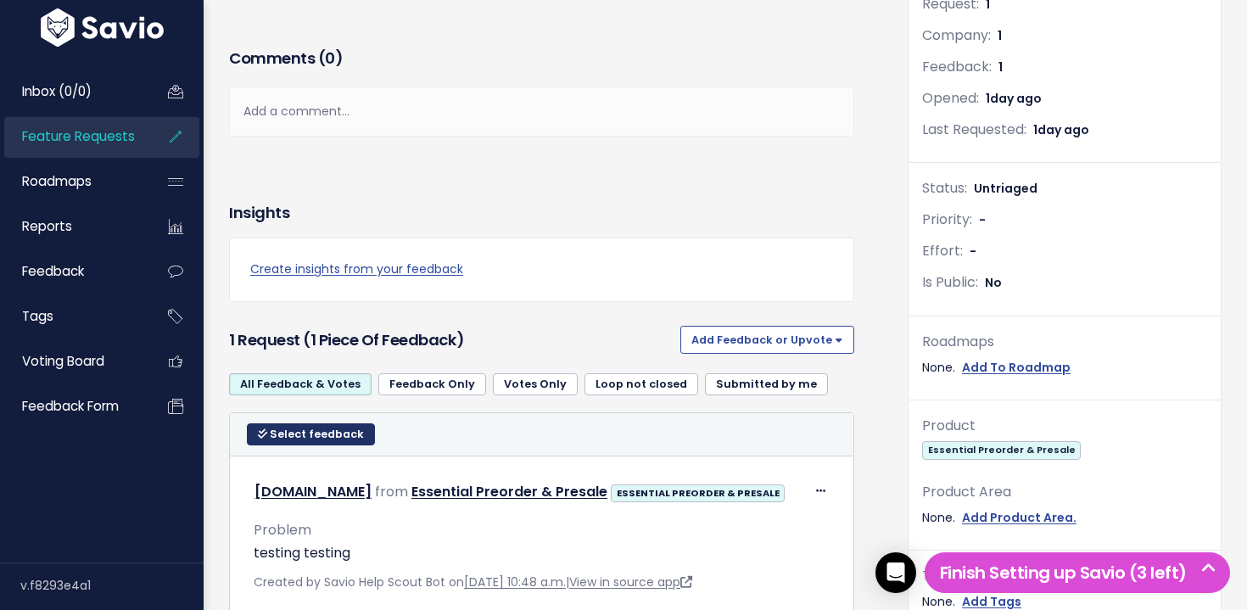
click at [317, 430] on span "Select feedback" at bounding box center [317, 434] width 94 height 14
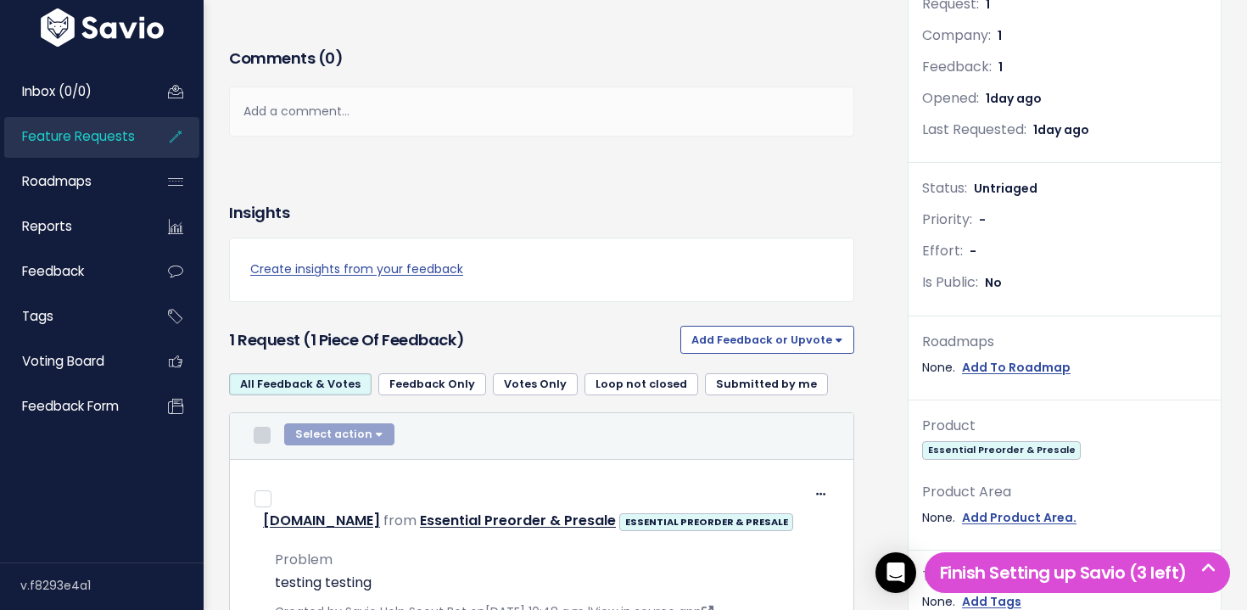
click at [262, 439] on input "checkbox" at bounding box center [262, 435] width 17 height 17
checkbox input "true"
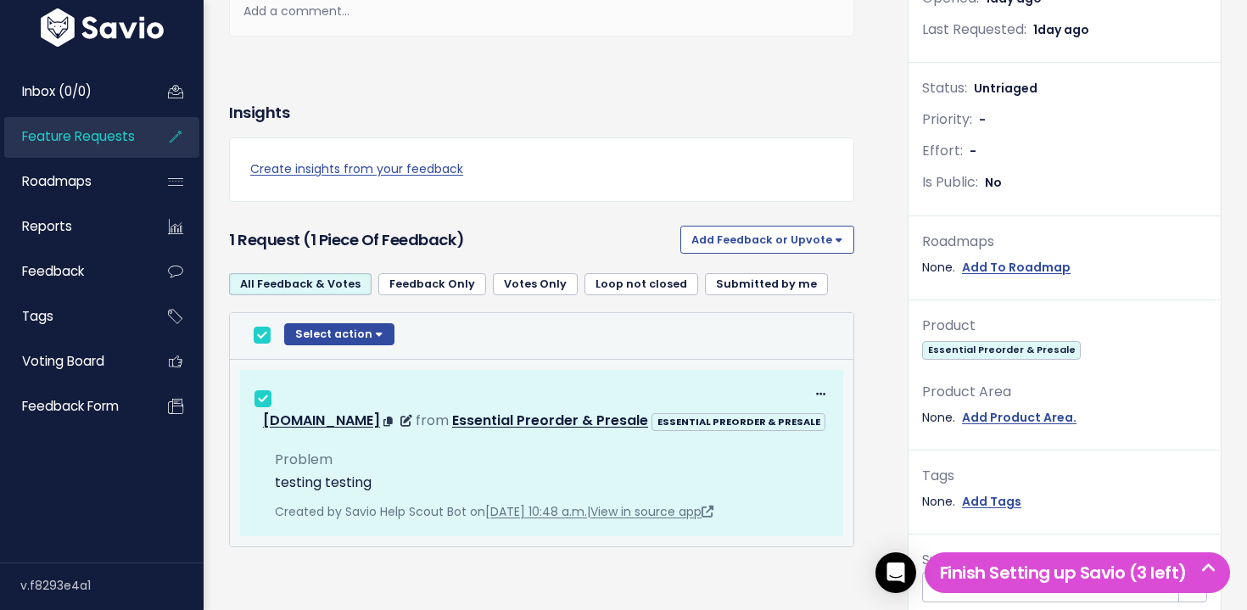
scroll to position [357, 0]
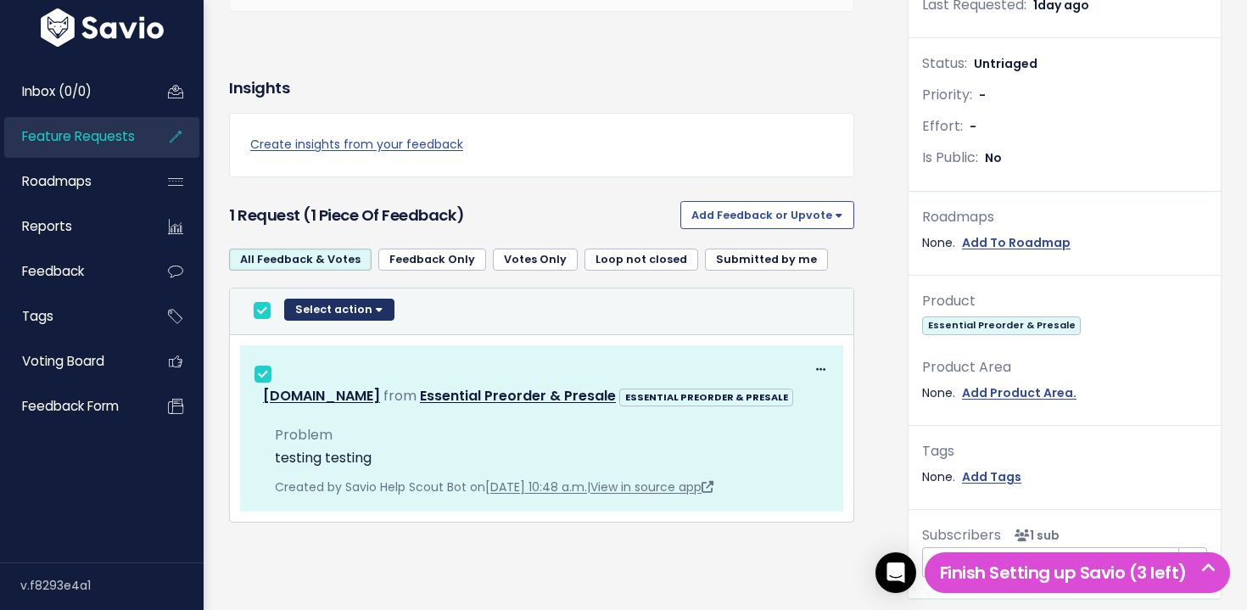
click at [365, 308] on button "Select action" at bounding box center [339, 310] width 110 height 22
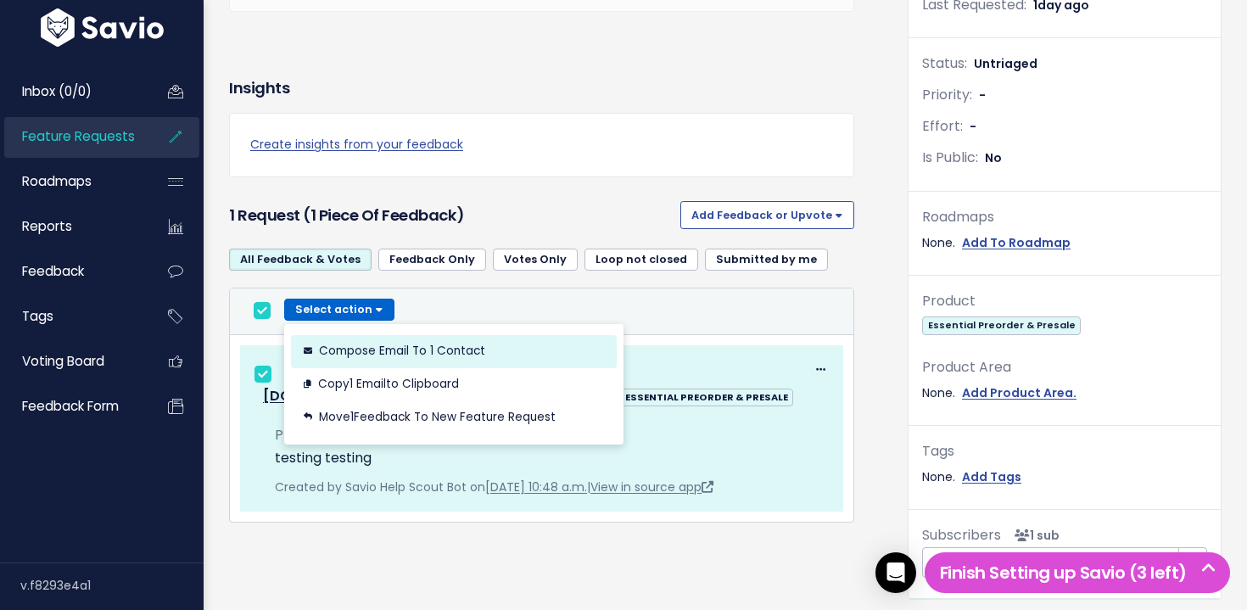
click at [474, 358] on button "Compose Email to 1 Contact" at bounding box center [454, 350] width 326 height 33
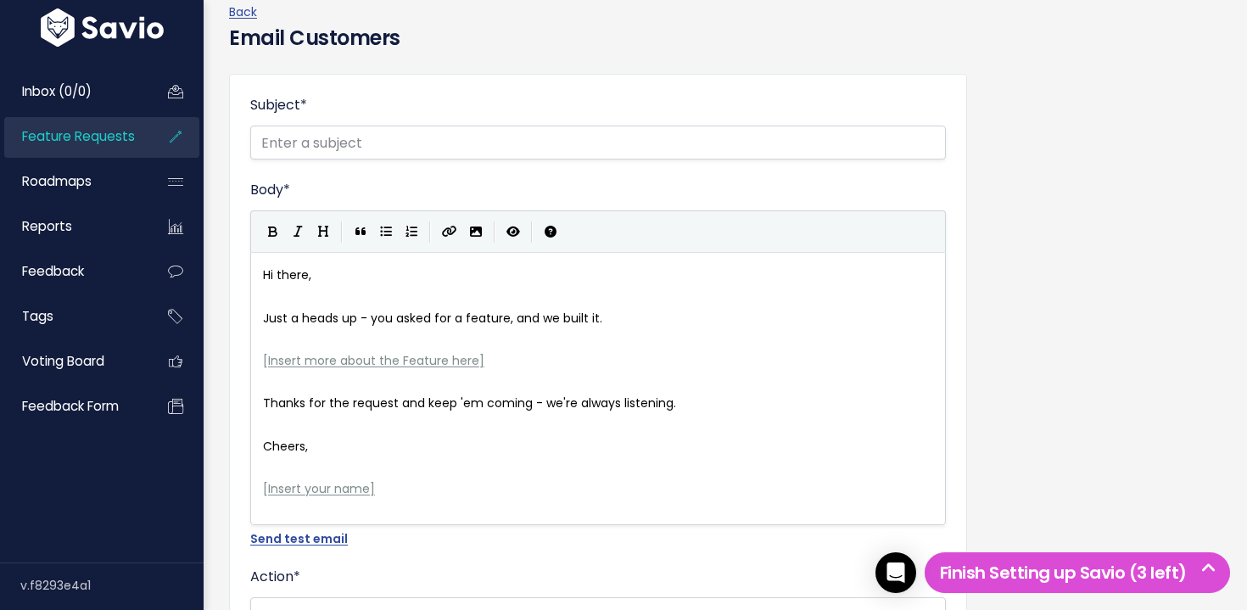
scroll to position [221, 0]
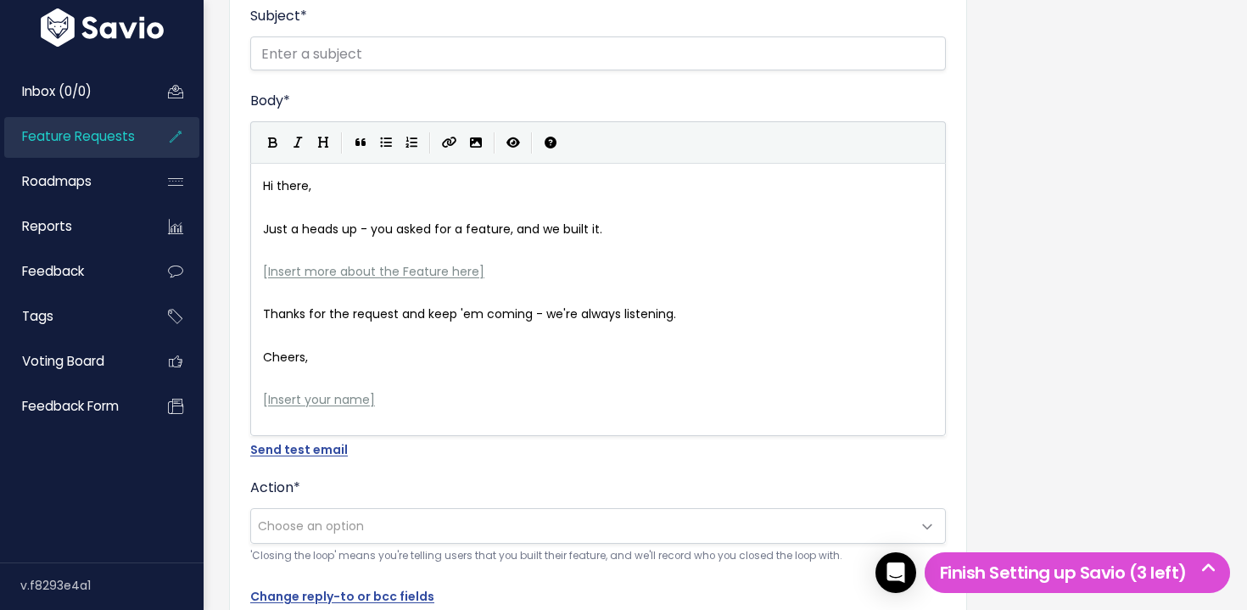
click at [325, 523] on span "Choose an option" at bounding box center [311, 525] width 106 height 17
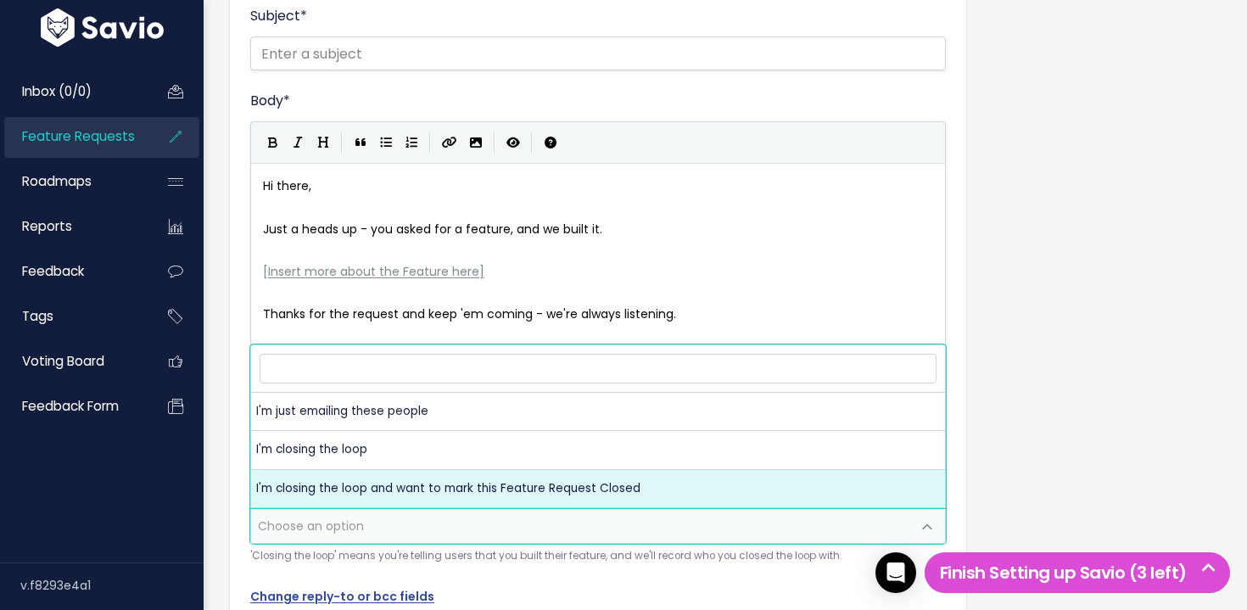
select select "ACTION_CLOSE_LOOP_AND_MARK_FR_NOTIFIED"
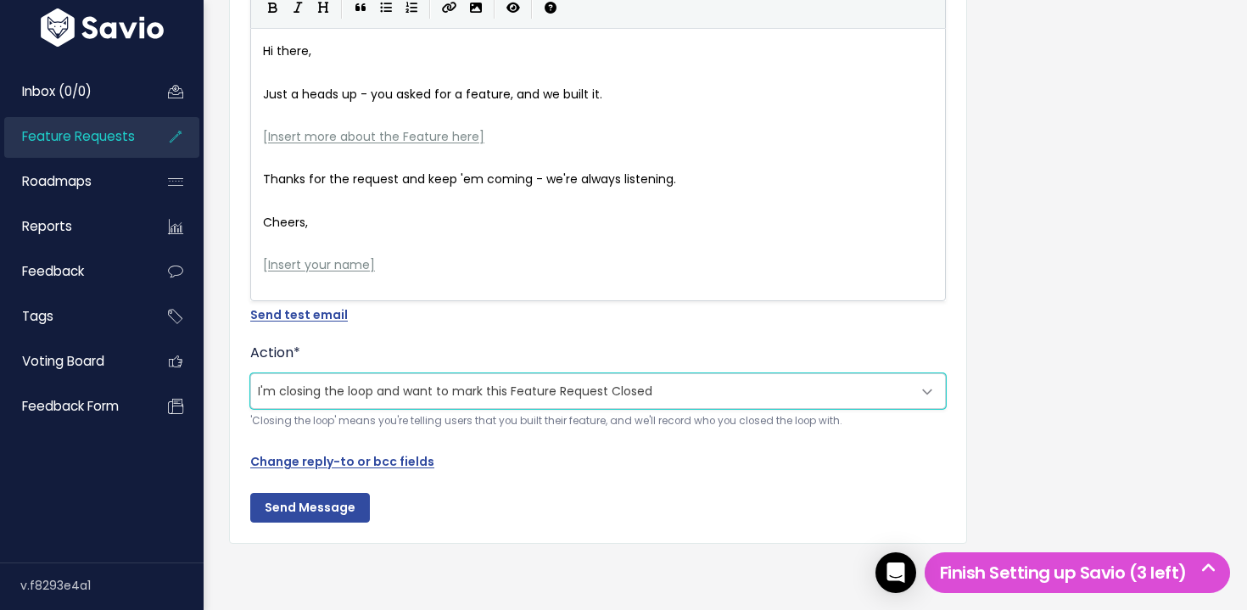
scroll to position [0, 0]
